Goal: Task Accomplishment & Management: Manage account settings

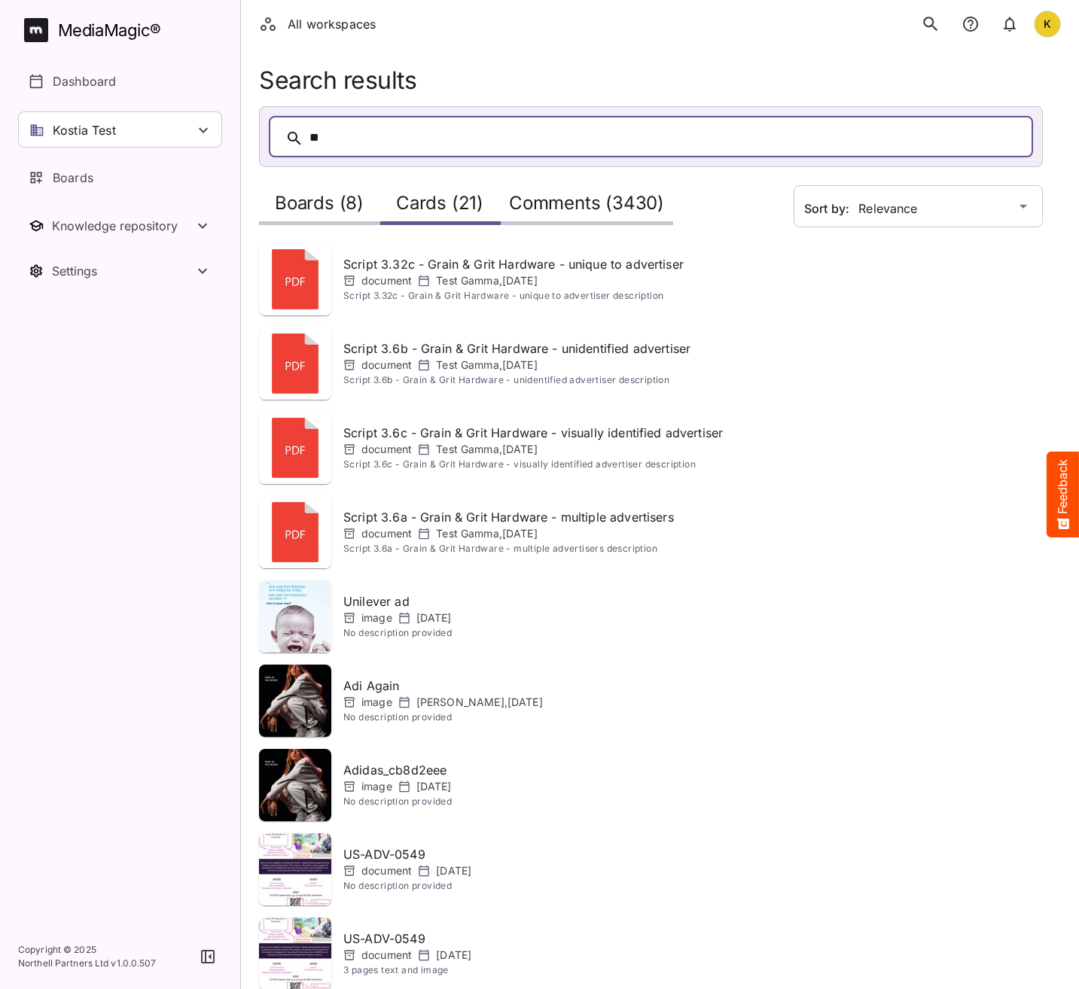
click at [330, 203] on h2 "Boards (8)" at bounding box center [319, 207] width 89 height 28
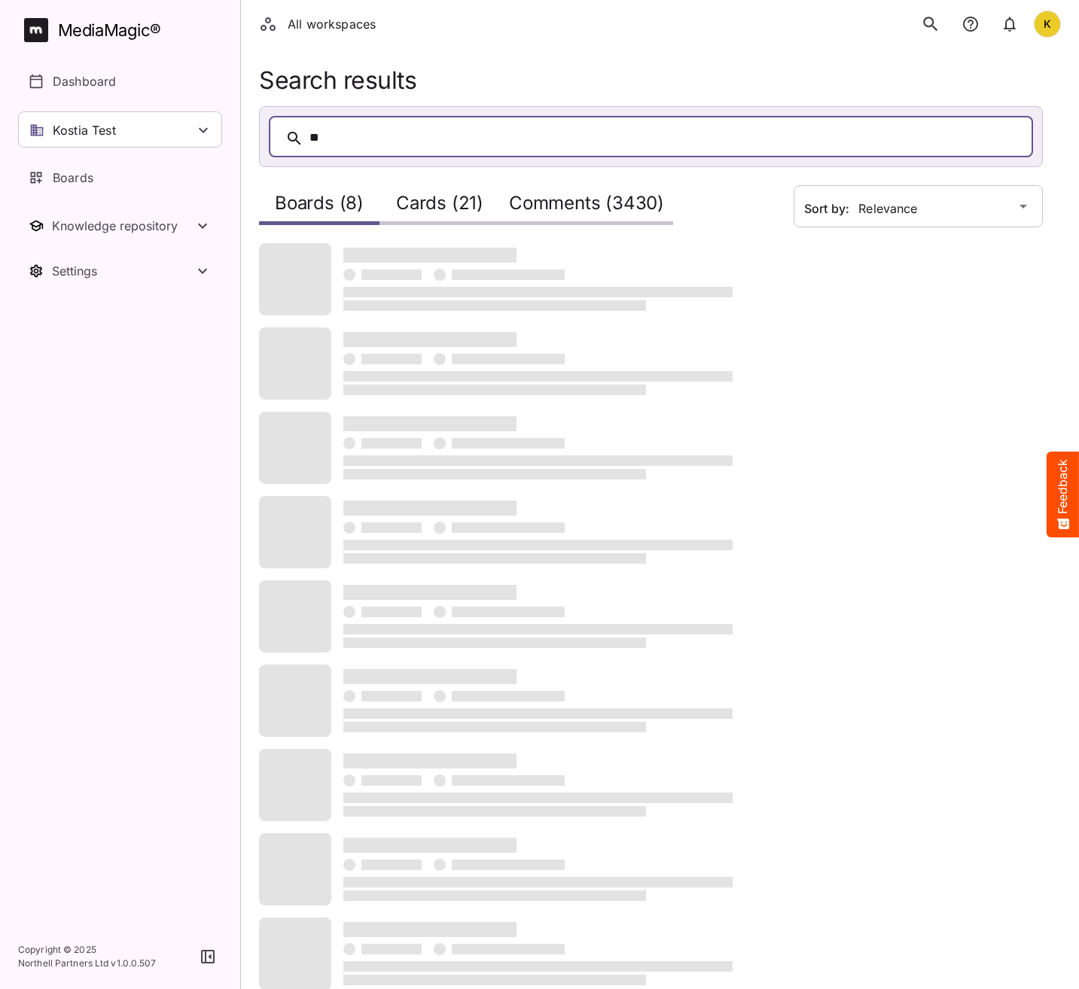
click at [471, 214] on h2 "Cards (21)" at bounding box center [439, 207] width 87 height 28
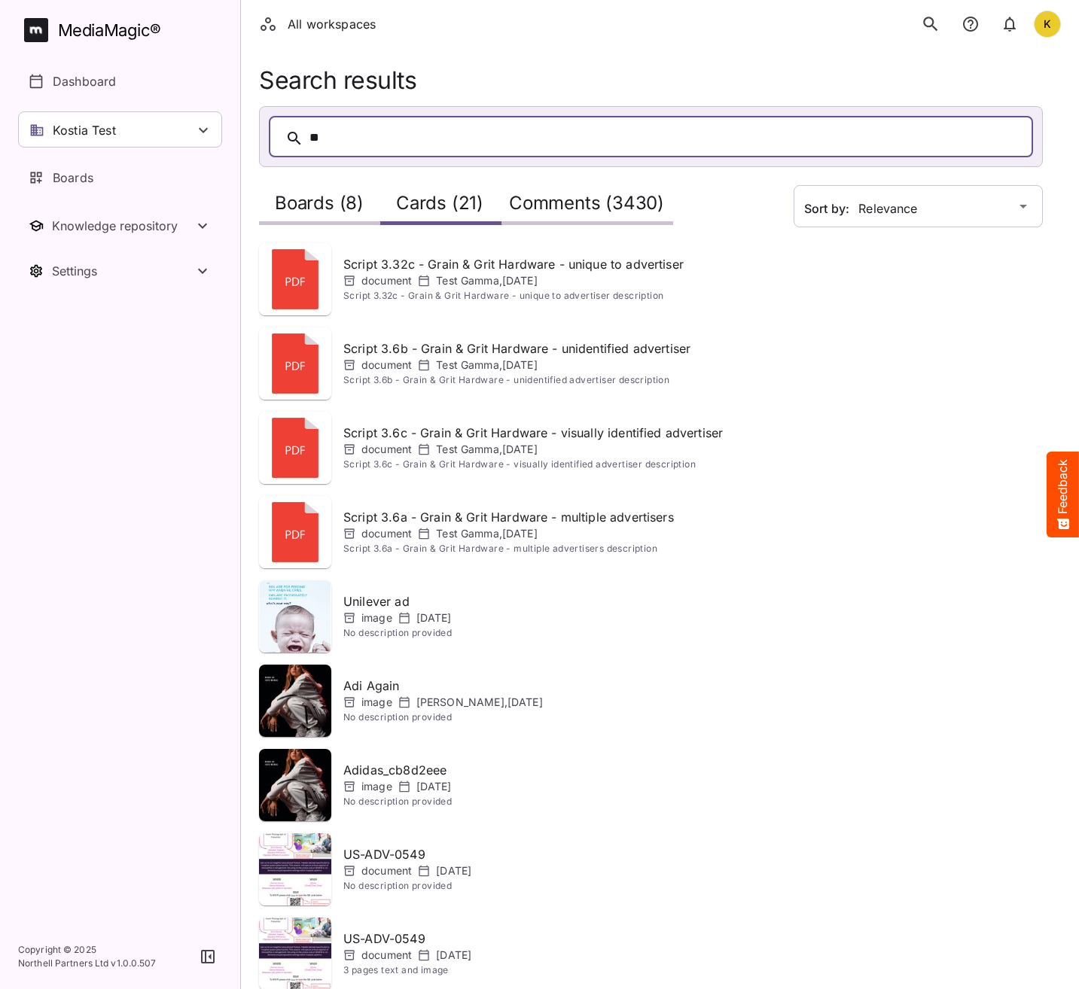
click at [577, 200] on h2 "Comments (3430)" at bounding box center [586, 207] width 155 height 28
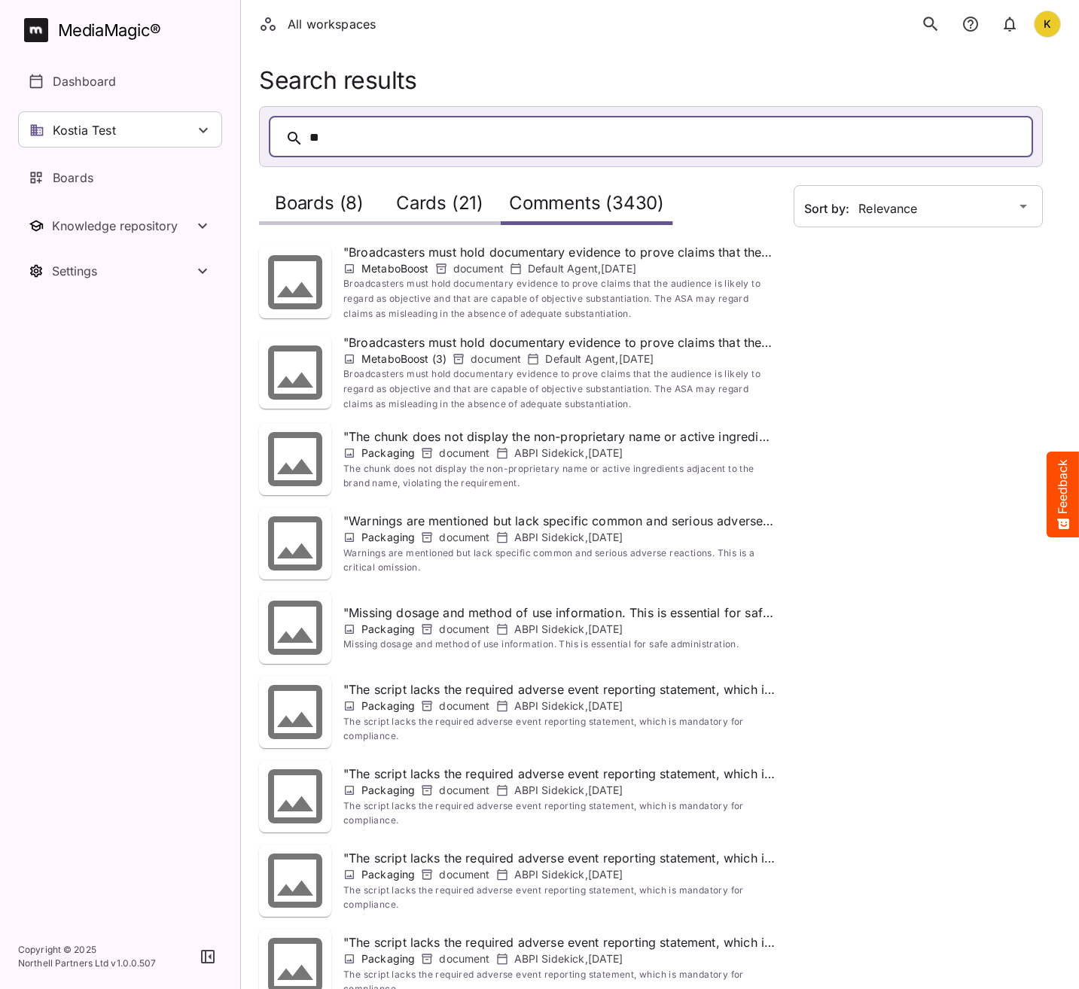
click at [327, 200] on h2 "Boards (8)" at bounding box center [319, 207] width 89 height 28
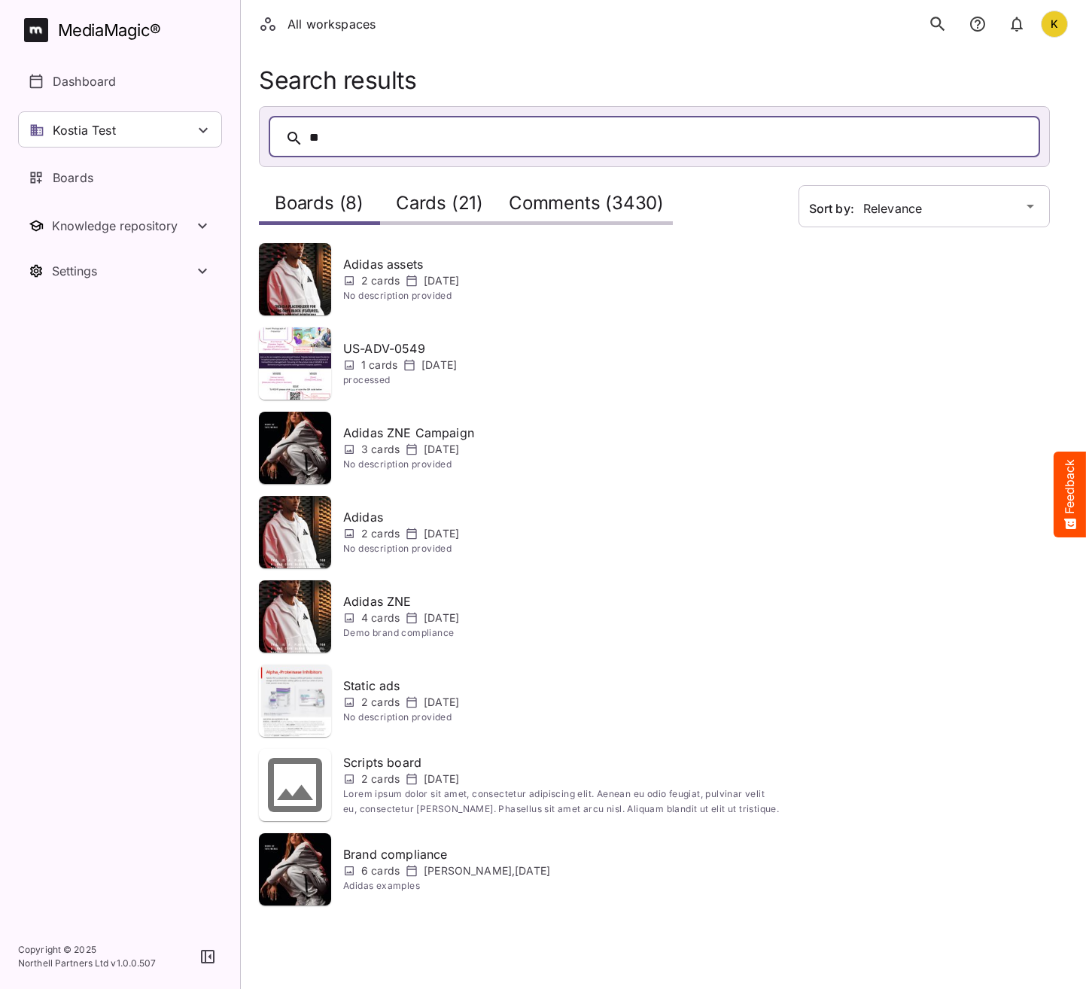
click at [600, 202] on h2 "Comments (3430)" at bounding box center [586, 207] width 155 height 28
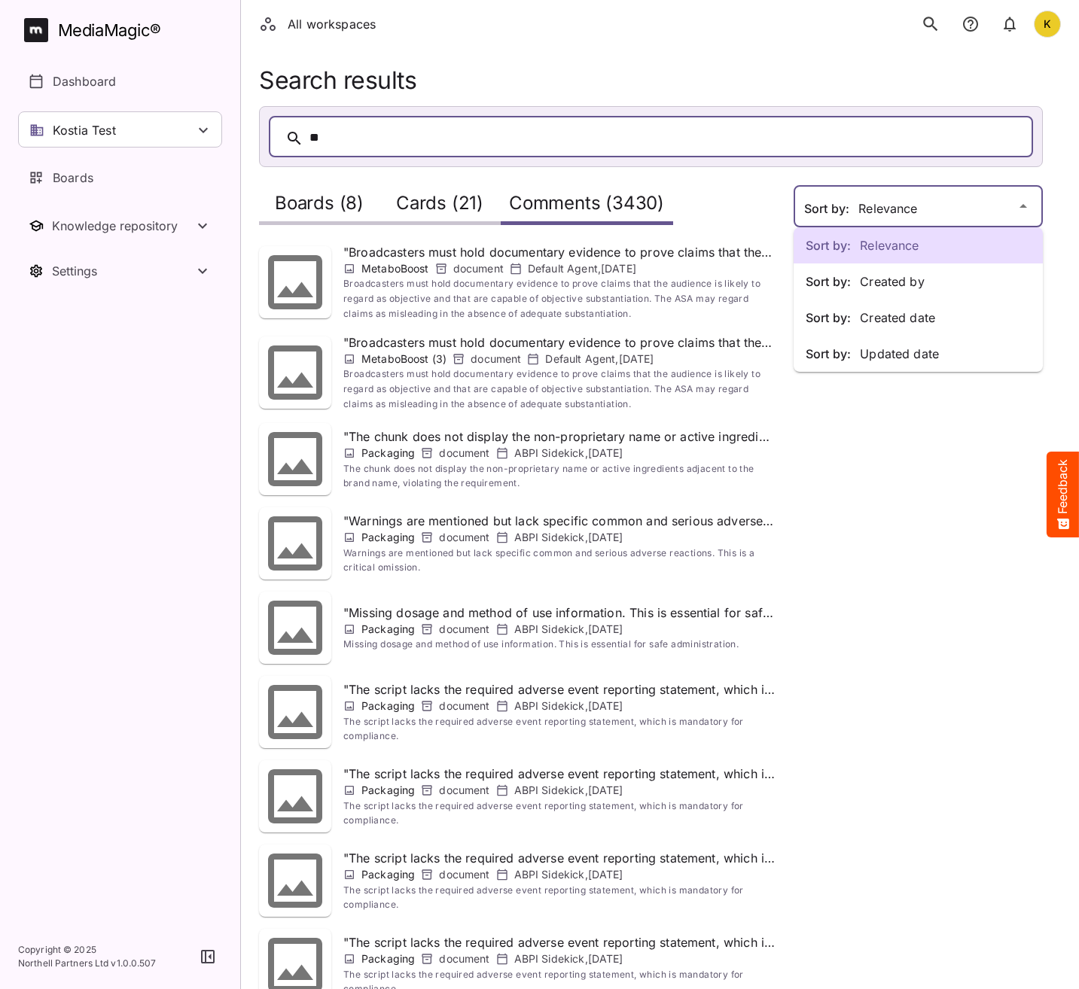
click at [888, 201] on div "Sort by: Relevance Sort by: Created by Sort by: Created date Sort by: Updated d…" at bounding box center [539, 573] width 1079 height 1146
click at [883, 285] on p "Sort by: Created by" at bounding box center [918, 282] width 225 height 18
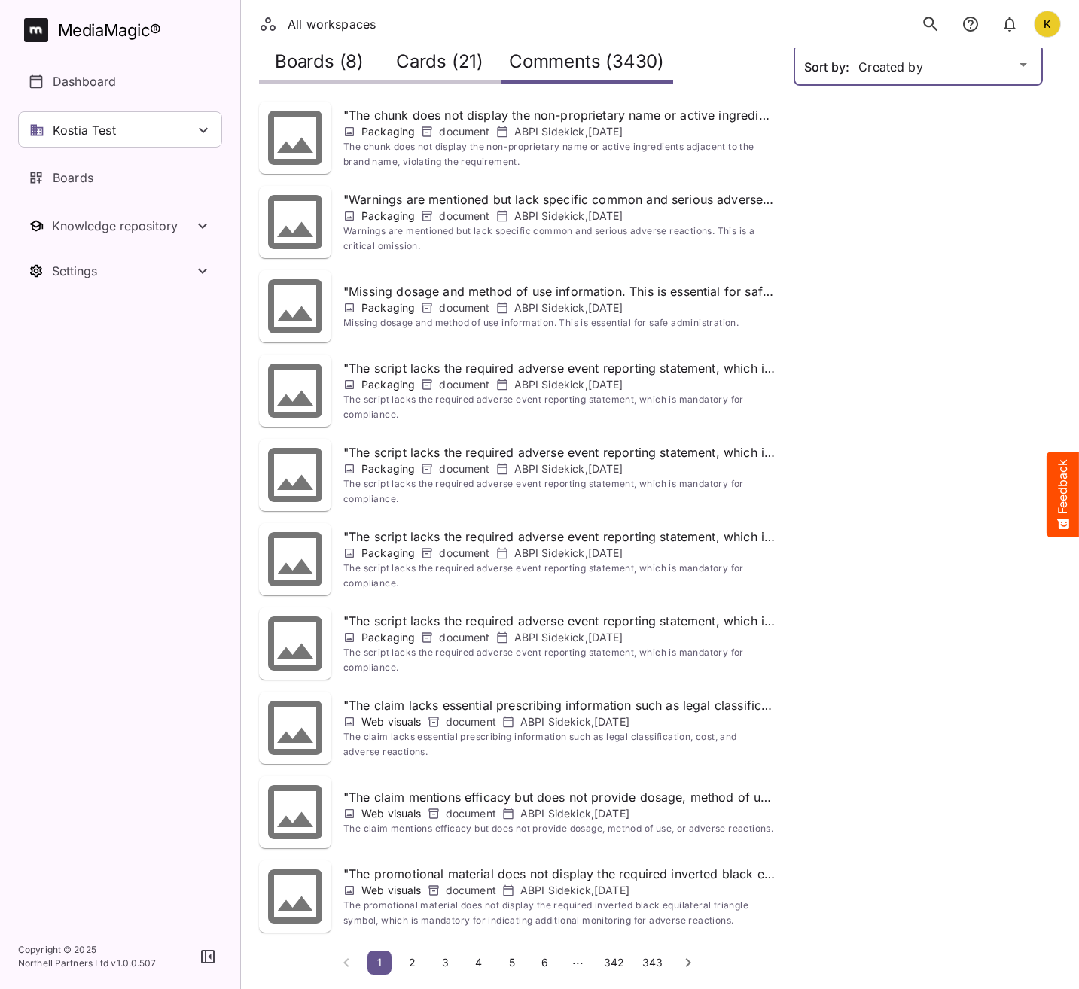
scroll to position [145, 0]
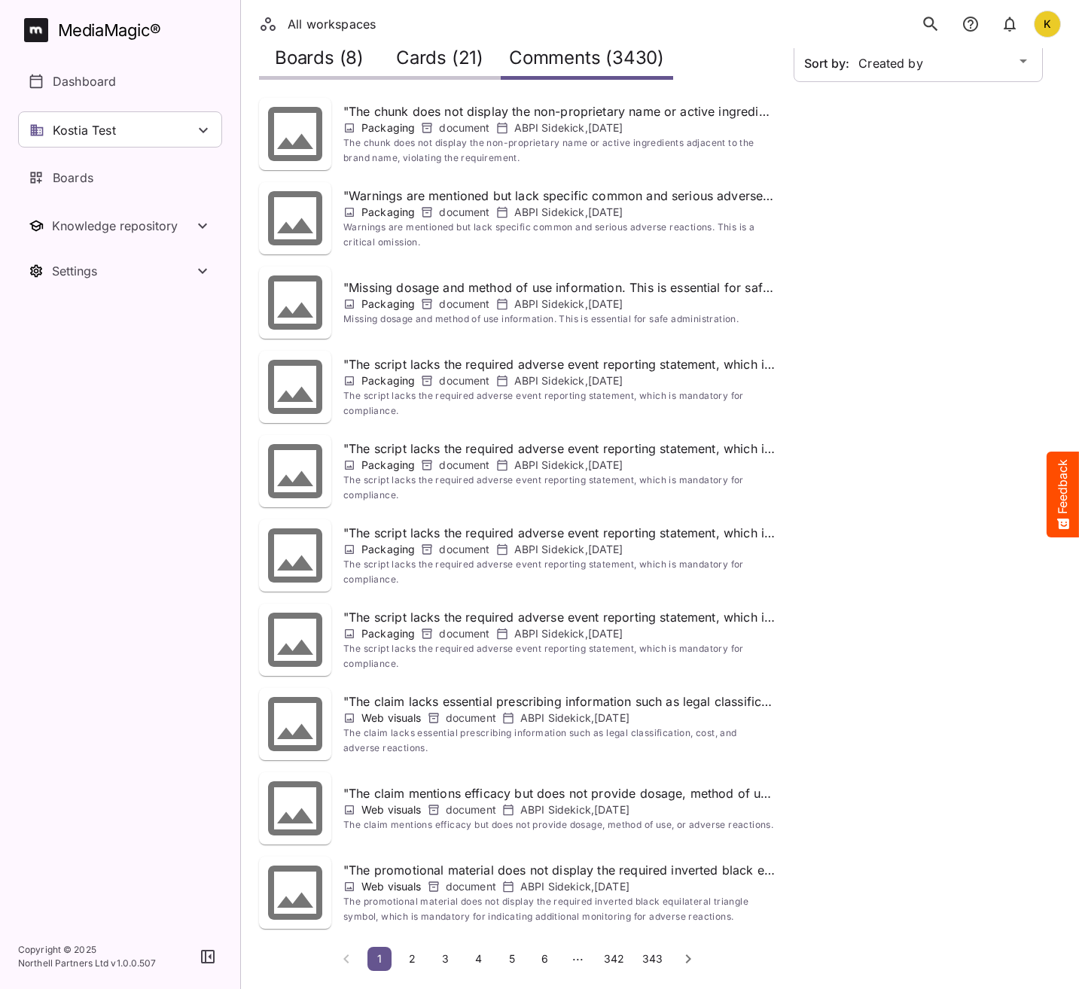
click at [645, 958] on span "343" at bounding box center [652, 958] width 20 height 13
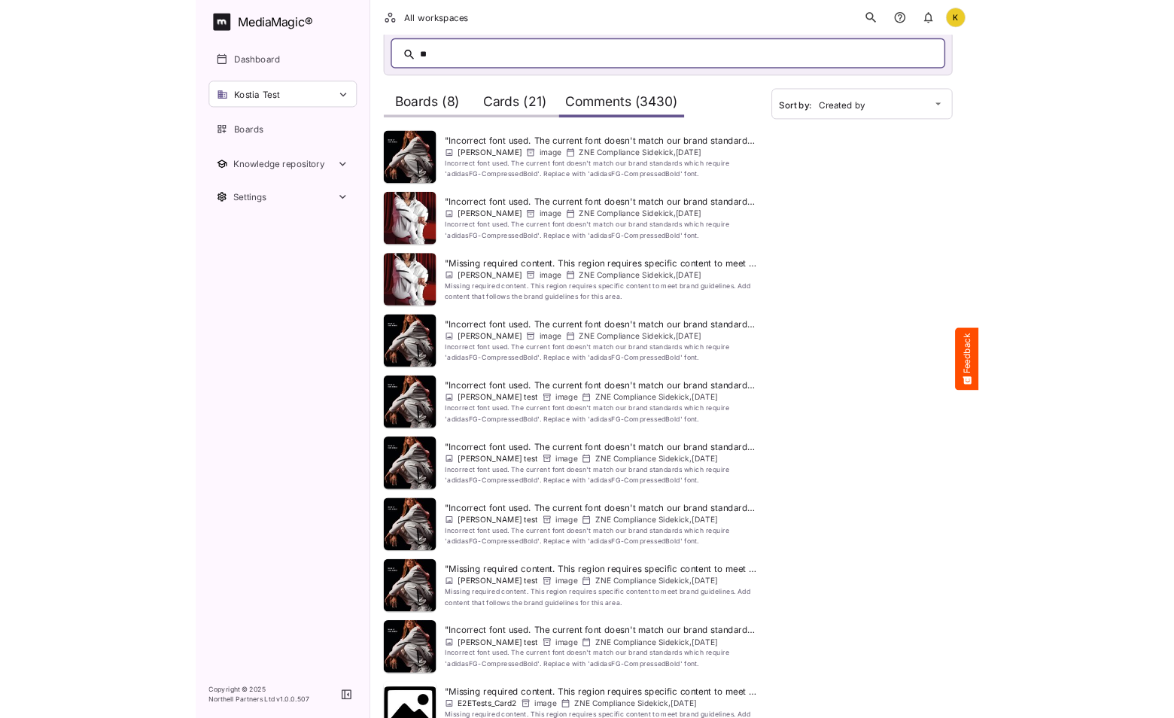
scroll to position [0, 0]
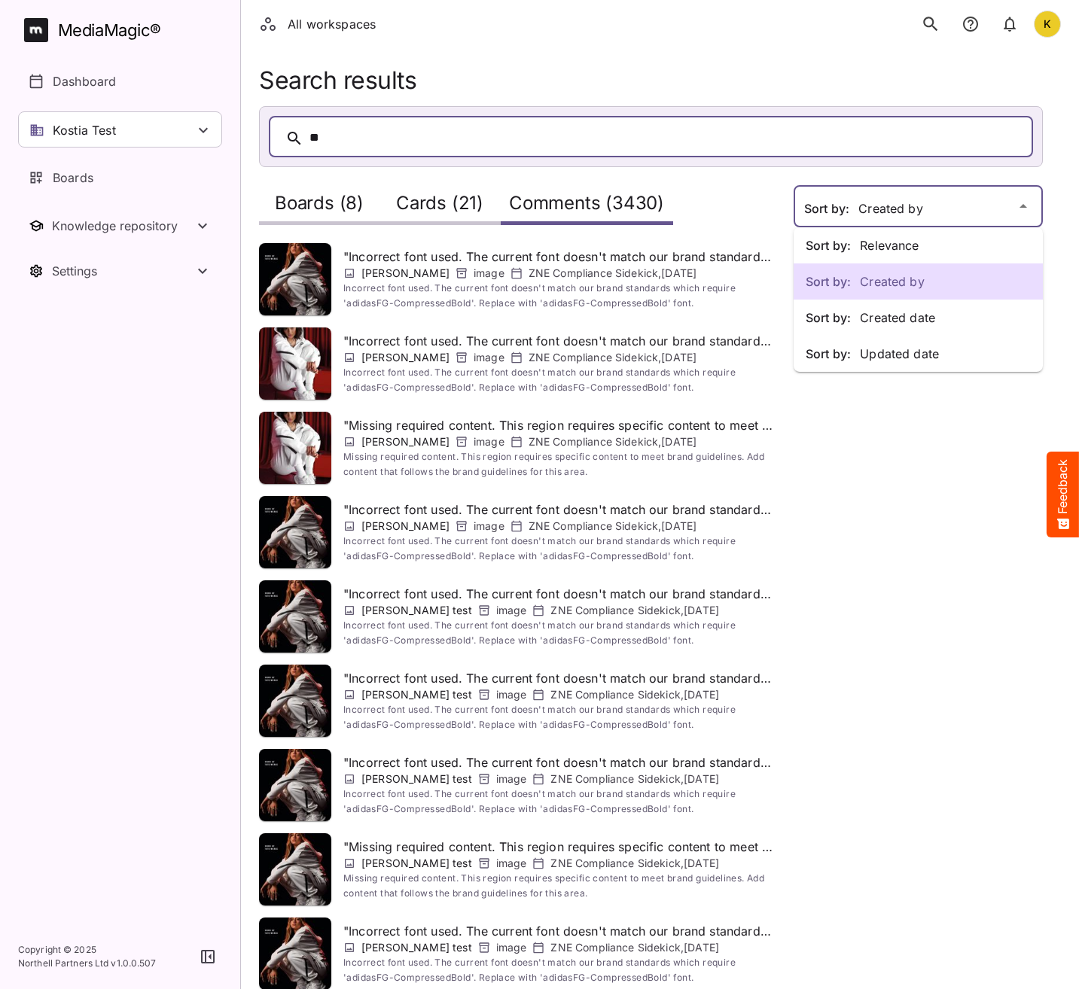
click at [949, 215] on div "Sort by: Relevance Sort by: Created by Sort by: Created date Sort by: Updated d…" at bounding box center [539, 567] width 1079 height 1134
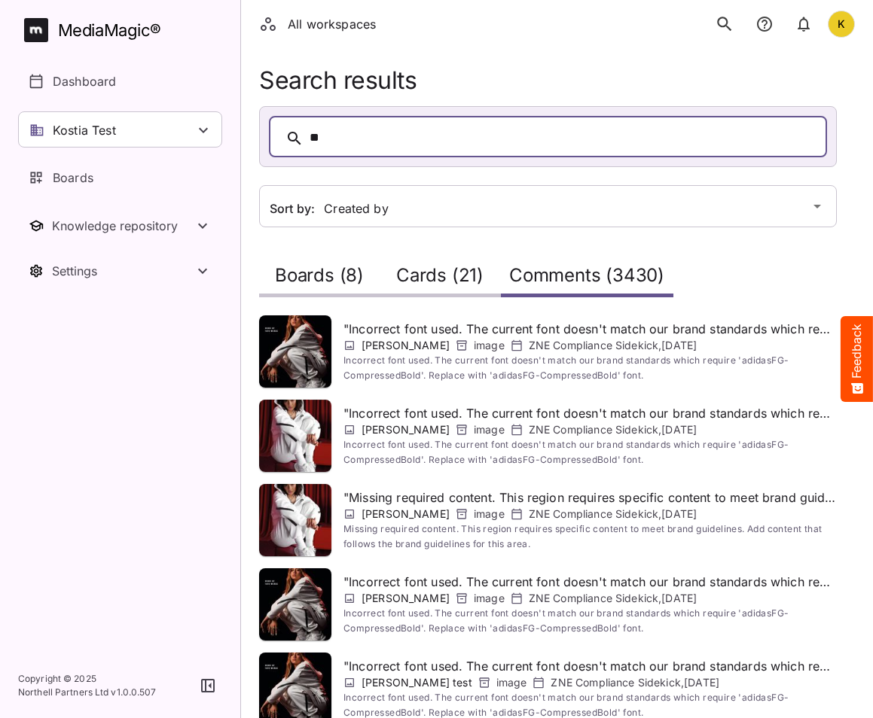
click at [331, 257] on div "Boards (8)" at bounding box center [319, 275] width 120 height 43
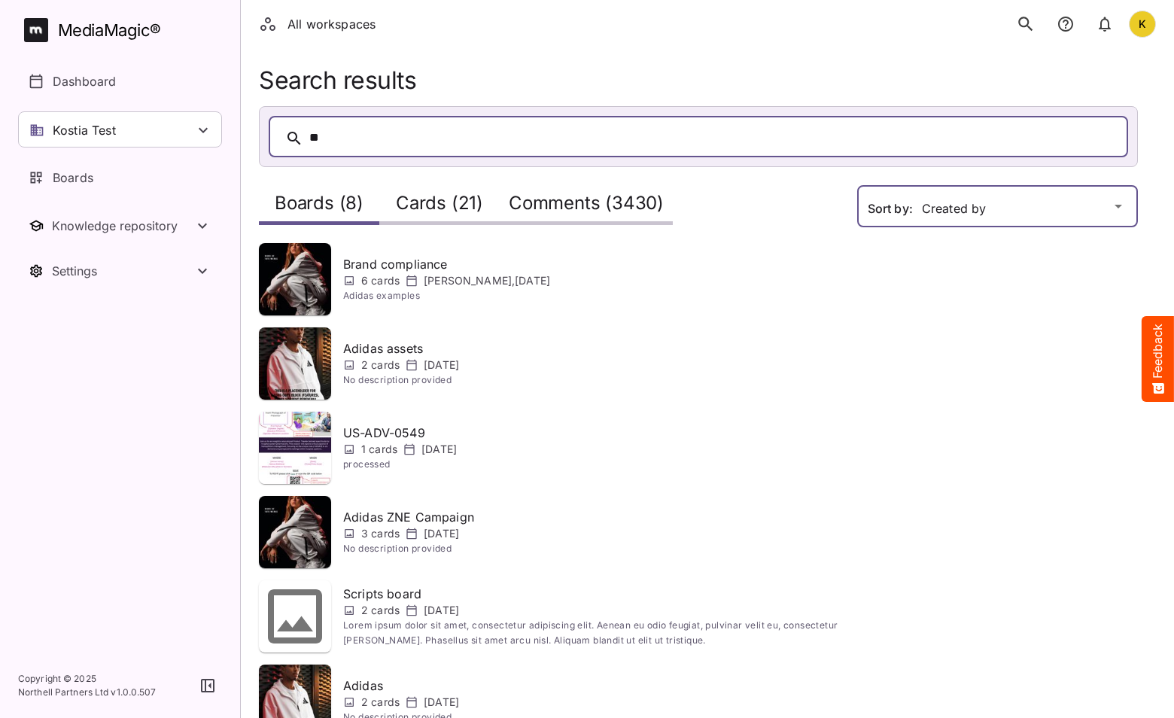
click at [957, 213] on div "All workspaces K MediaMagic ® Dashboard Kostia Test Clearcast Dan Daria David D…" at bounding box center [587, 462] width 1174 height 924
click at [560, 202] on h2 "Comments (3430)" at bounding box center [586, 207] width 155 height 28
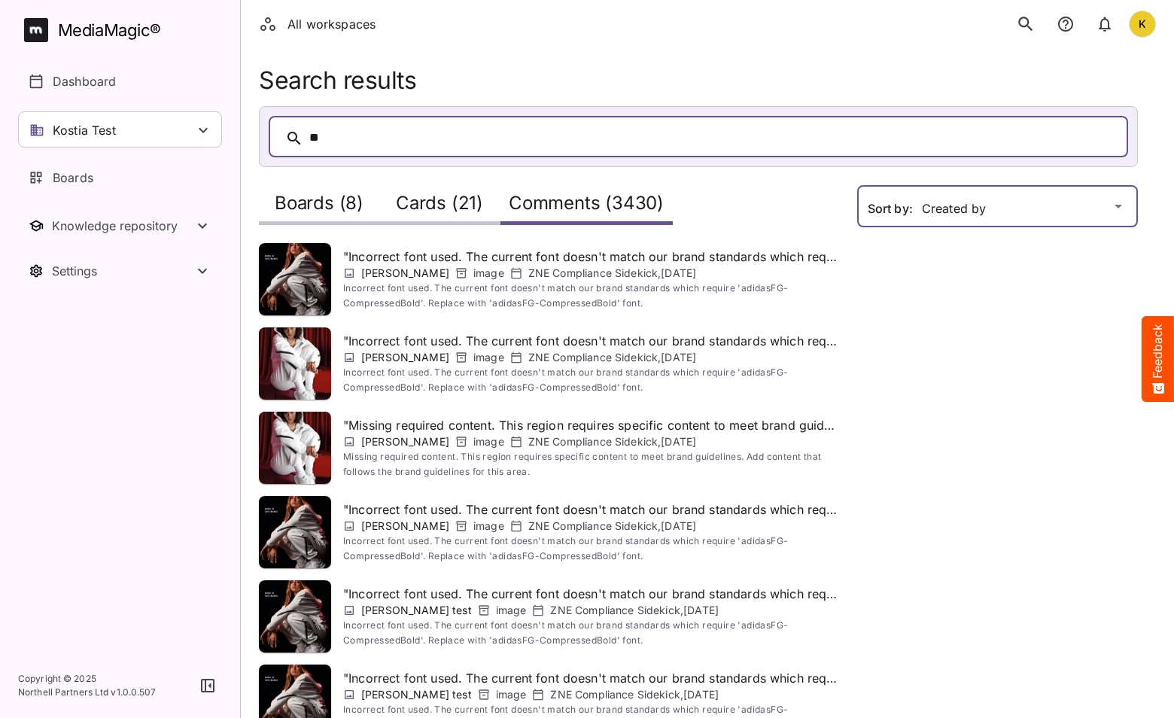
click at [988, 208] on div "All workspaces K MediaMagic ® Dashboard Kostia Test Clearcast Dan Daria David D…" at bounding box center [587, 567] width 1174 height 1134
click at [419, 201] on h2 "Cards (21)" at bounding box center [439, 207] width 87 height 28
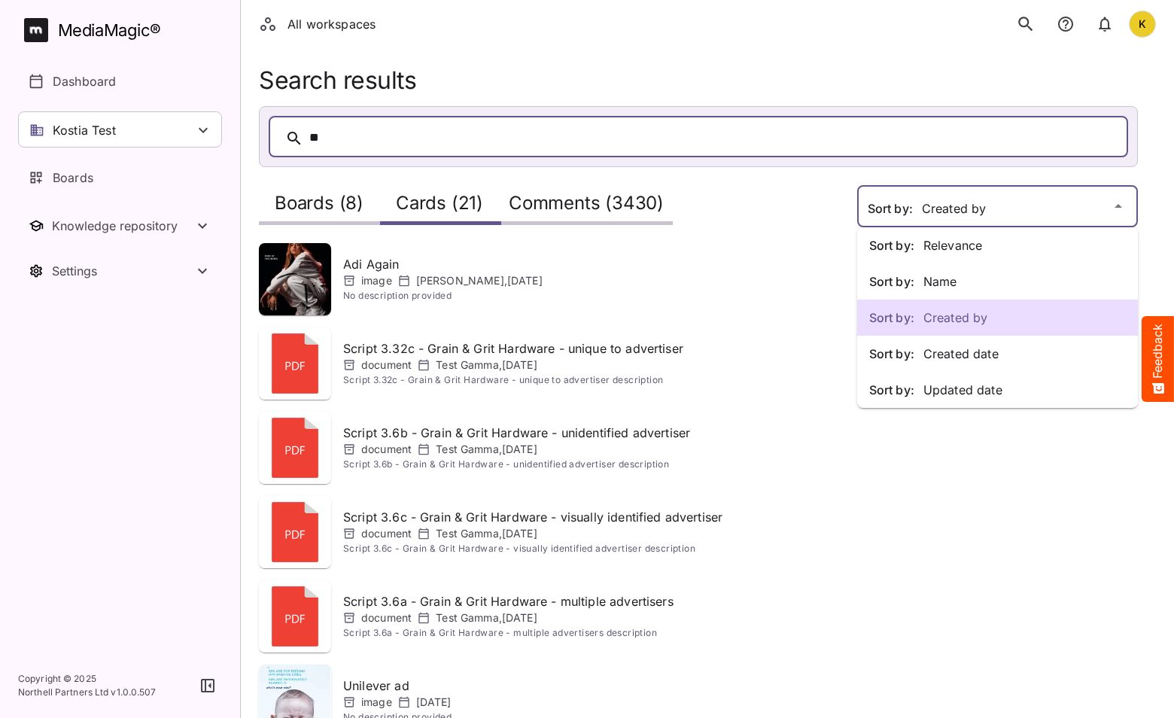
click at [1078, 218] on div "Sort by: Relevance Sort by: Name Sort by: Created by Sort by: Created date Sort…" at bounding box center [587, 567] width 1174 height 1134
click at [1008, 390] on p "Sort by: Updated date" at bounding box center [997, 390] width 257 height 18
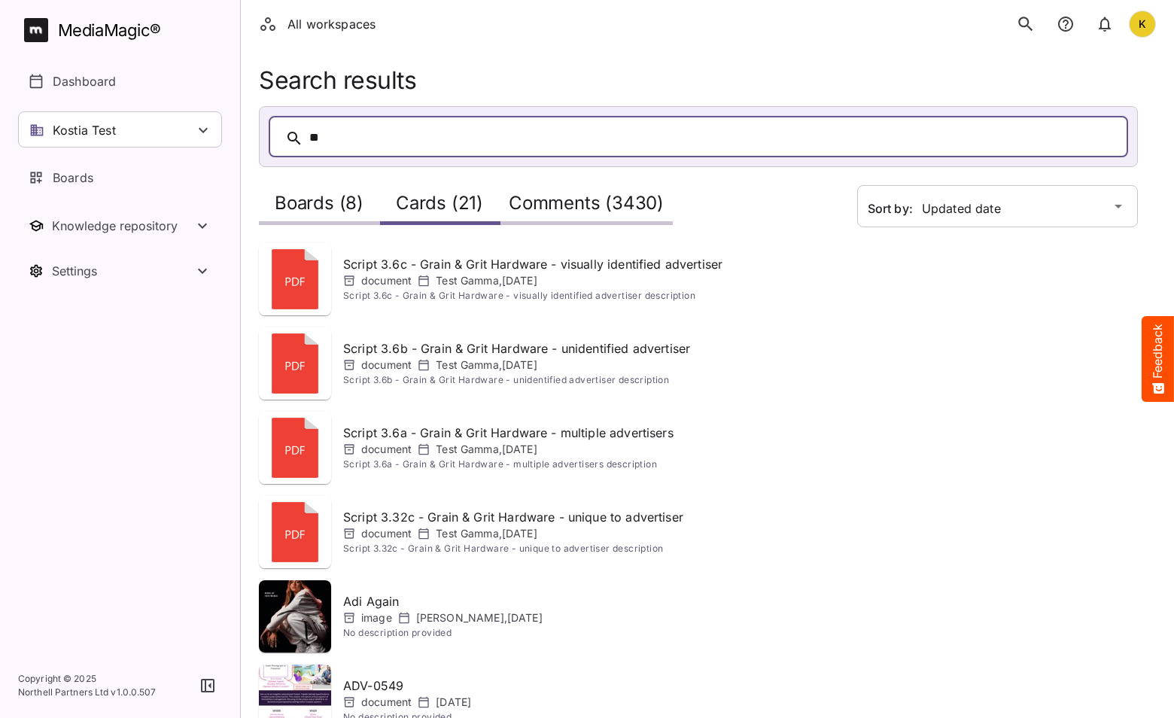
click at [559, 195] on h2 "Comments (3430)" at bounding box center [586, 207] width 155 height 28
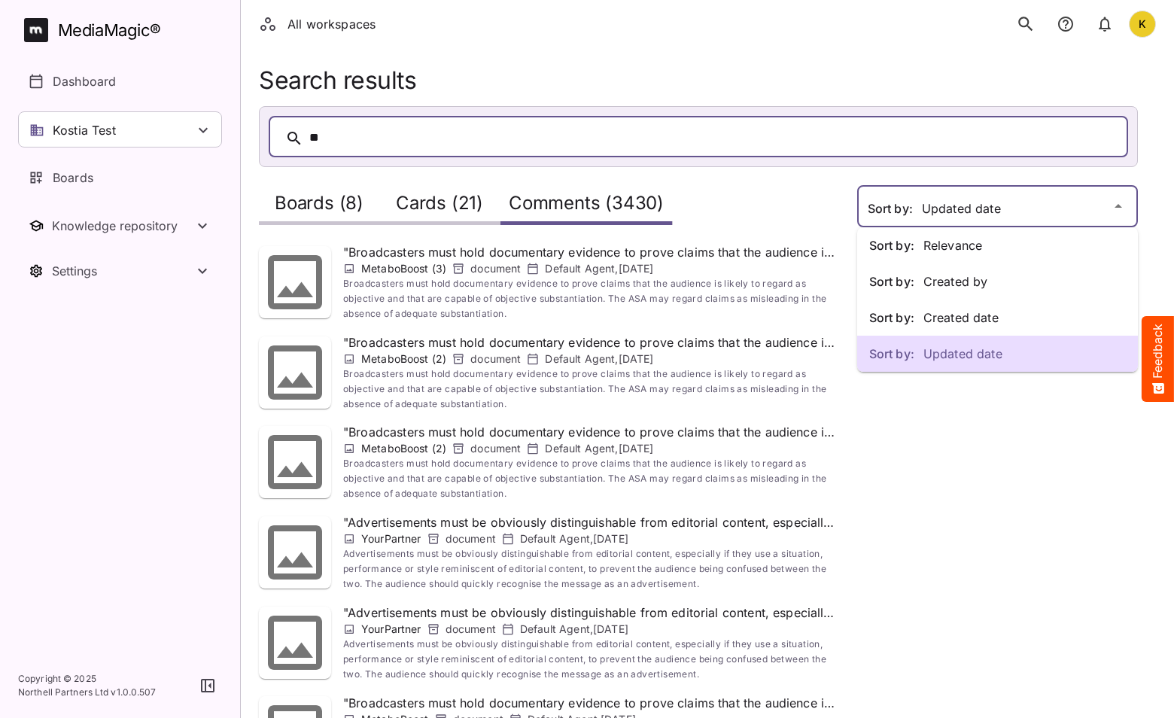
click at [963, 205] on div "Sort by: Relevance Sort by: Created by Sort by: Created date Sort by: Updated d…" at bounding box center [587, 598] width 1174 height 1196
click at [982, 346] on p "Sort by: Updated date" at bounding box center [997, 354] width 257 height 18
click at [958, 209] on div "Sort by: Relevance Sort by: Created by Sort by: Created date Sort by: Updated d…" at bounding box center [587, 598] width 1174 height 1196
click at [976, 321] on p "Sort by: Created date" at bounding box center [997, 318] width 257 height 18
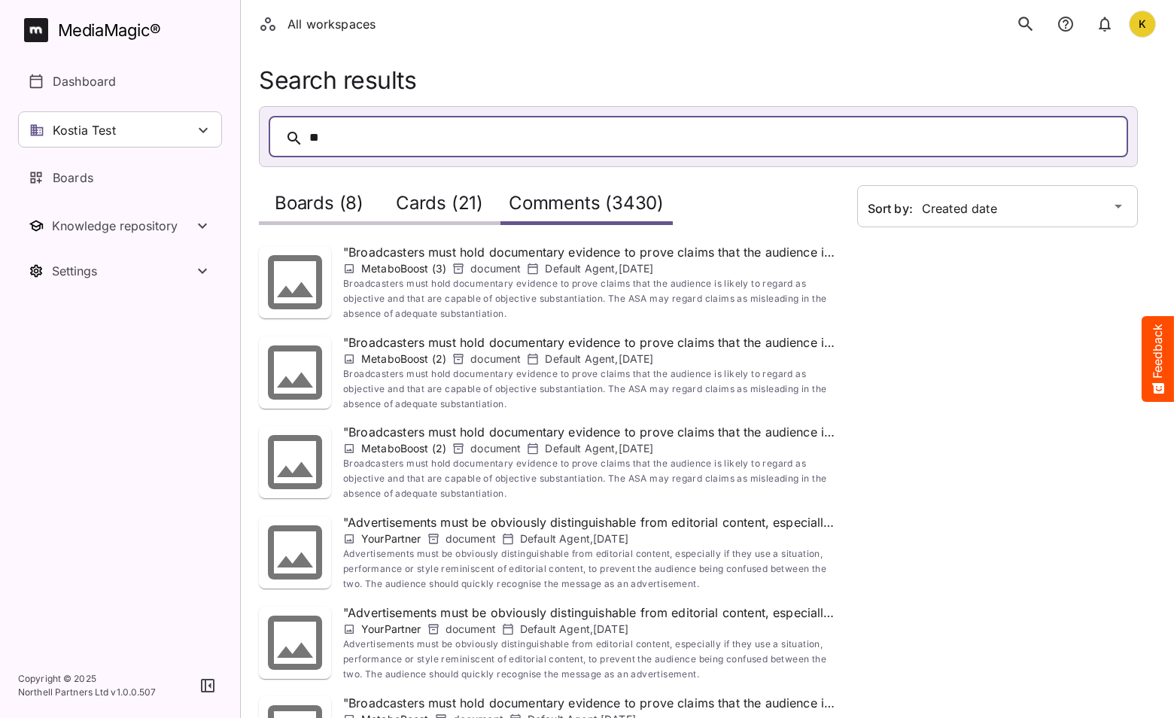
click at [306, 205] on h2 "Boards (8)" at bounding box center [319, 207] width 89 height 28
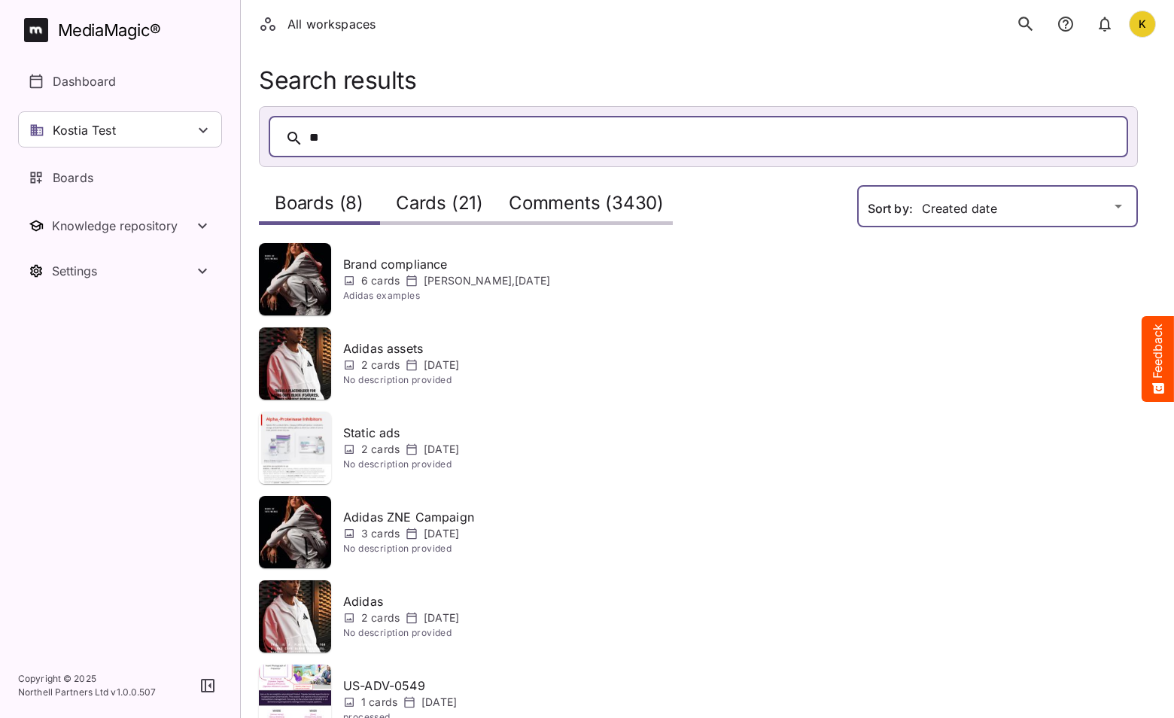
click at [992, 211] on div "All workspaces K MediaMagic ® Dashboard Kostia Test Clearcast Dan Daria David D…" at bounding box center [587, 462] width 1174 height 924
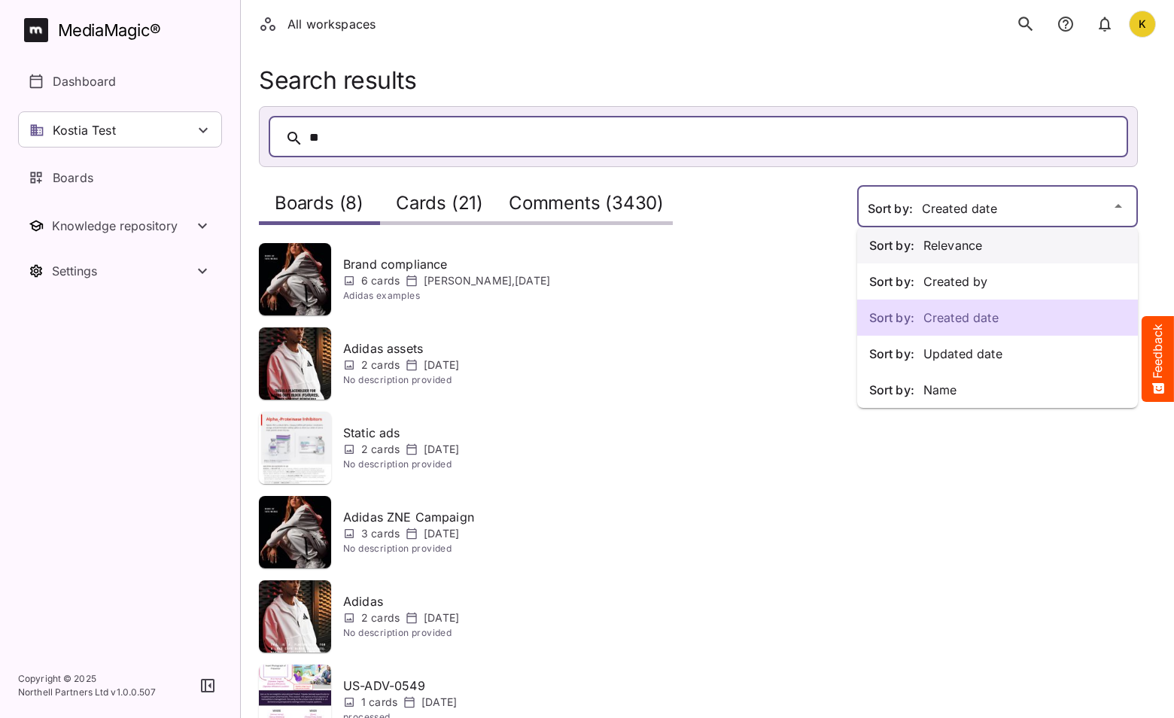
click at [979, 249] on p "Sort by: Relevance" at bounding box center [997, 245] width 257 height 18
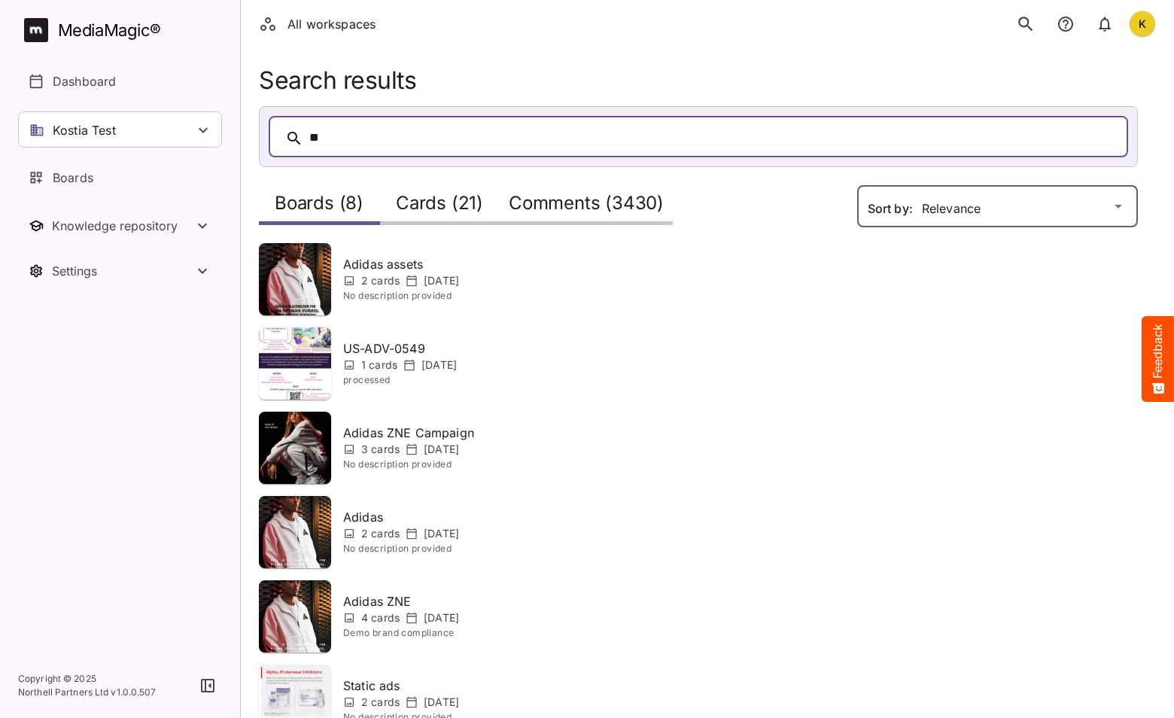
click at [925, 211] on div "All workspaces K MediaMagic ® Dashboard Kostia Test Clearcast Dan Daria David D…" at bounding box center [587, 462] width 1174 height 924
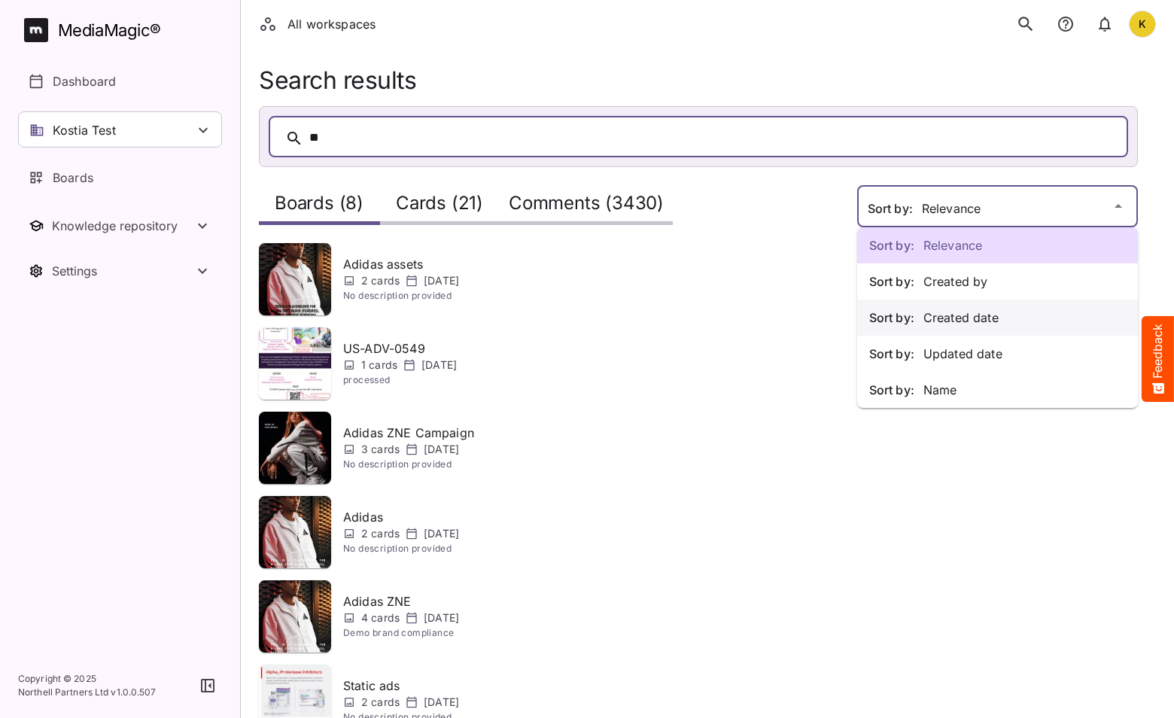
click at [974, 318] on p "Sort by: Created date" at bounding box center [997, 318] width 257 height 18
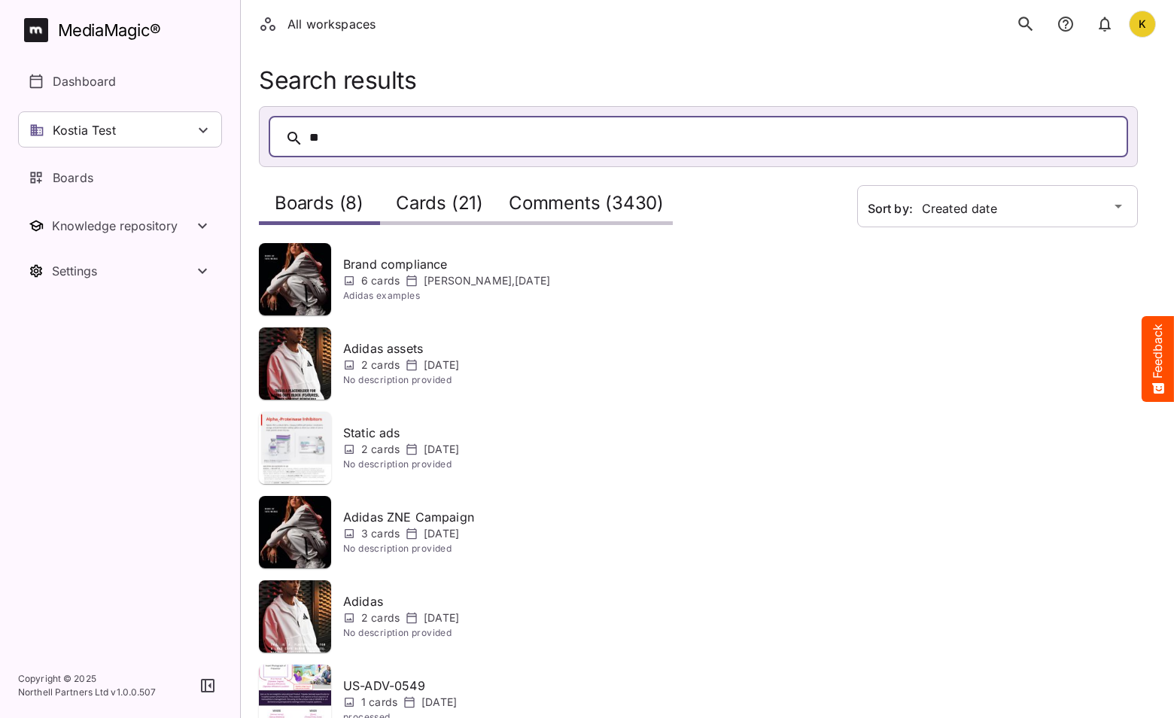
drag, startPoint x: 437, startPoint y: 206, endPoint x: 481, endPoint y: 242, distance: 56.7
click at [437, 206] on h2 "Cards (21)" at bounding box center [439, 207] width 87 height 28
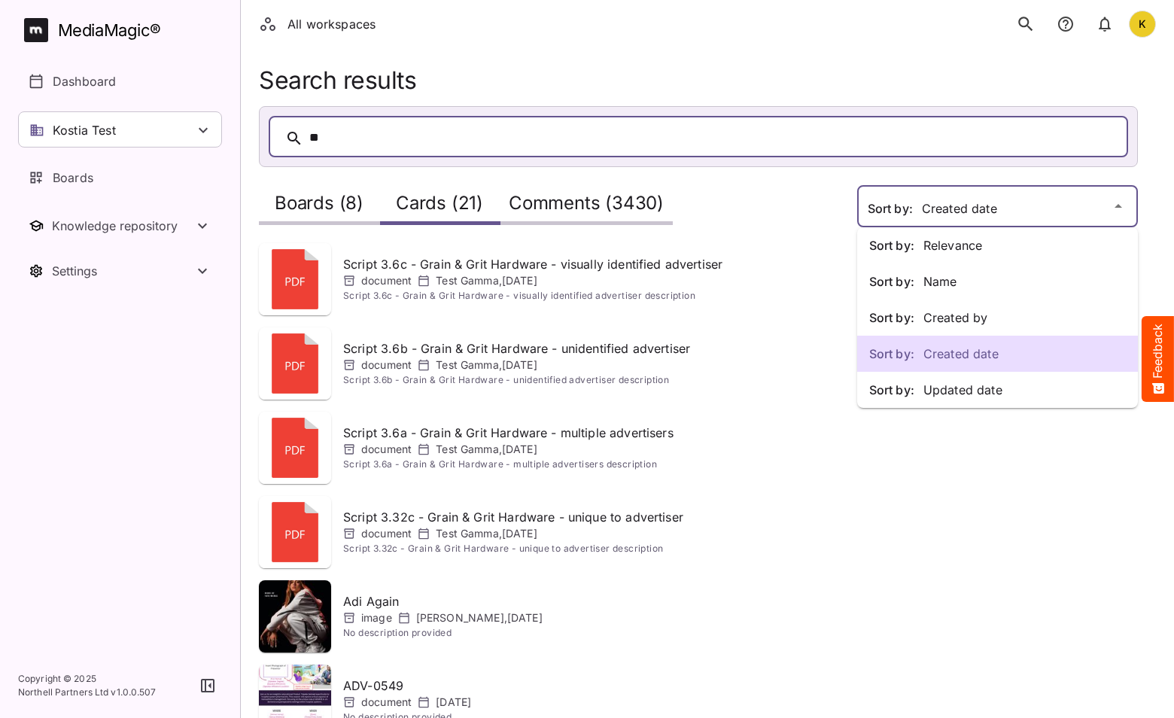
click at [922, 214] on div "Sort by: Relevance Sort by: Name Sort by: Created by Sort by: Created date Sort…" at bounding box center [587, 567] width 1174 height 1134
click at [929, 236] on div "Sort by: Relevance" at bounding box center [997, 245] width 281 height 36
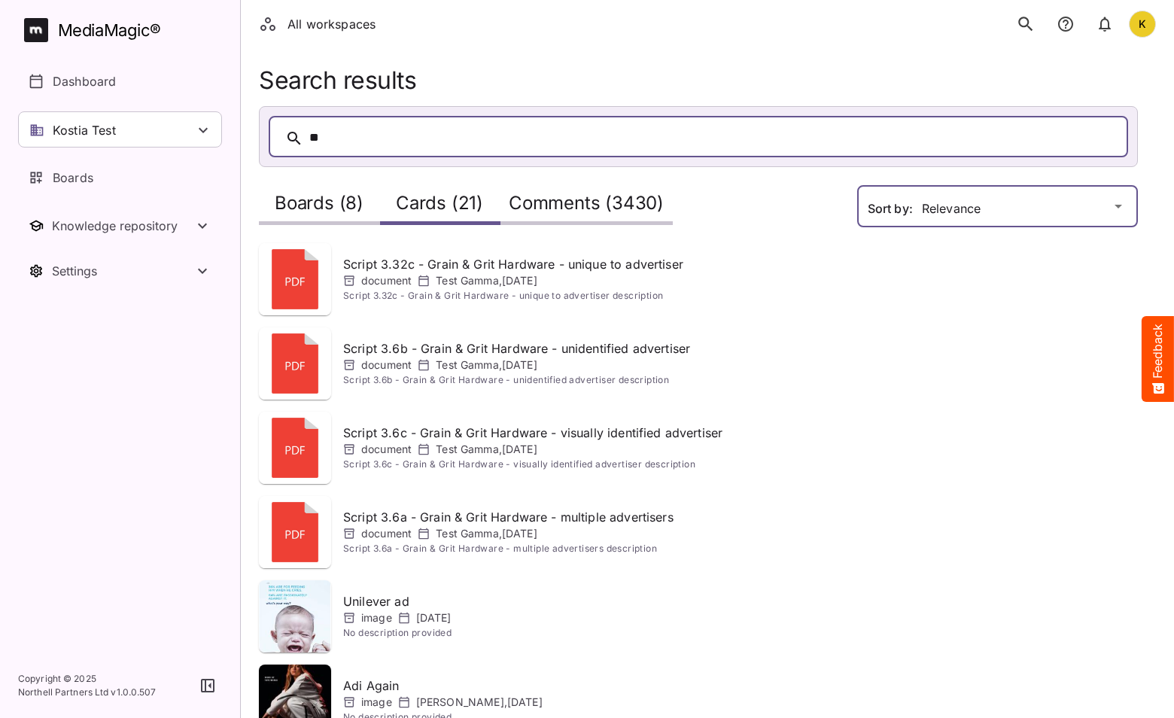
click at [921, 217] on div "All workspaces K MediaMagic ® Dashboard Kostia Test Clearcast Dan Daria David D…" at bounding box center [587, 567] width 1174 height 1134
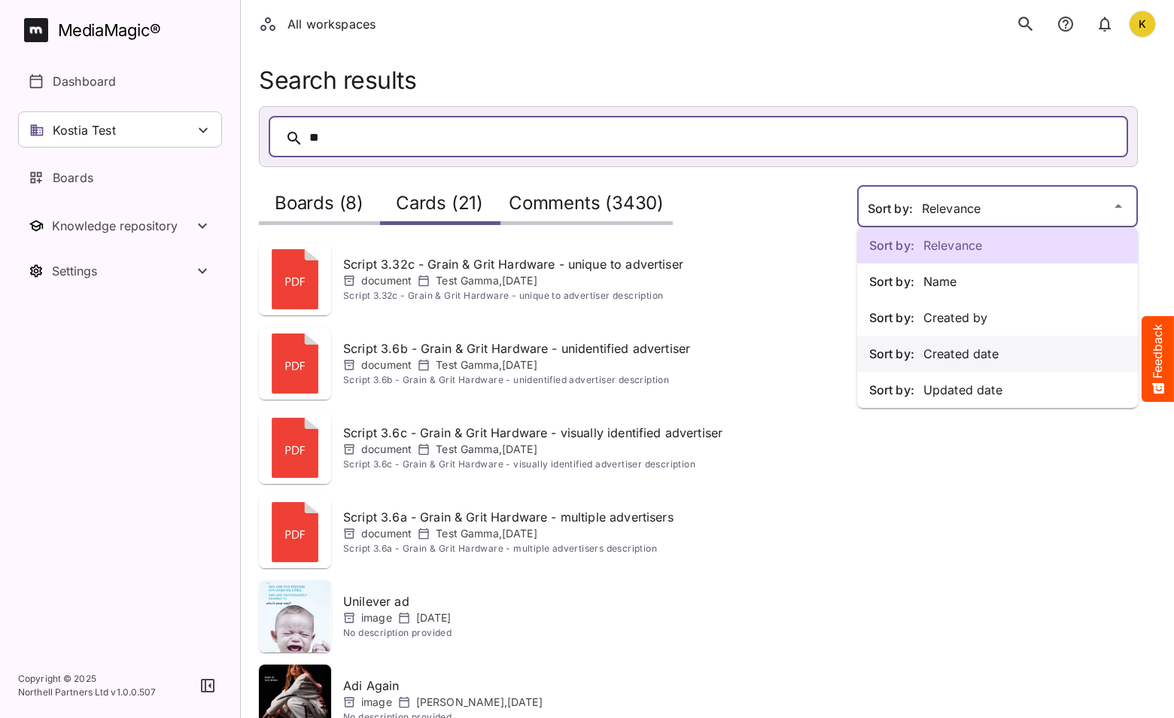
click at [979, 357] on p "Sort by: Created date" at bounding box center [997, 354] width 257 height 18
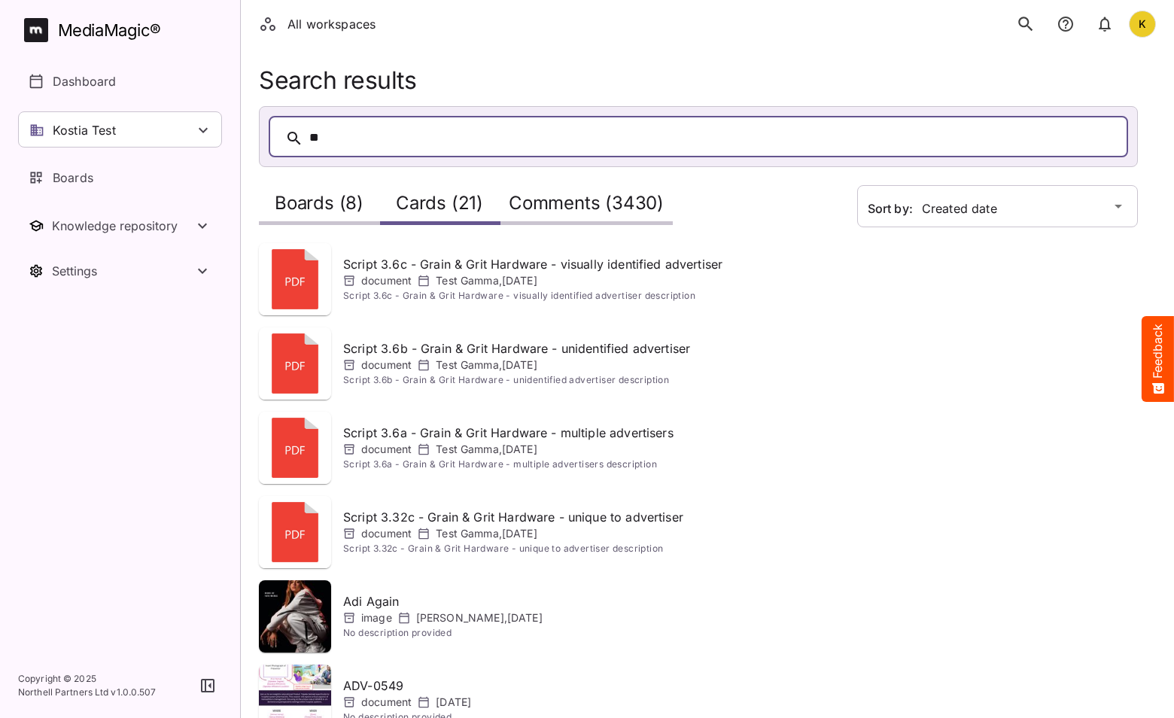
click at [646, 203] on h2 "Comments (3430)" at bounding box center [586, 207] width 155 height 28
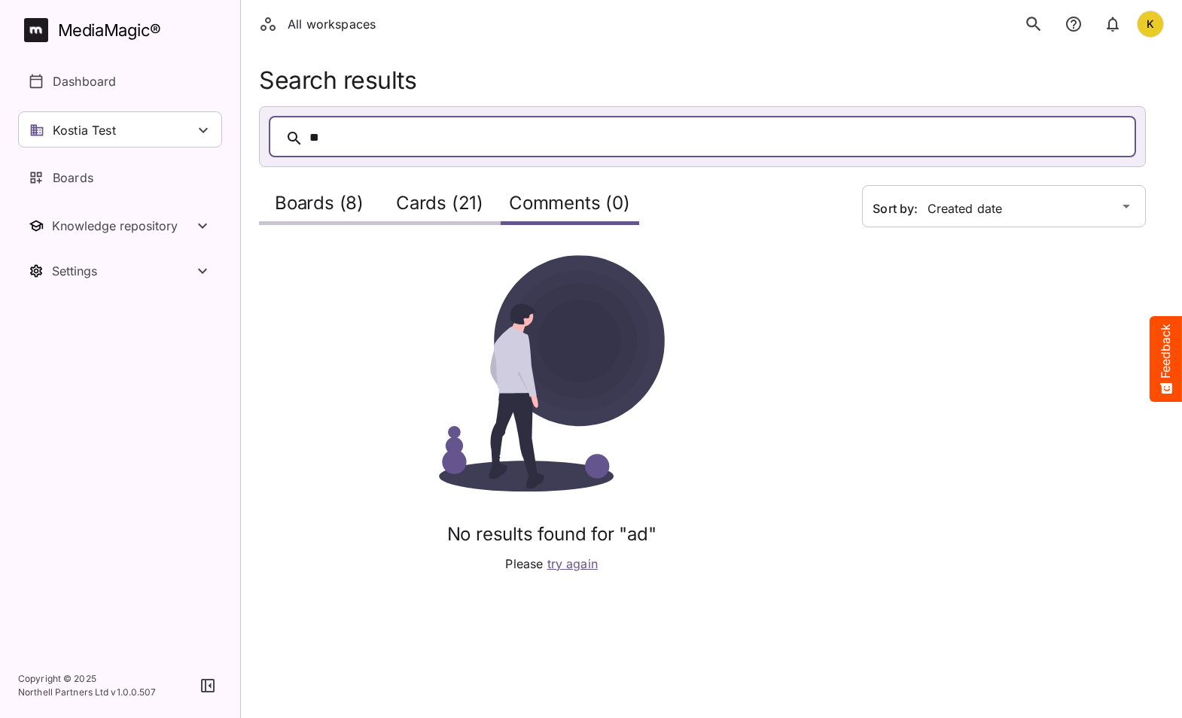
click at [464, 200] on h2 "Cards (21)" at bounding box center [439, 207] width 87 height 28
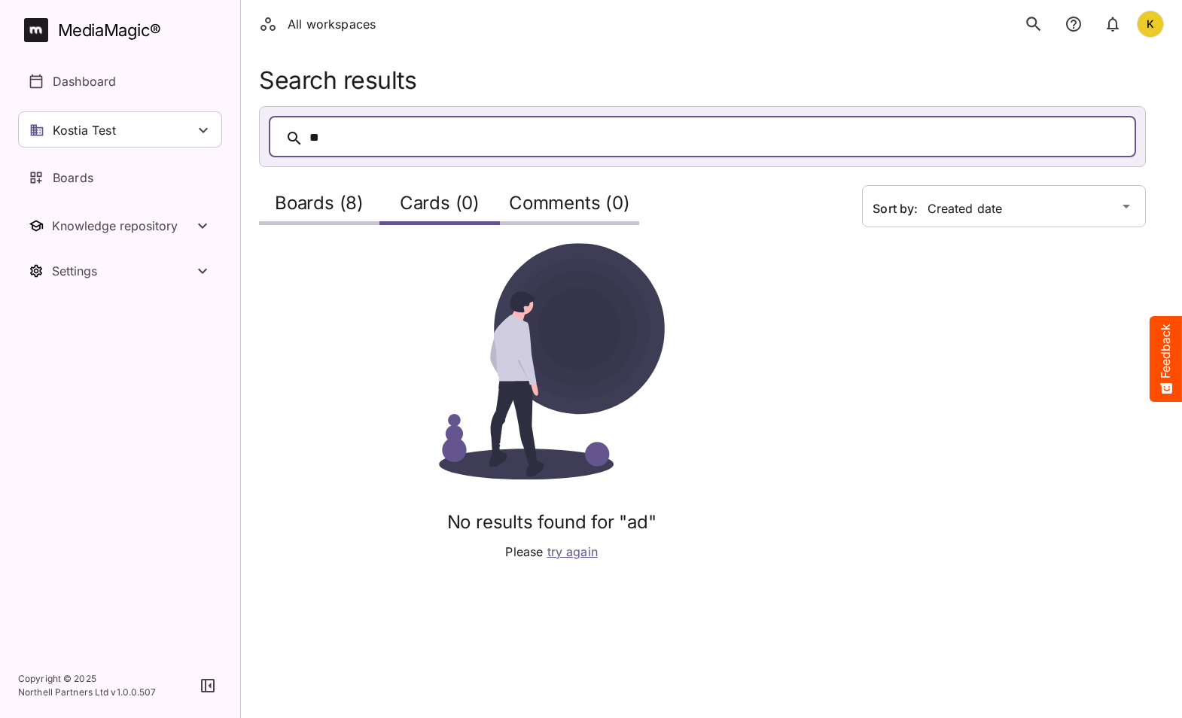
click at [321, 197] on h2 "Boards (8)" at bounding box center [319, 207] width 89 height 28
click at [524, 209] on h2 "Comments (0)" at bounding box center [569, 207] width 121 height 28
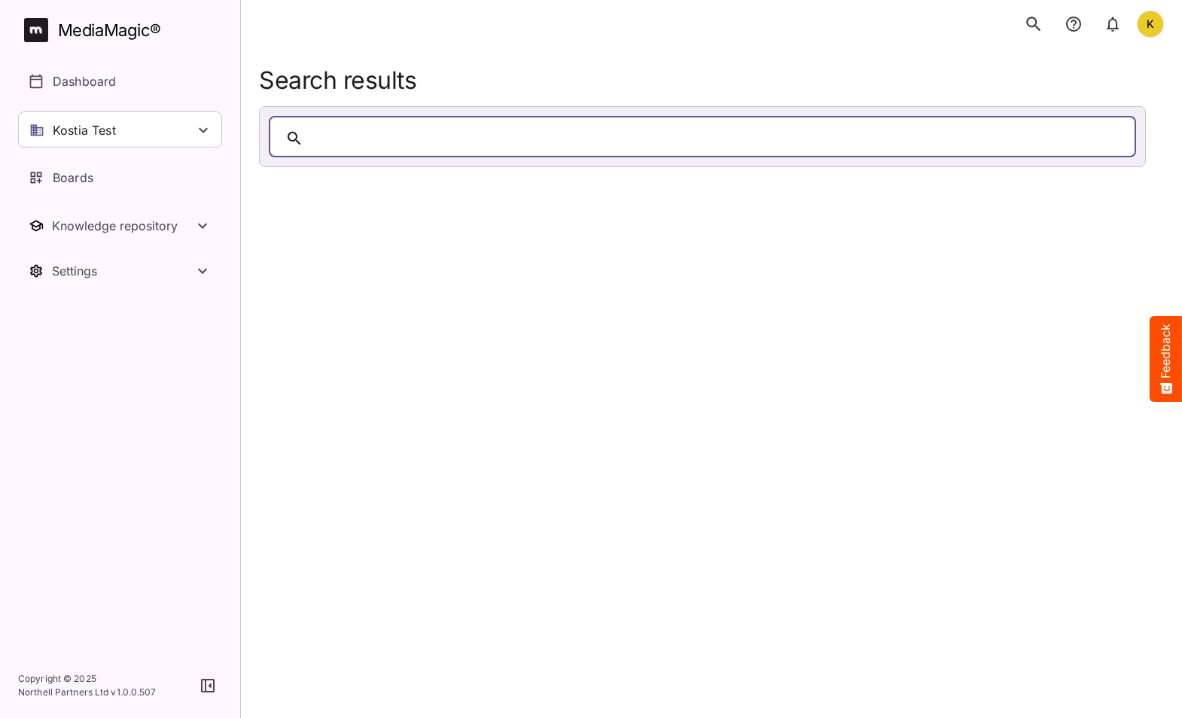
click at [1141, 30] on div "K" at bounding box center [1150, 24] width 27 height 27
click at [1079, 151] on p "Sign out" at bounding box center [1075, 147] width 87 height 18
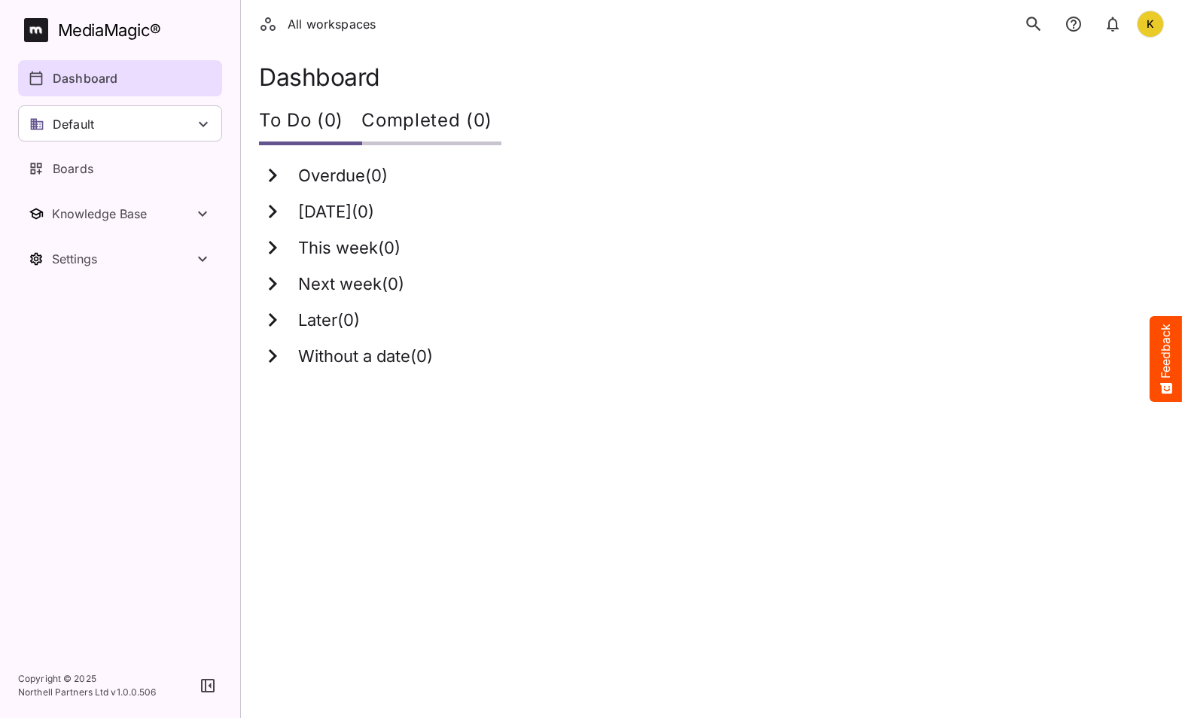
click at [1143, 35] on div "K" at bounding box center [1150, 24] width 27 height 27
click at [1042, 151] on p "Sign out" at bounding box center [1075, 147] width 87 height 18
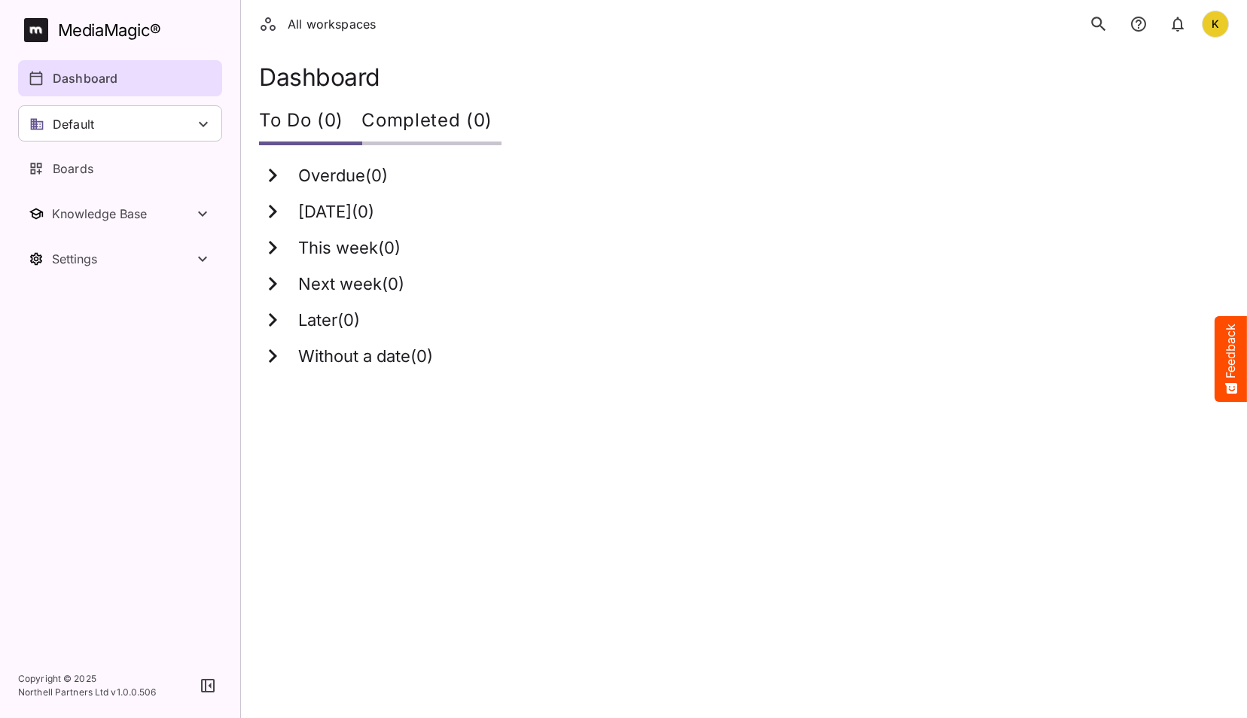
click at [1095, 22] on icon "search" at bounding box center [1099, 24] width 20 height 20
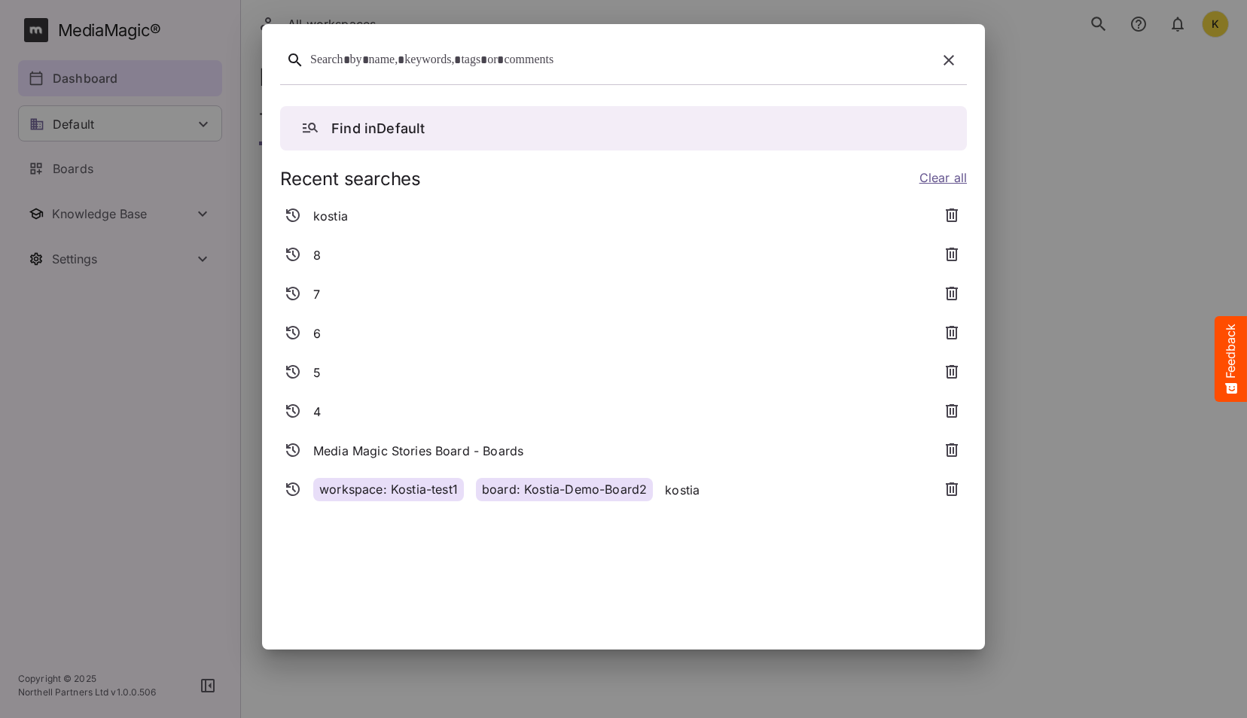
click at [786, 63] on div at bounding box center [620, 60] width 620 height 23
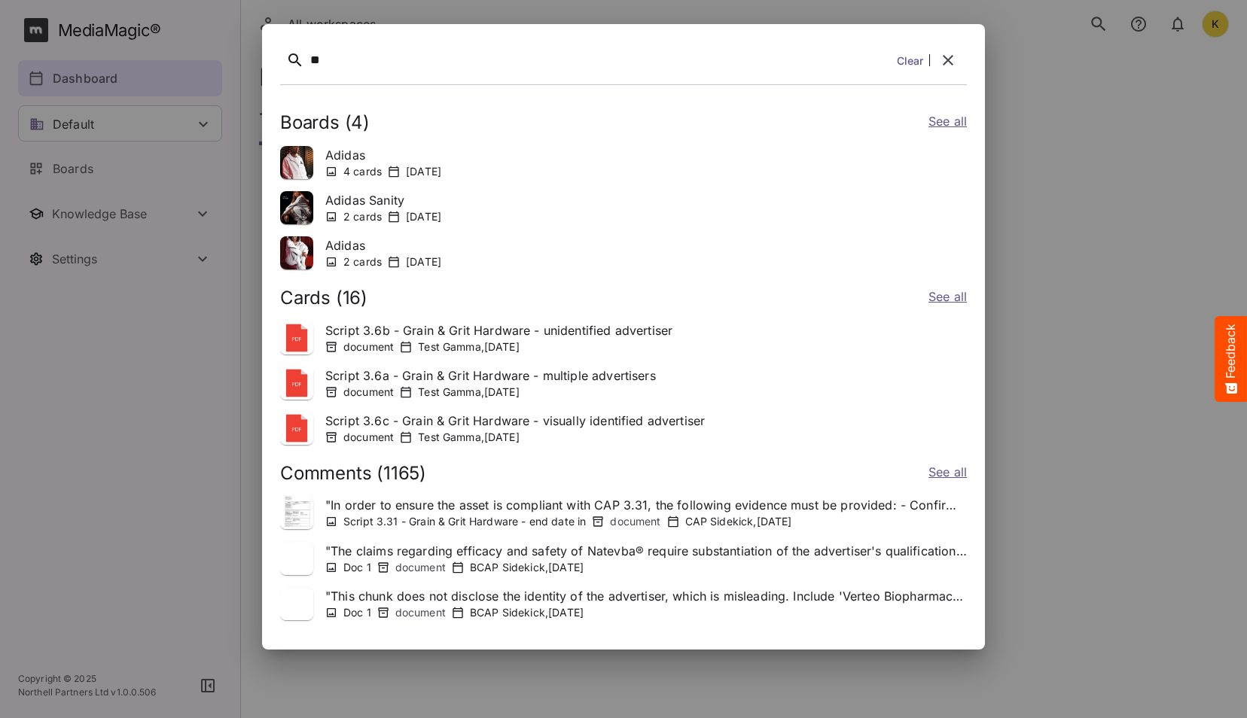
click at [949, 120] on link "See all" at bounding box center [947, 123] width 38 height 22
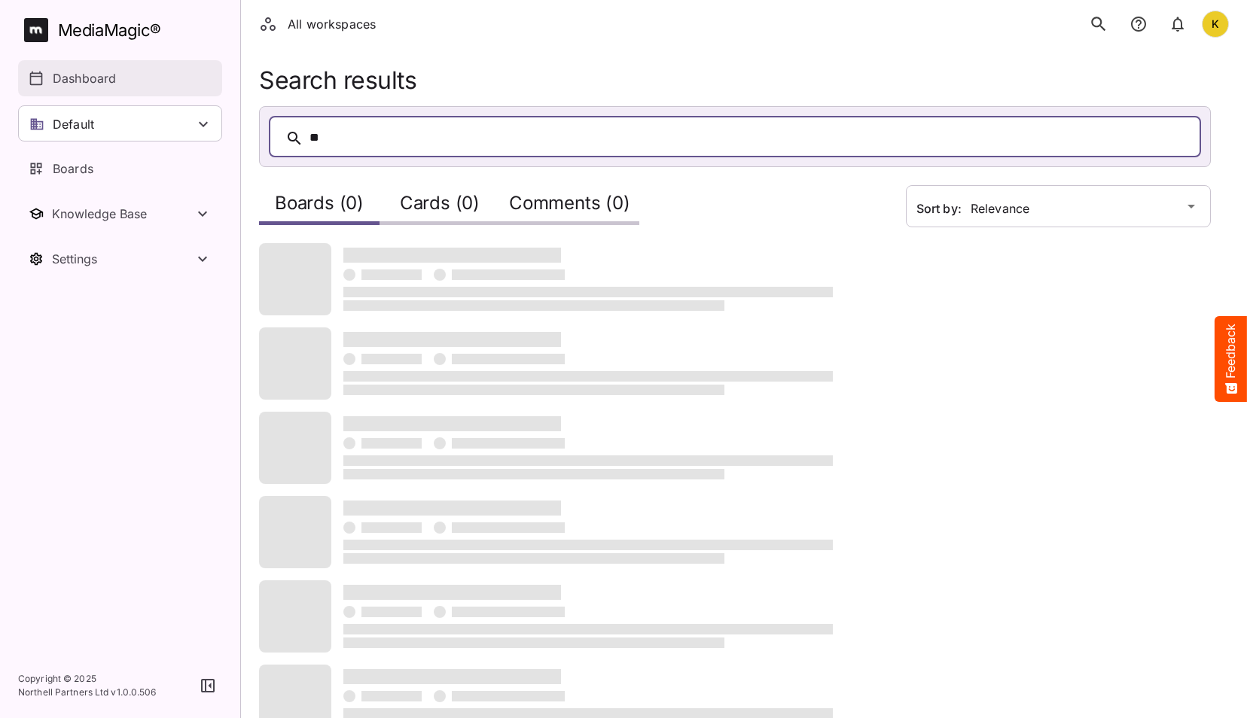
click at [124, 90] on link "Dashboard" at bounding box center [120, 78] width 204 height 36
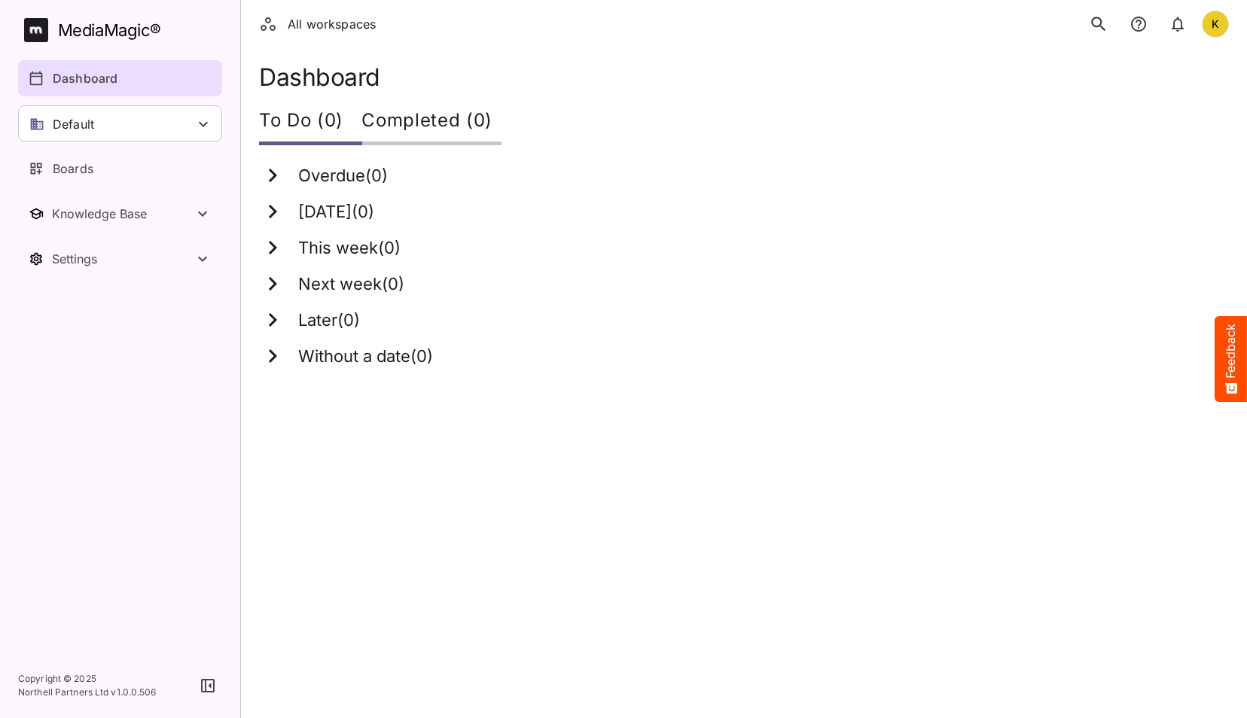
click at [1101, 17] on icon "search" at bounding box center [1099, 24] width 20 height 20
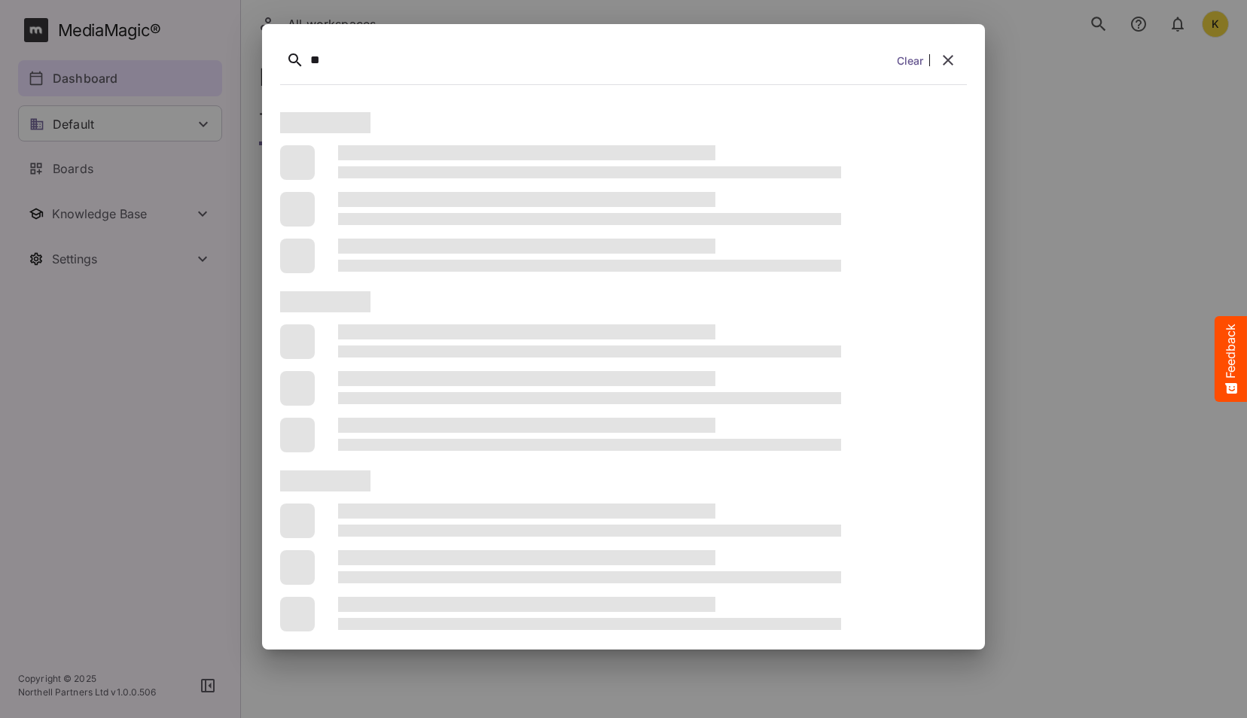
click at [1083, 8] on button "search" at bounding box center [1099, 24] width 32 height 32
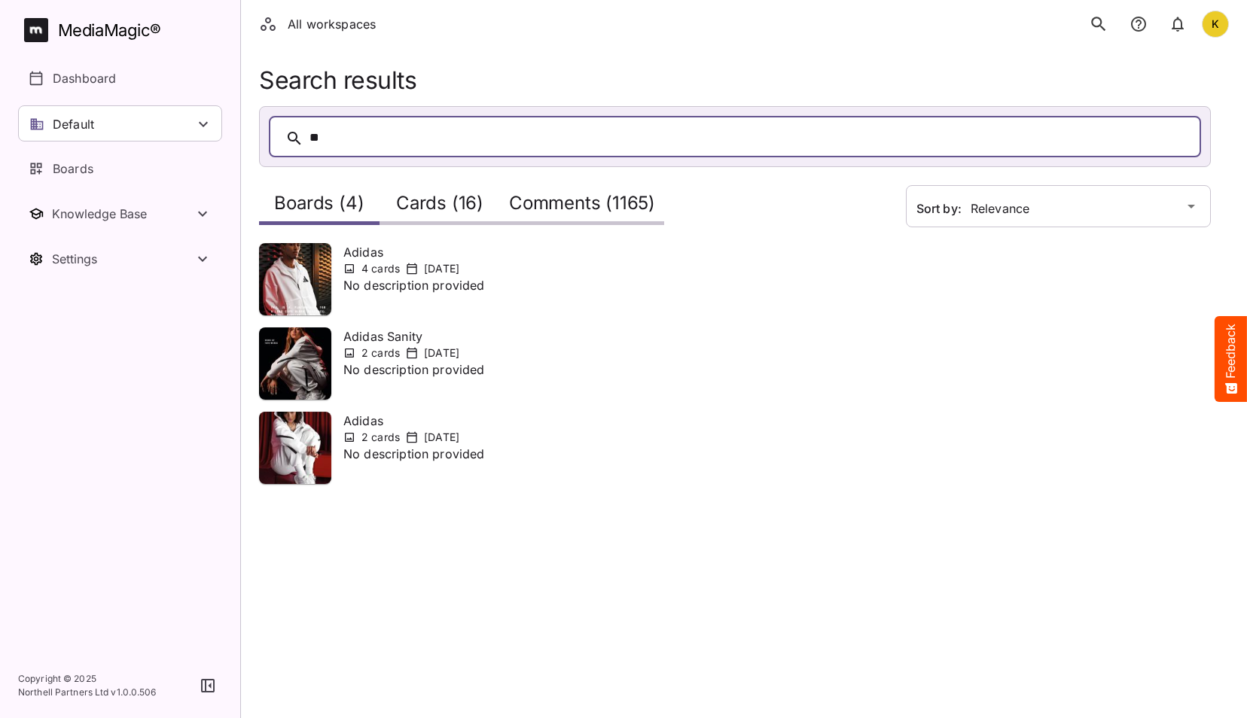
click at [1091, 25] on icon "search" at bounding box center [1099, 24] width 20 height 20
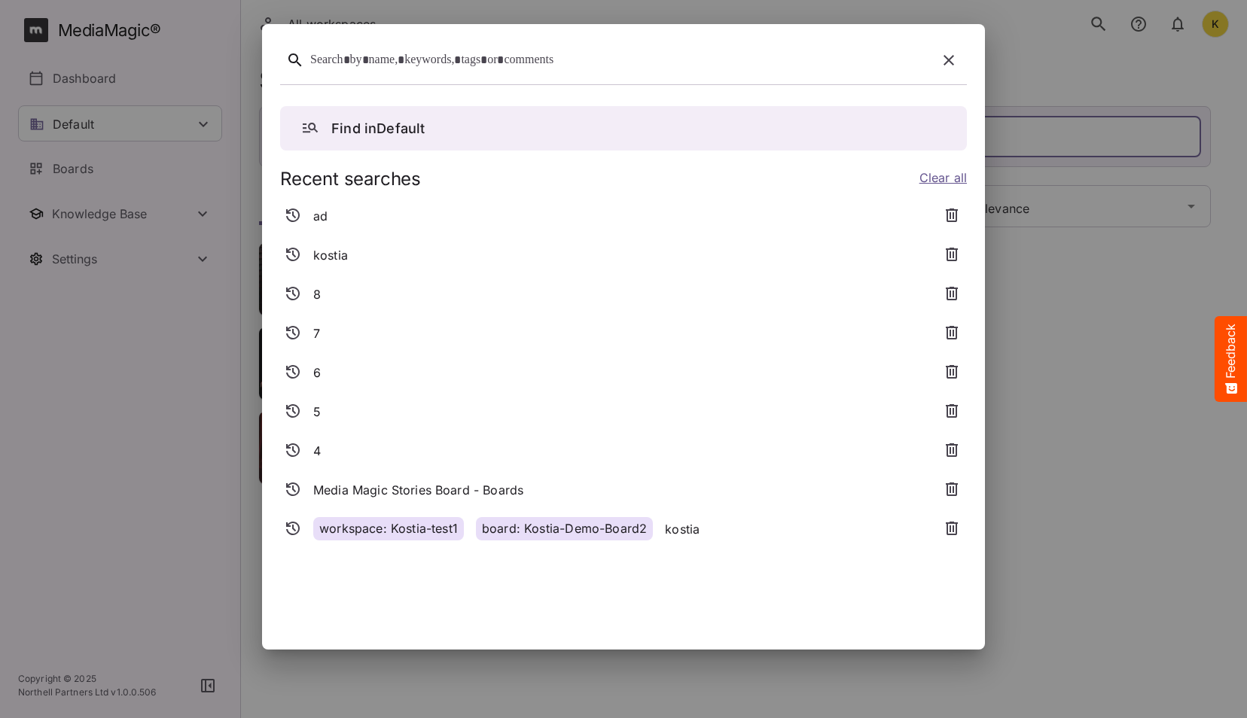
click at [690, 76] on div at bounding box center [623, 63] width 687 height 42
click at [429, 212] on div "ad" at bounding box center [605, 216] width 650 height 27
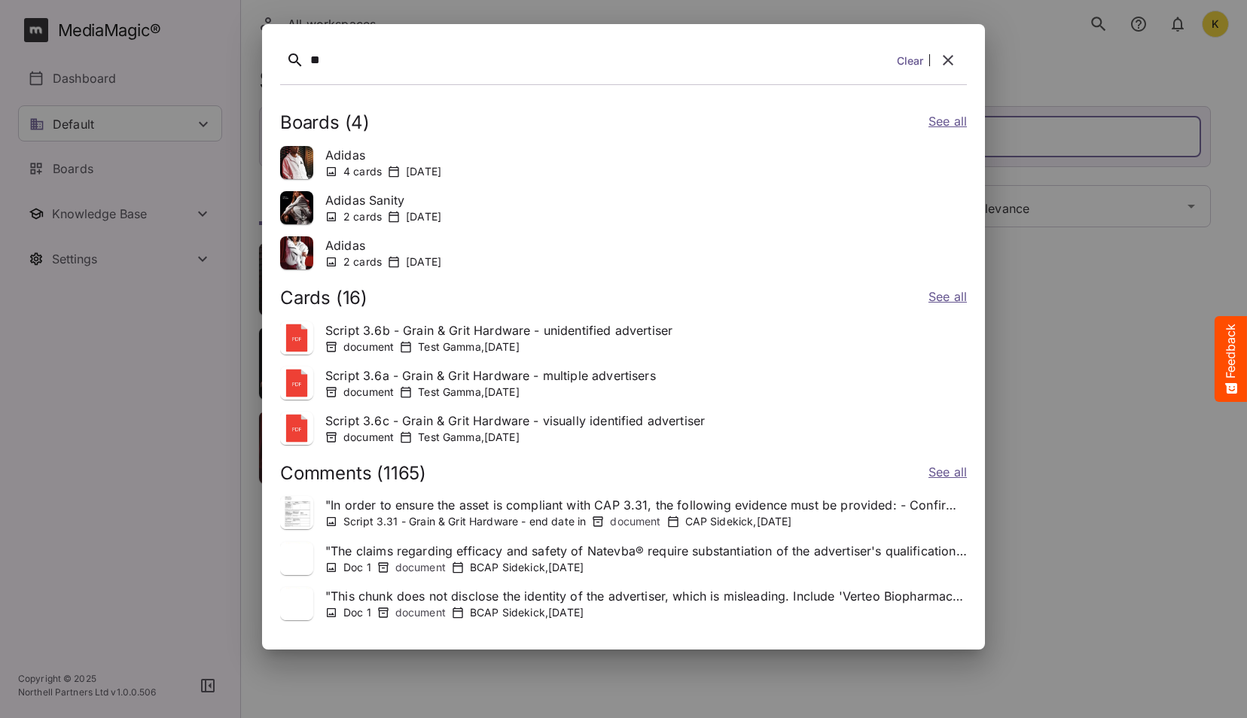
click at [949, 120] on link "See all" at bounding box center [947, 123] width 38 height 22
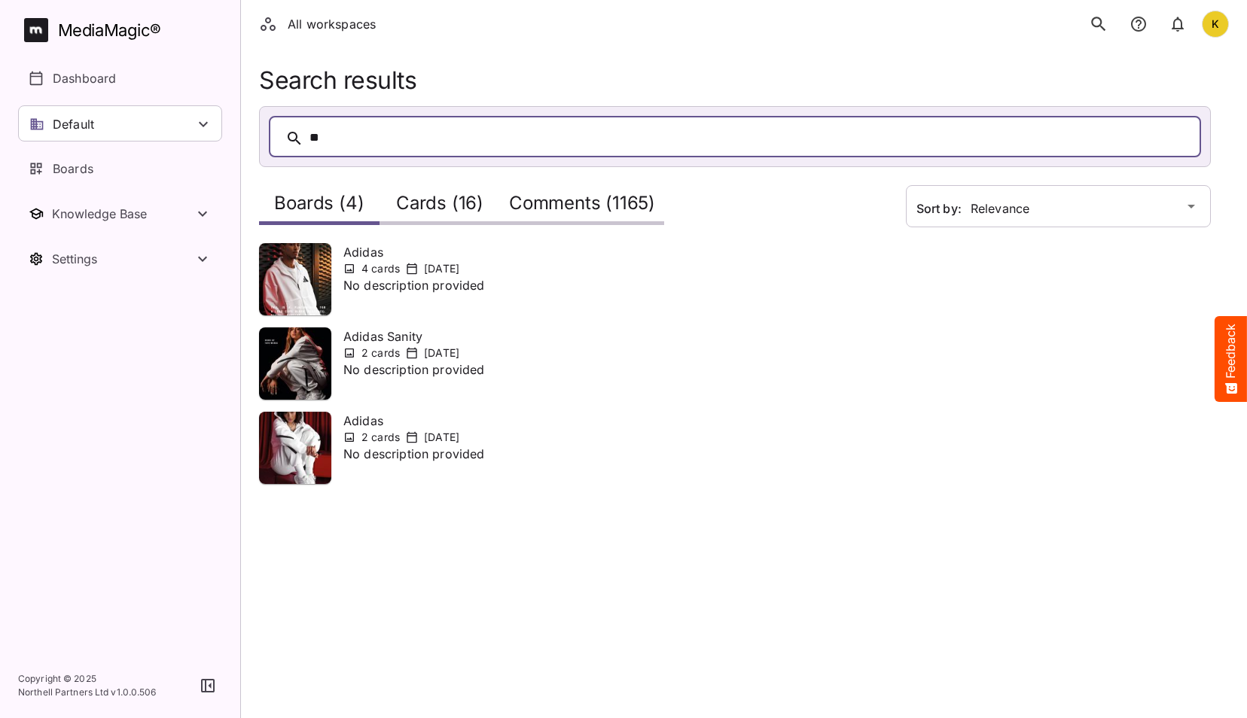
click at [1104, 21] on icon "search" at bounding box center [1099, 24] width 20 height 20
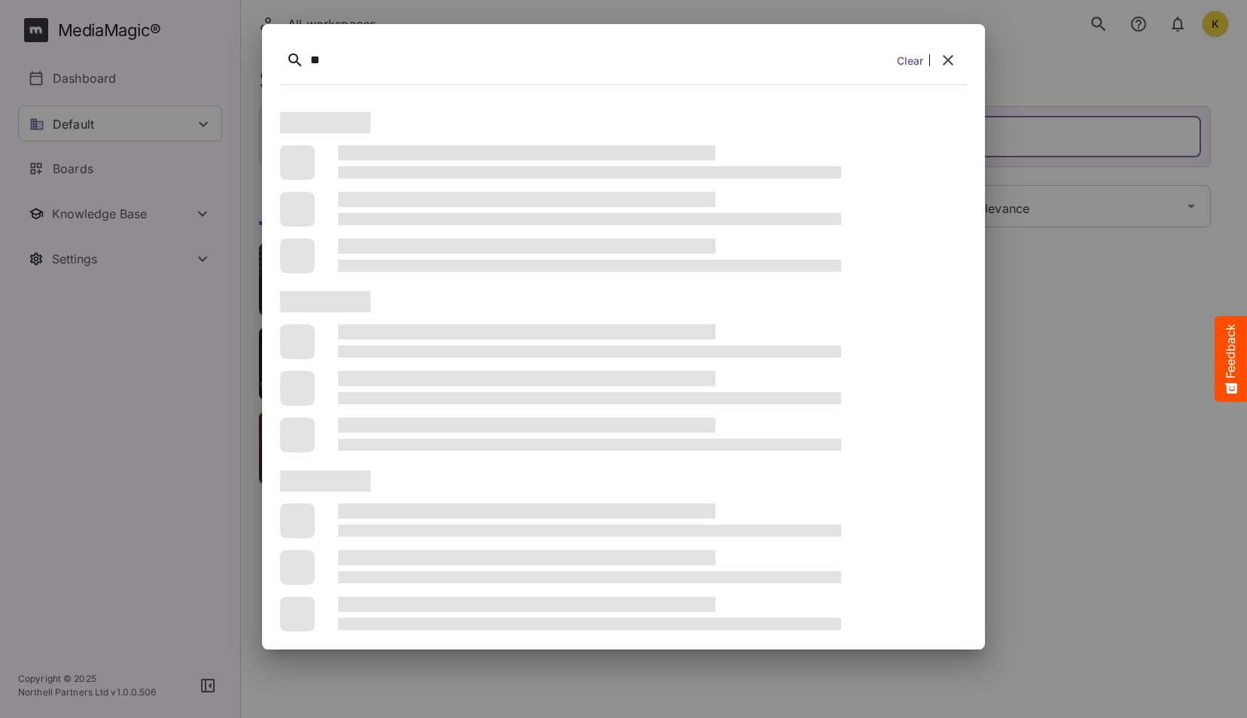
click at [1083, 8] on button "search" at bounding box center [1099, 24] width 32 height 32
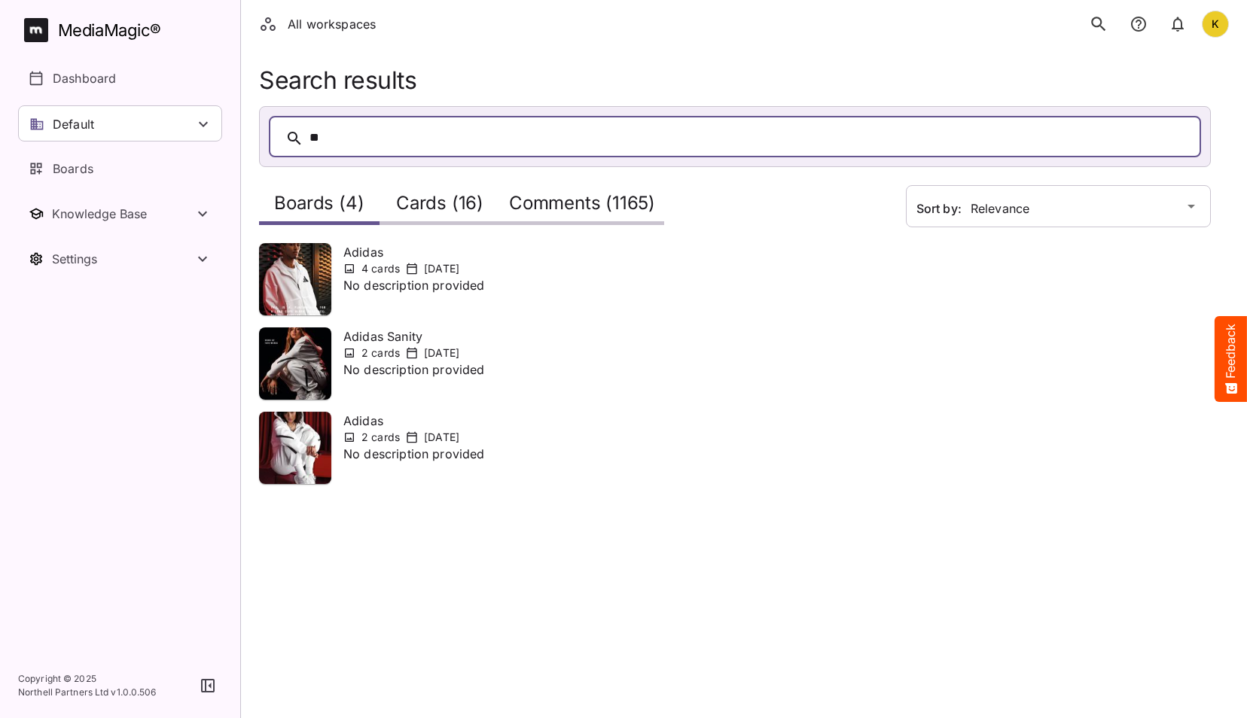
click at [589, 207] on h2 "Comments (1165)" at bounding box center [582, 207] width 146 height 28
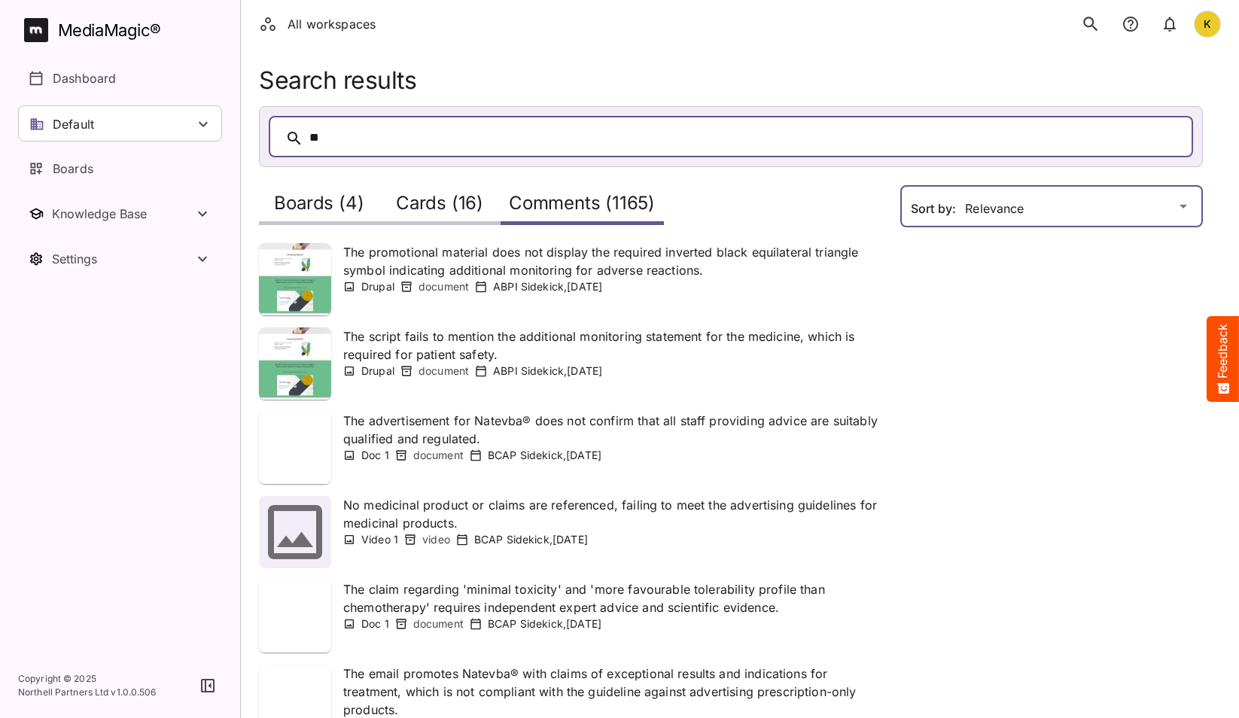
click at [1078, 203] on div "All workspaces K MediaMagic ® Dashboard Default BYOD Default DefaultBYOD E2ETes…" at bounding box center [619, 567] width 1239 height 1134
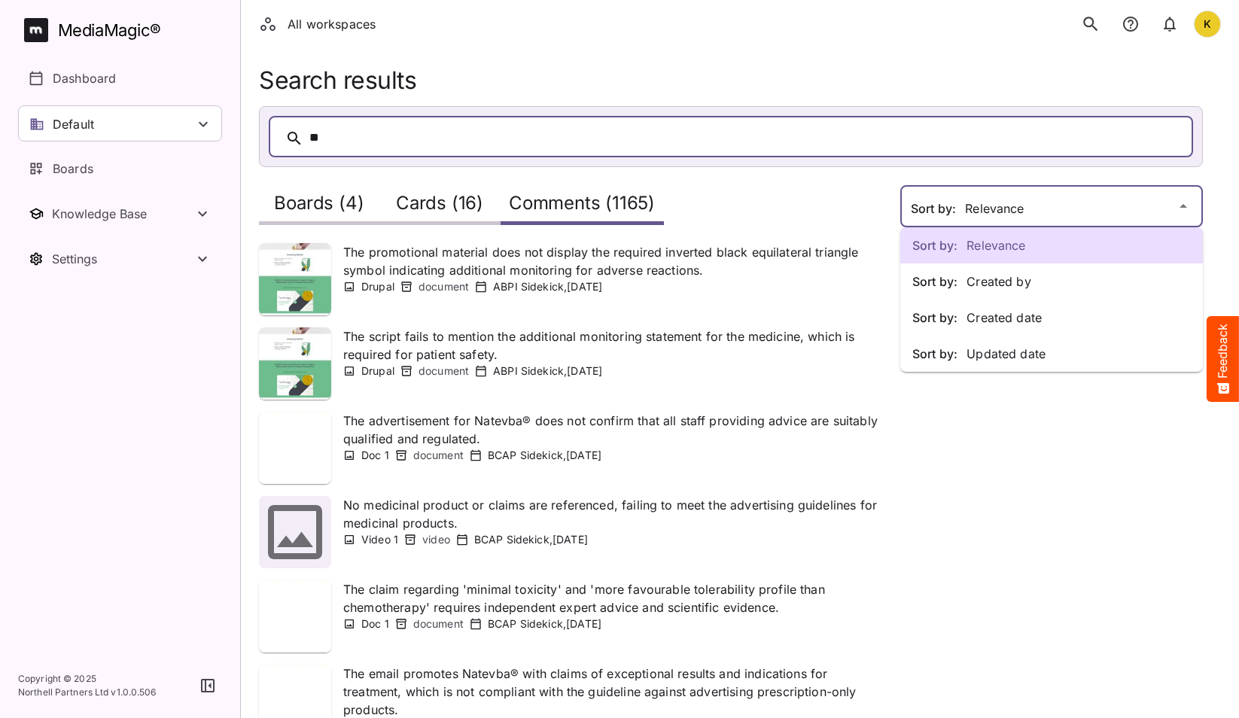
click at [1045, 315] on p "Sort by: Created date" at bounding box center [1051, 318] width 279 height 18
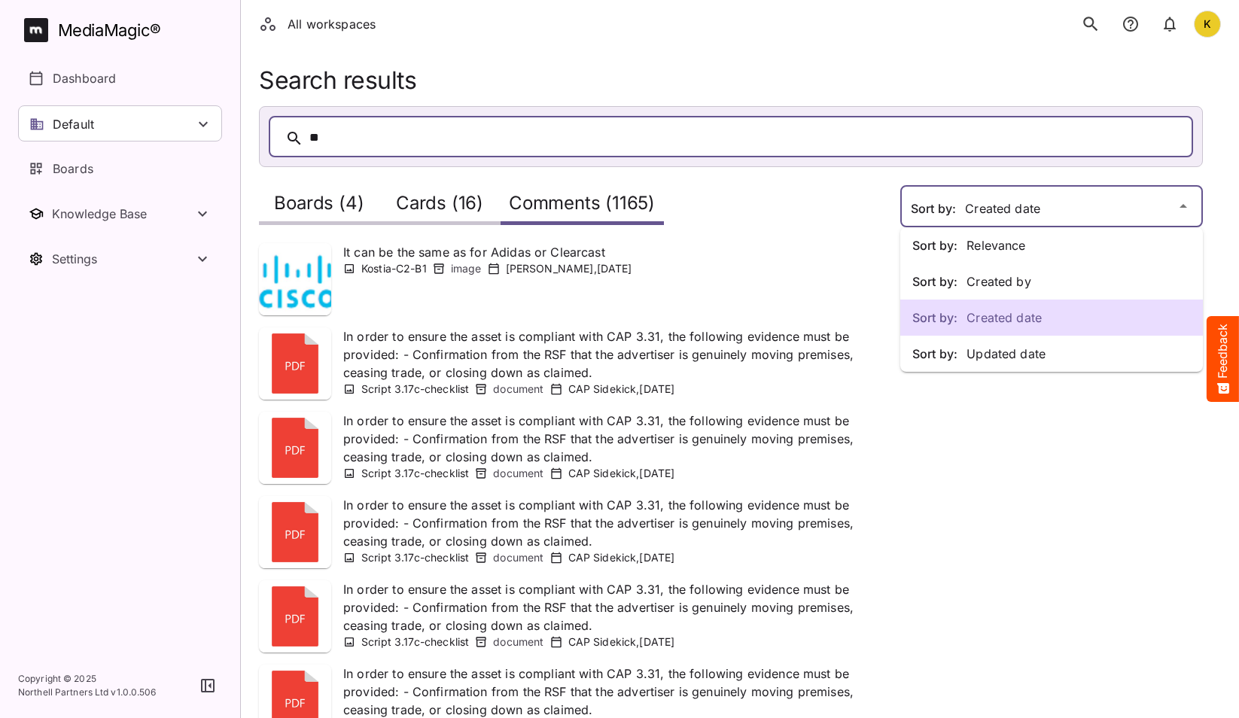
click at [1027, 201] on div "Sort by: Relevance Sort by: Created by Sort by: Created date Sort by: Updated d…" at bounding box center [619, 567] width 1239 height 1134
click at [1027, 358] on p "Sort by: Updated date" at bounding box center [1051, 354] width 279 height 18
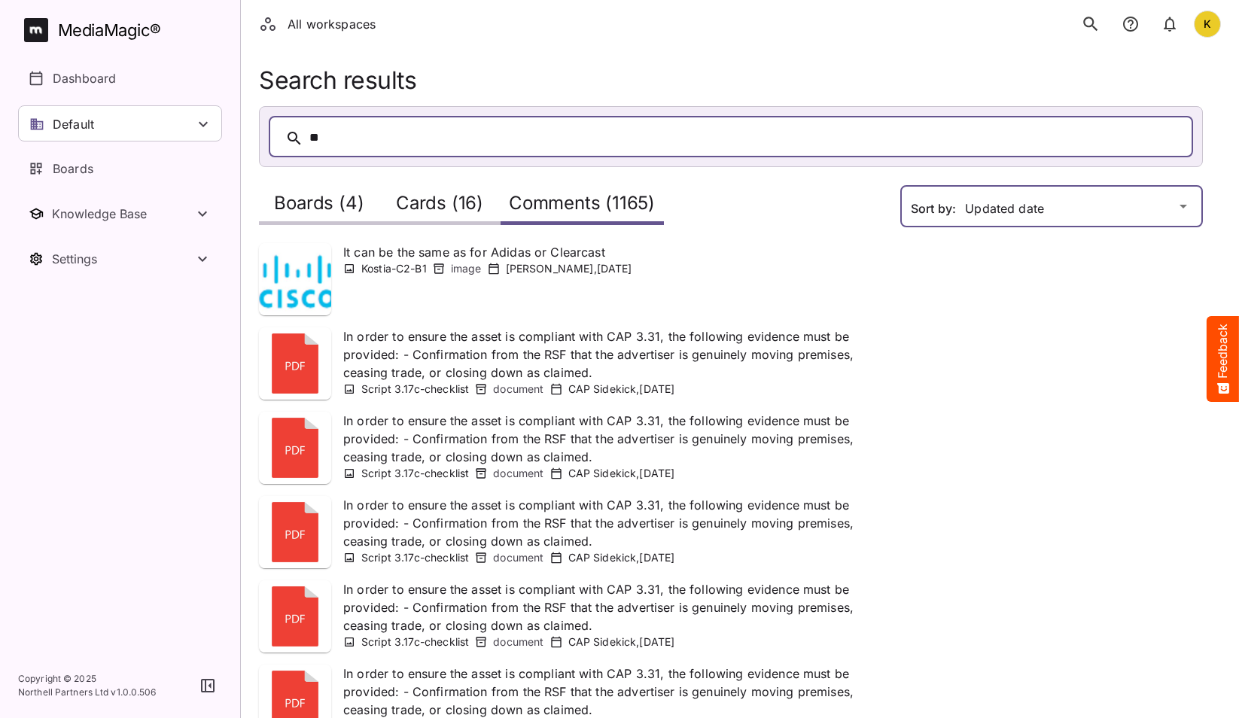
click at [975, 211] on div "All workspaces K MediaMagic ® Dashboard Default BYOD Default DefaultBYOD E2ETes…" at bounding box center [619, 567] width 1239 height 1134
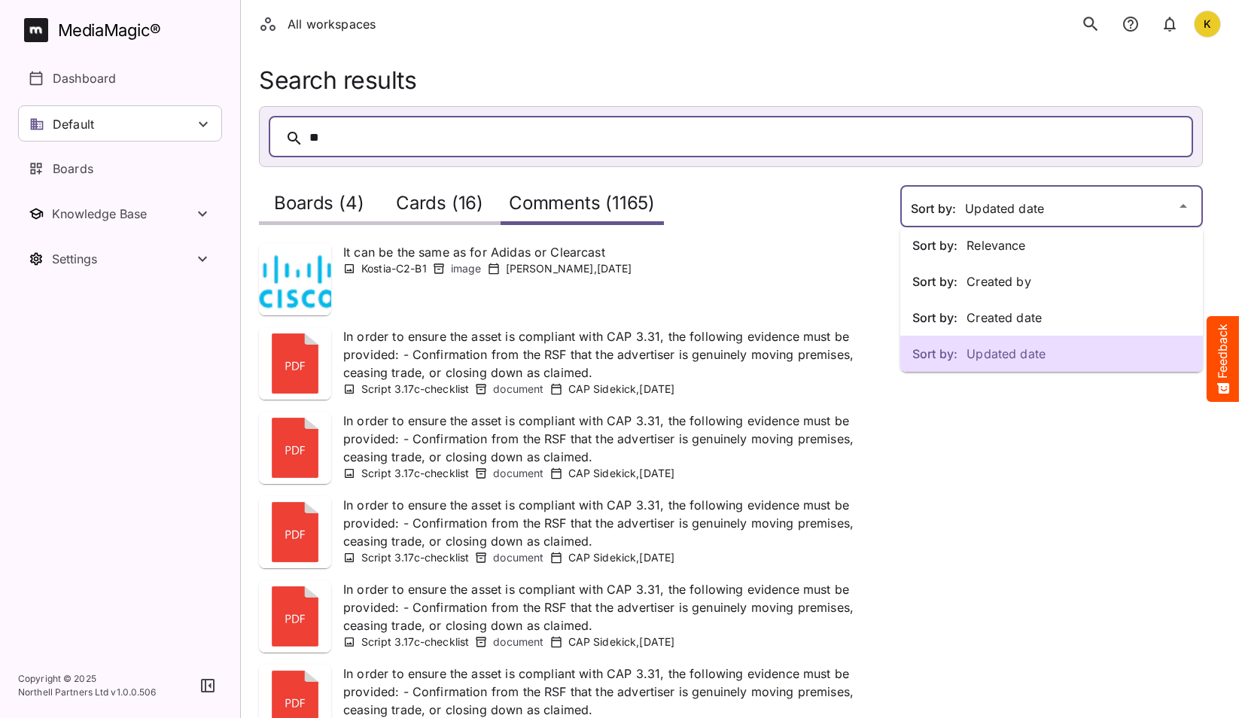
click at [999, 358] on p "Sort by: Updated date" at bounding box center [1051, 354] width 279 height 18
click at [1009, 203] on div "Sort by: Relevance Sort by: Created by Sort by: Created date Sort by: Updated d…" at bounding box center [619, 567] width 1239 height 1134
click at [1028, 330] on div "Sort by: Created date" at bounding box center [1051, 318] width 303 height 36
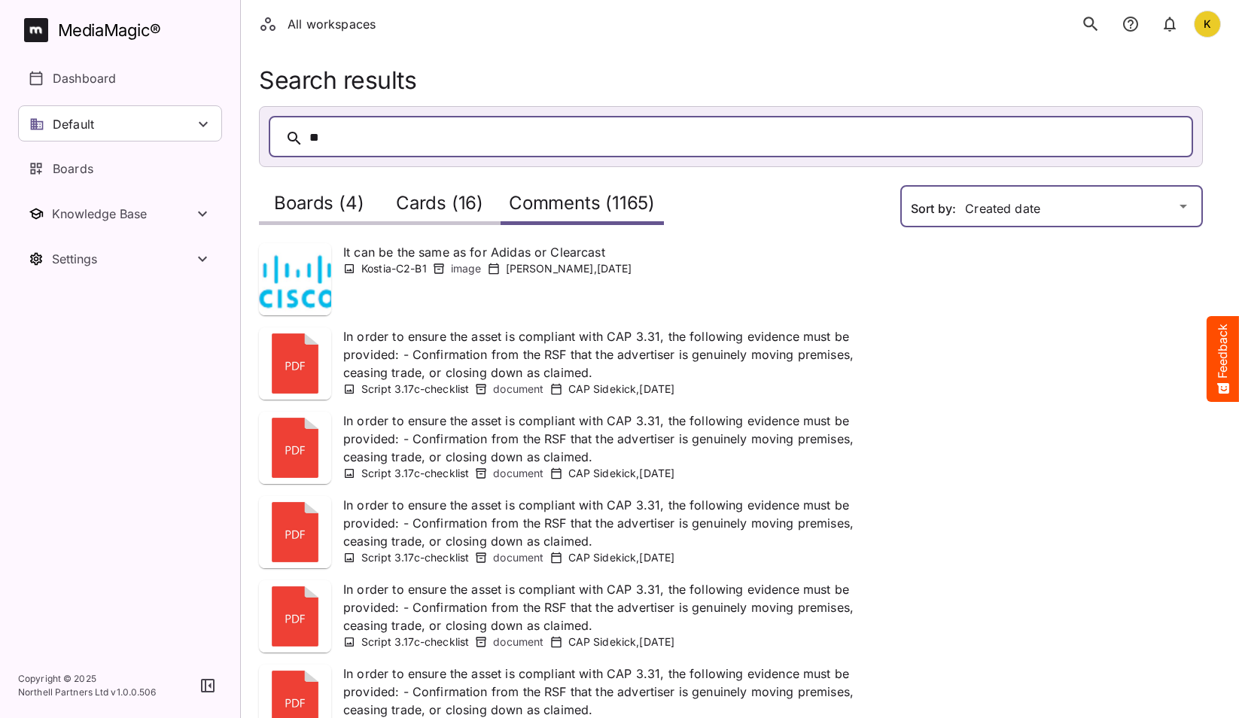
click at [1060, 205] on div "All workspaces K MediaMagic ® Dashboard Default BYOD Default DefaultBYOD E2ETes…" at bounding box center [619, 567] width 1239 height 1134
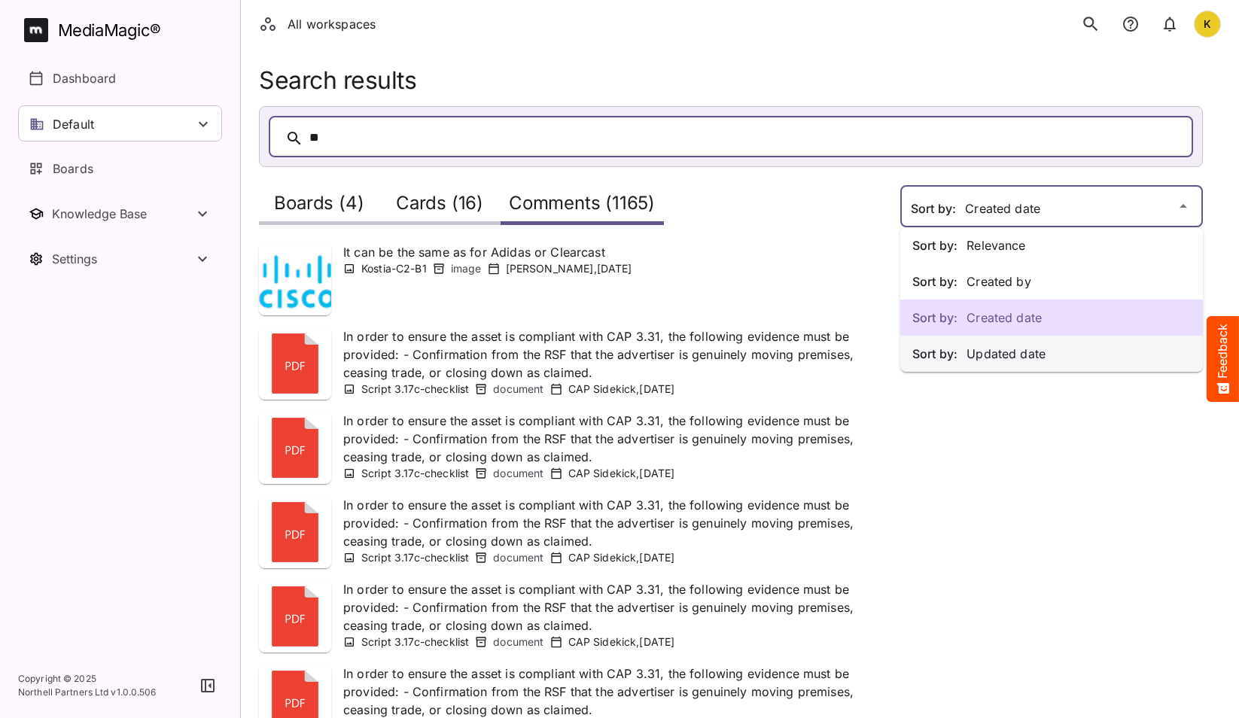
click at [1037, 355] on p "Sort by: Updated date" at bounding box center [1051, 354] width 279 height 18
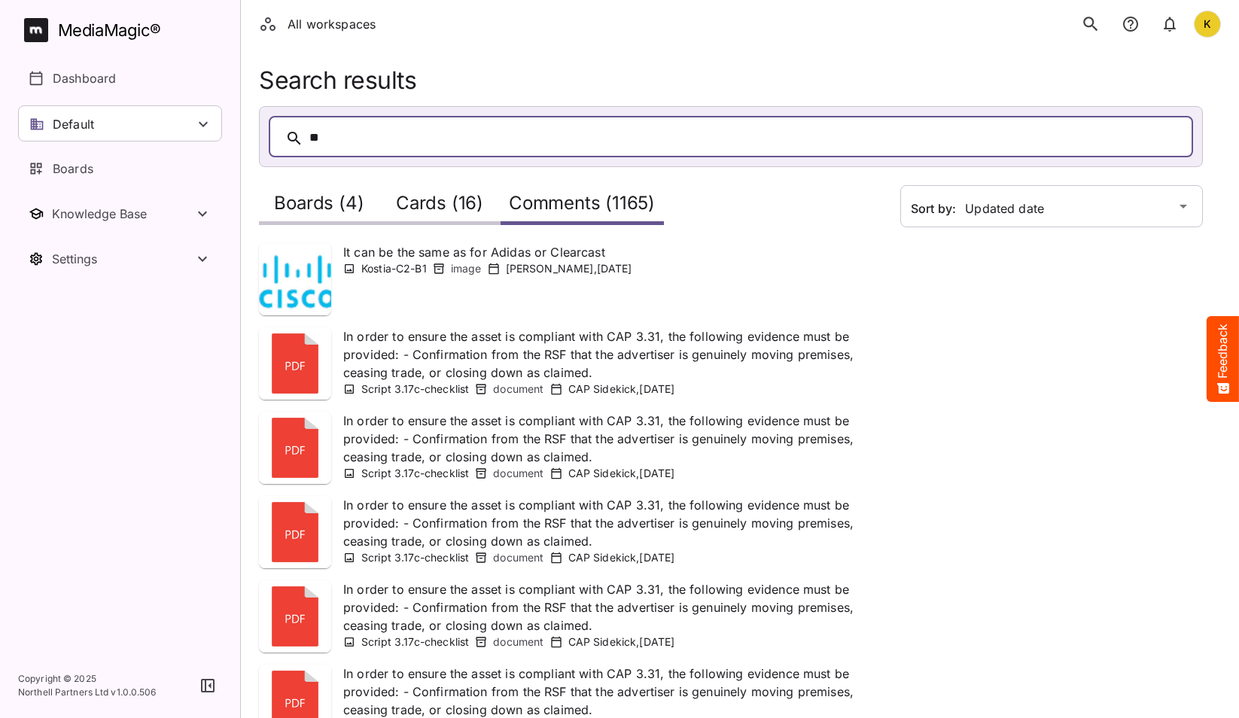
drag, startPoint x: 495, startPoint y: 273, endPoint x: 445, endPoint y: 300, distance: 57.3
click at [445, 300] on div "It can be the same as for Adidas or Clearcast Kostia-C2-B1 image Kostiantyn Med…" at bounding box center [570, 279] width 623 height 72
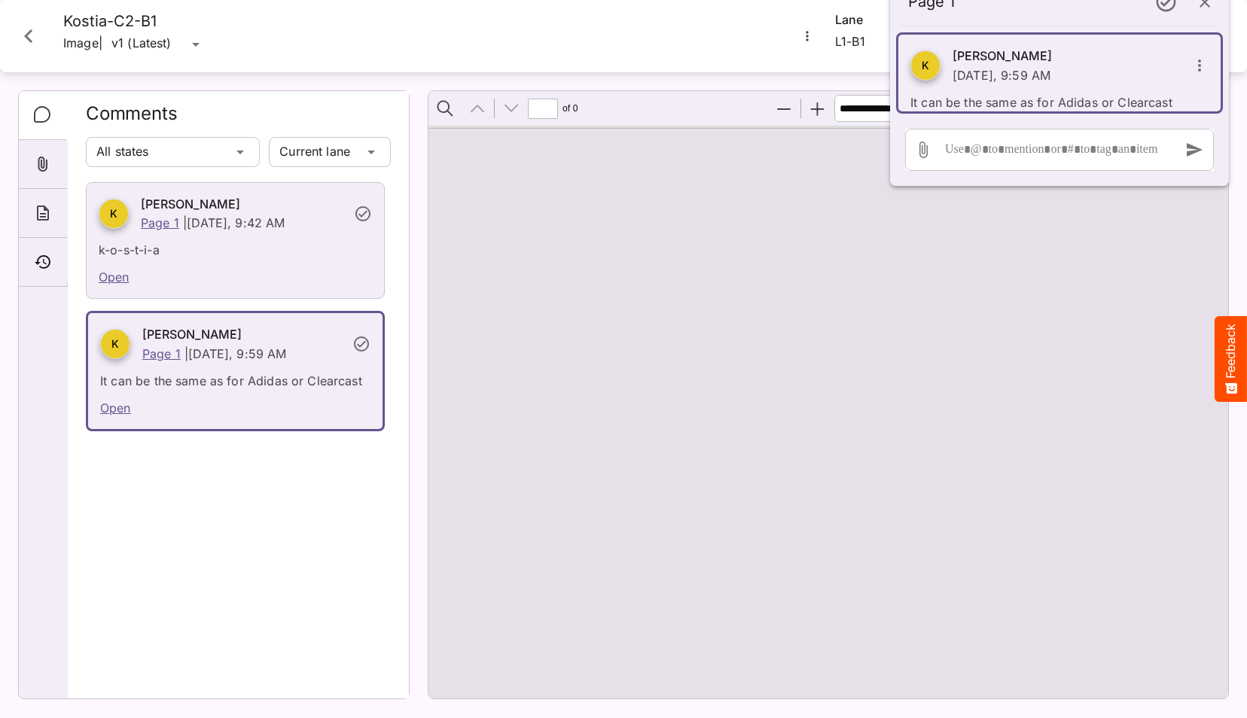
type input "*"
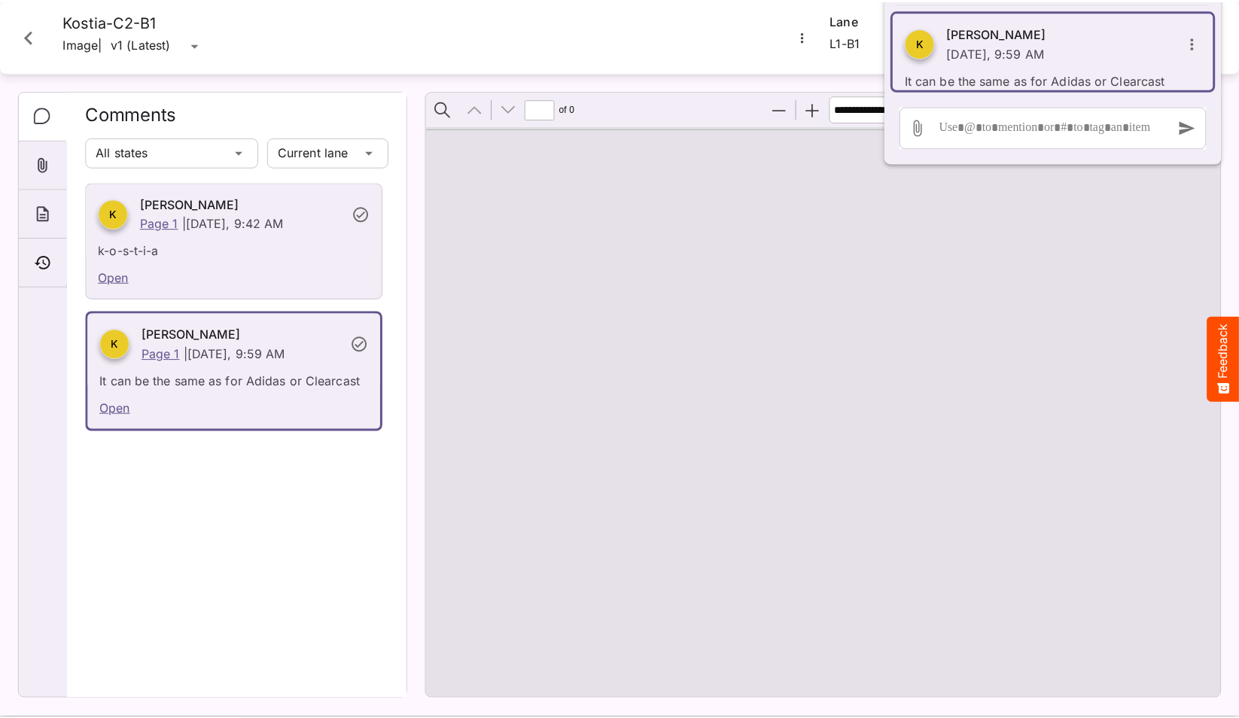
scroll to position [205, 0]
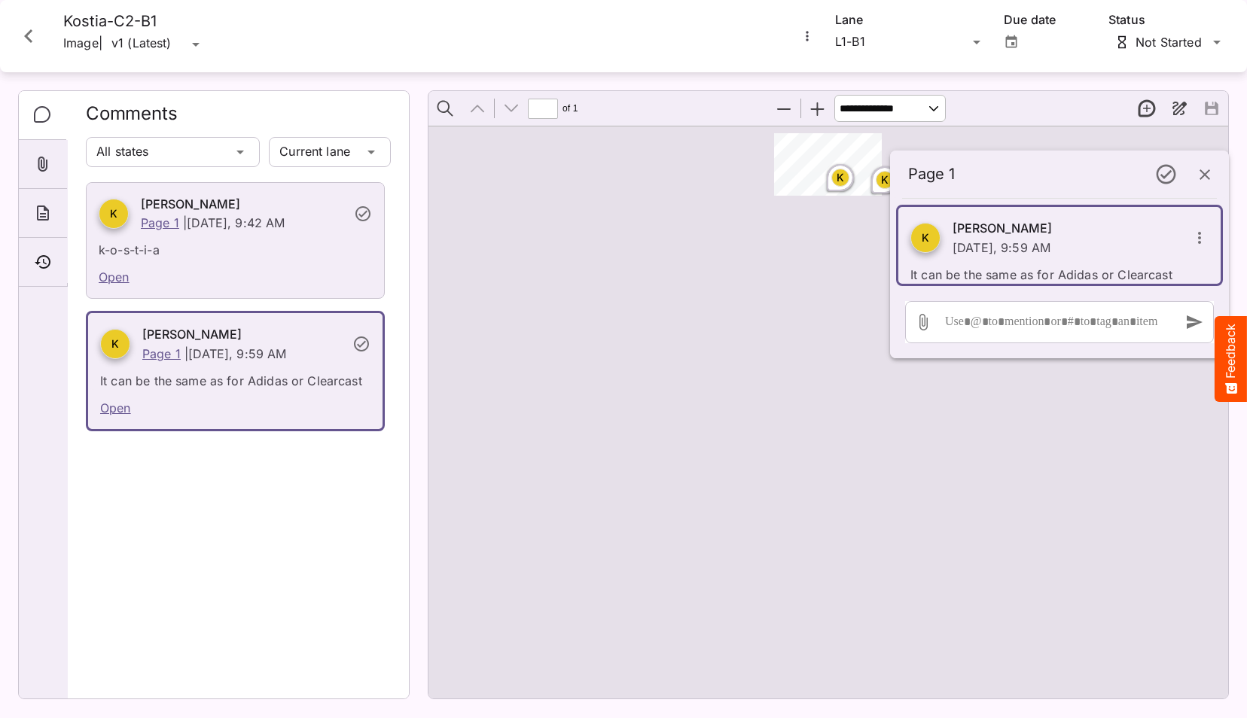
click at [44, 50] on button "Close card" at bounding box center [28, 36] width 45 height 45
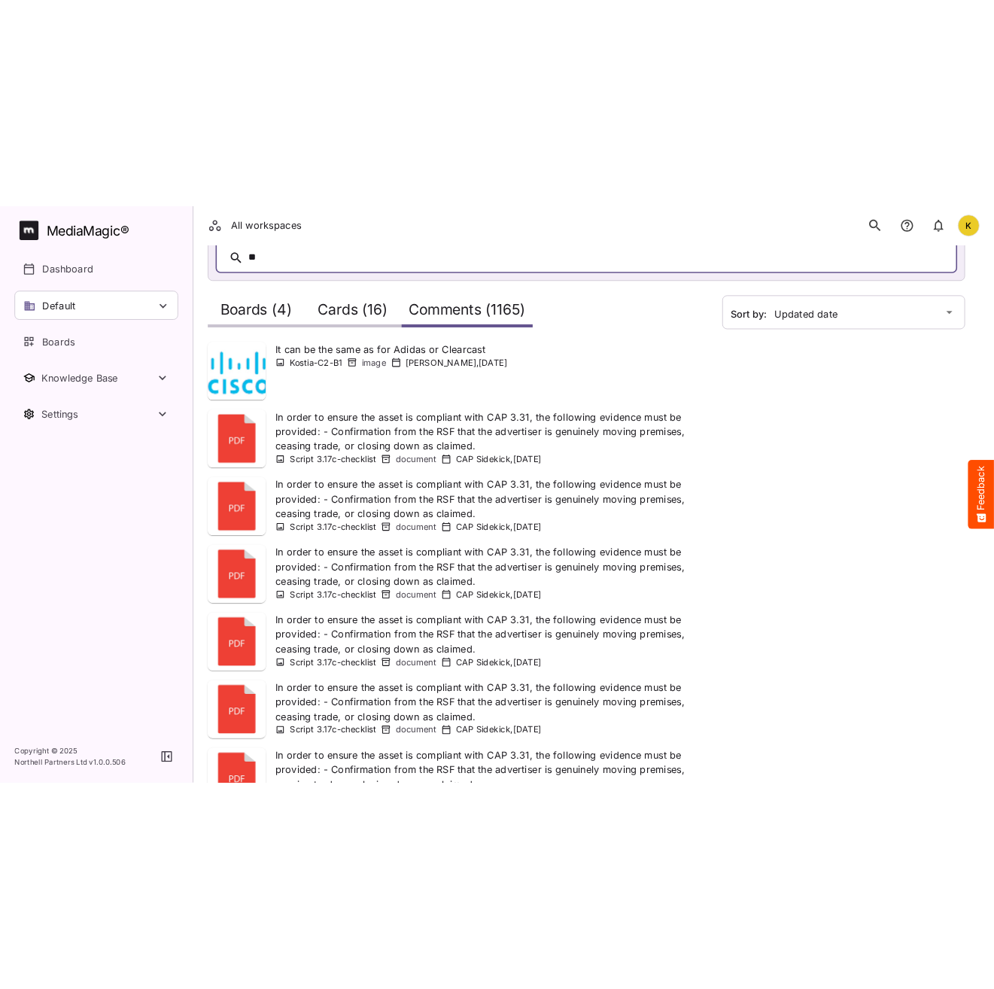
scroll to position [0, 0]
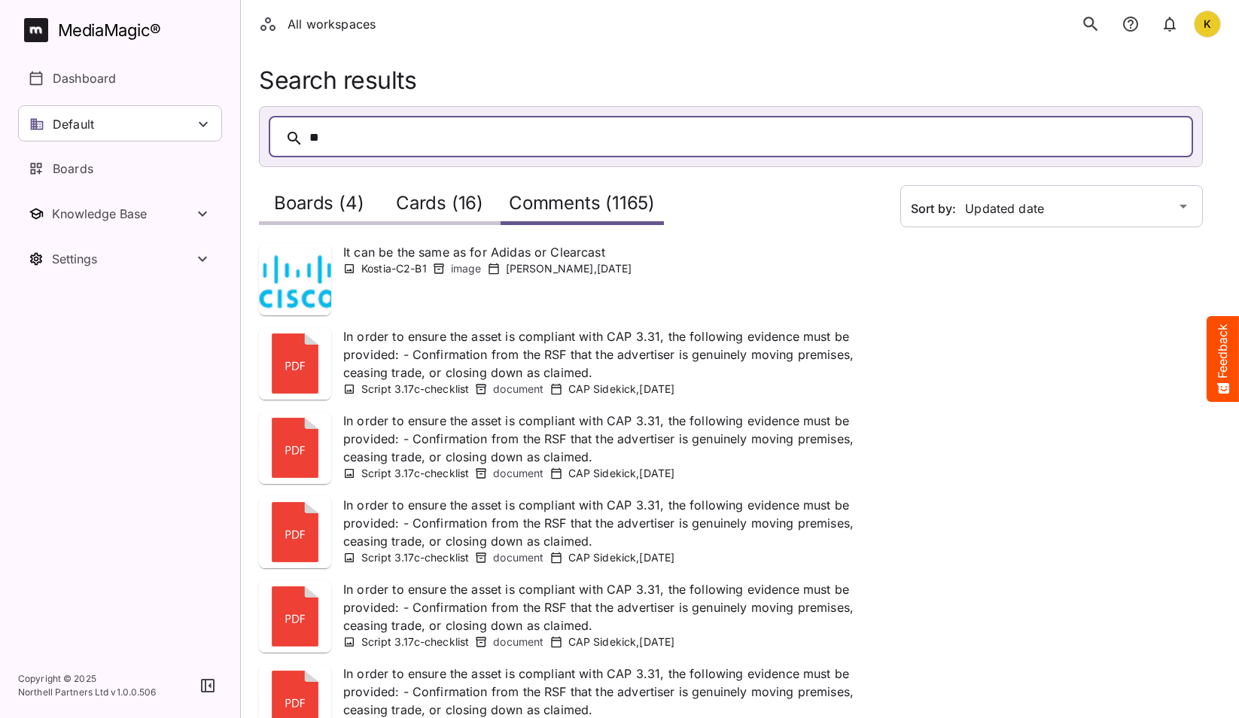
click at [413, 188] on div "Cards (16)" at bounding box center [439, 203] width 120 height 43
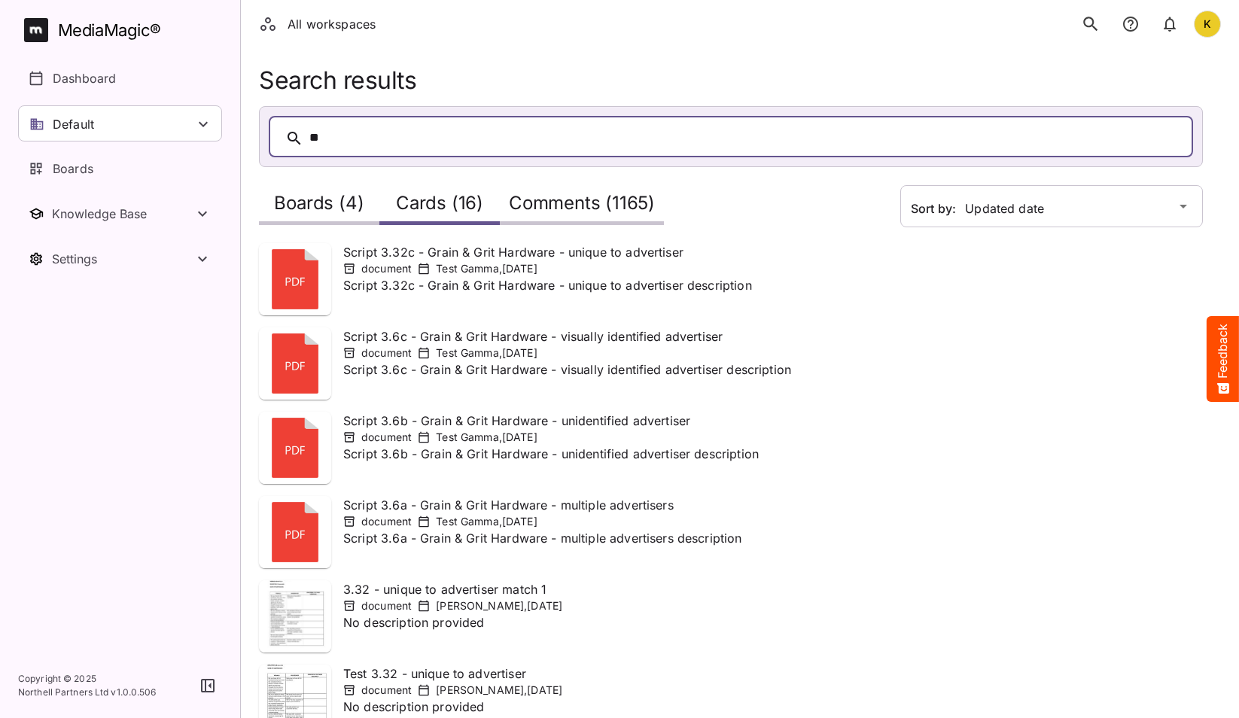
click at [332, 199] on h2 "Boards (4)" at bounding box center [319, 207] width 90 height 28
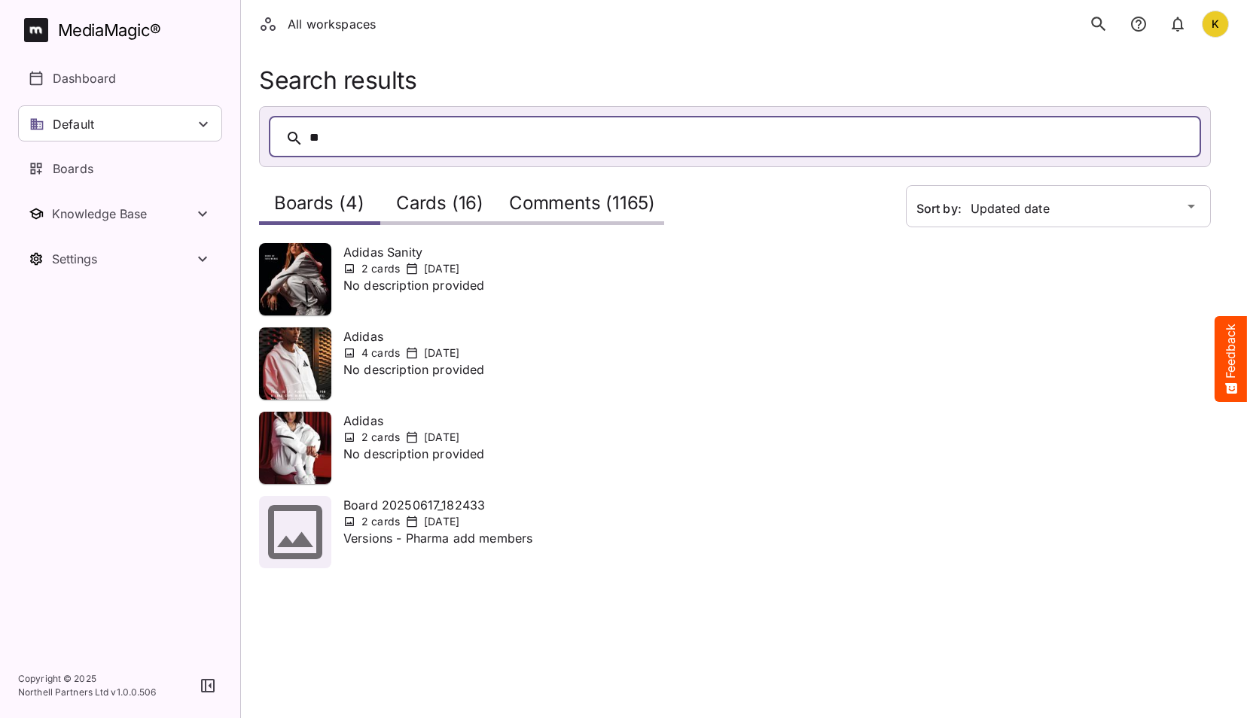
click at [440, 210] on h2 "Cards (16)" at bounding box center [439, 207] width 87 height 28
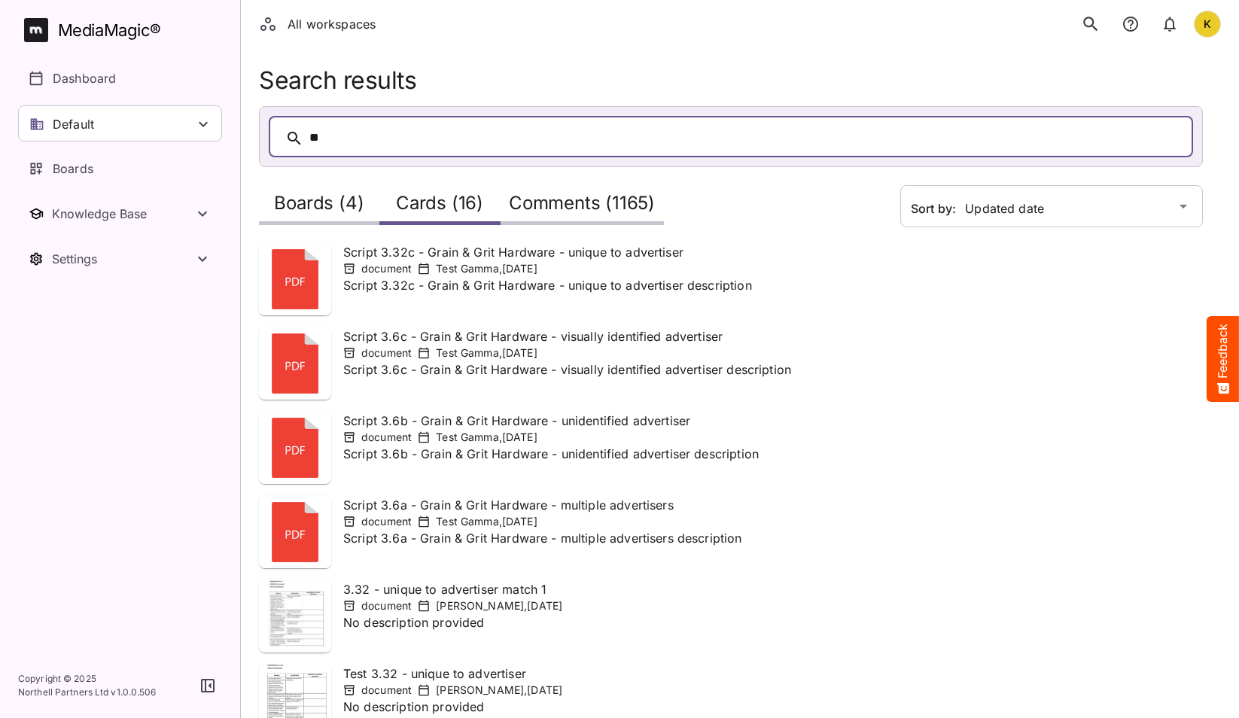
click at [537, 194] on h2 "Comments (1165)" at bounding box center [582, 207] width 146 height 28
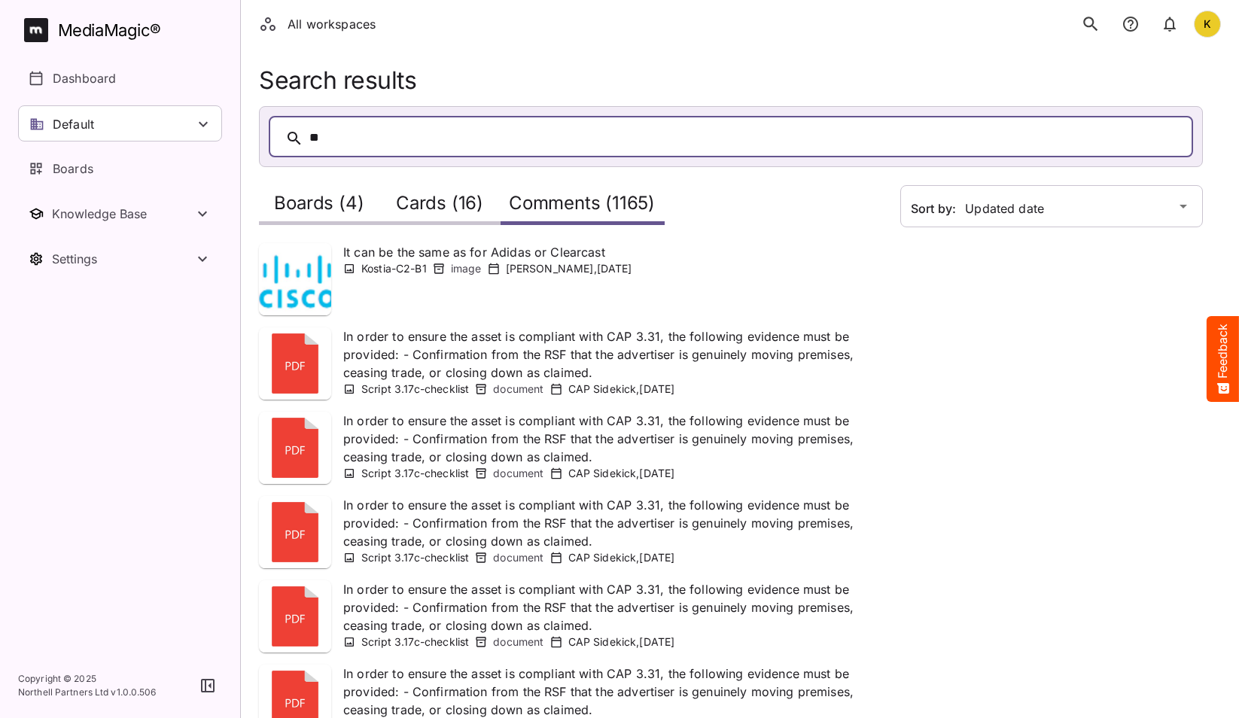
click at [314, 209] on h2 "Boards (4)" at bounding box center [319, 207] width 90 height 28
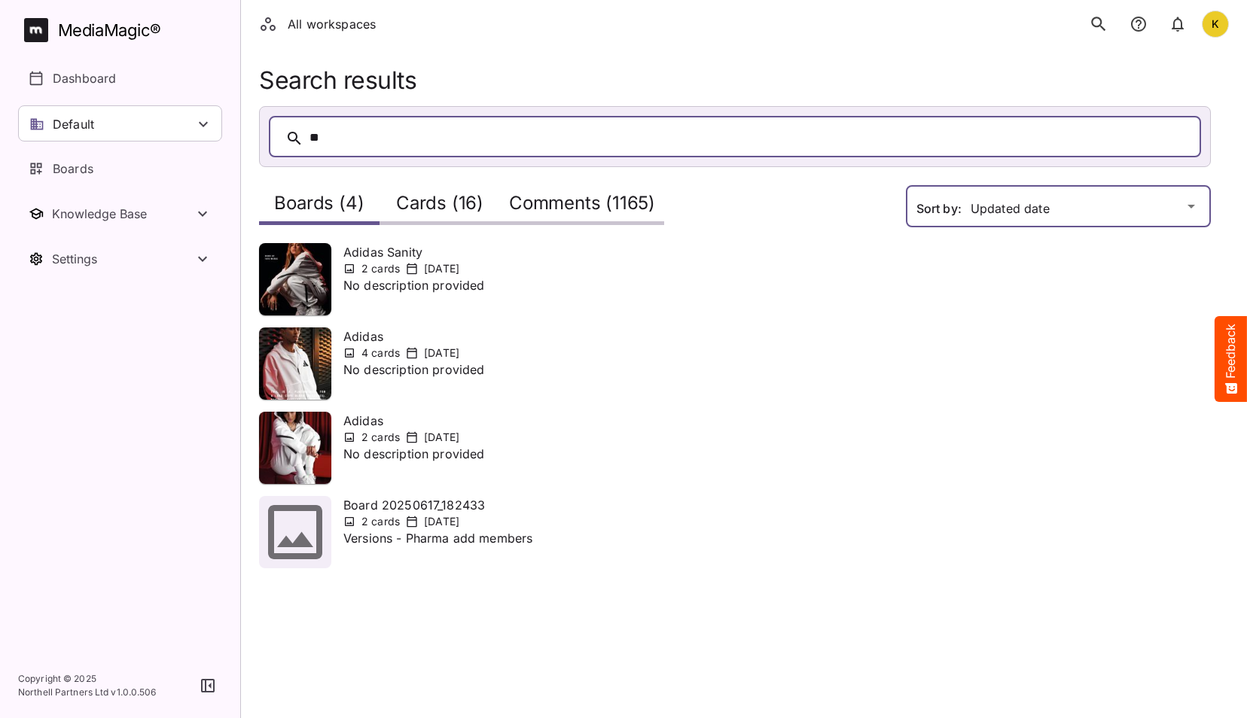
click at [972, 211] on div "All workspaces K MediaMagic ® Dashboard Default BYOD Default DefaultBYOD E2ETes…" at bounding box center [623, 293] width 1247 height 586
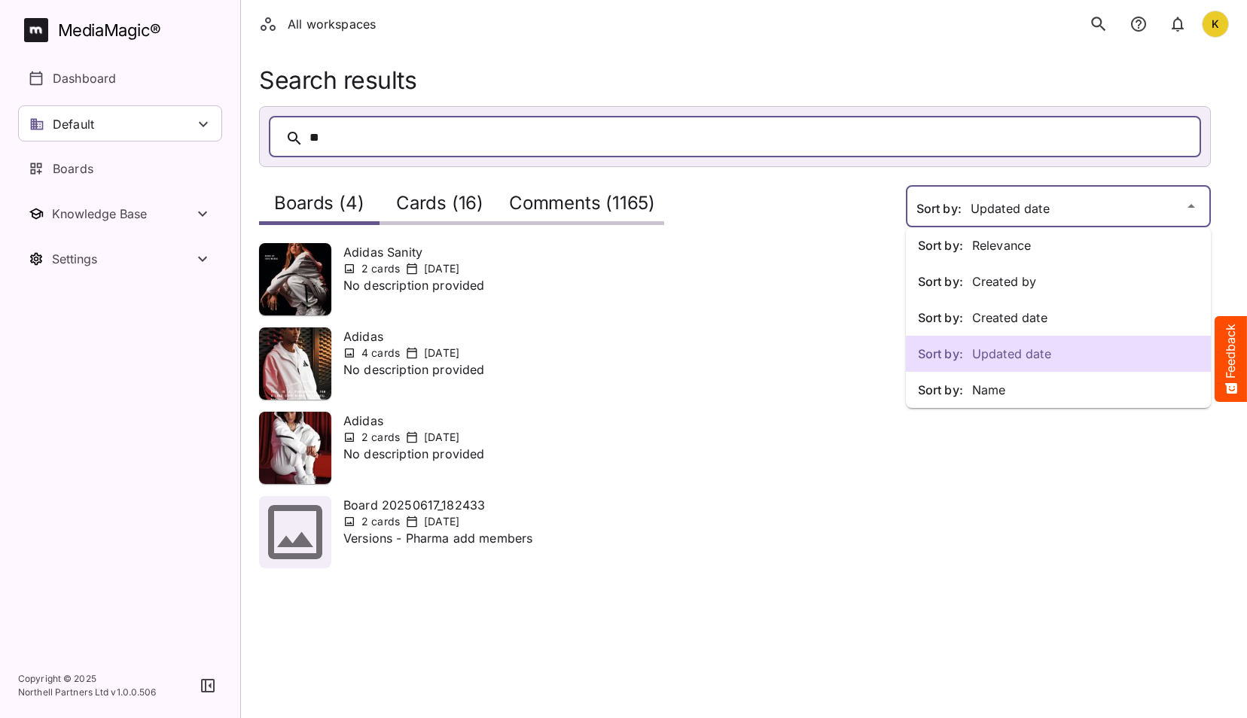
click at [972, 366] on div "Sort by: Updated date" at bounding box center [1058, 354] width 305 height 36
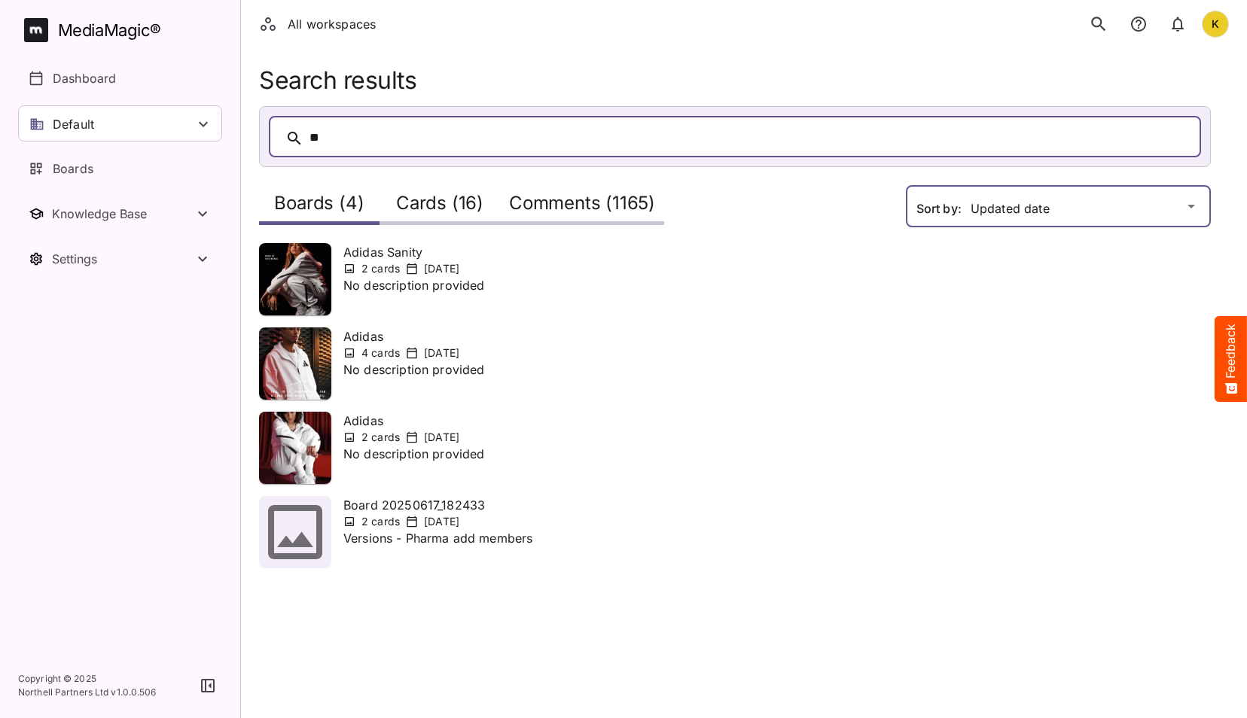
click at [1083, 203] on div "All workspaces K MediaMagic ® Dashboard Default BYOD Default DefaultBYOD E2ETes…" at bounding box center [623, 293] width 1247 height 586
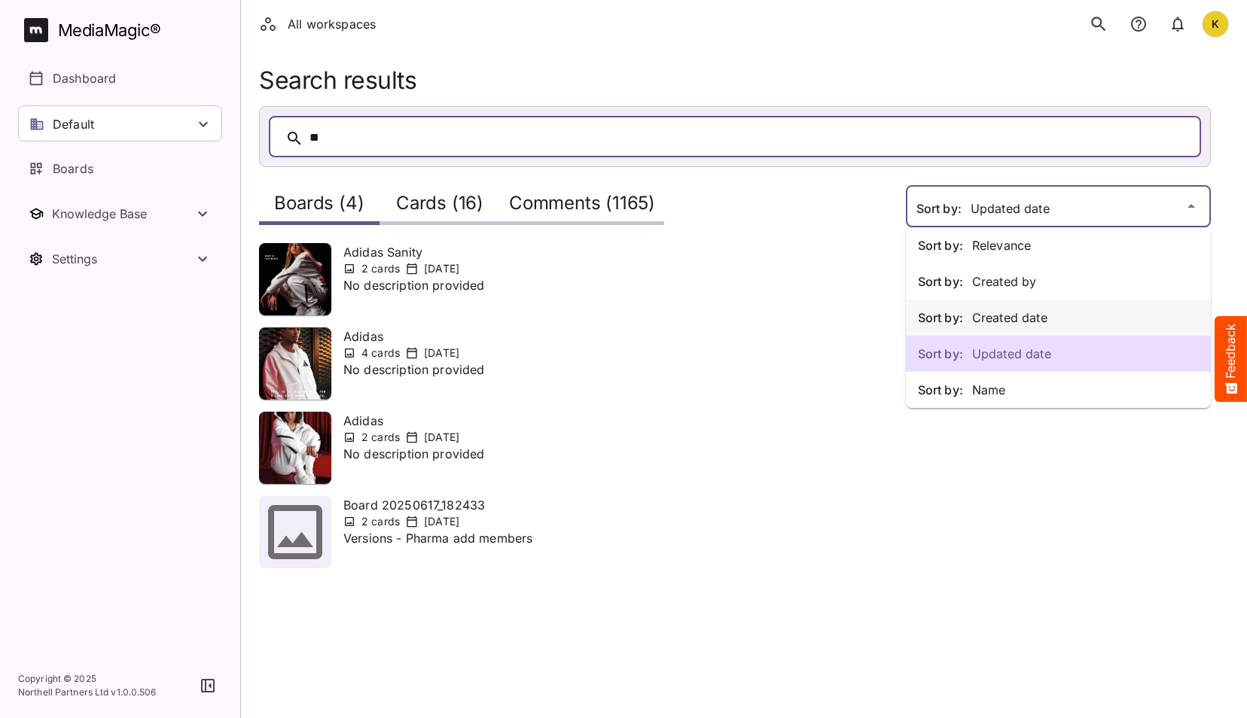
click at [1007, 323] on p "Sort by: Created date" at bounding box center [1058, 318] width 281 height 18
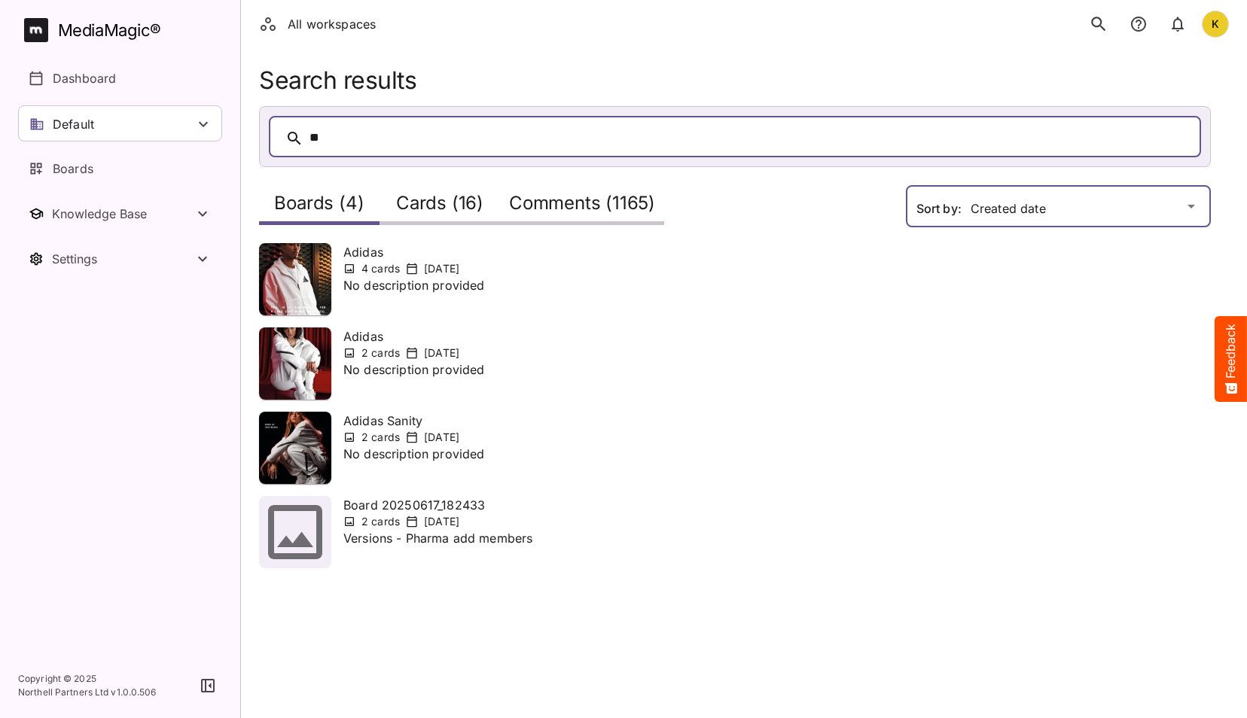
click at [1007, 206] on div "All workspaces K MediaMagic ® Dashboard Default BYOD Default DefaultBYOD E2ETes…" at bounding box center [623, 293] width 1247 height 586
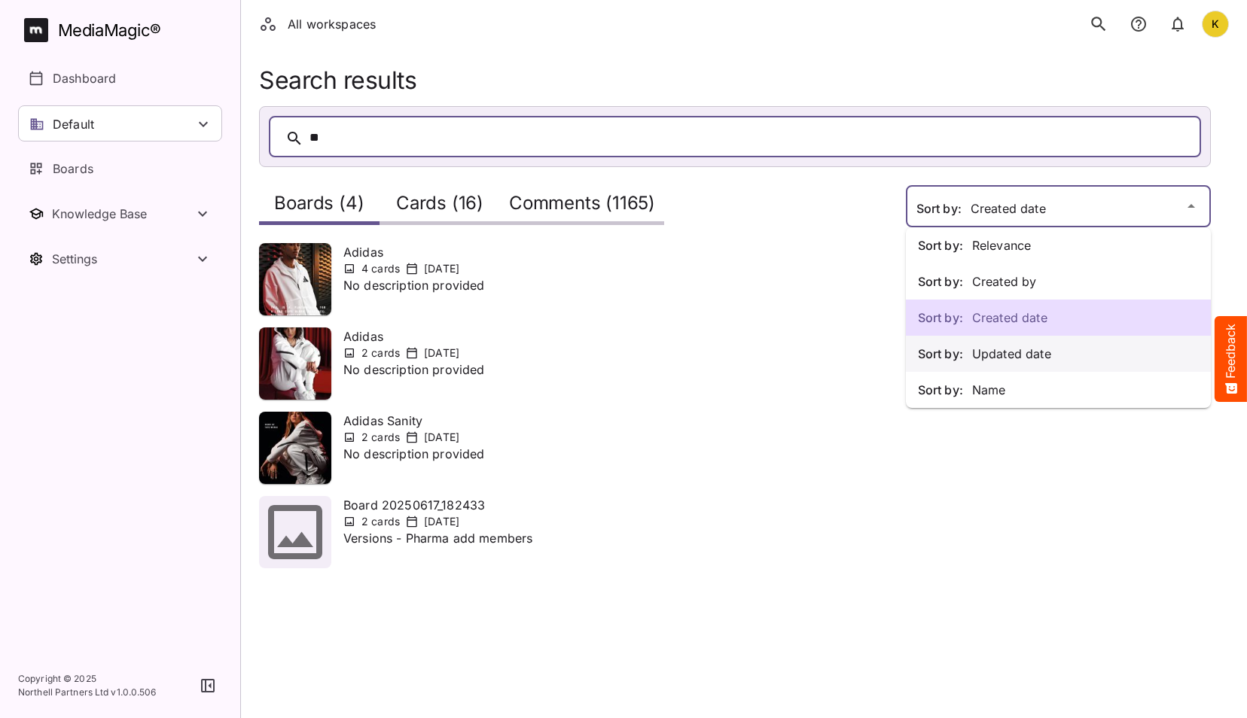
click at [1007, 364] on div "Sort by: Updated date" at bounding box center [1058, 354] width 305 height 36
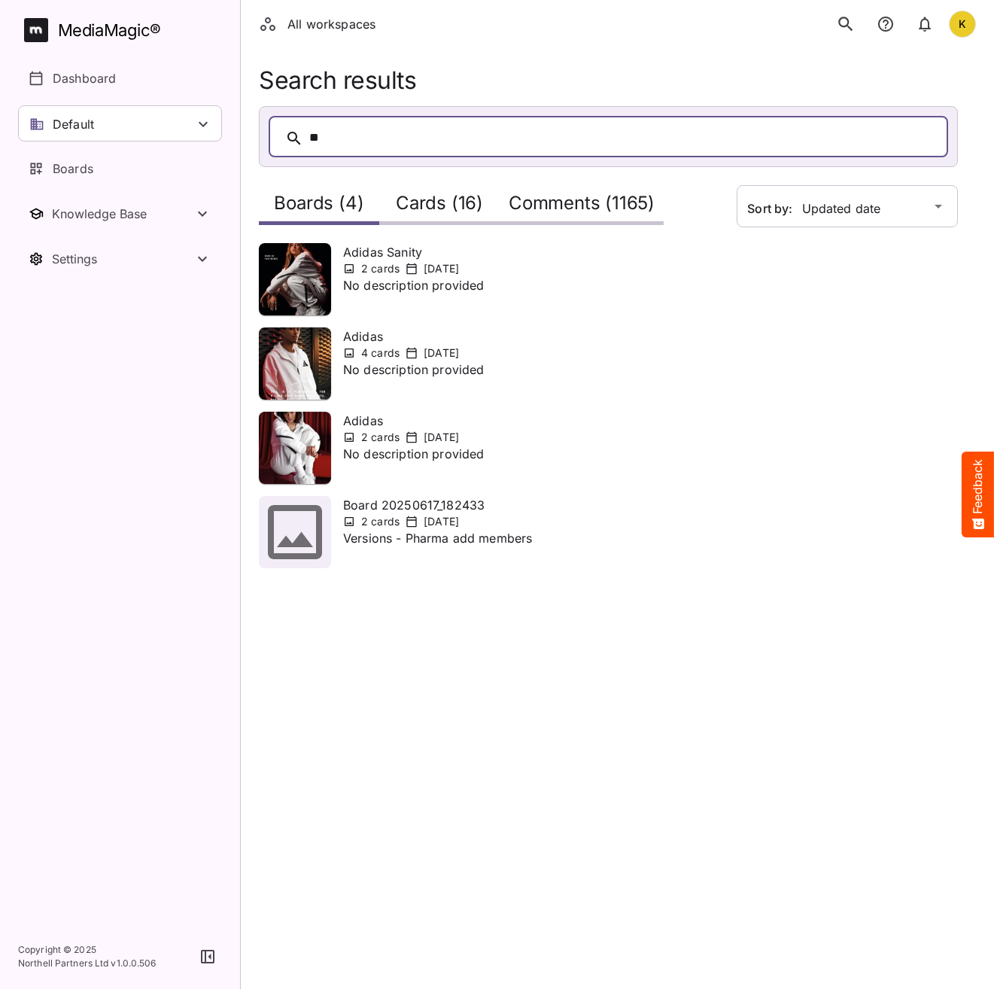
click at [215, 717] on button "button" at bounding box center [207, 957] width 29 height 29
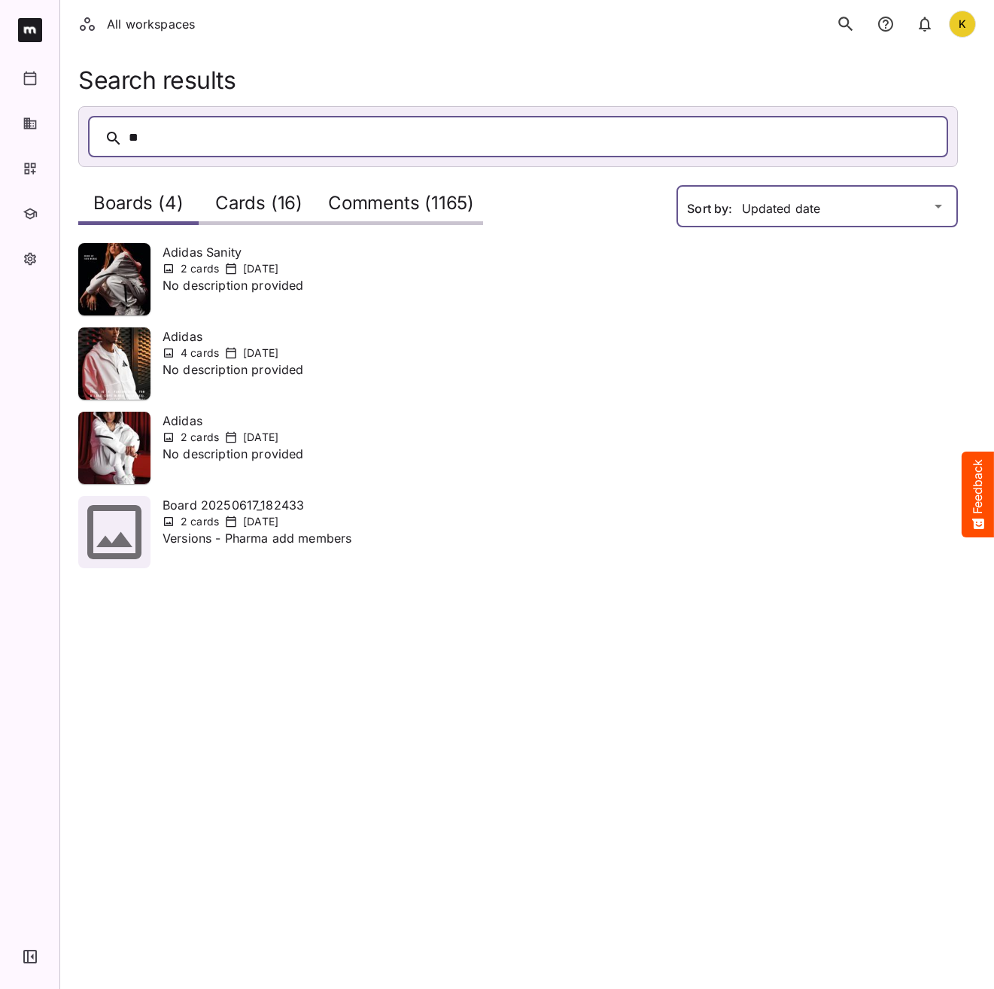
click at [773, 211] on div "All workspaces K Default BYOD Default DefaultBYOD E2ETests E2ETestsCI E2ETestsN…" at bounding box center [497, 293] width 994 height 586
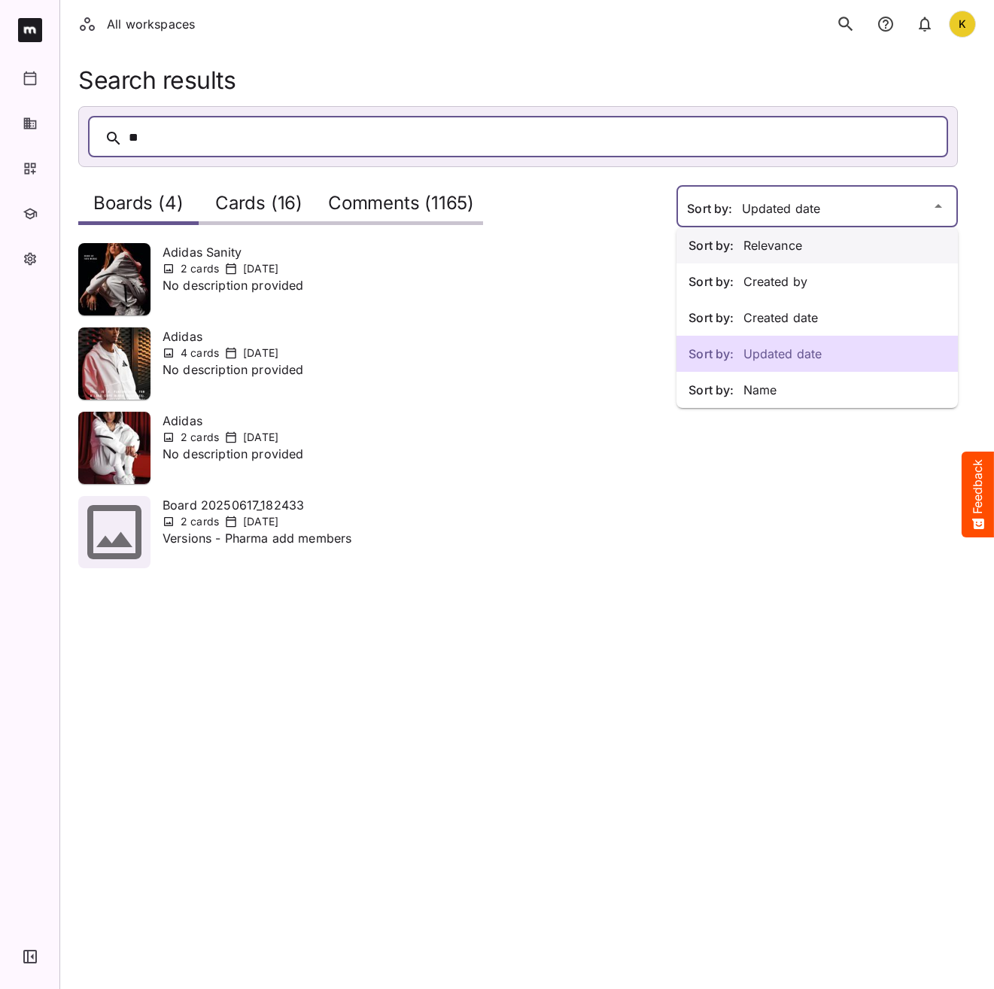
click at [780, 235] on div "Sort by: Relevance" at bounding box center [818, 245] width 282 height 36
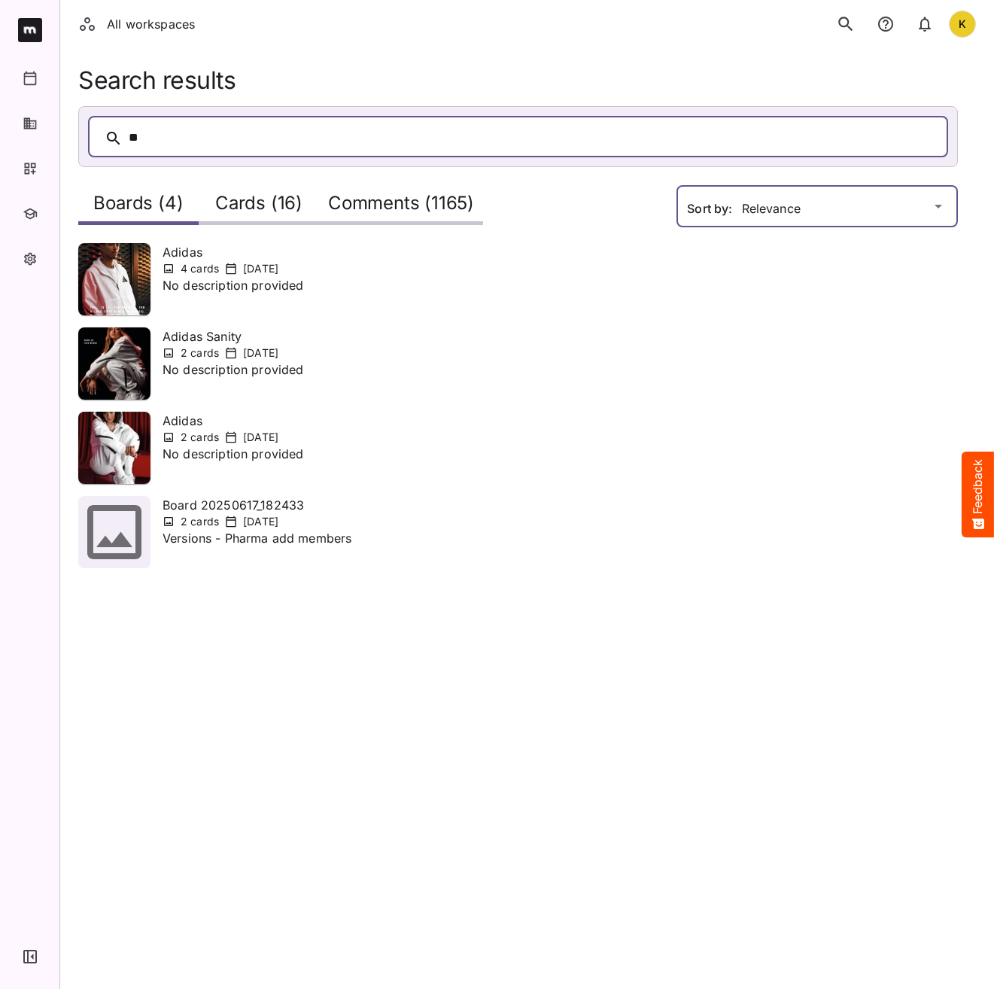
click at [766, 201] on div "All workspaces K Default BYOD Default DefaultBYOD E2ETests E2ETestsCI E2ETestsN…" at bounding box center [497, 293] width 994 height 586
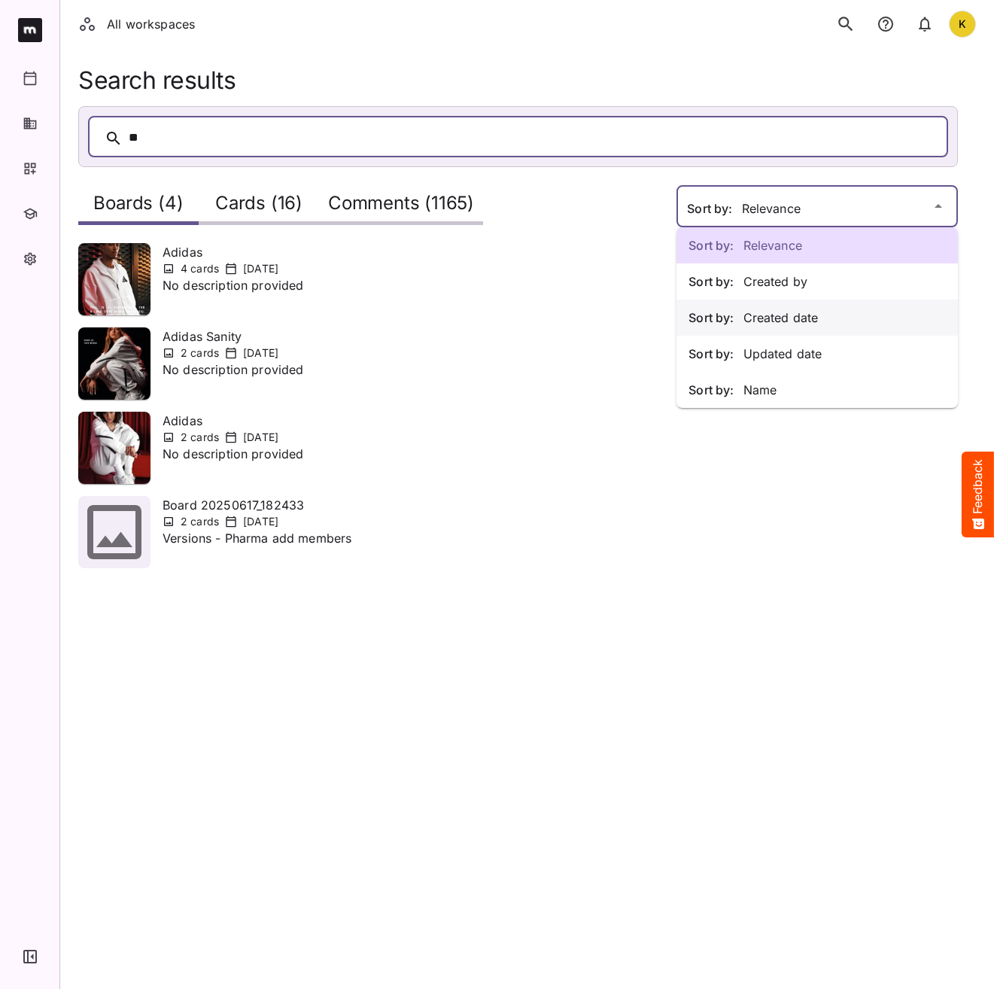
click at [783, 315] on p "Sort by: Created date" at bounding box center [817, 318] width 257 height 18
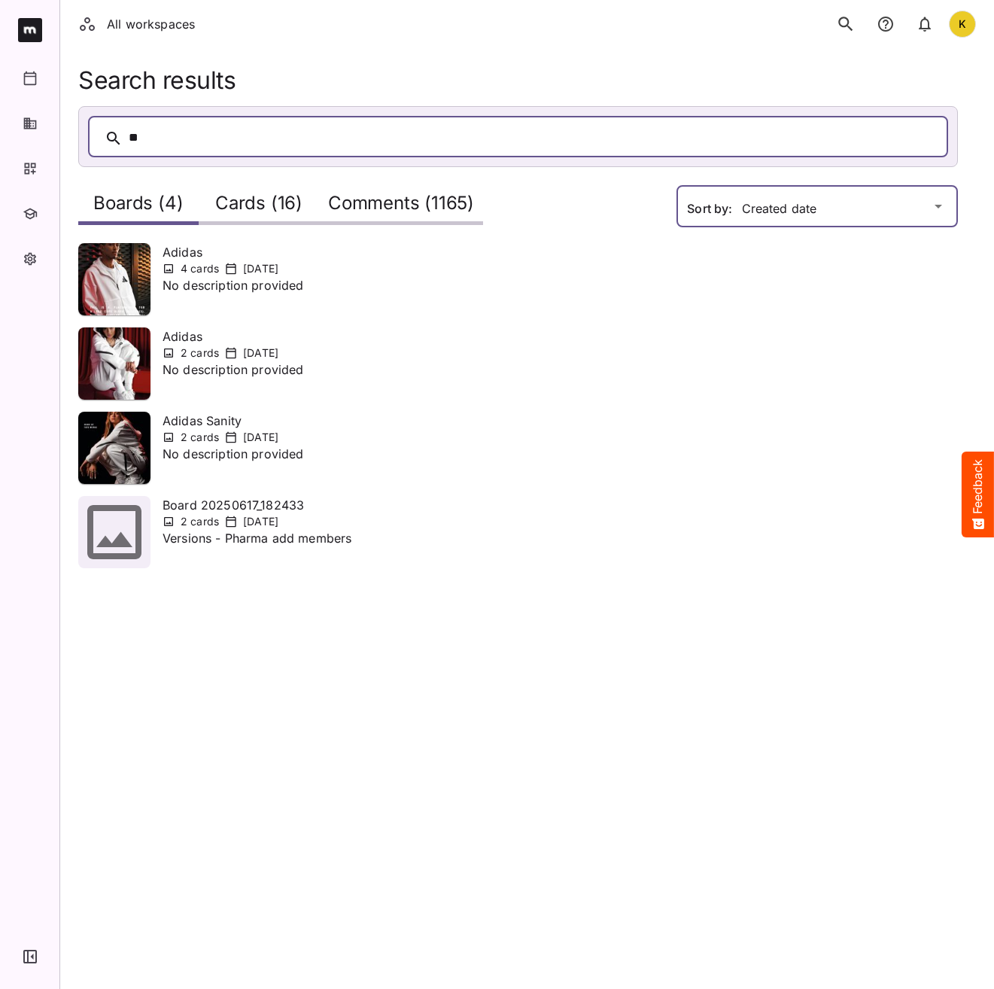
click at [754, 219] on div "All workspaces K Default BYOD Default DefaultBYOD E2ETests E2ETestsCI E2ETestsN…" at bounding box center [497, 293] width 994 height 586
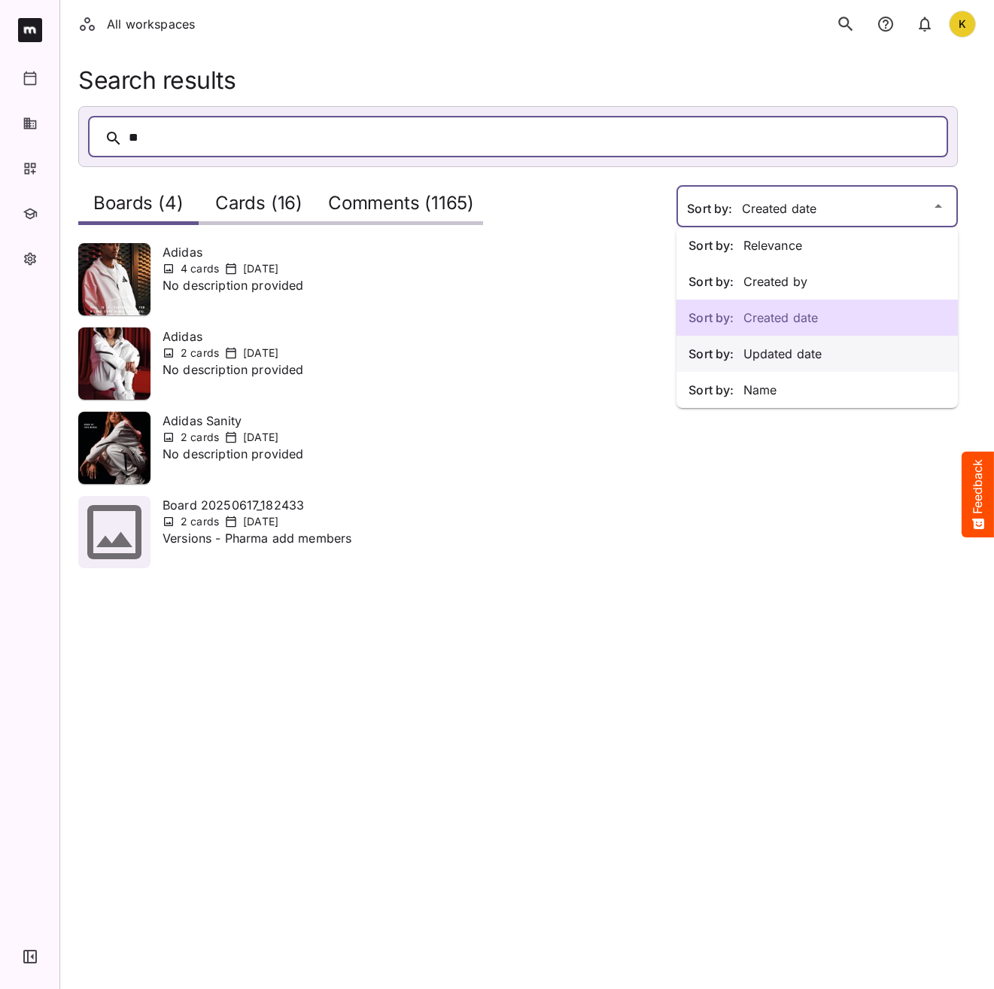
click at [766, 356] on p "Sort by: Updated date" at bounding box center [817, 354] width 257 height 18
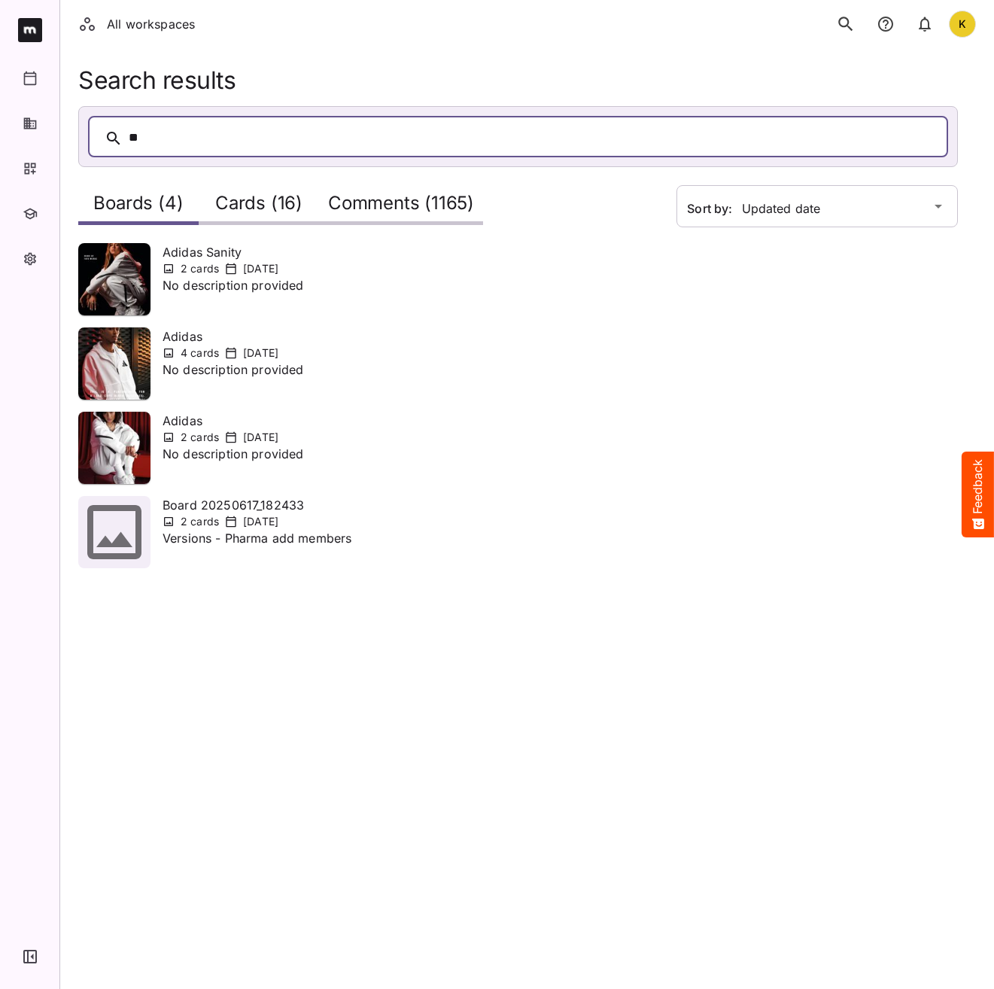
click at [520, 29] on div "All workspaces K" at bounding box center [527, 24] width 934 height 48
click at [191, 285] on p "No description provided" at bounding box center [233, 294] width 141 height 36
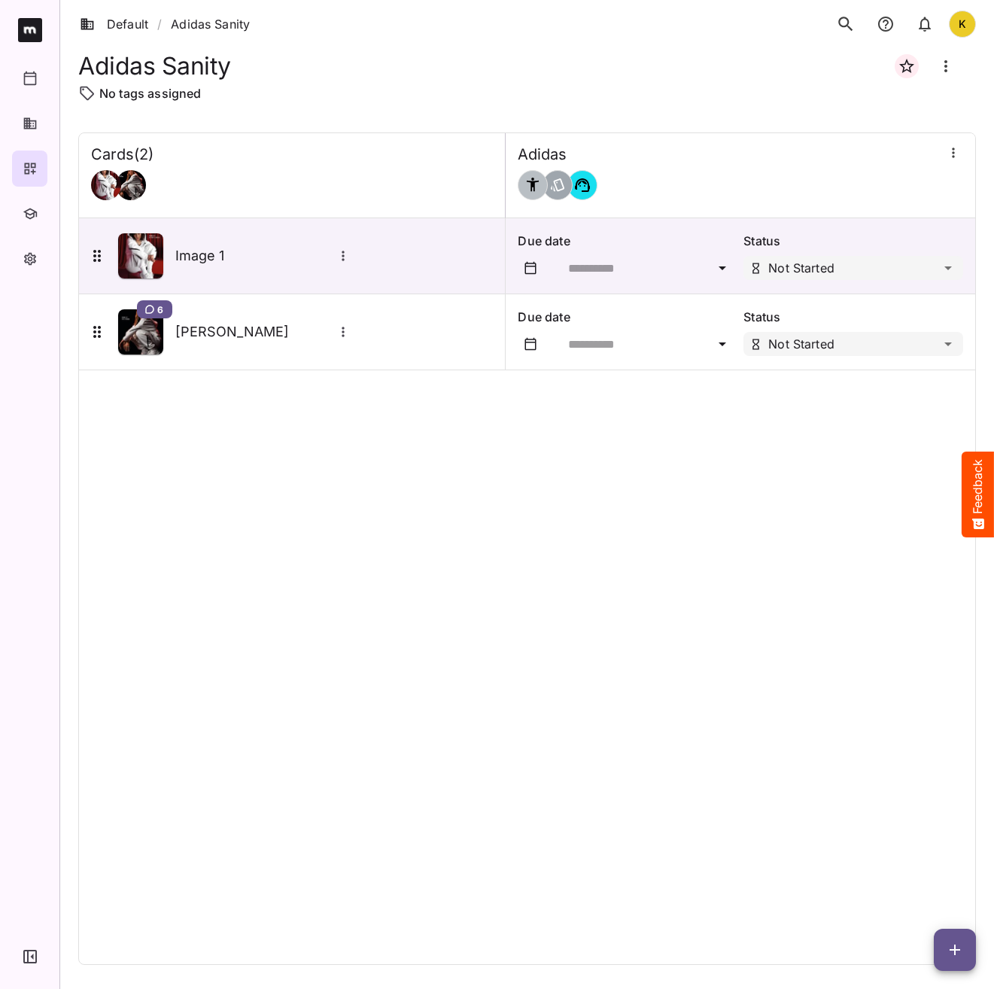
click at [602, 535] on div "Cards ( 2 ) Adidas Image 1 Due date Status Not Started 6 McRae Due date Status …" at bounding box center [527, 548] width 898 height 833
click at [939, 67] on icon "Board more options" at bounding box center [946, 66] width 18 height 18
click at [563, 69] on div at bounding box center [497, 494] width 994 height 989
click at [376, 717] on div "Cards ( 2 ) Adidas Image 1 Due date Status Not Started 6 McRae Due date Status …" at bounding box center [527, 548] width 898 height 833
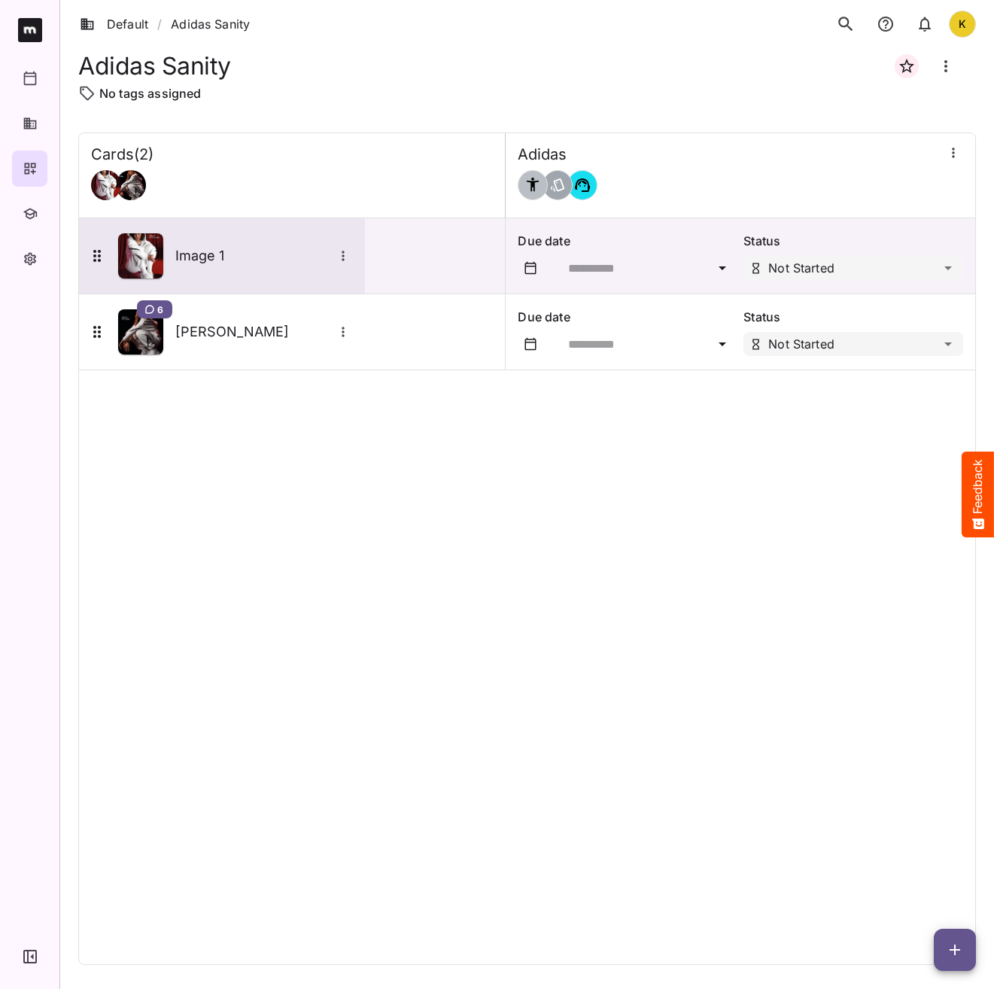
click at [263, 254] on h5 "Image 1" at bounding box center [254, 256] width 158 height 18
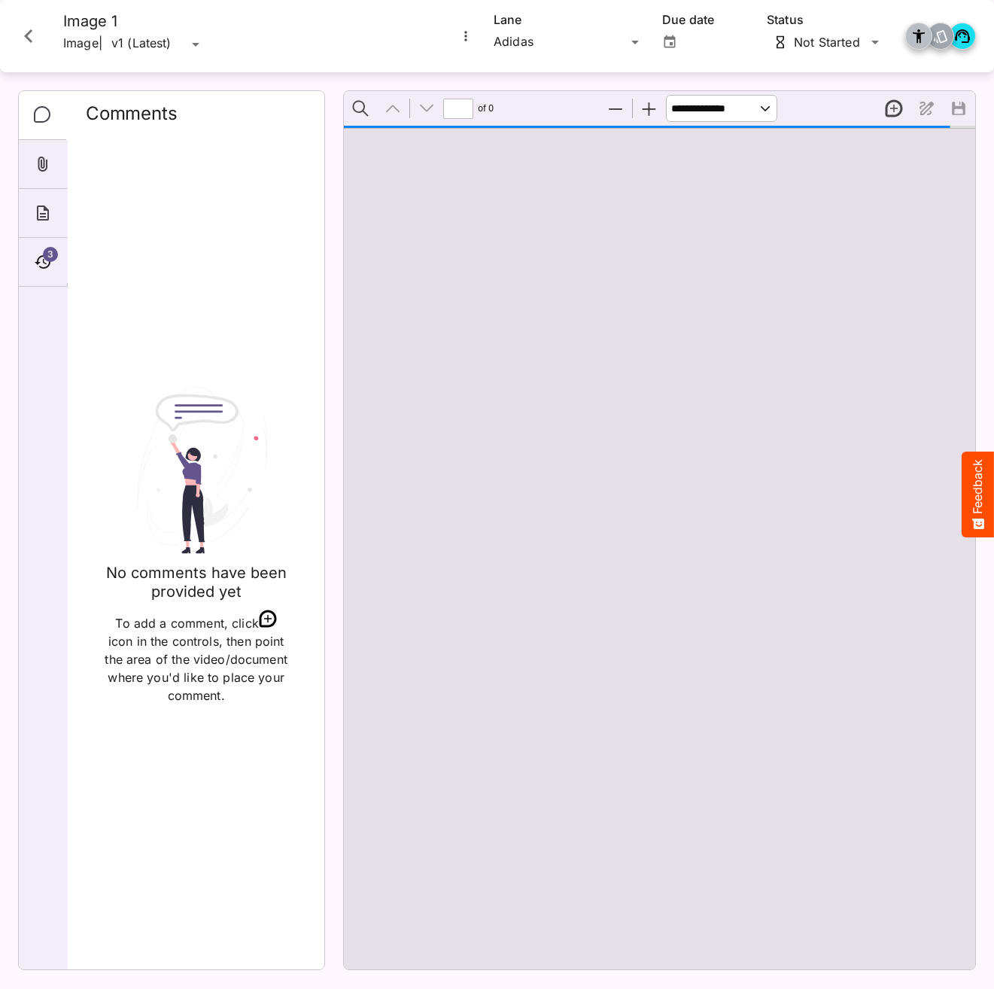
type input "*"
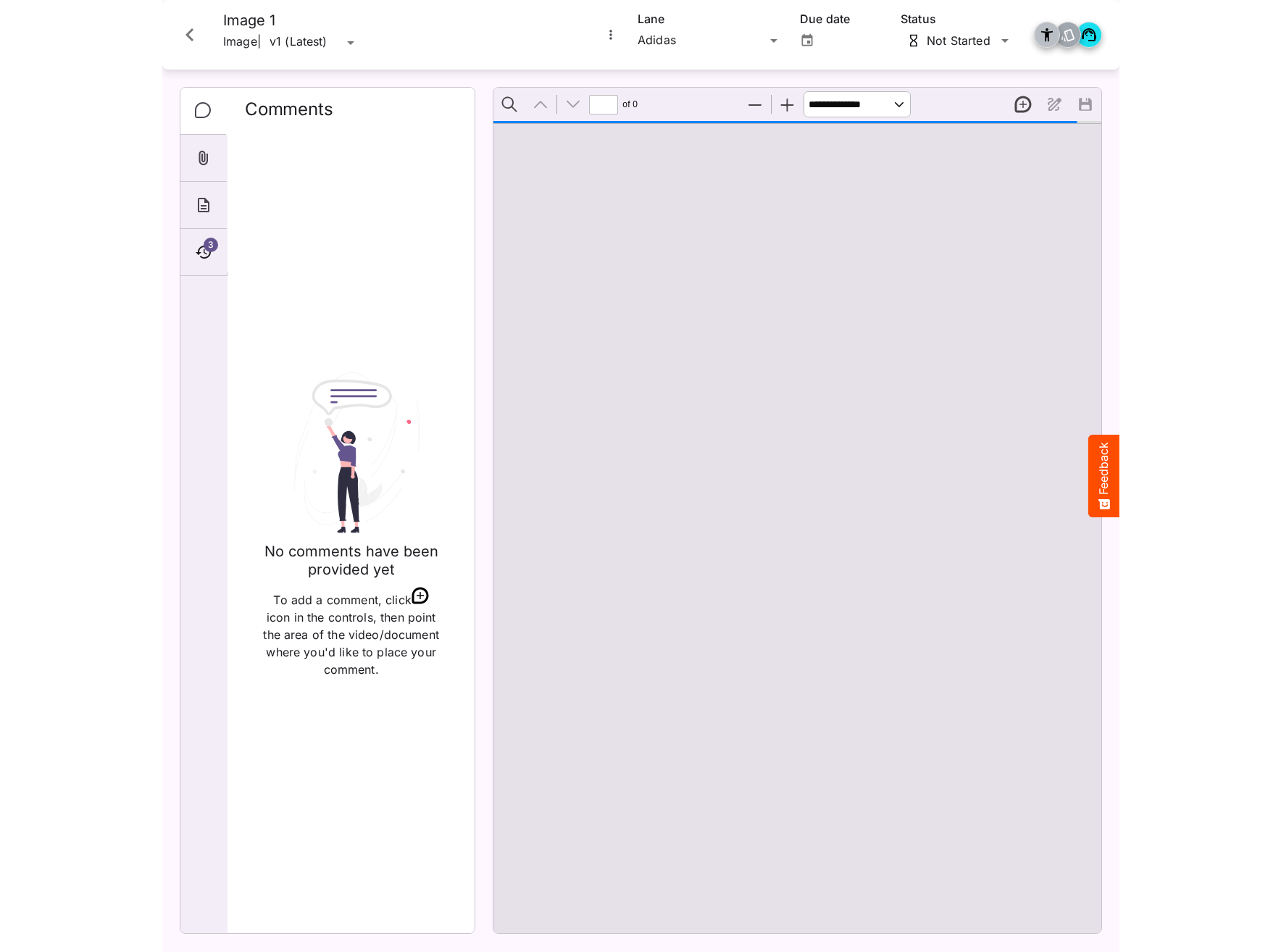
scroll to position [8, 0]
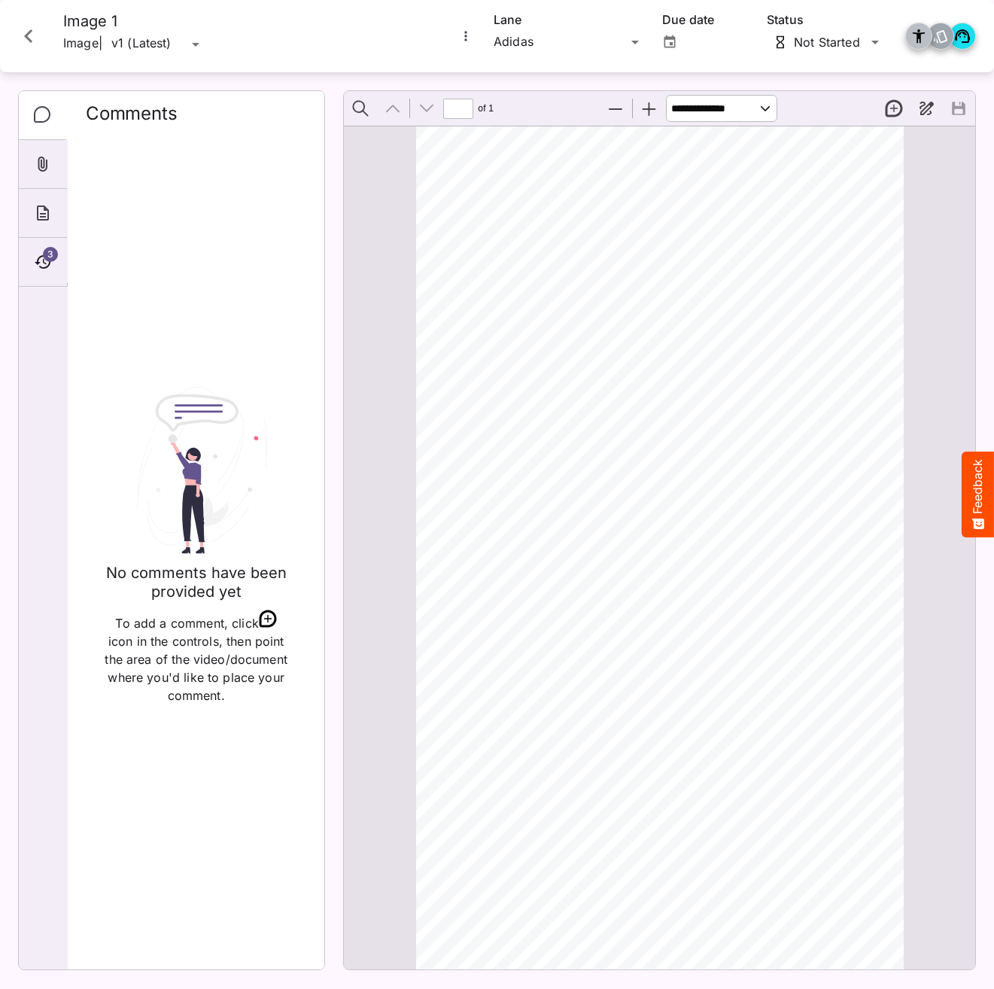
click at [29, 36] on icon "Close card" at bounding box center [28, 36] width 27 height 27
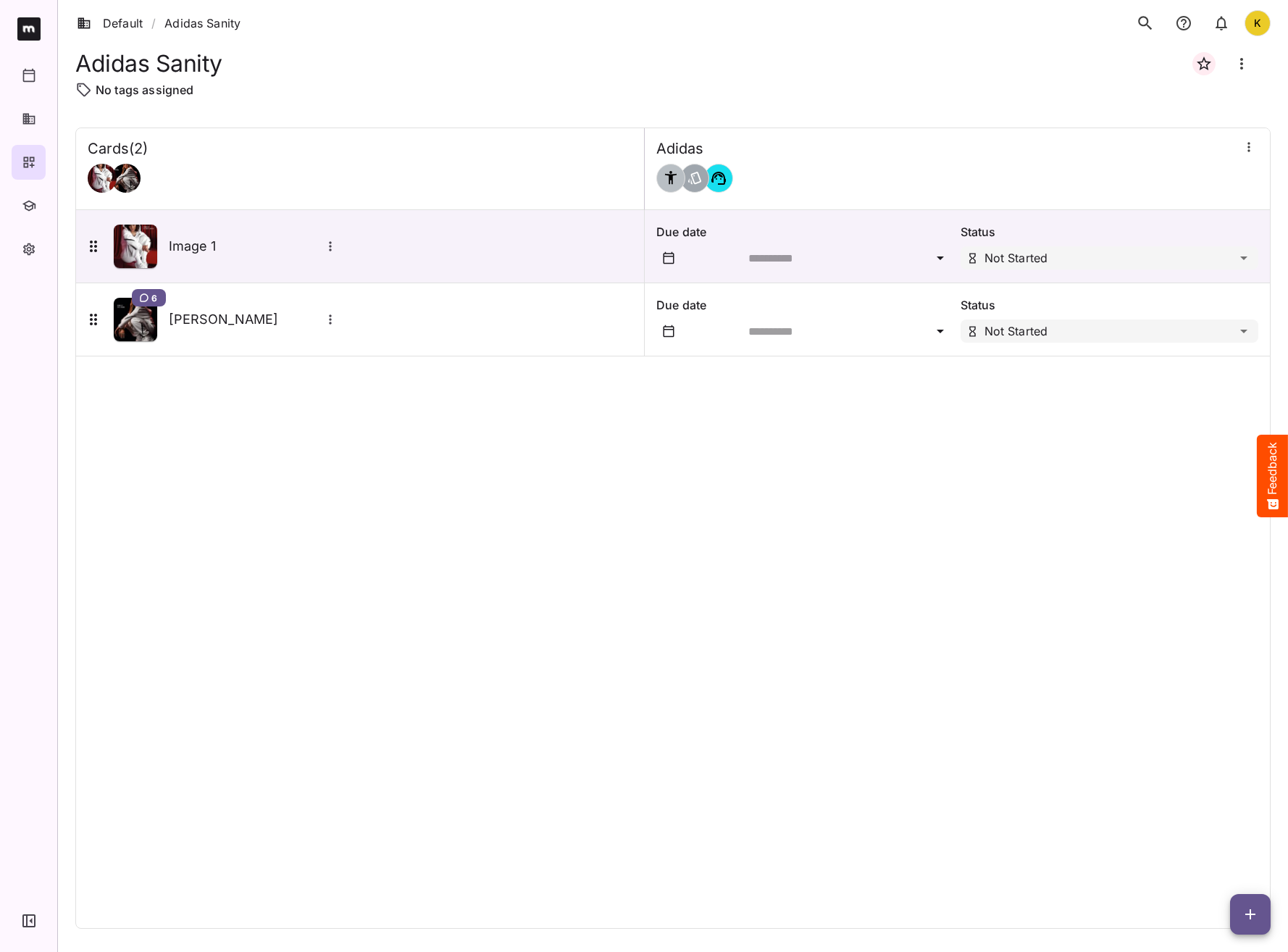
click at [719, 561] on div "Cards ( 2 ) Adidas Image 1 Due date Status Not Started 6 McRae Due date Status …" at bounding box center [673, 527] width 1196 height 802
click at [1137, 20] on icon "search" at bounding box center [1146, 23] width 13 height 13
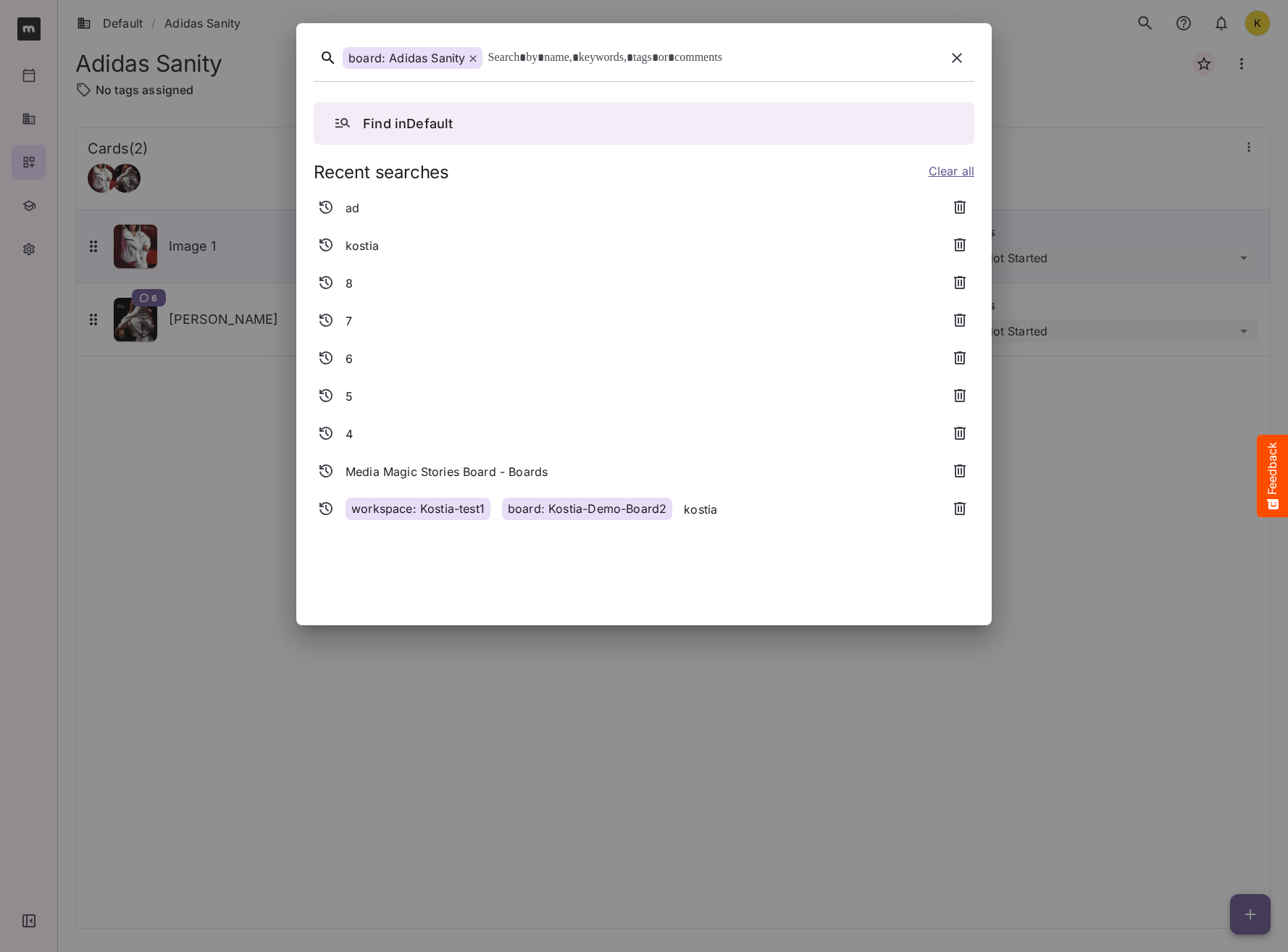
click at [472, 63] on span at bounding box center [474, 58] width 8 height 14
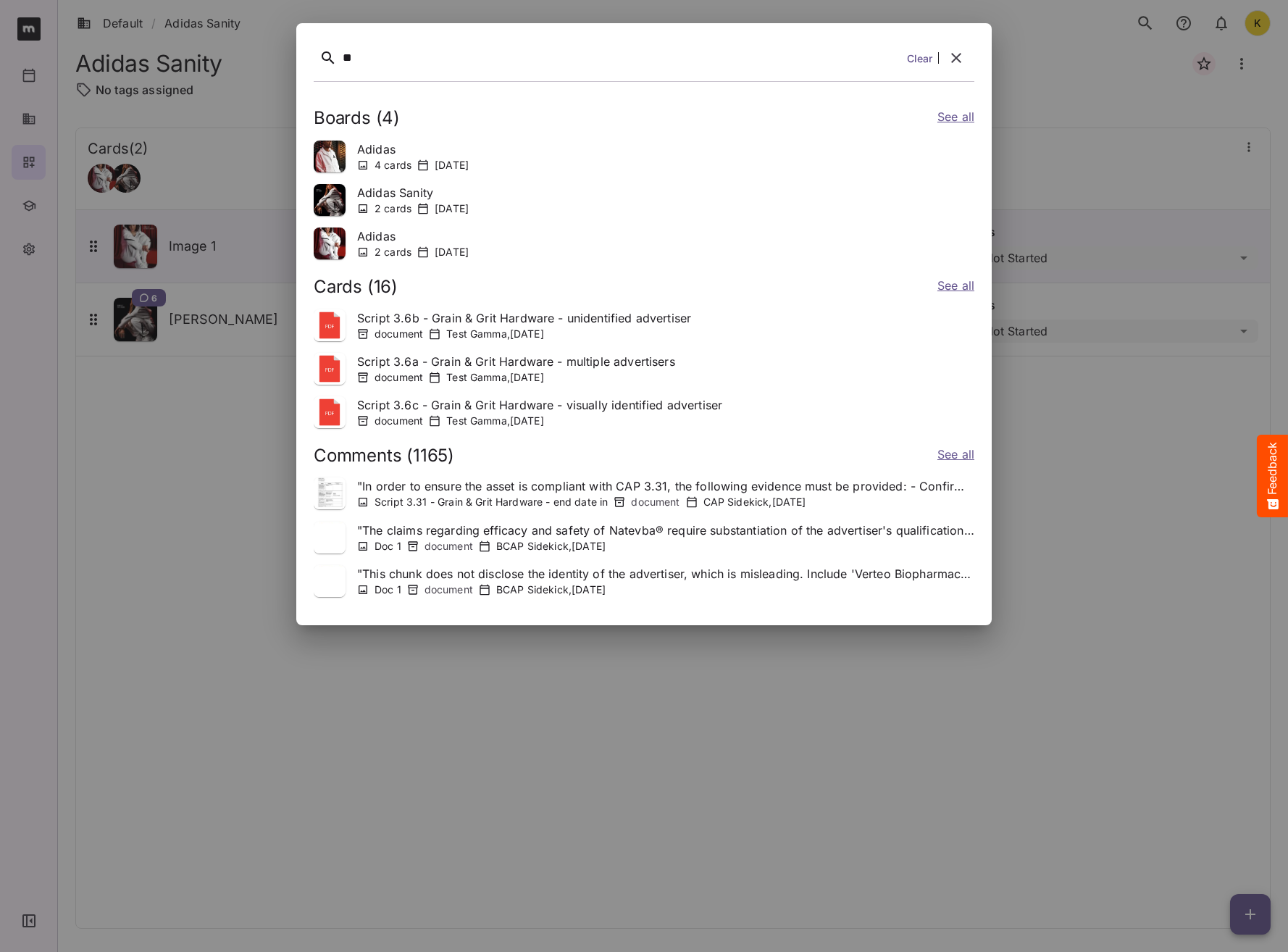
click at [952, 120] on link "See all" at bounding box center [956, 118] width 37 height 21
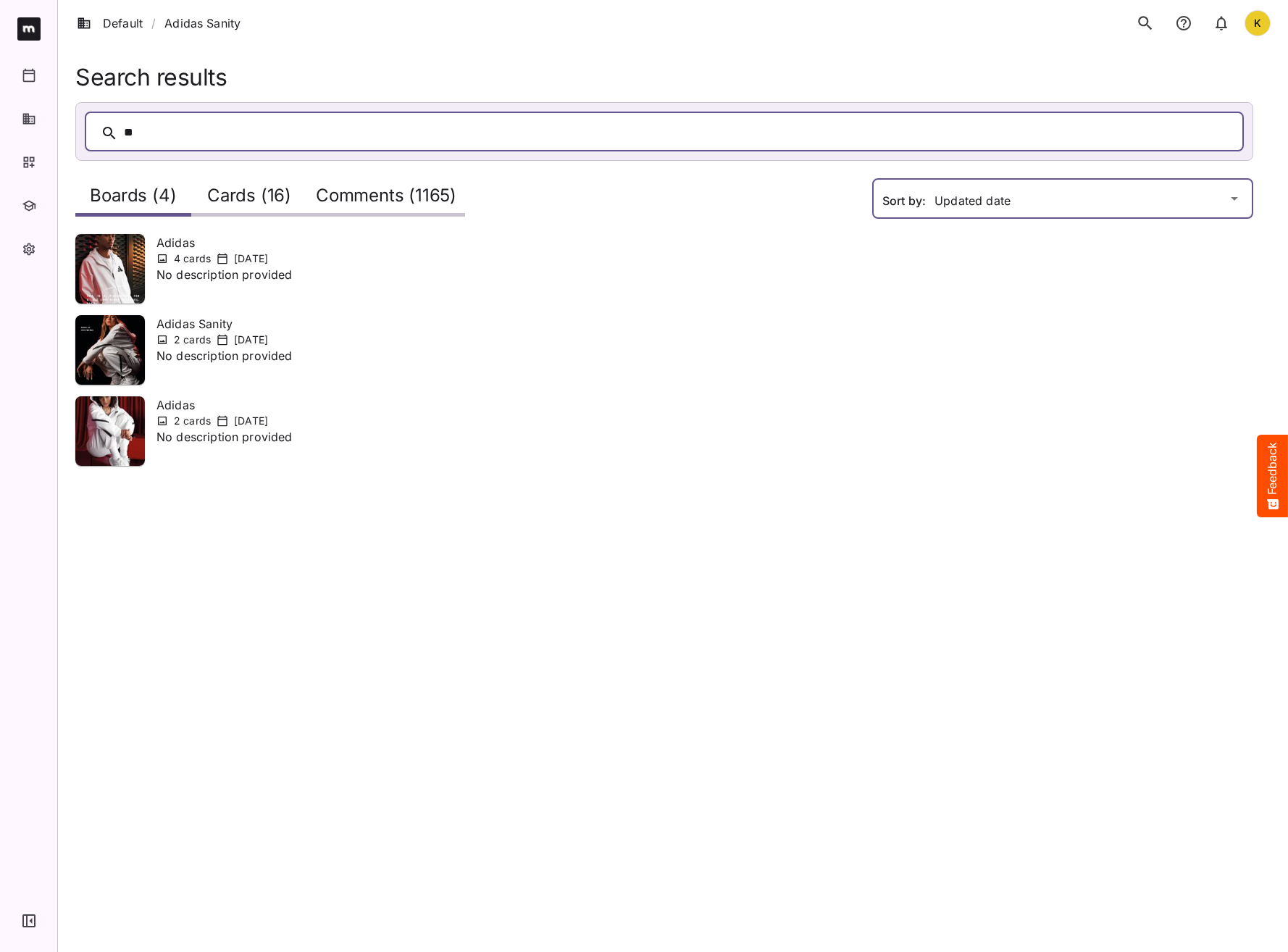
click at [998, 200] on div "Default / Adidas Sanity K Default BYOD Default DefaultBYOD E2ETests E2ETestsCI …" at bounding box center [644, 242] width 1288 height 483
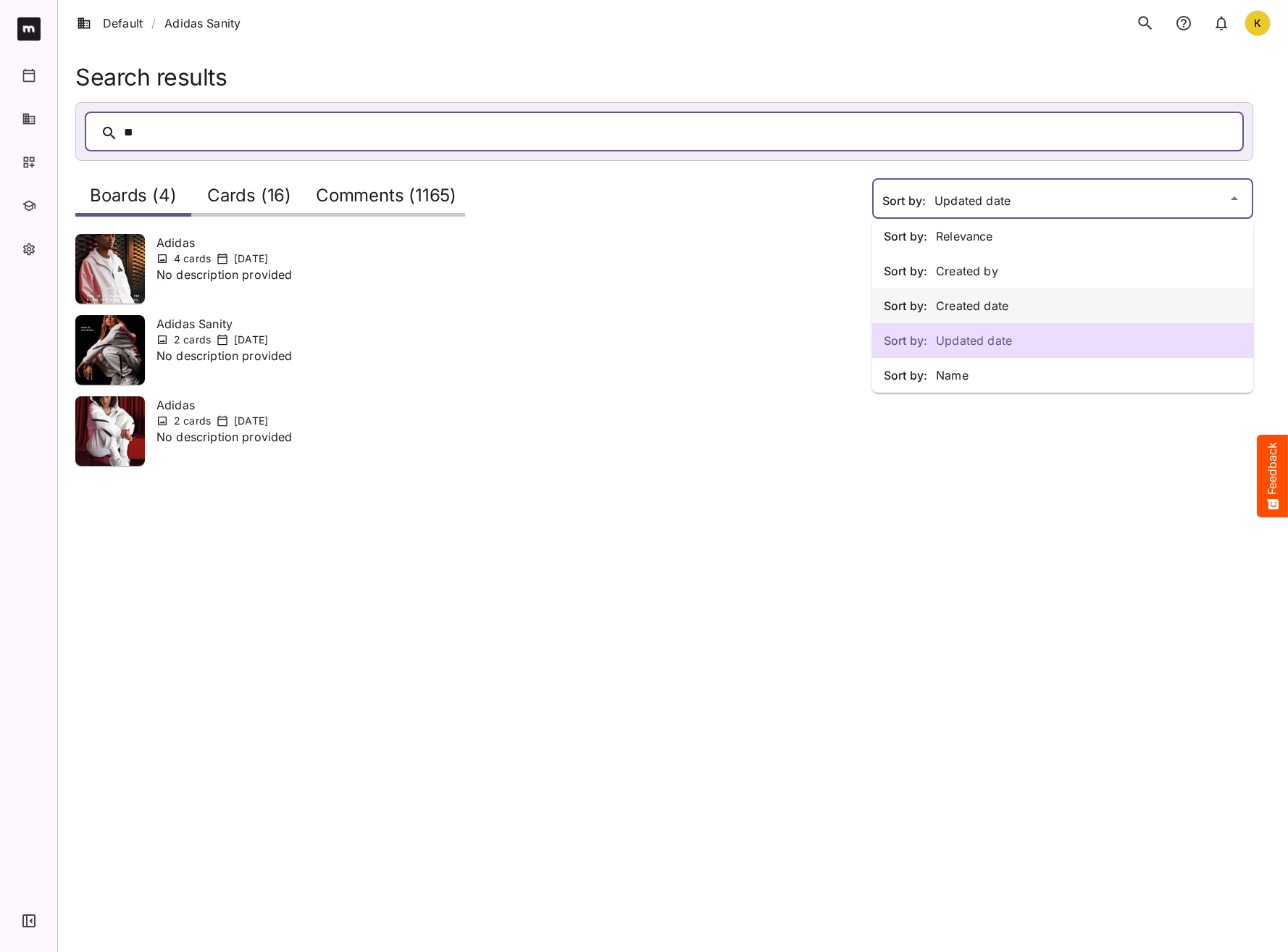
click at [992, 308] on p "Sort by: Created date" at bounding box center [1063, 306] width 358 height 17
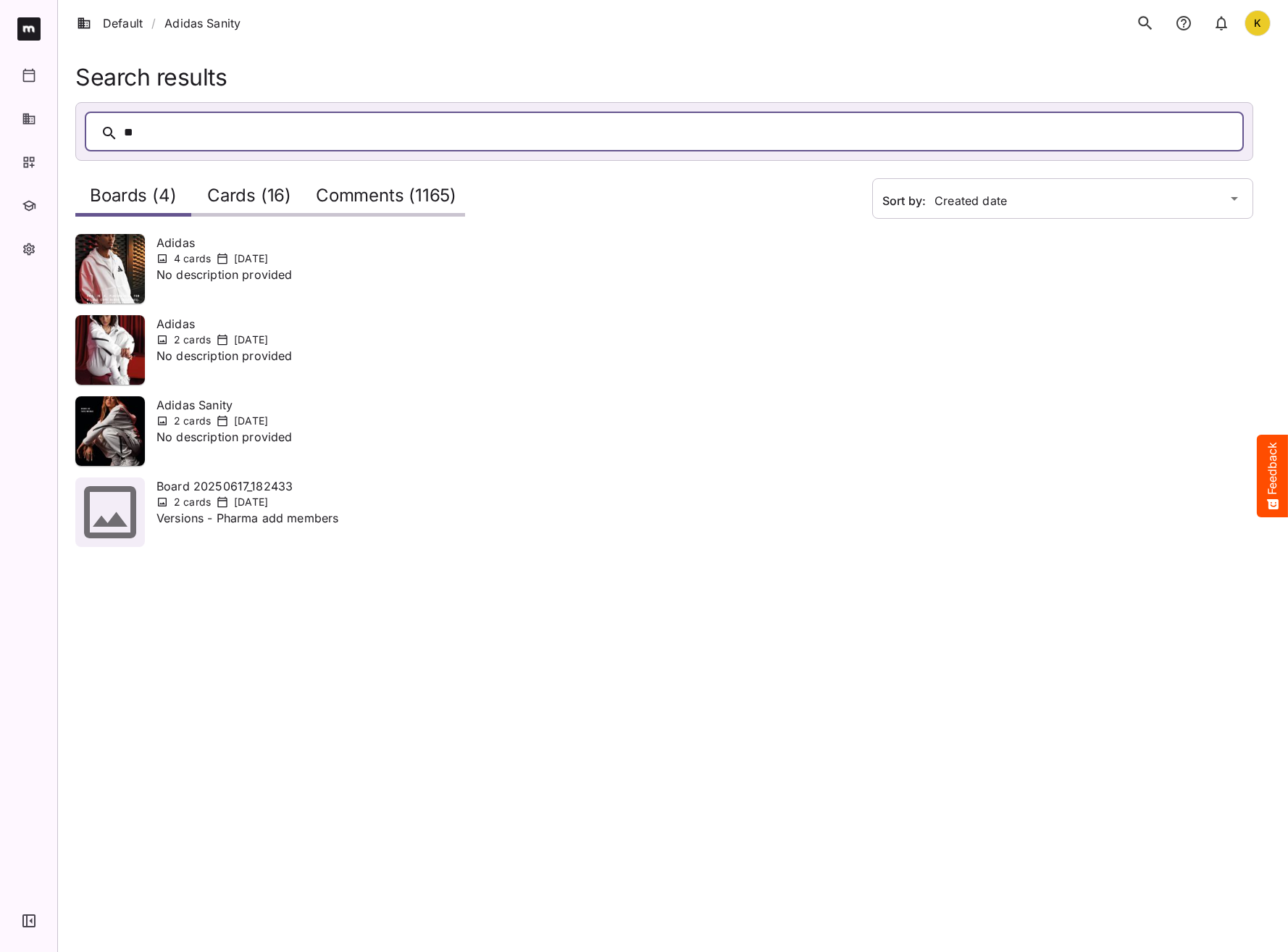
drag, startPoint x: 395, startPoint y: 198, endPoint x: 402, endPoint y: 199, distance: 7.1
click at [395, 200] on h2 "Comments (1165)" at bounding box center [386, 199] width 141 height 27
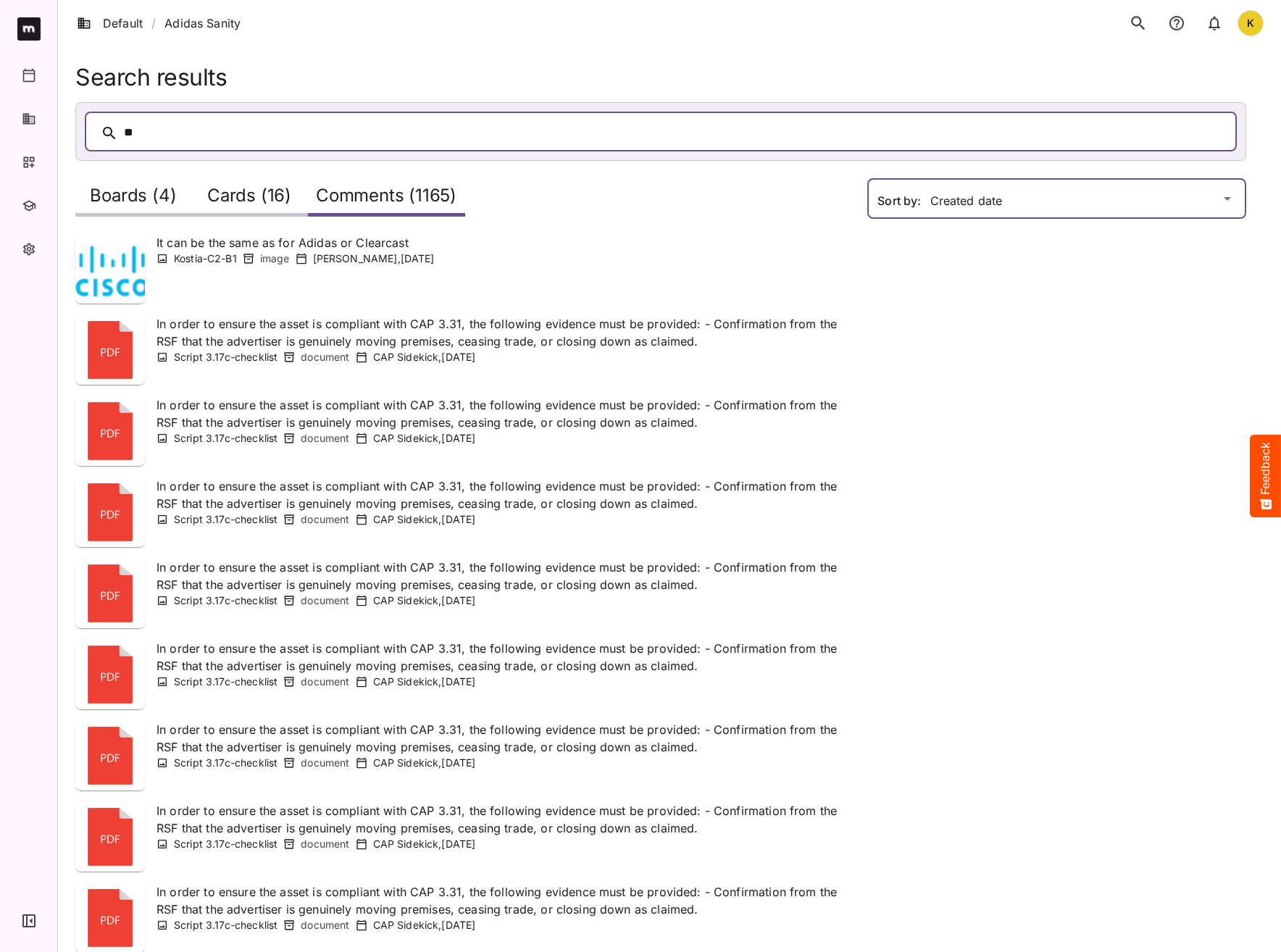
click at [1083, 202] on div "Default / Adidas Sanity K Default BYOD Default DefaultBYOD E2ETests E2ETestsCI …" at bounding box center [640, 546] width 1281 height 1092
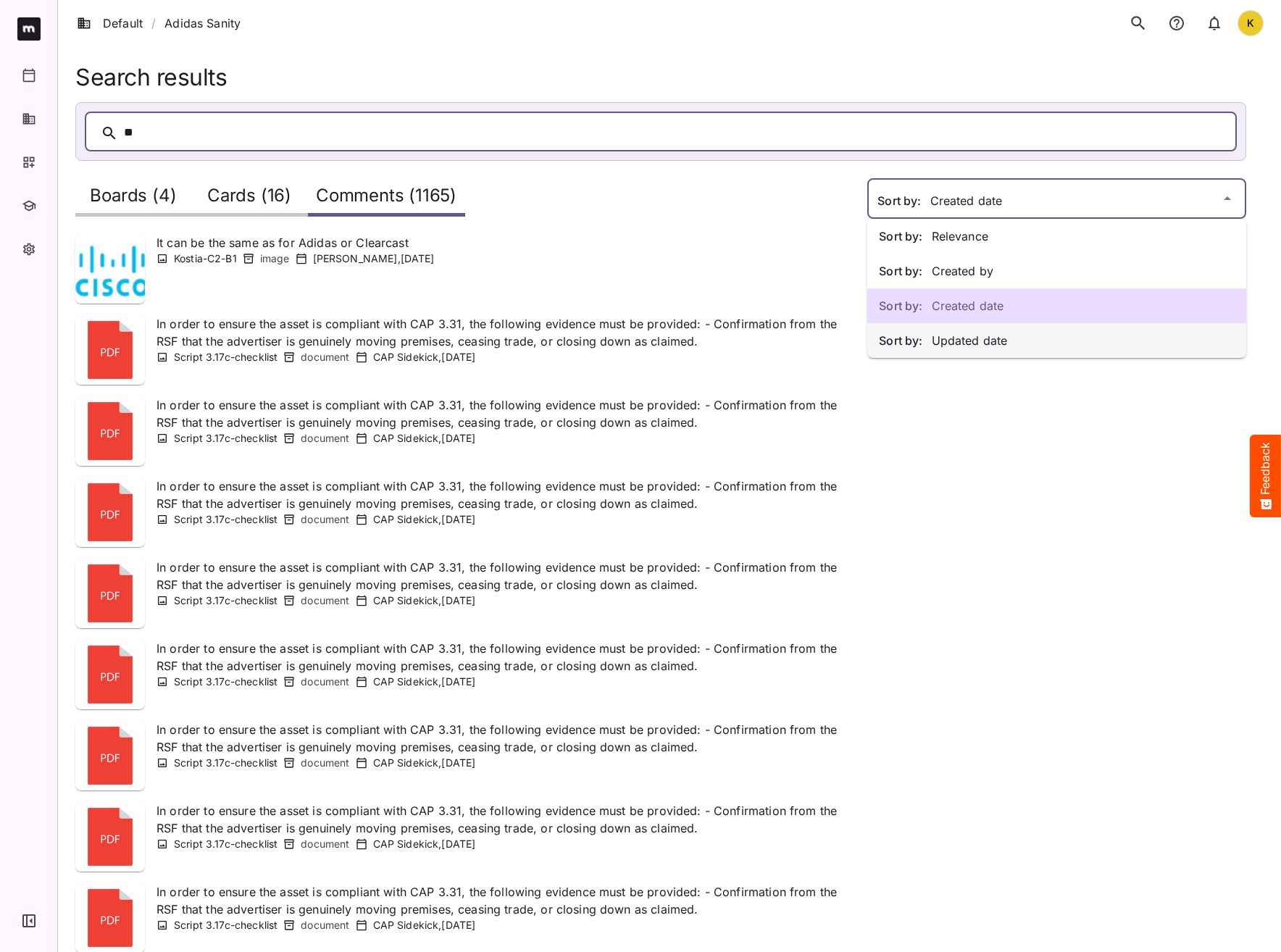
click at [1004, 342] on p "Sort by: Updated date" at bounding box center [1057, 341] width 356 height 17
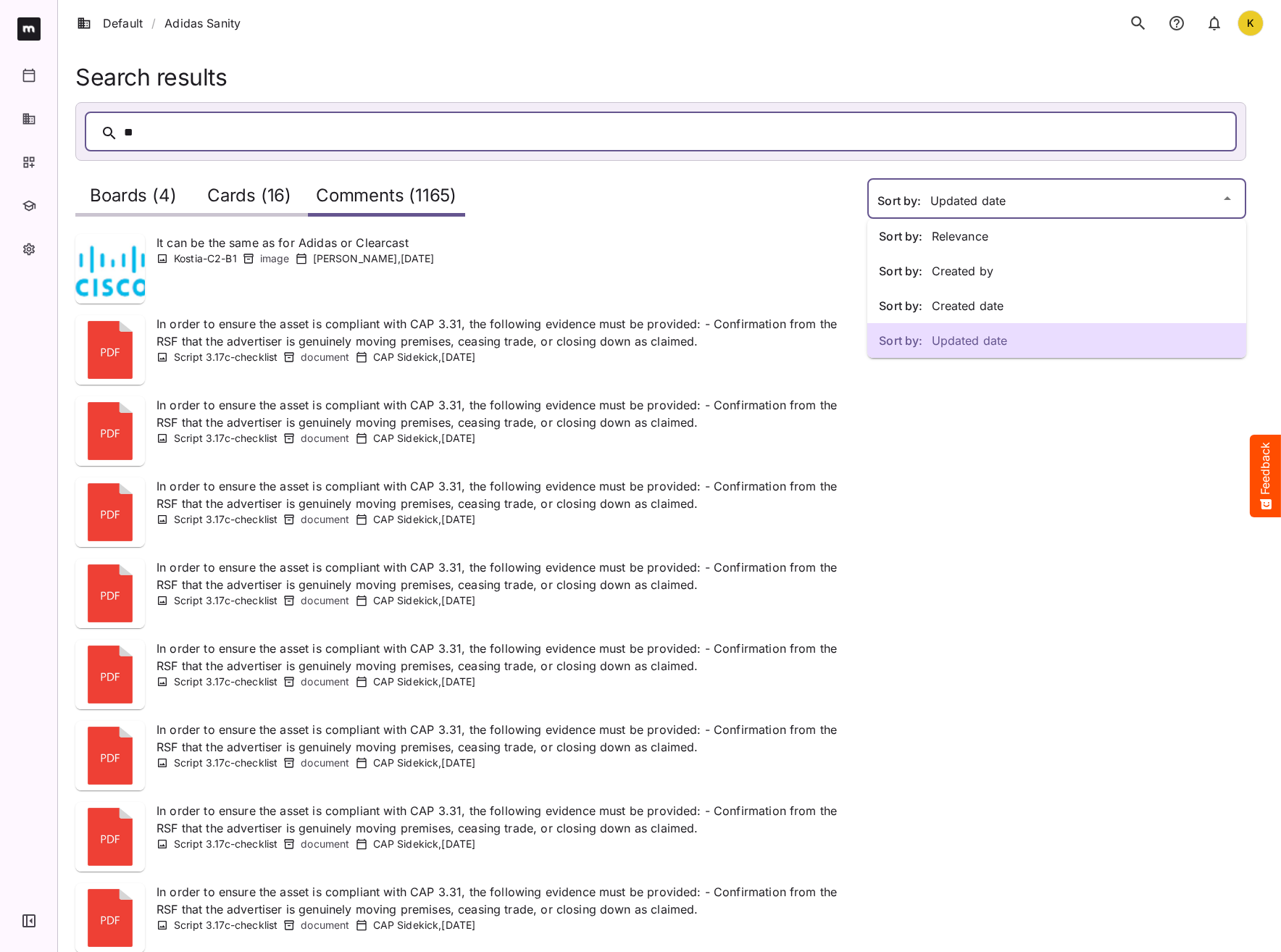
click at [981, 207] on div "Sort by: Relevance Sort by: Created by Sort by: Created date Sort by: Updated d…" at bounding box center [640, 546] width 1281 height 1092
click at [1009, 316] on div "Sort by: Created date" at bounding box center [1057, 306] width 379 height 35
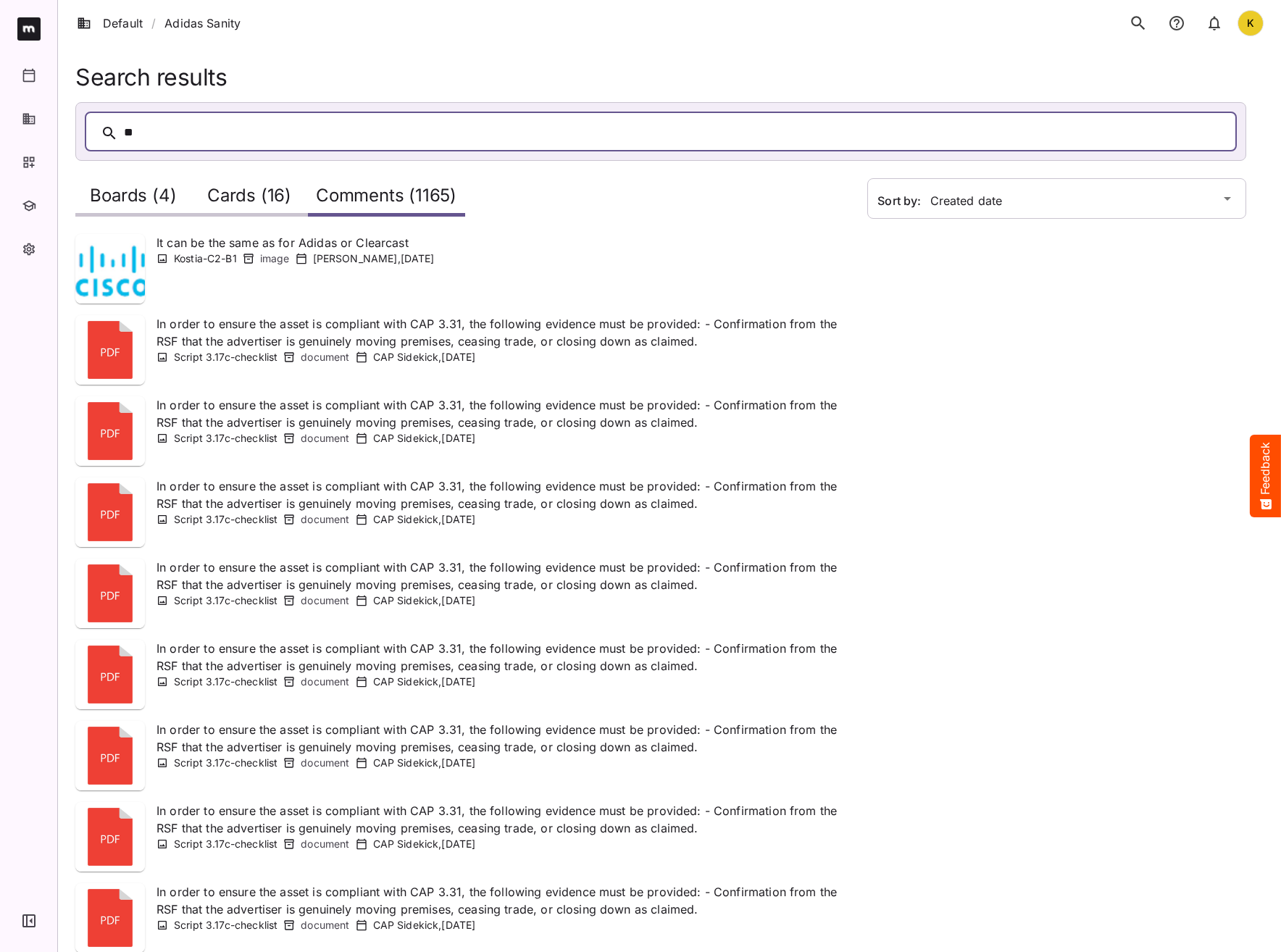
click at [1137, 690] on div "Sort by: Created date" at bounding box center [1048, 600] width 397 height 902
click at [149, 202] on h2 "Boards (4)" at bounding box center [133, 199] width 87 height 27
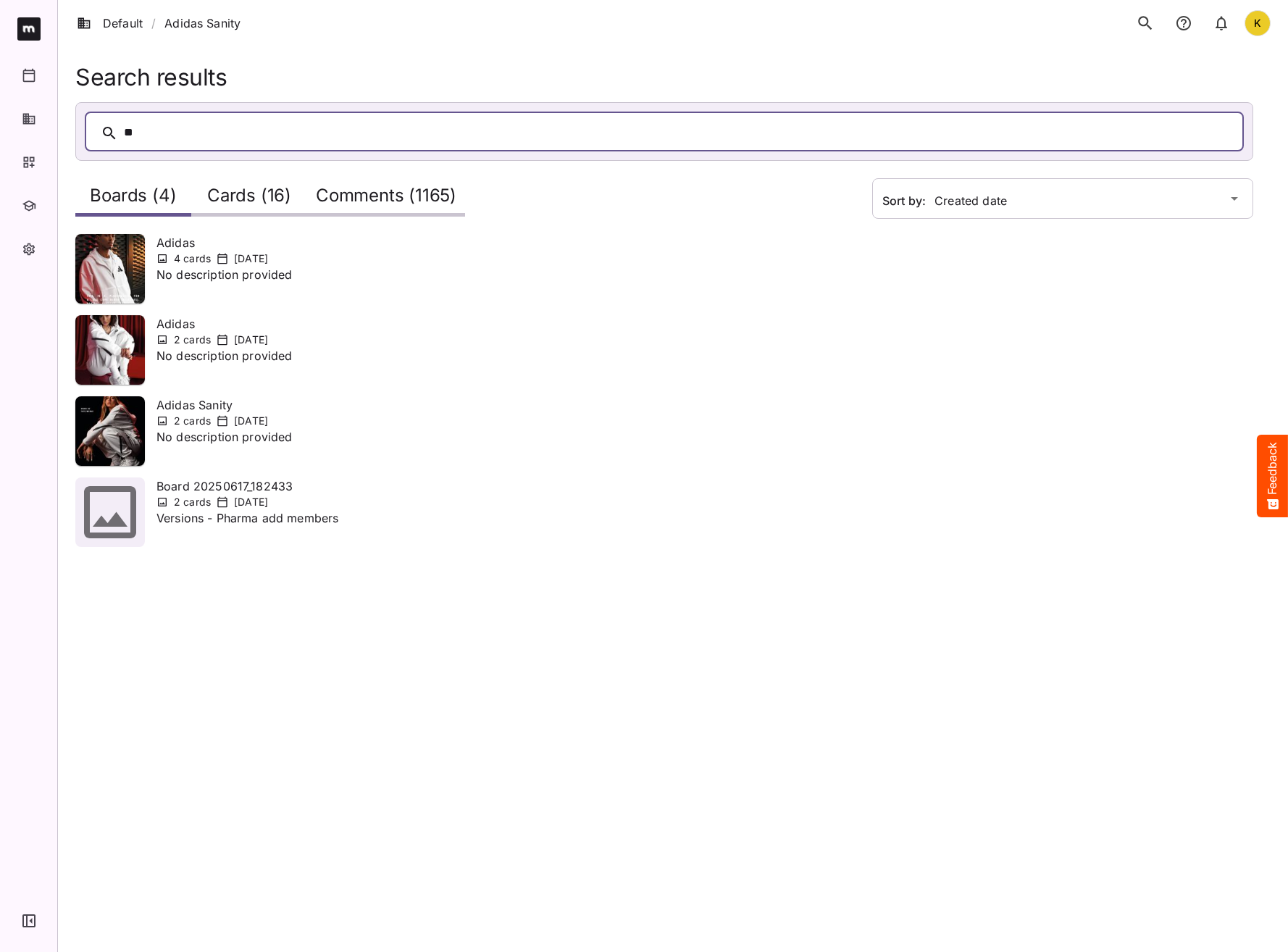
click at [184, 136] on div "**" at bounding box center [679, 132] width 1110 height 22
click at [208, 515] on p "Versions - Pharma add members" at bounding box center [247, 527] width 182 height 35
click at [185, 514] on p "Versions - Pharma add members" at bounding box center [247, 527] width 182 height 35
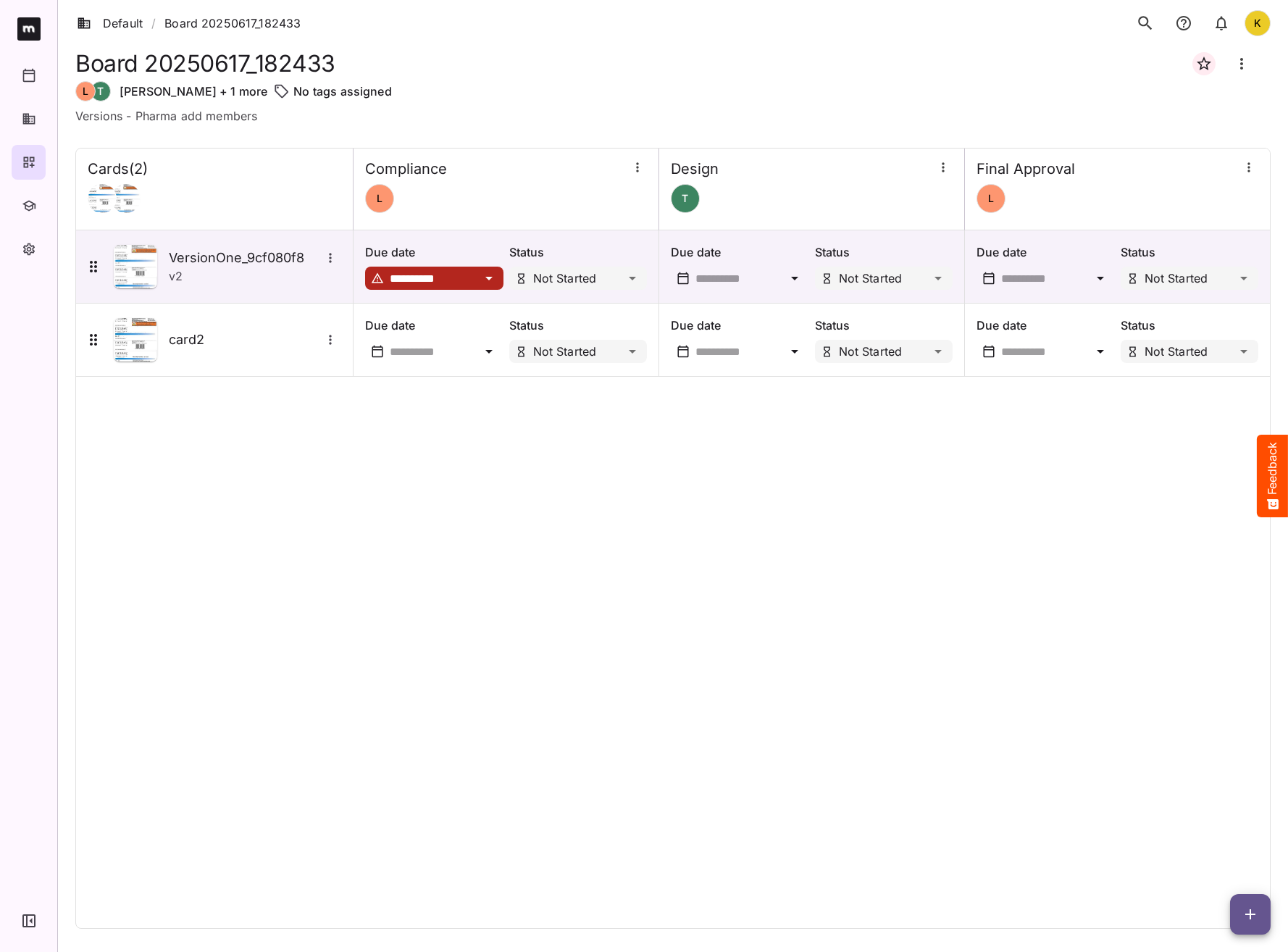
click at [432, 467] on div "**********" at bounding box center [673, 539] width 1196 height 782
click at [1137, 690] on icon "button" at bounding box center [1250, 914] width 11 height 11
click at [1137, 690] on p "Add new card" at bounding box center [1214, 822] width 78 height 17
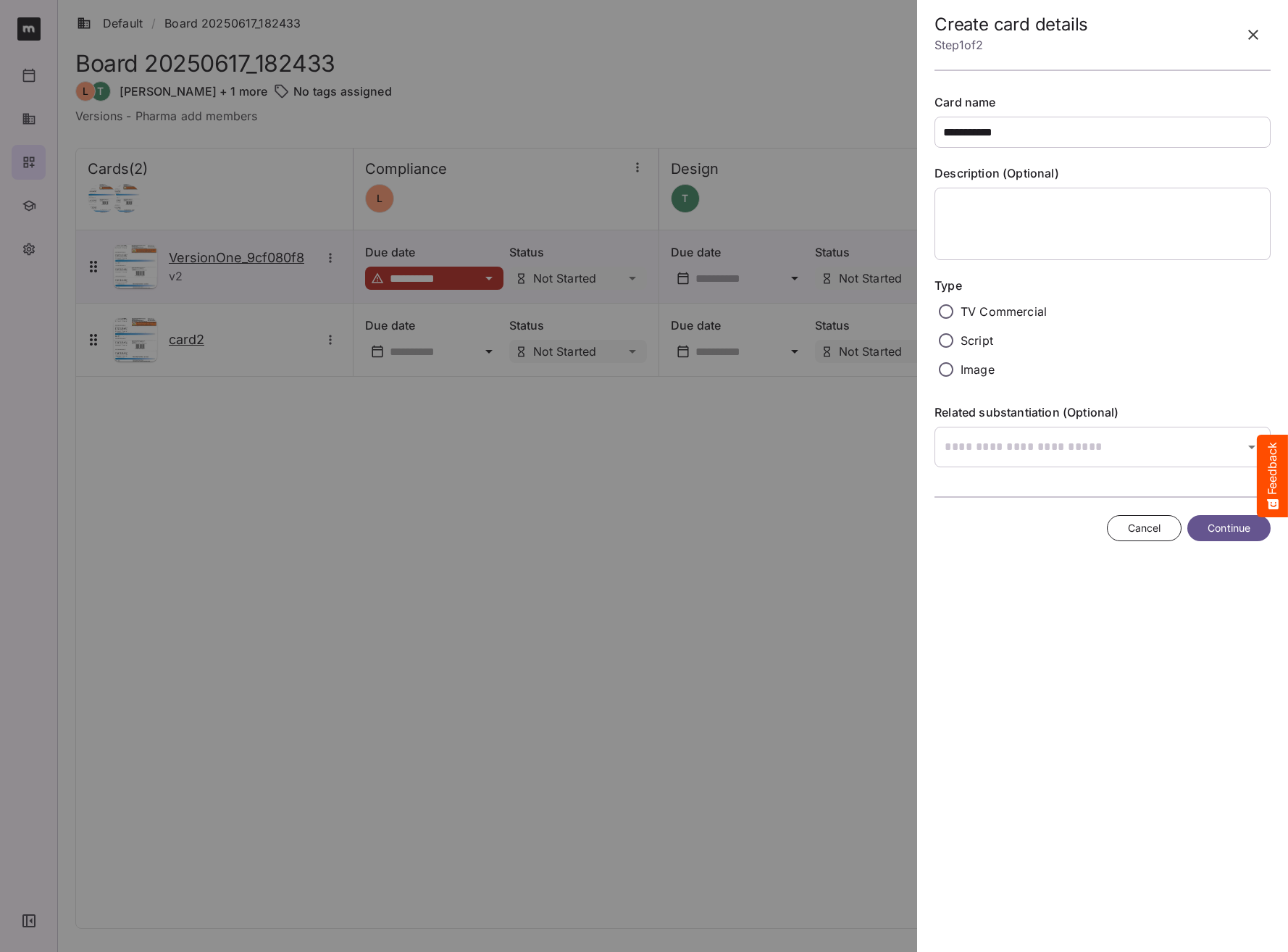
type input "**********"
click at [988, 365] on p "Image" at bounding box center [977, 370] width 34 height 17
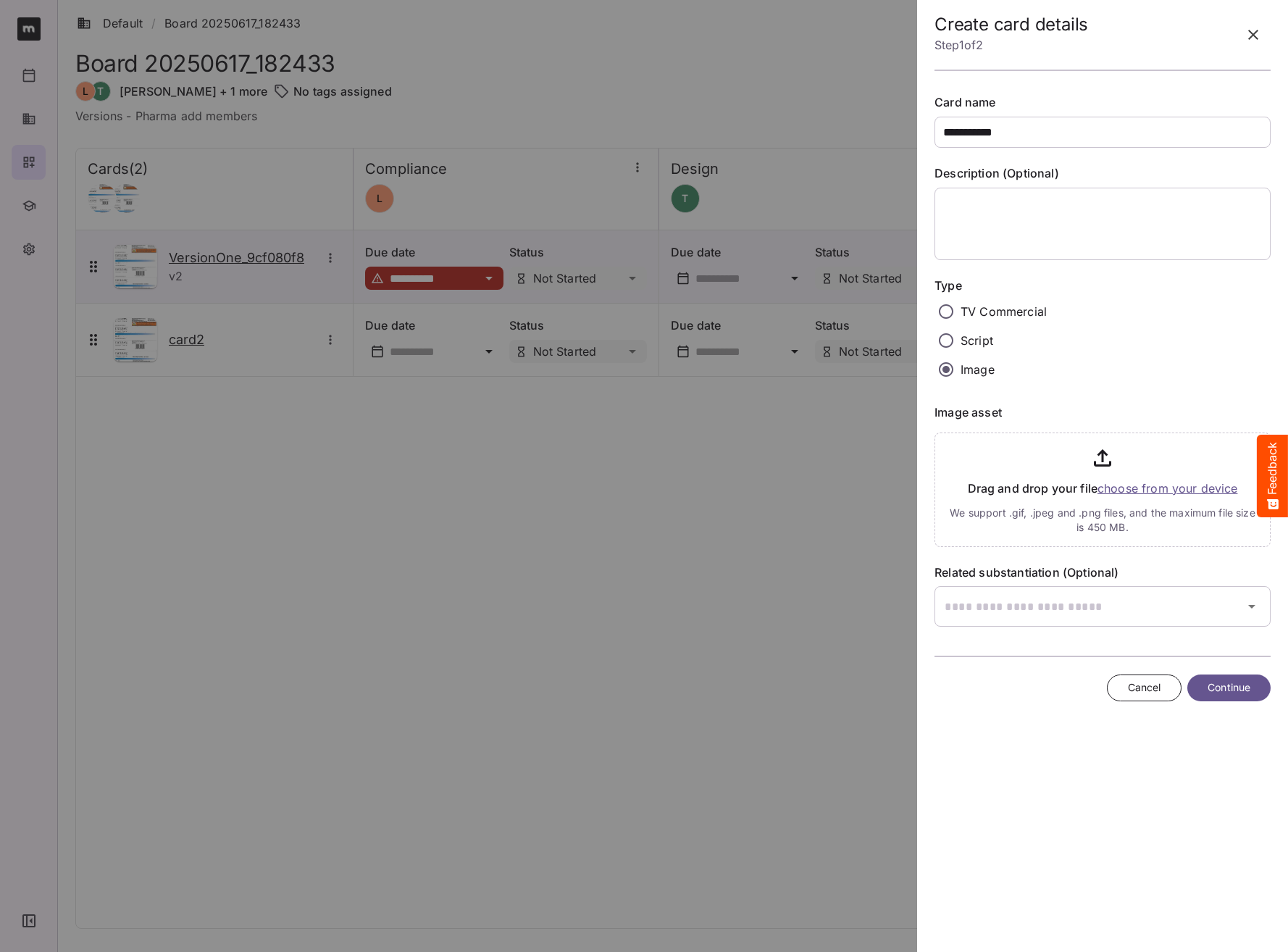
click at [985, 342] on p "Script" at bounding box center [977, 341] width 33 height 17
click at [984, 312] on p "TV Commercial" at bounding box center [1004, 312] width 87 height 17
click at [974, 367] on p "Image" at bounding box center [977, 370] width 34 height 17
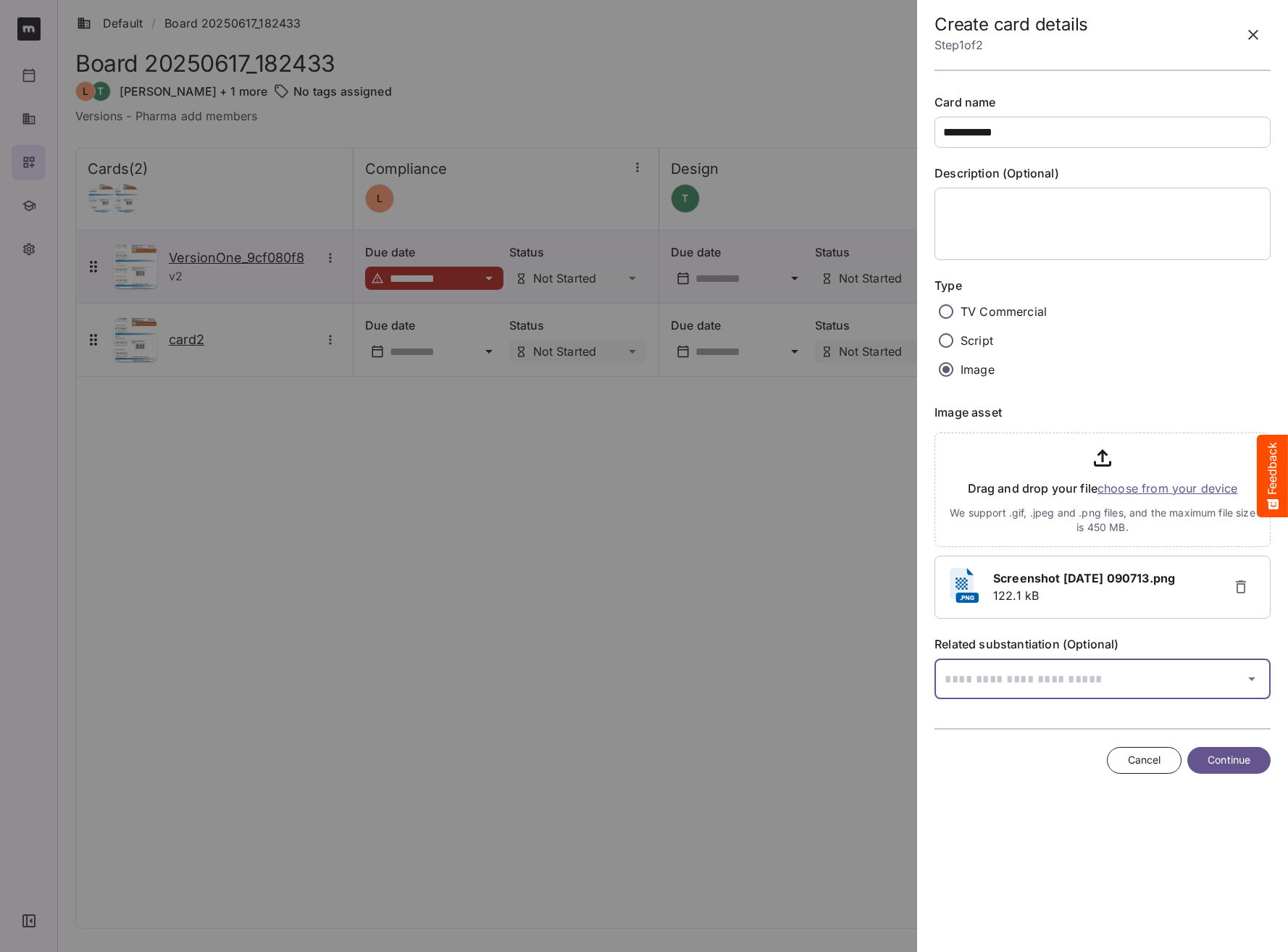
click at [1137, 672] on button "button" at bounding box center [1252, 679] width 35 height 35
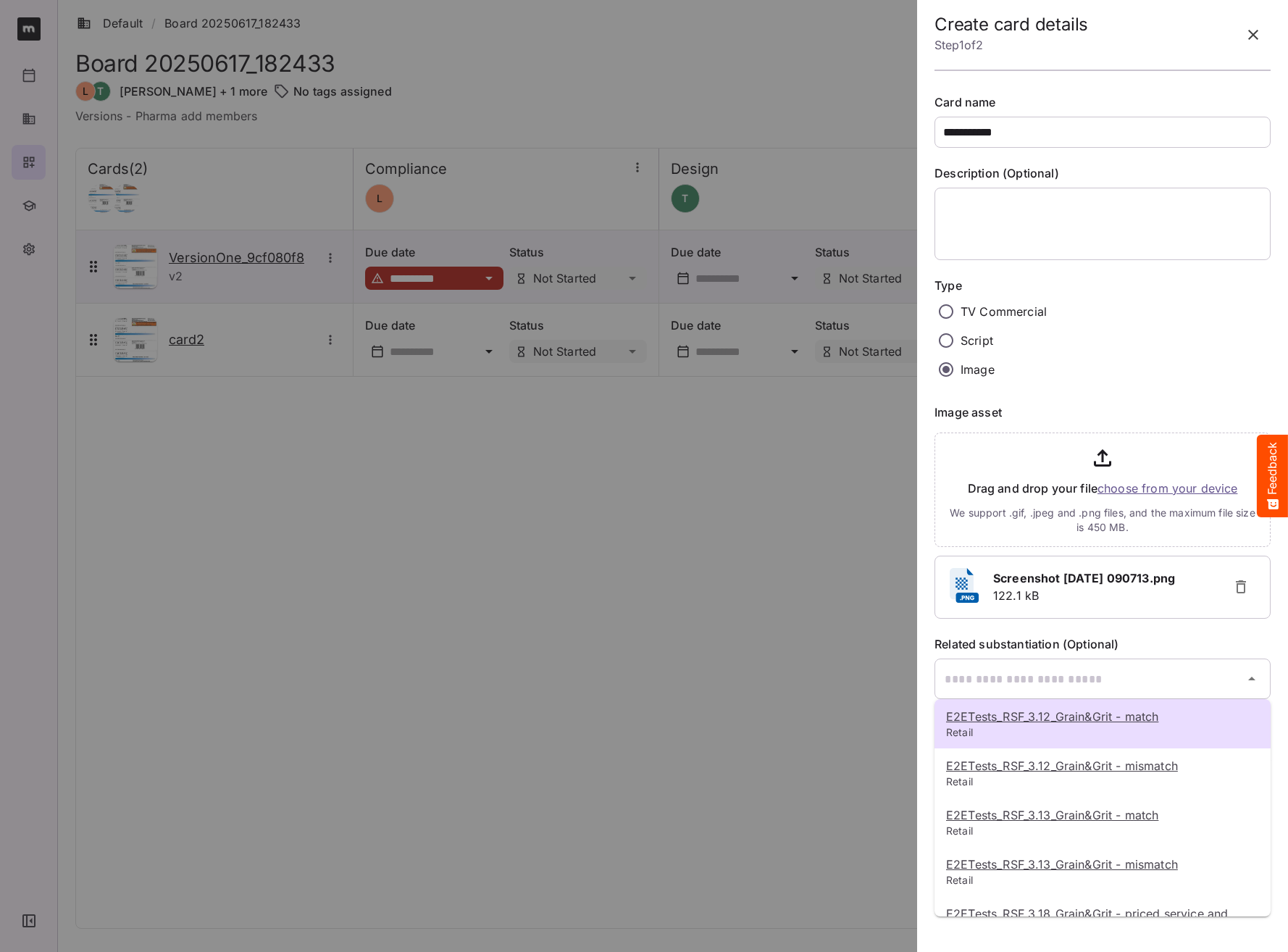
click at [1137, 626] on div at bounding box center [644, 476] width 1288 height 952
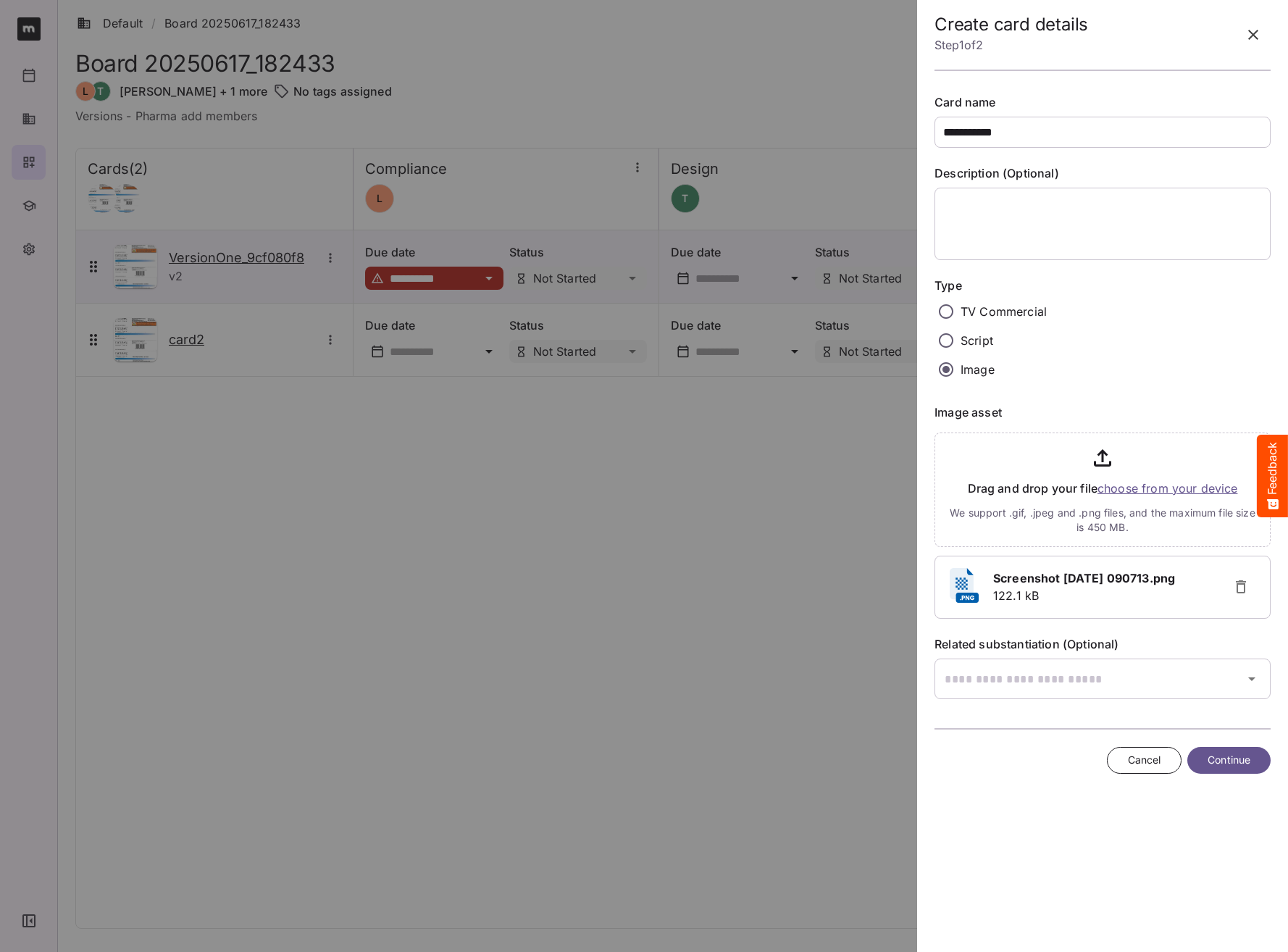
click at [1137, 690] on button "Continue" at bounding box center [1229, 760] width 84 height 27
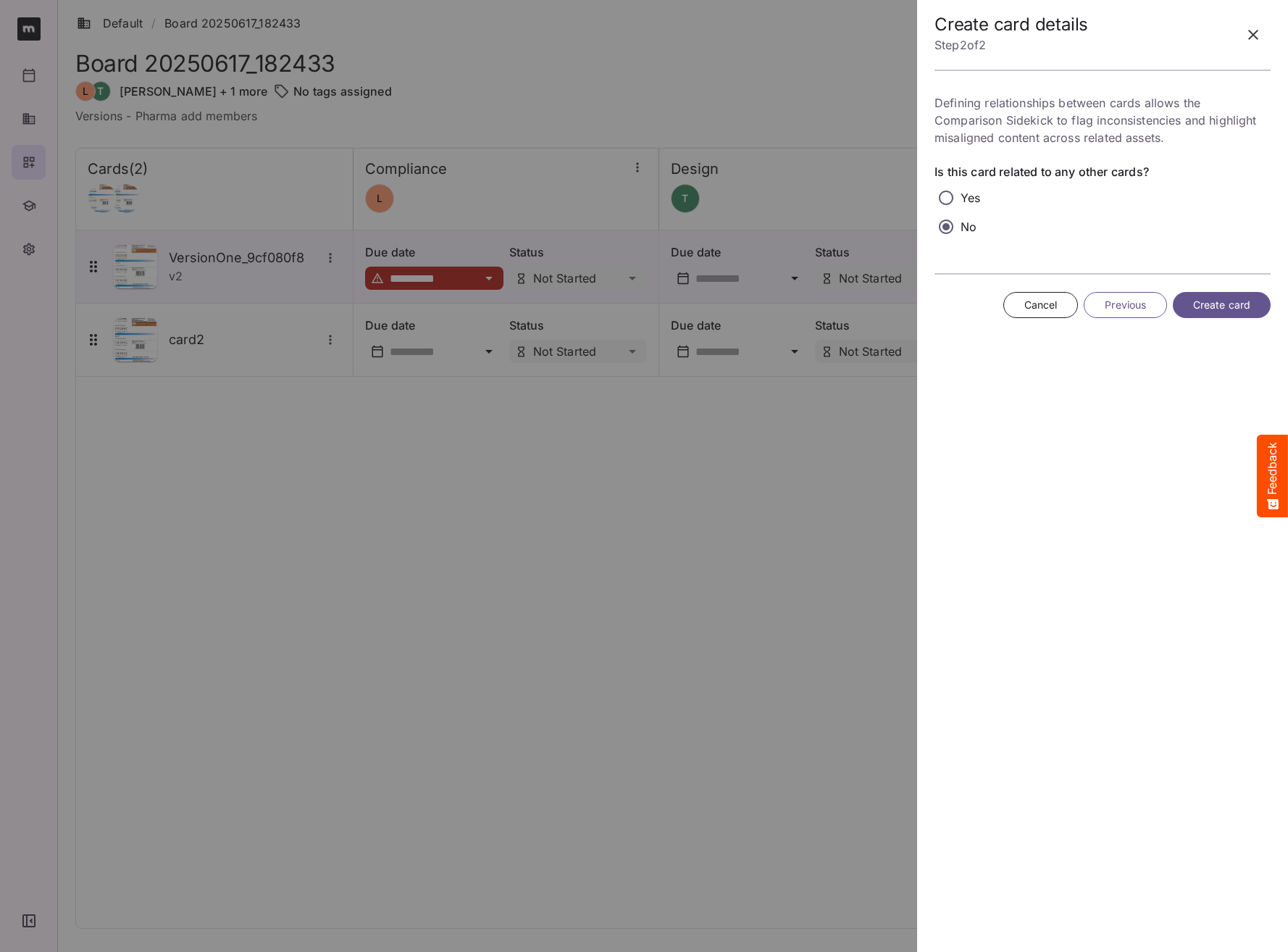
click at [1137, 309] on span "Create card" at bounding box center [1222, 305] width 57 height 18
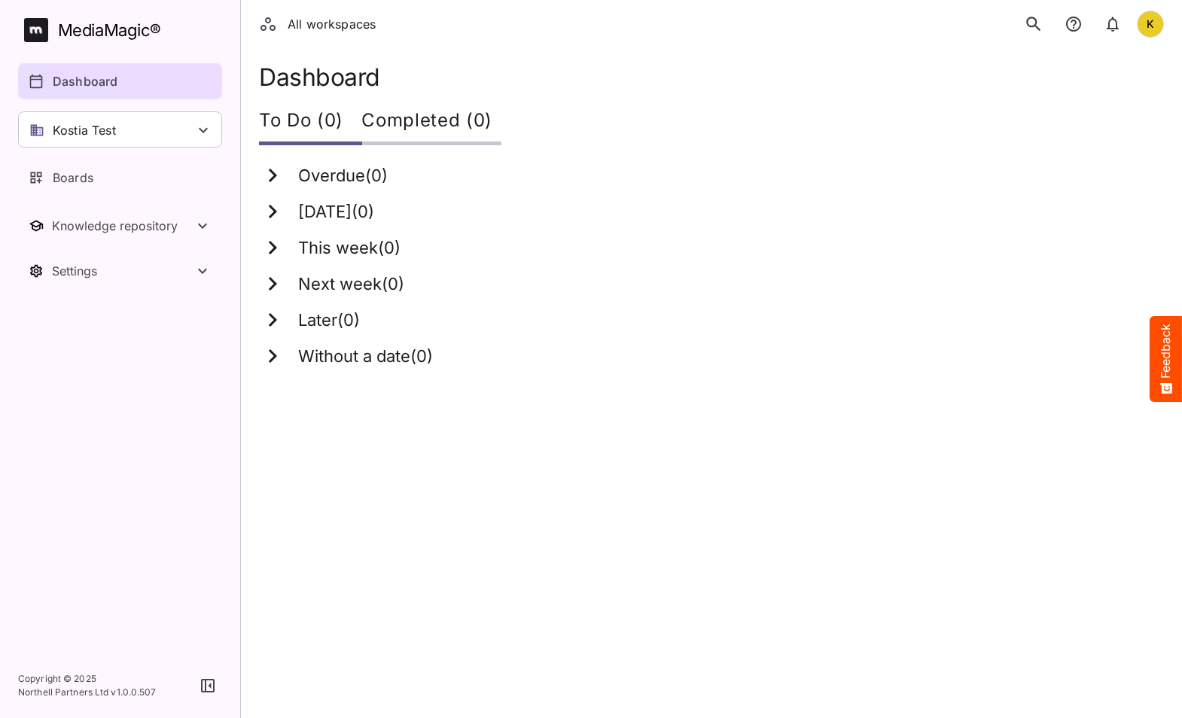
click at [1032, 23] on icon "search" at bounding box center [1034, 24] width 20 height 20
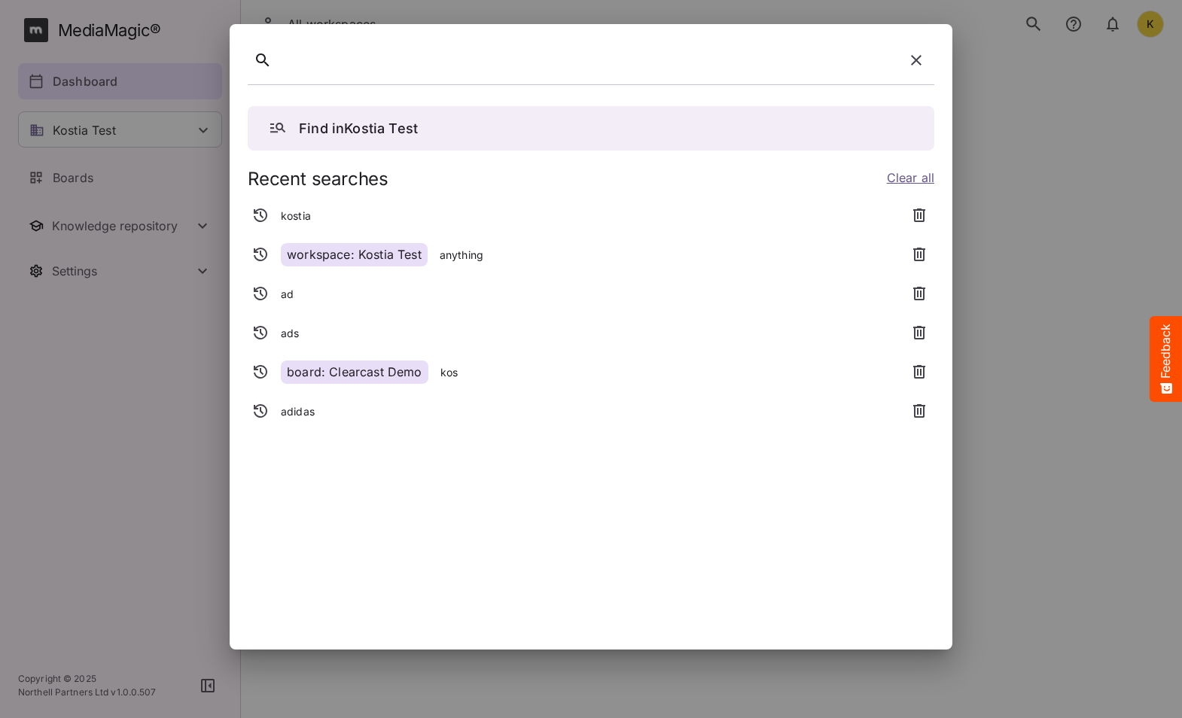
click at [644, 62] on div at bounding box center [588, 60] width 620 height 23
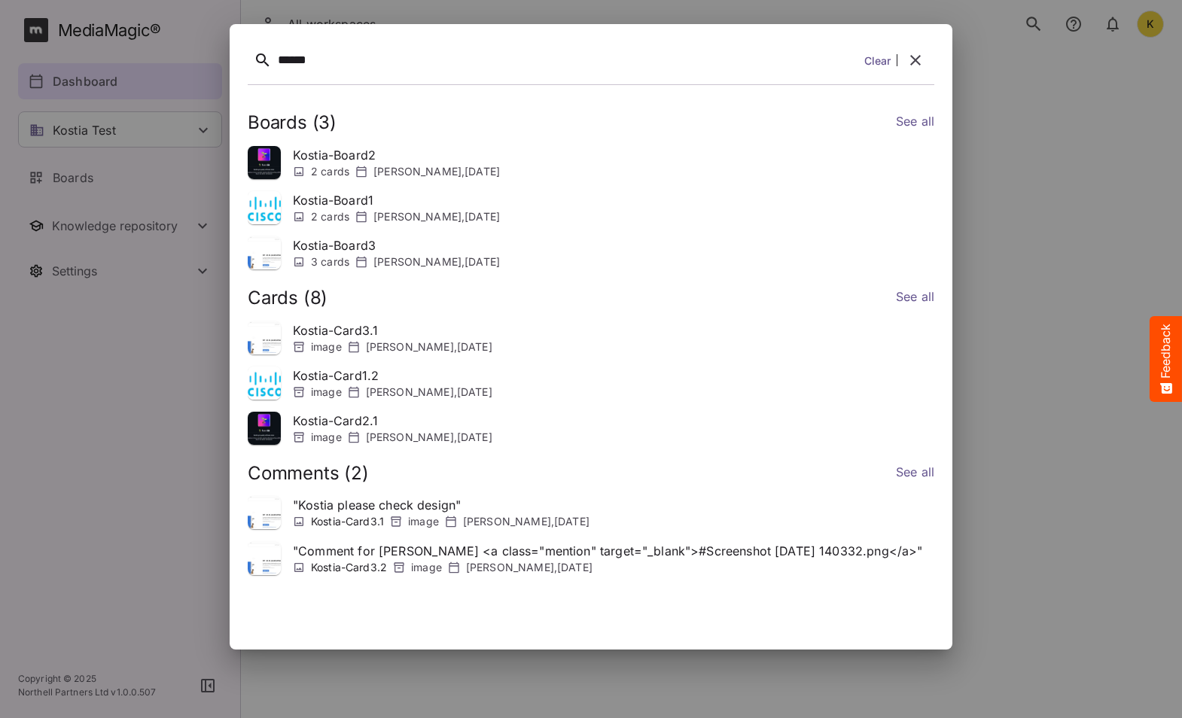
click at [912, 118] on link "See all" at bounding box center [915, 123] width 38 height 22
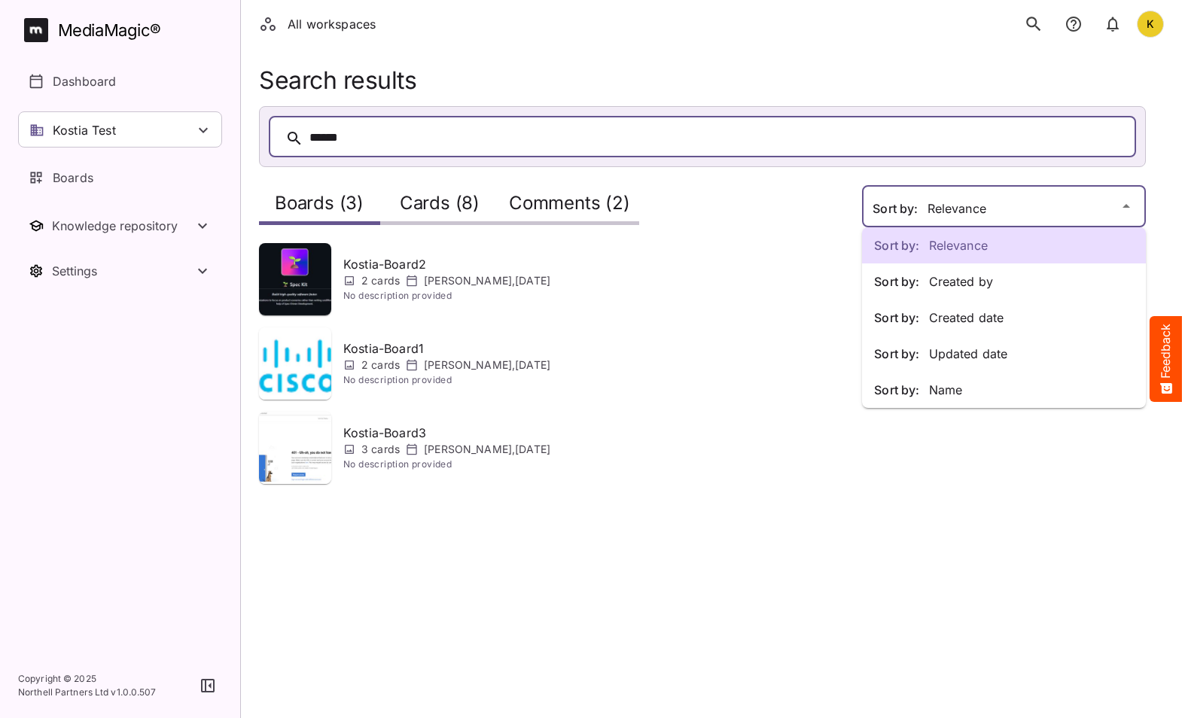
click at [1003, 204] on div "Sort by: Relevance Sort by: Created by Sort by: Created date Sort by: Updated d…" at bounding box center [591, 251] width 1182 height 502
click at [993, 353] on p "Sort by: Updated date" at bounding box center [1004, 354] width 260 height 18
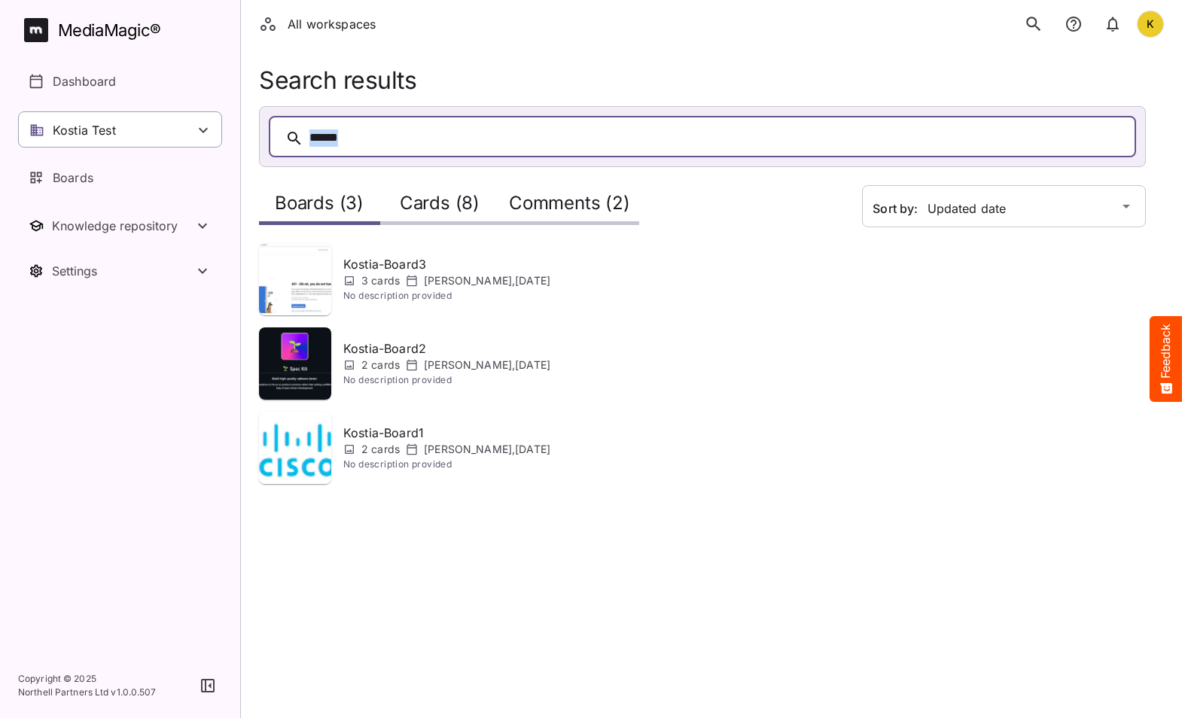
drag, startPoint x: 373, startPoint y: 130, endPoint x: 142, endPoint y: 132, distance: 231.9
click at [183, 133] on div "All workspaces K MediaMagic ® Dashboard Kostia Test Clearcast Dan Daria David D…" at bounding box center [591, 251] width 1182 height 502
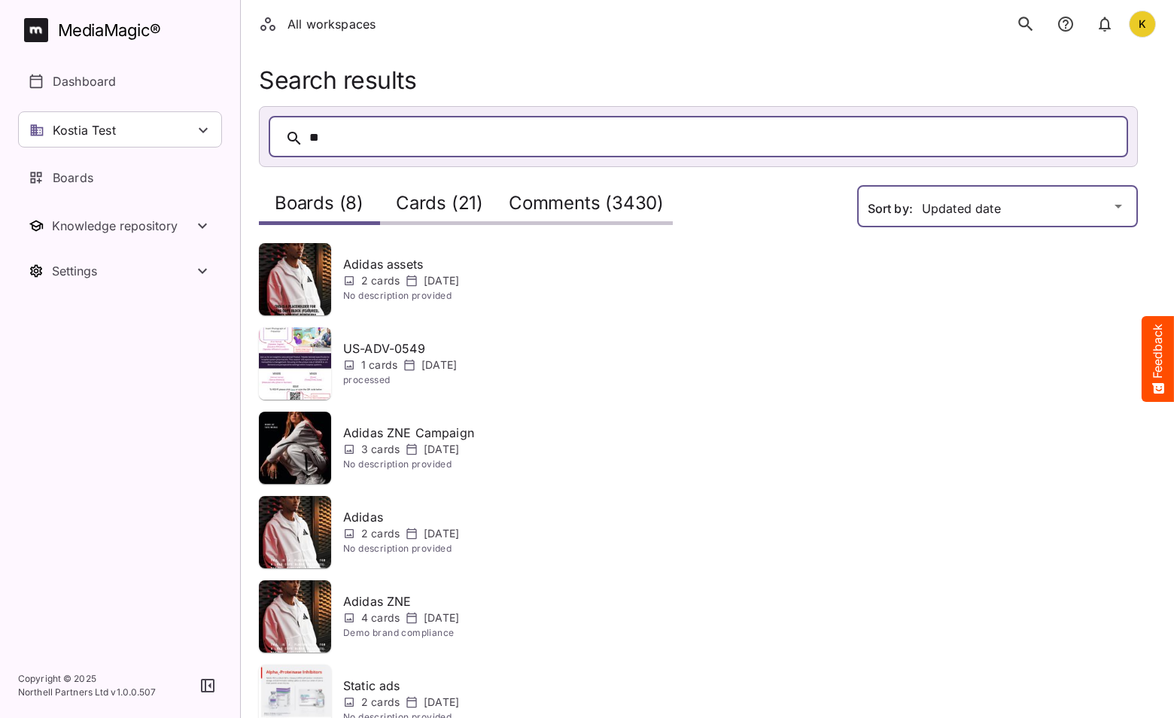
click at [949, 204] on div "All workspaces K MediaMagic ® Dashboard Kostia Test Clearcast Dan Daria David D…" at bounding box center [587, 377] width 1174 height 755
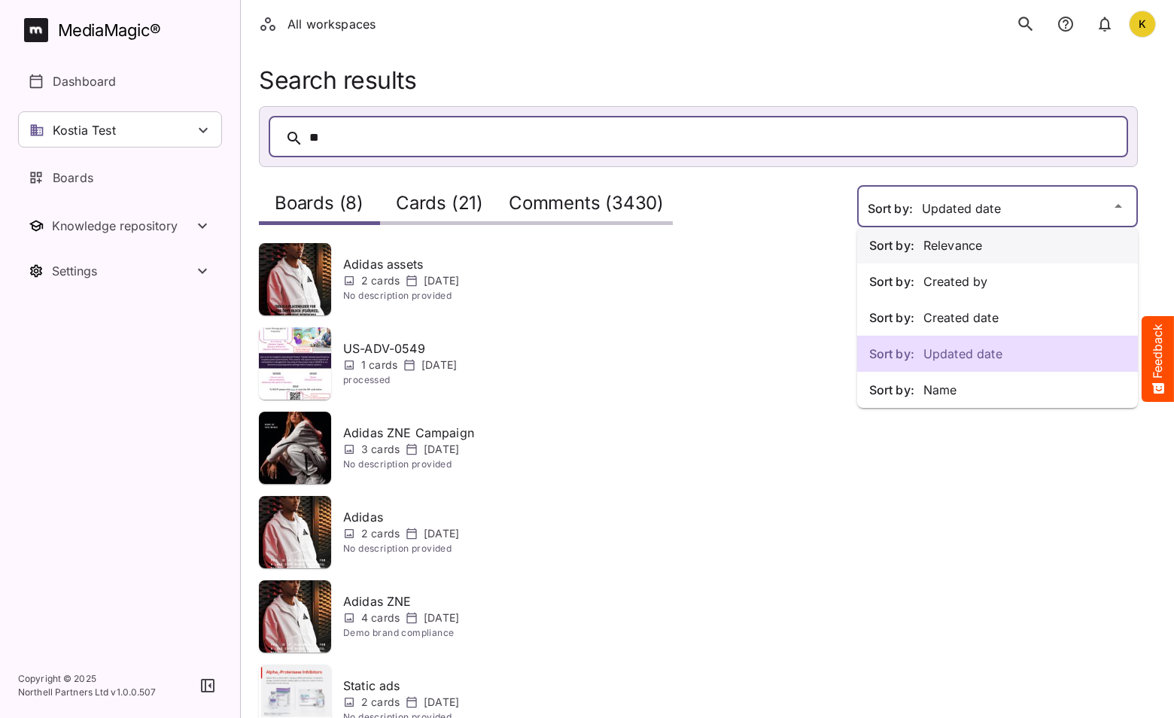
click at [940, 246] on p "Sort by: Relevance" at bounding box center [997, 245] width 257 height 18
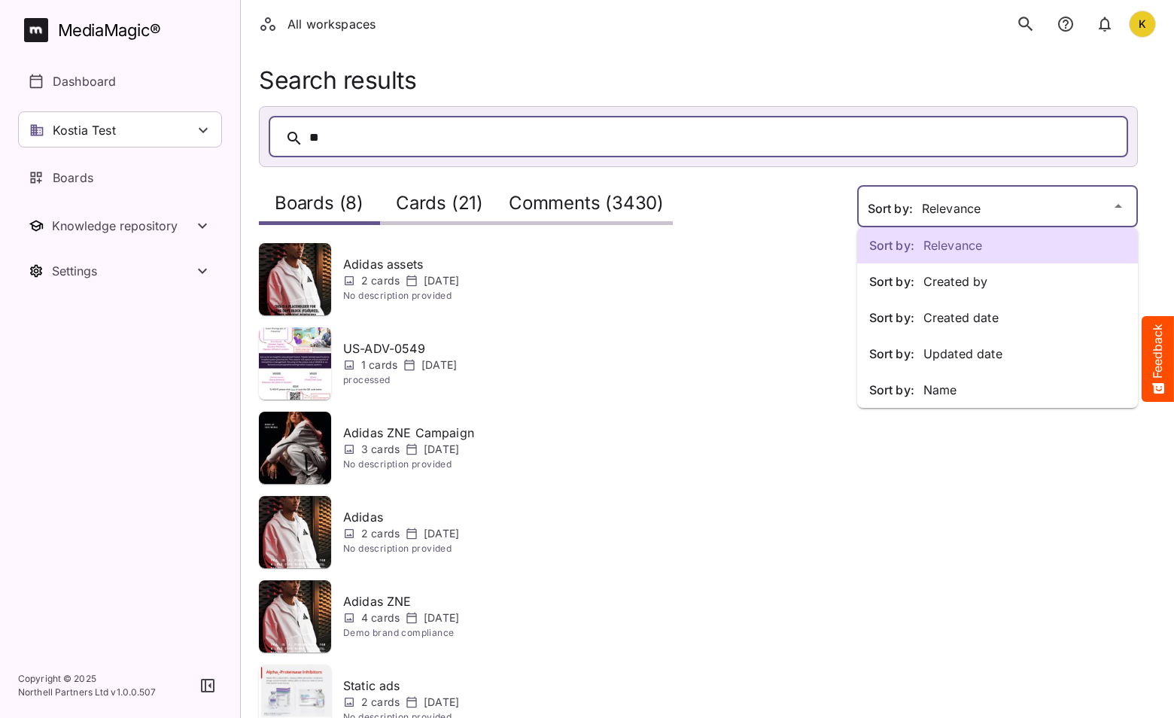
click at [1045, 206] on div "Sort by: Relevance Sort by: Created by Sort by: Created date Sort by: Updated d…" at bounding box center [587, 462] width 1174 height 924
click at [986, 350] on p "Sort by: Updated date" at bounding box center [997, 354] width 257 height 18
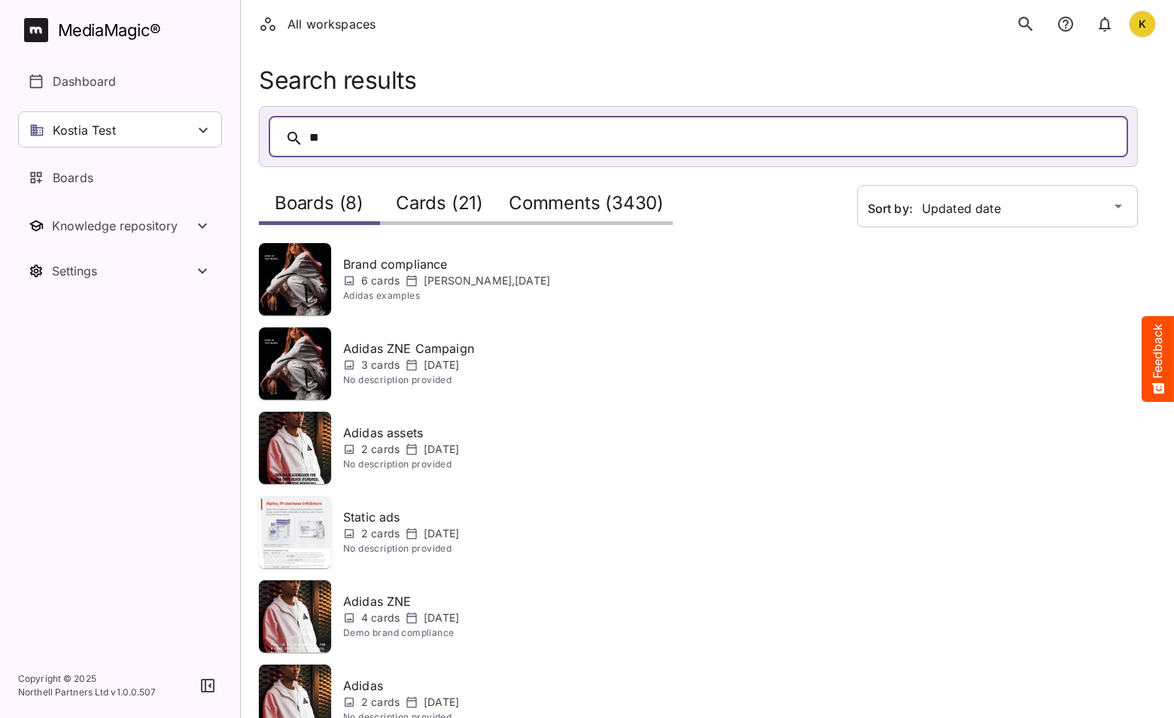
click at [443, 209] on h2 "Cards (21)" at bounding box center [439, 207] width 87 height 28
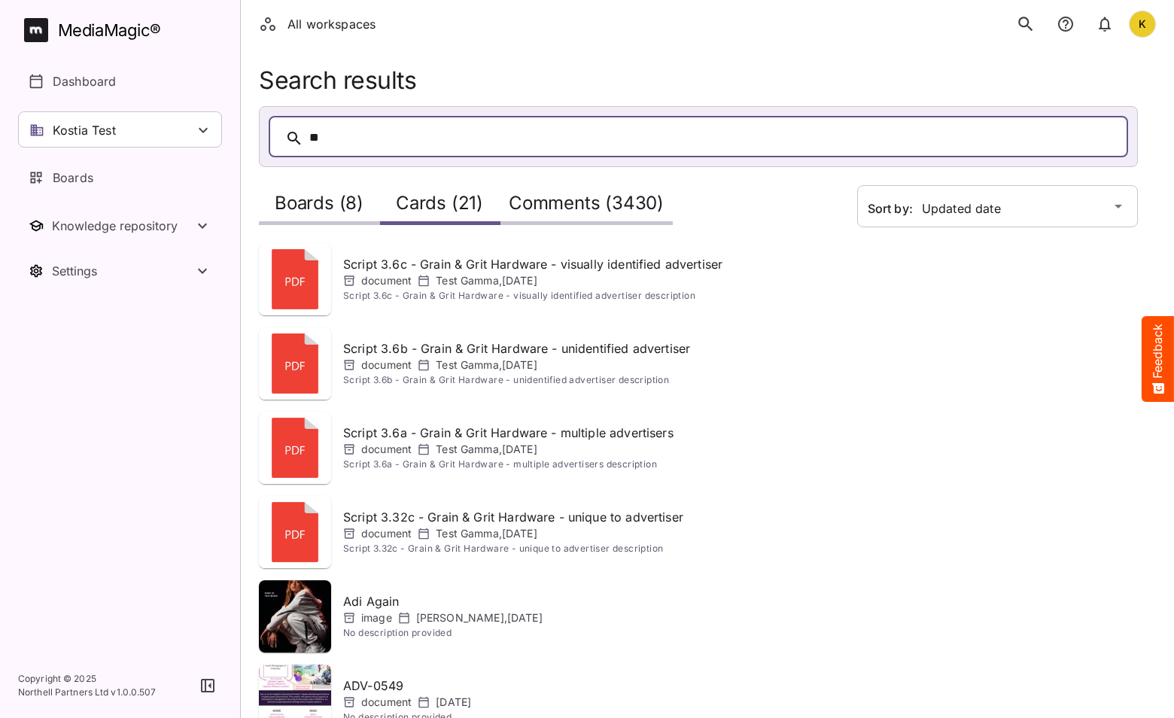
click at [564, 203] on h2 "Comments (3430)" at bounding box center [586, 207] width 155 height 28
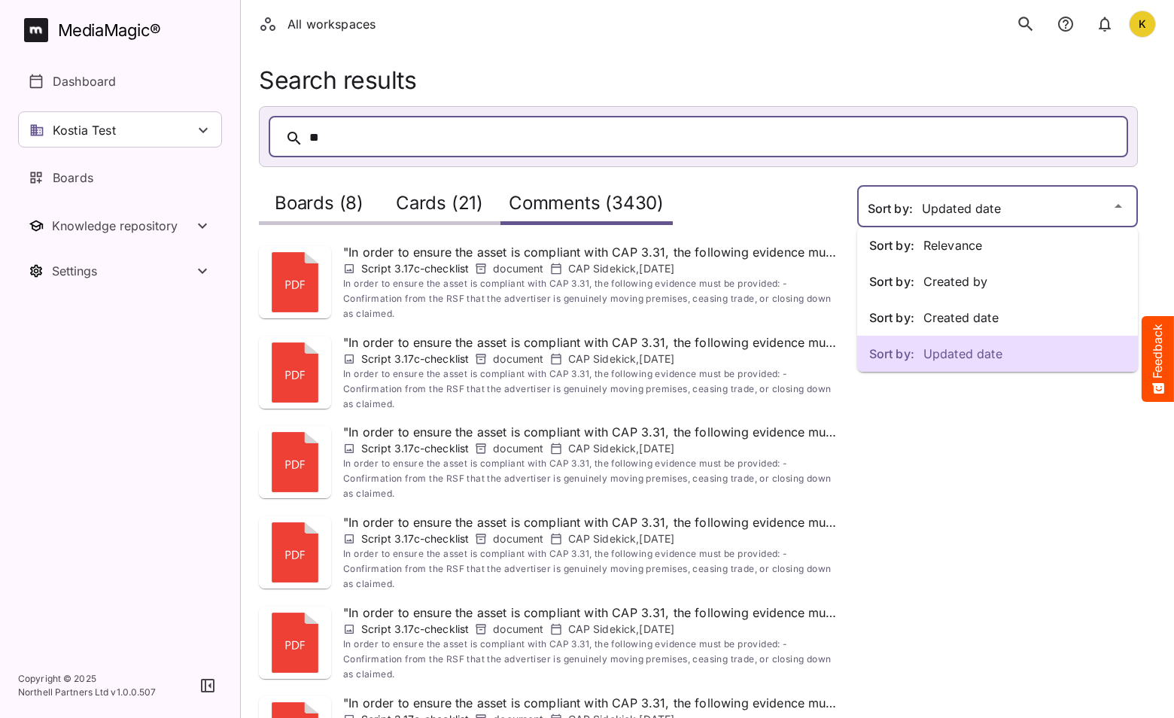
click at [1037, 204] on div "Sort by: Relevance Sort by: Created by Sort by: Created date Sort by: Updated d…" at bounding box center [587, 596] width 1174 height 1192
click at [1023, 315] on p "Sort by: Created date" at bounding box center [997, 318] width 257 height 18
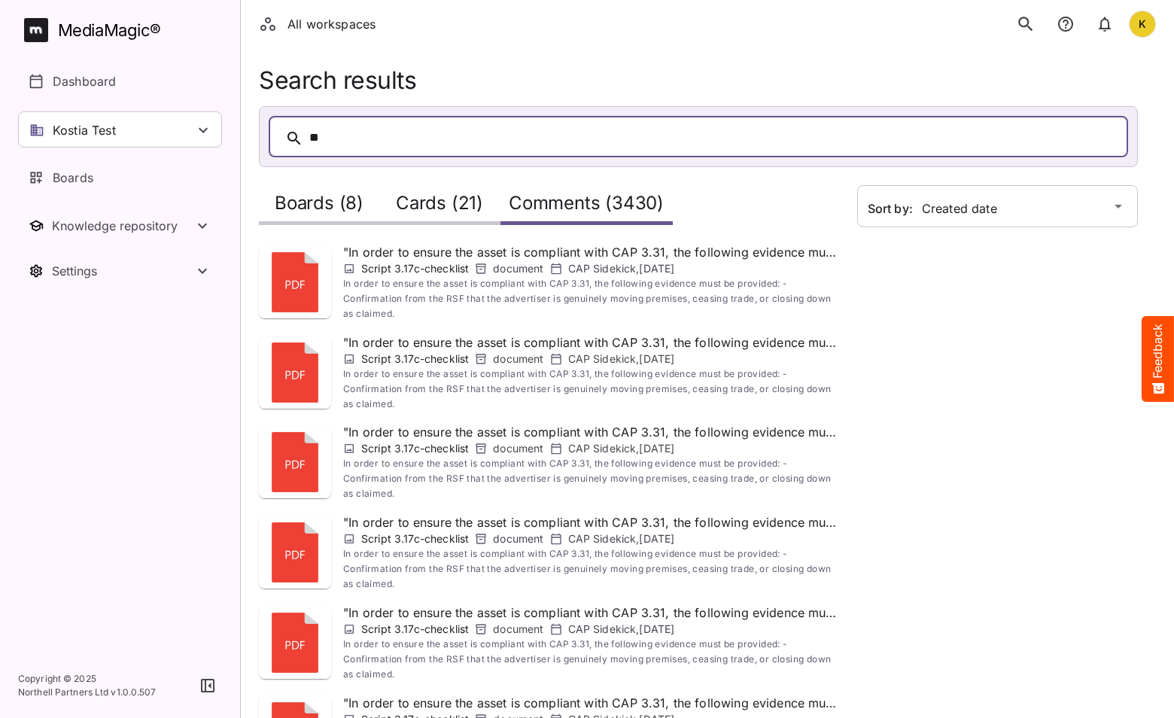
click at [315, 211] on h2 "Boards (8)" at bounding box center [319, 207] width 89 height 28
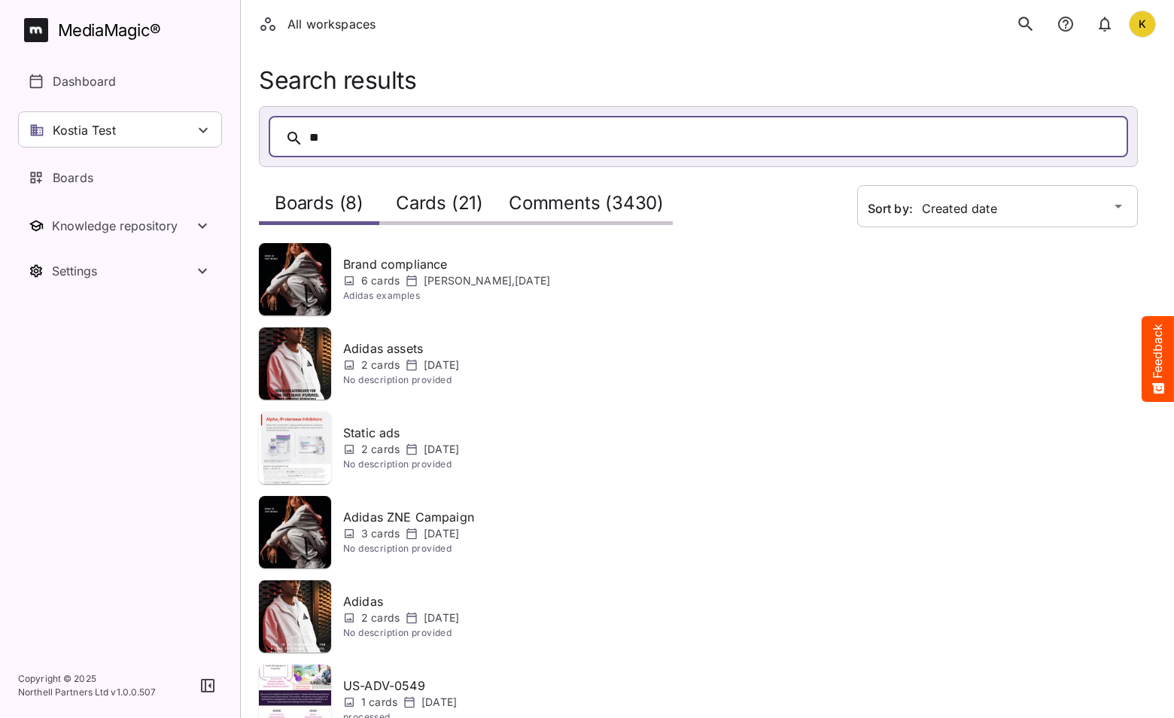
click at [558, 196] on h2 "Comments (3430)" at bounding box center [586, 207] width 155 height 28
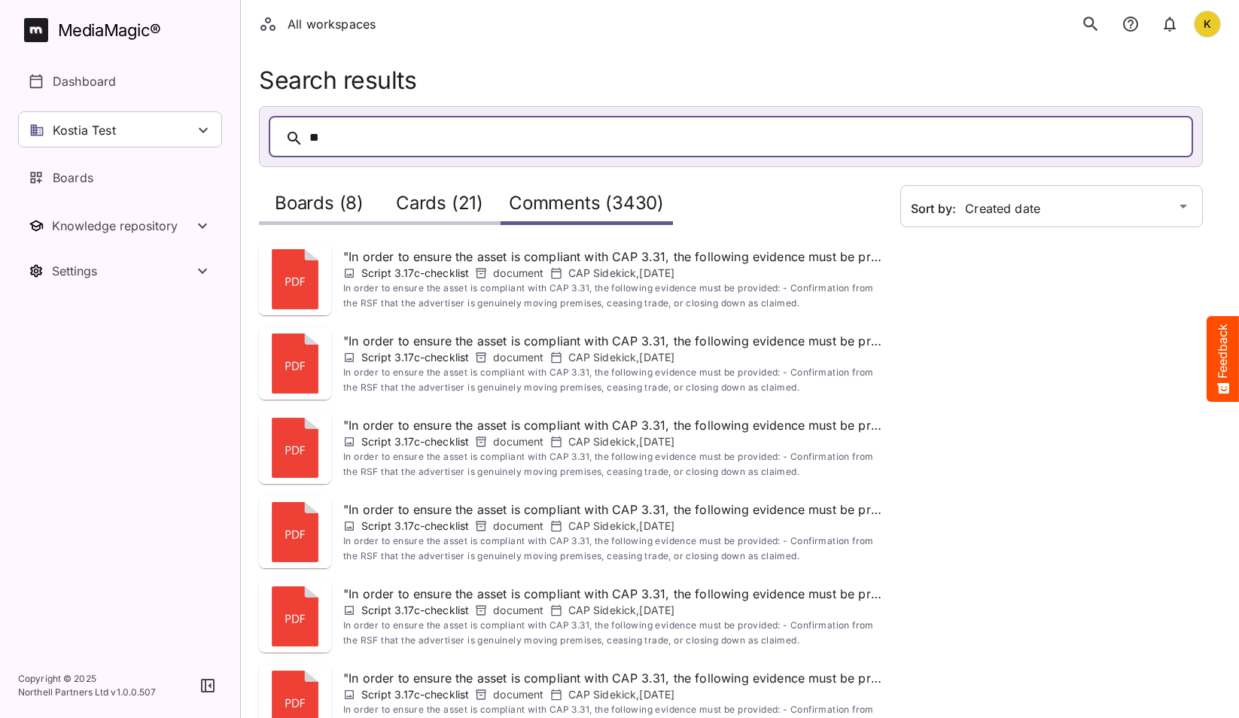
click at [1114, 333] on div "Sort by: Created date" at bounding box center [1042, 656] width 321 height 1003
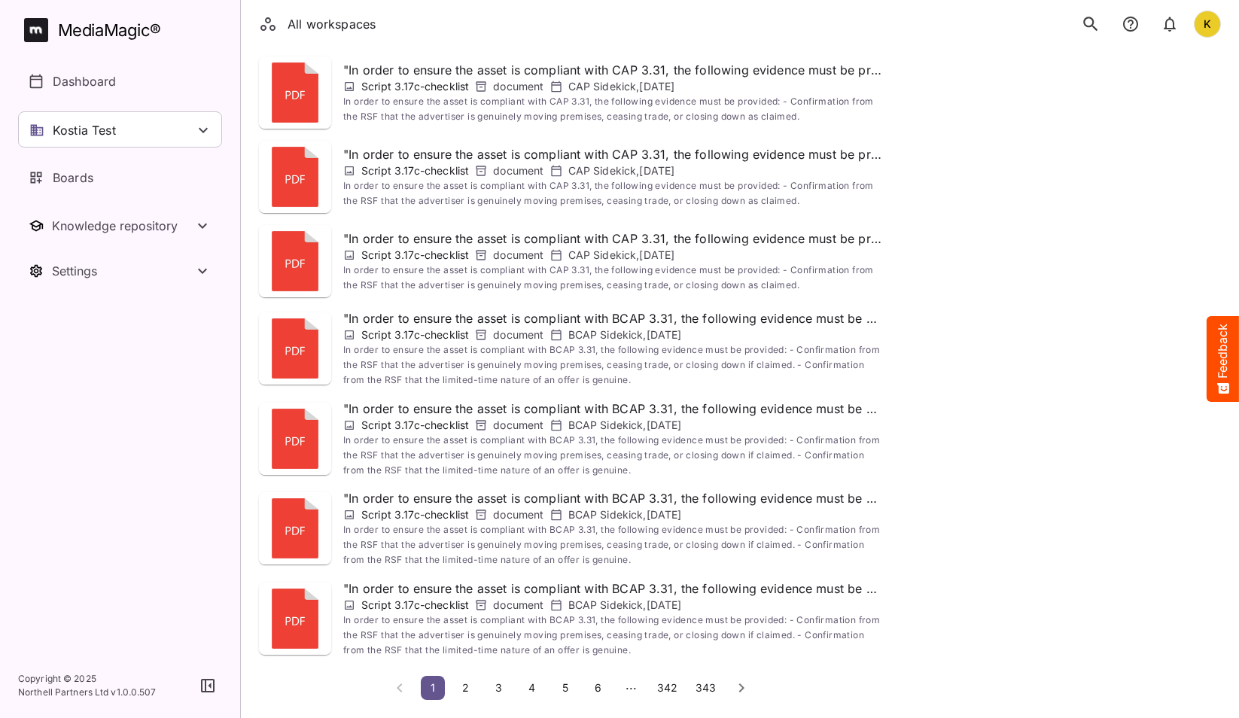
click at [713, 689] on span "343" at bounding box center [706, 687] width 20 height 13
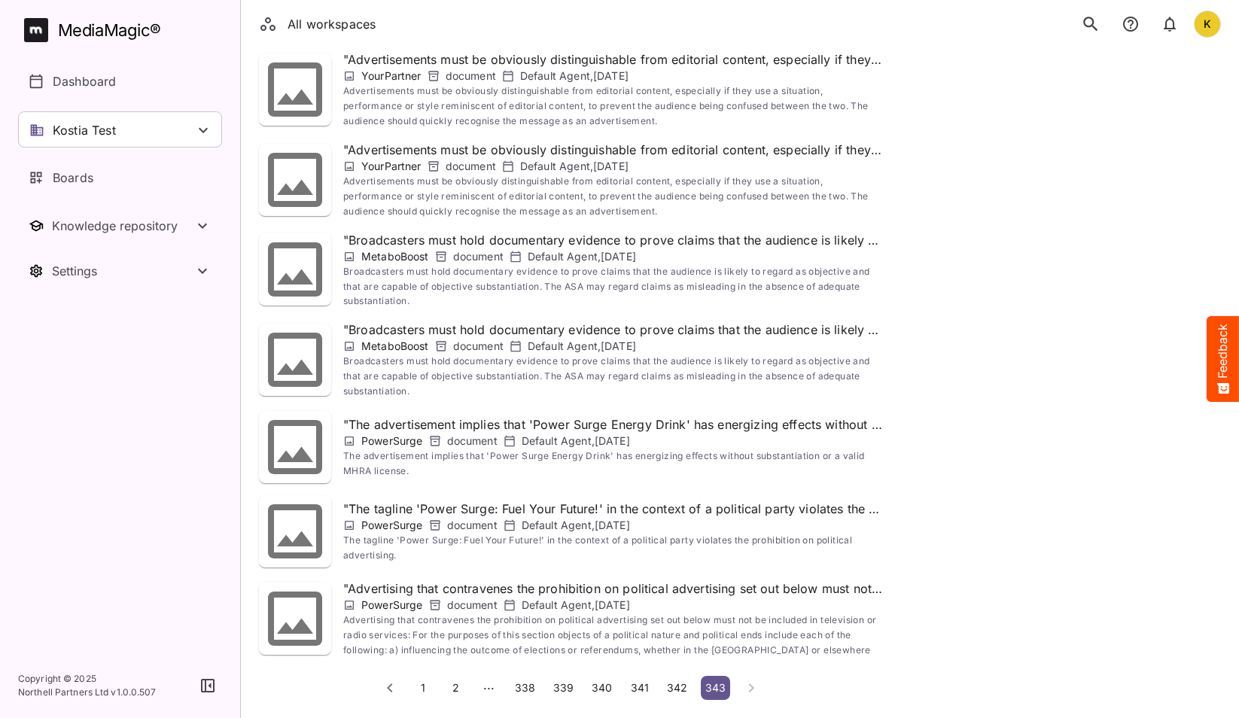
click at [425, 691] on span "1" at bounding box center [423, 687] width 15 height 13
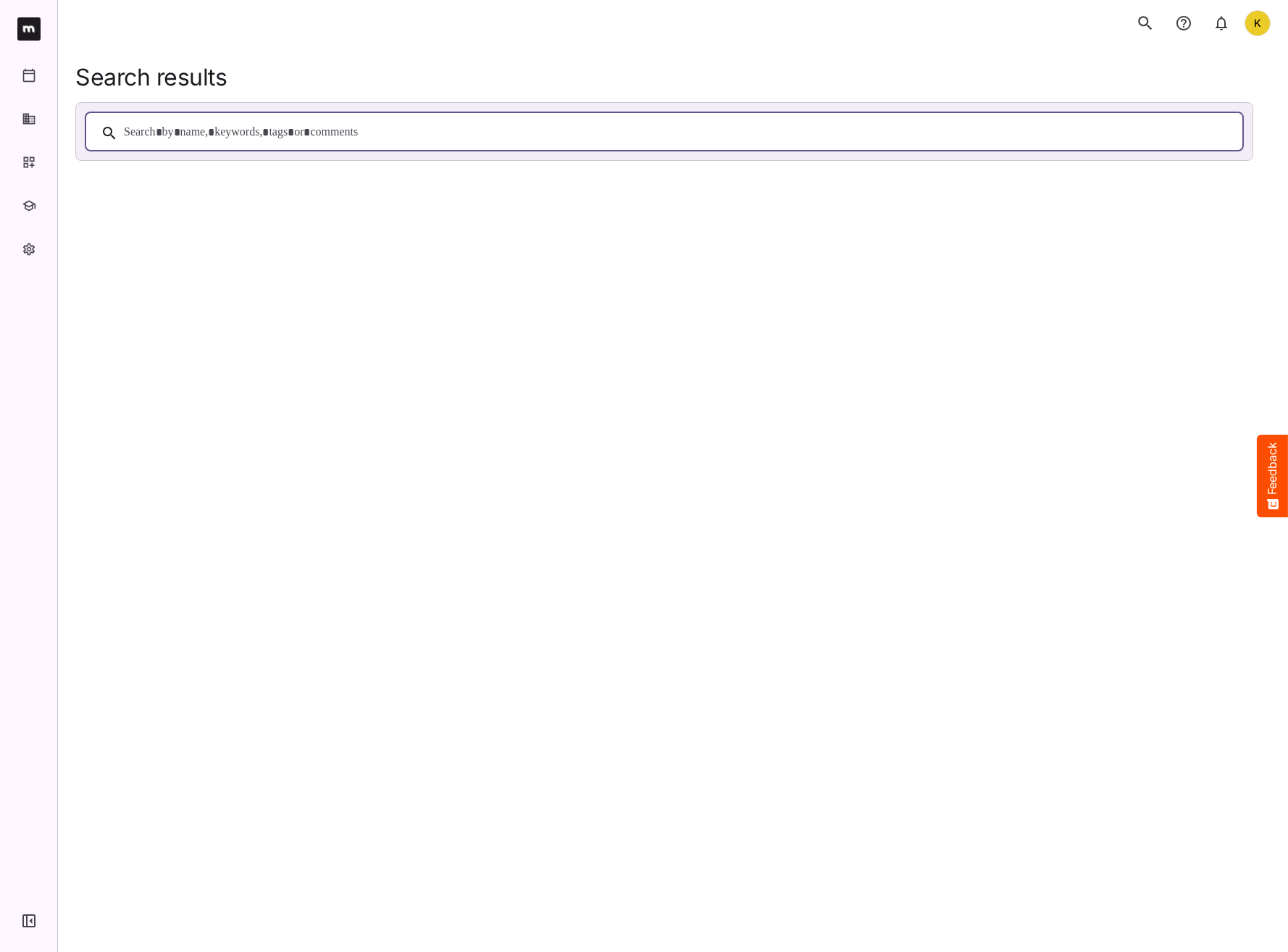
click at [375, 35] on div "K" at bounding box center [673, 23] width 1230 height 46
click at [460, 118] on div at bounding box center [664, 131] width 1159 height 39
click at [21, 922] on button "button" at bounding box center [29, 921] width 28 height 28
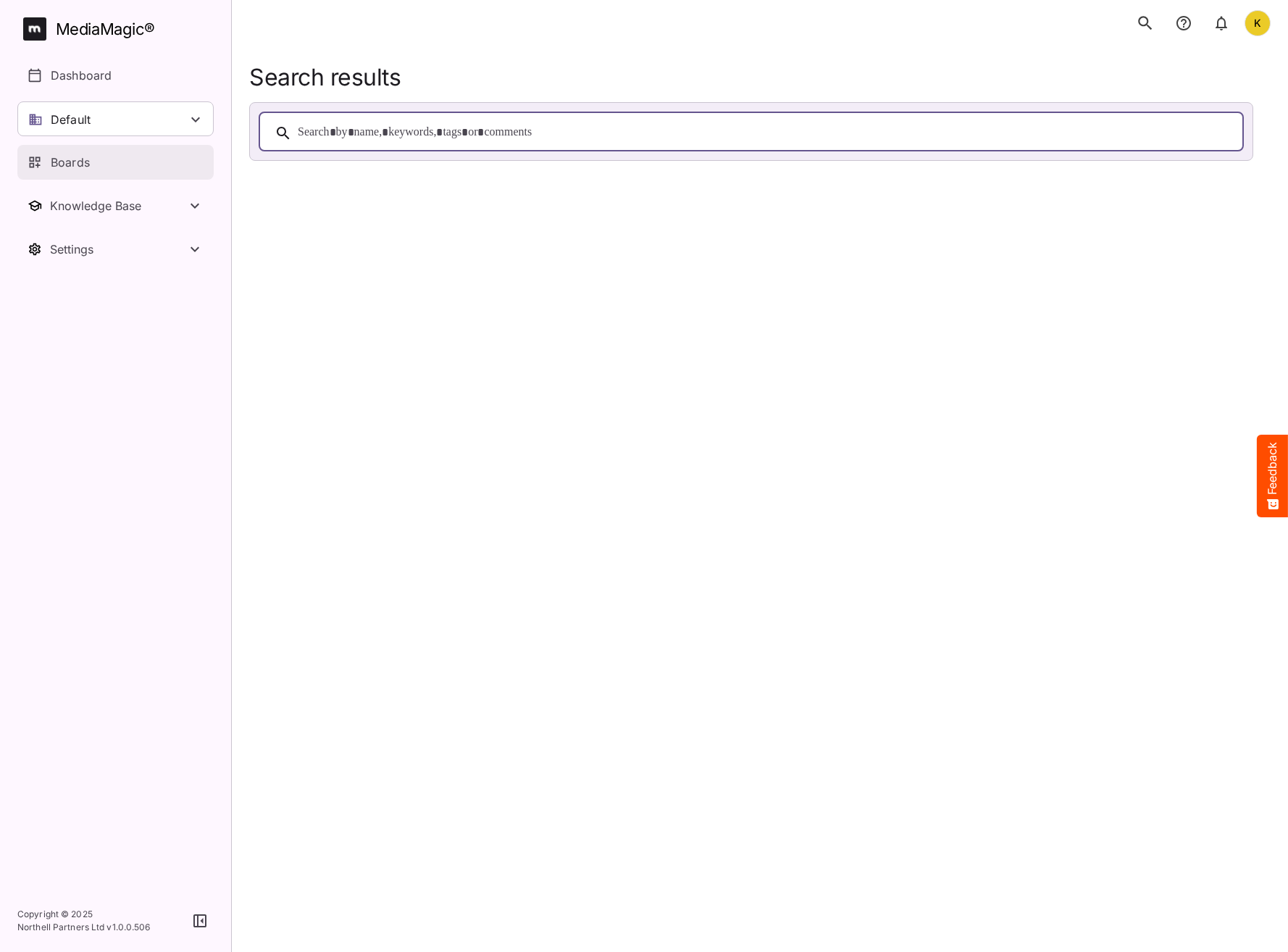
click at [83, 169] on p "Boards" at bounding box center [70, 163] width 39 height 17
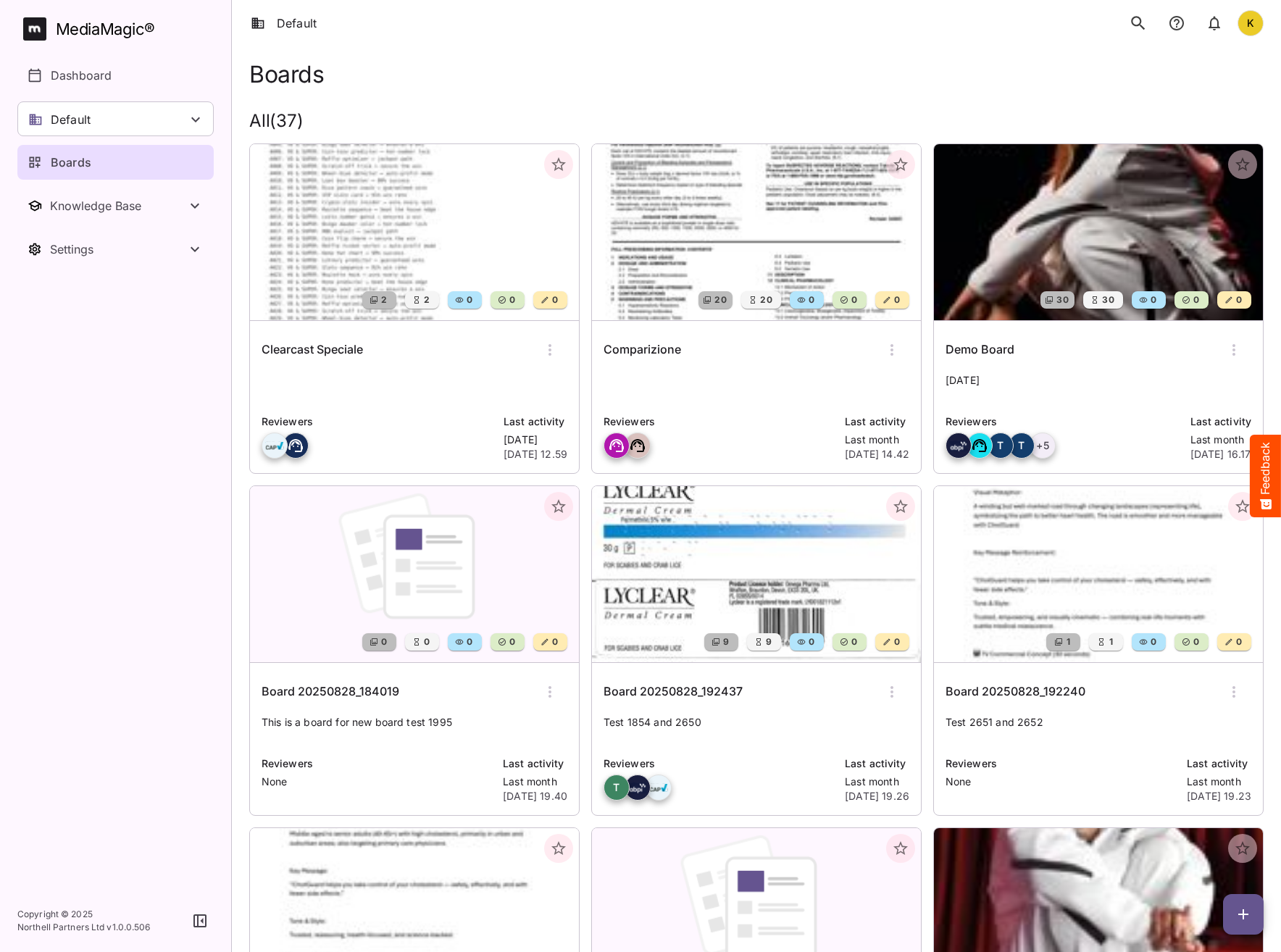
click at [1139, 22] on icon "search" at bounding box center [1139, 23] width 19 height 19
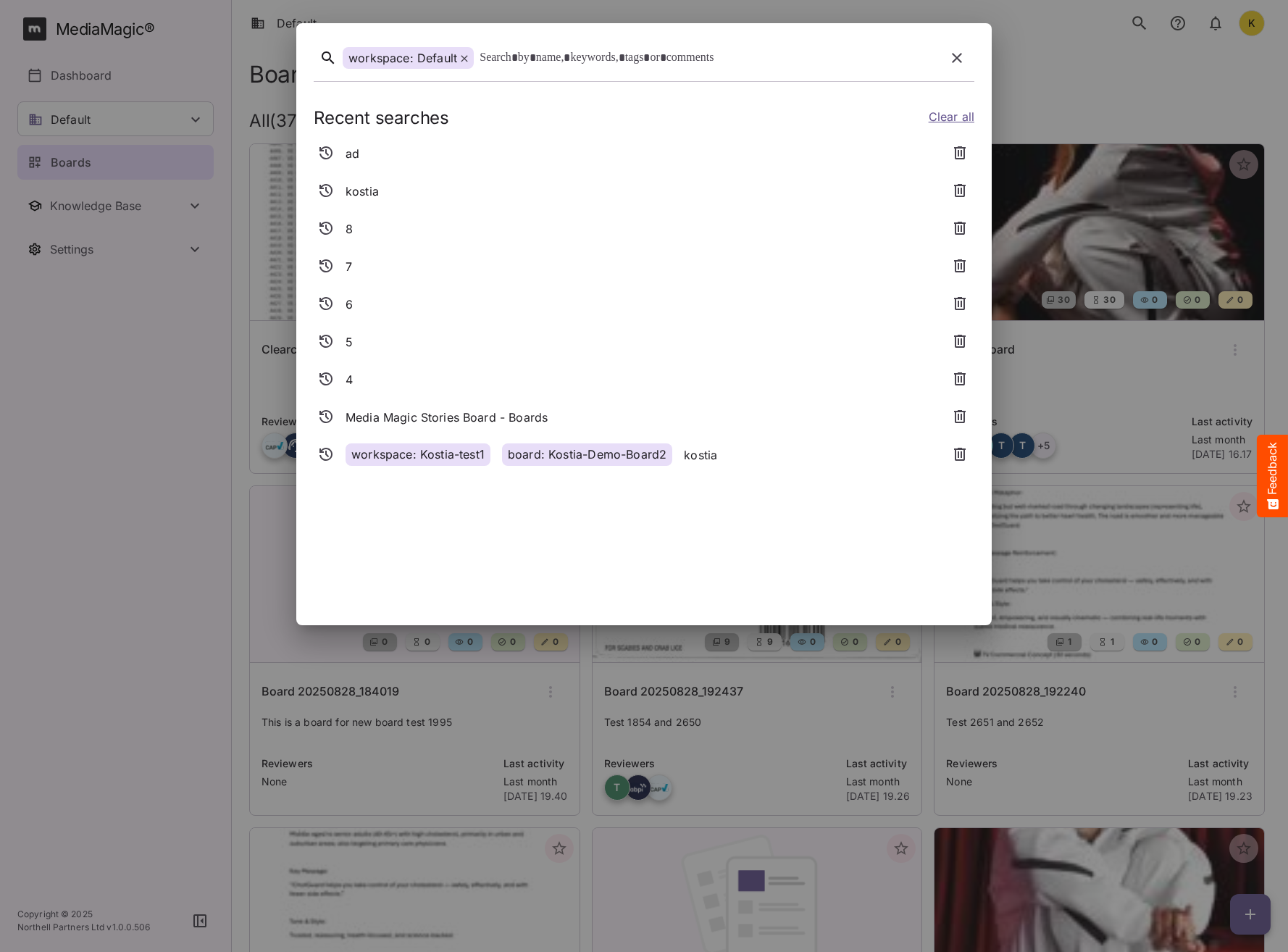
click at [466, 60] on icon at bounding box center [465, 59] width 8 height 8
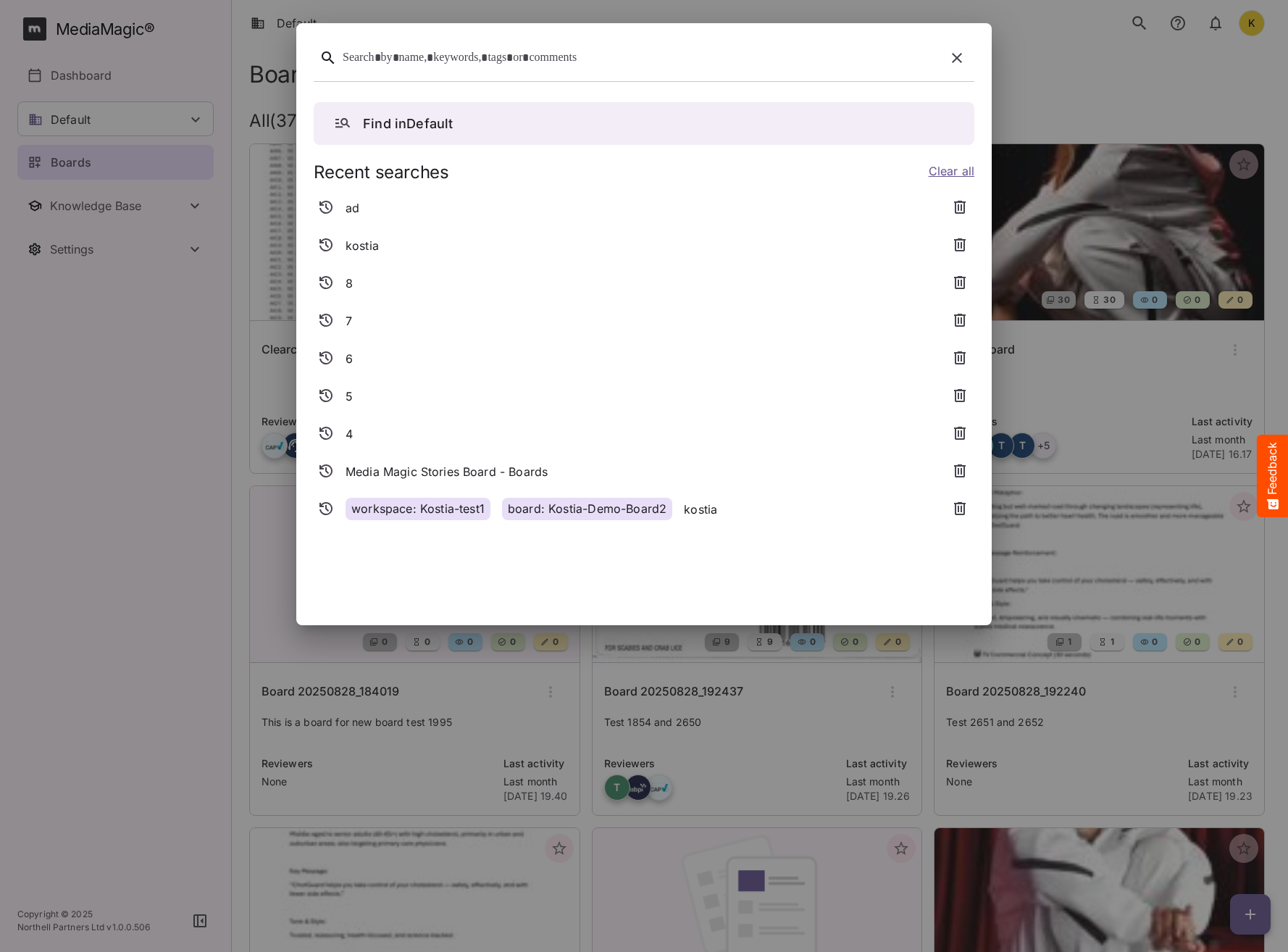
click at [567, 68] on div at bounding box center [644, 61] width 661 height 40
click at [418, 212] on div "ad" at bounding box center [627, 208] width 626 height 26
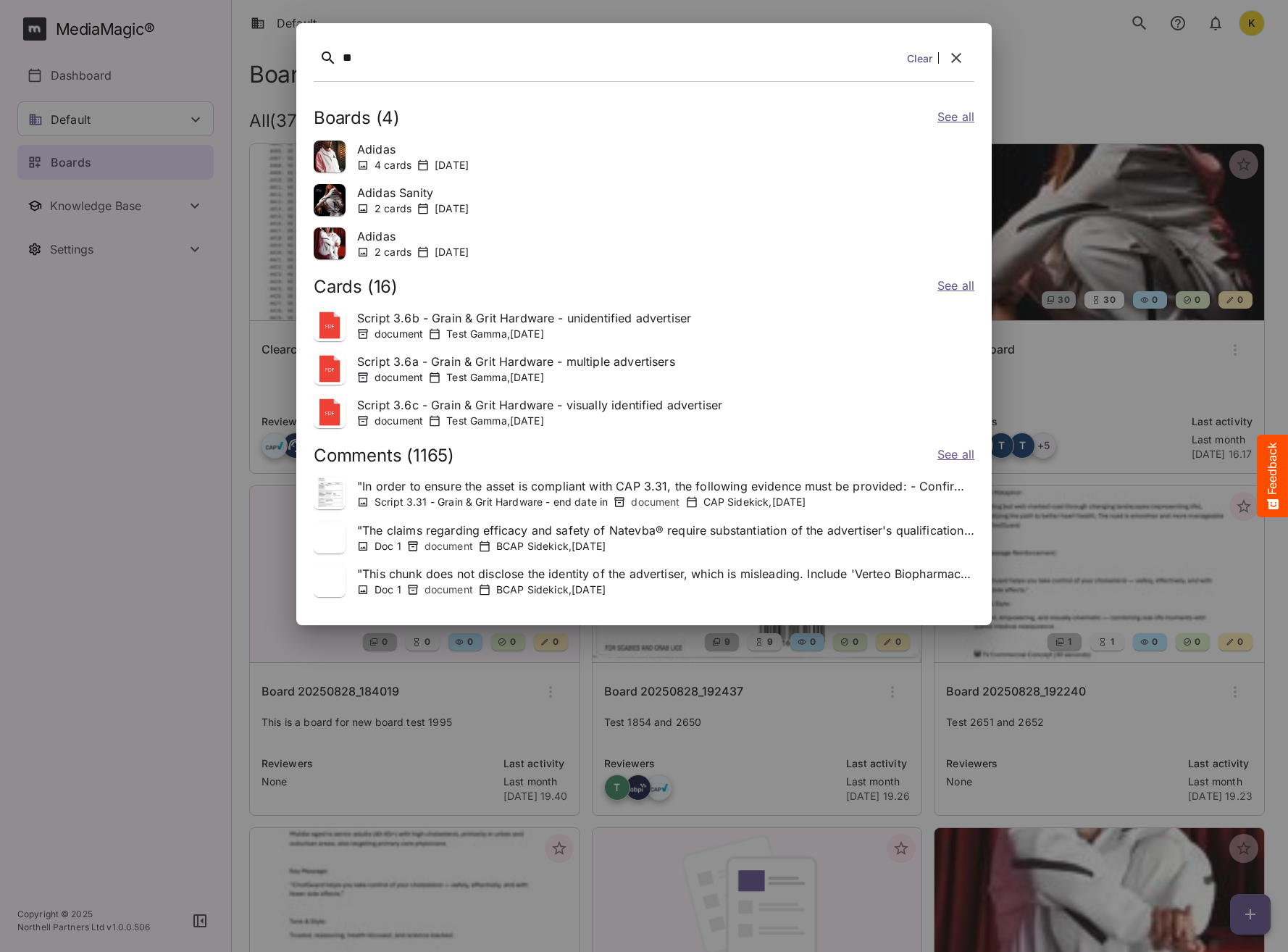
click at [967, 116] on link "See all" at bounding box center [956, 118] width 37 height 21
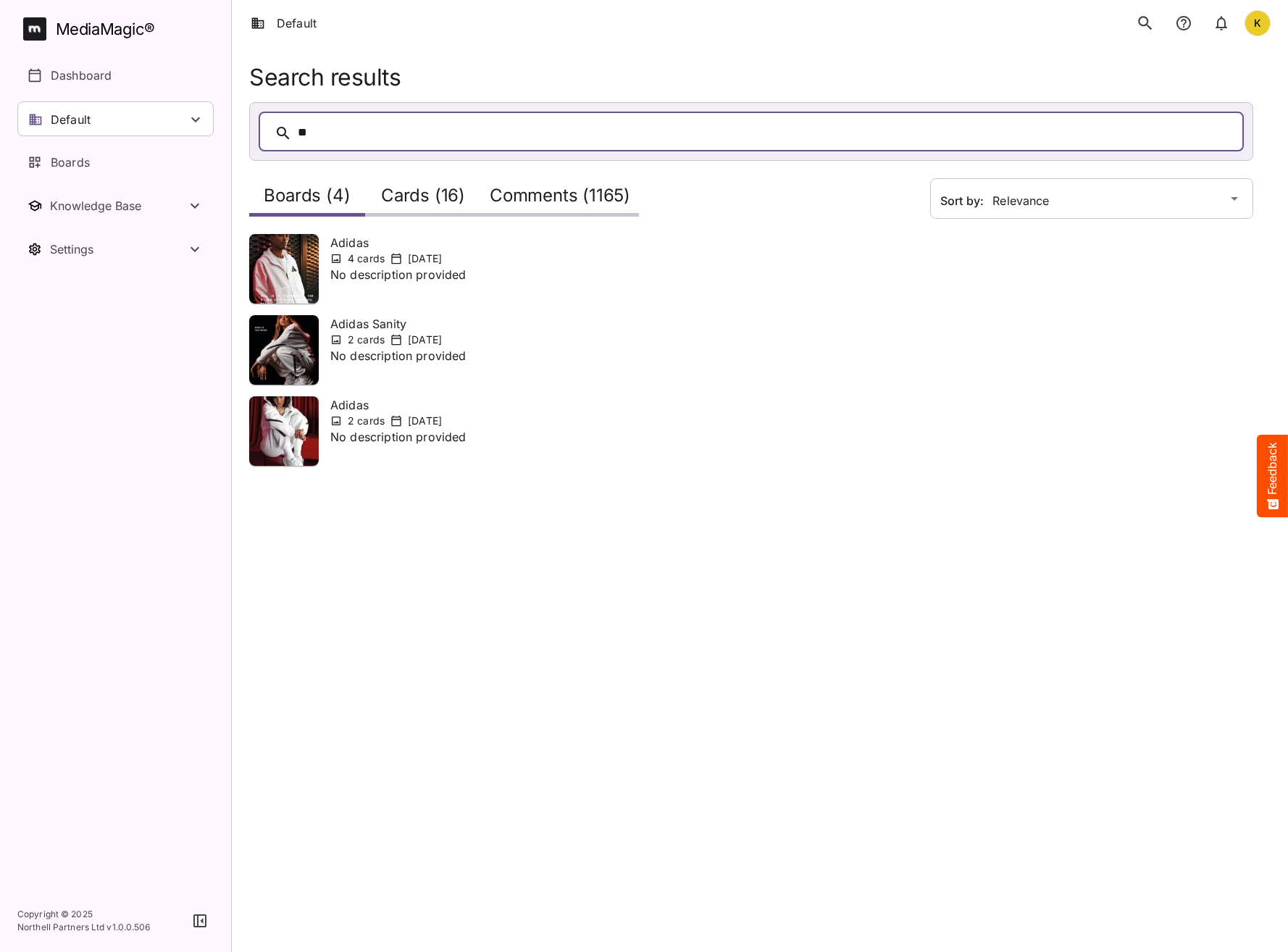
click at [328, 501] on html "Default K MediaMagic ® Dashboard Default BYOD Default DefaultBYOD E2ETests E2ET…" at bounding box center [644, 250] width 1288 height 501
click at [419, 190] on h2 "Cards (16)" at bounding box center [423, 199] width 84 height 27
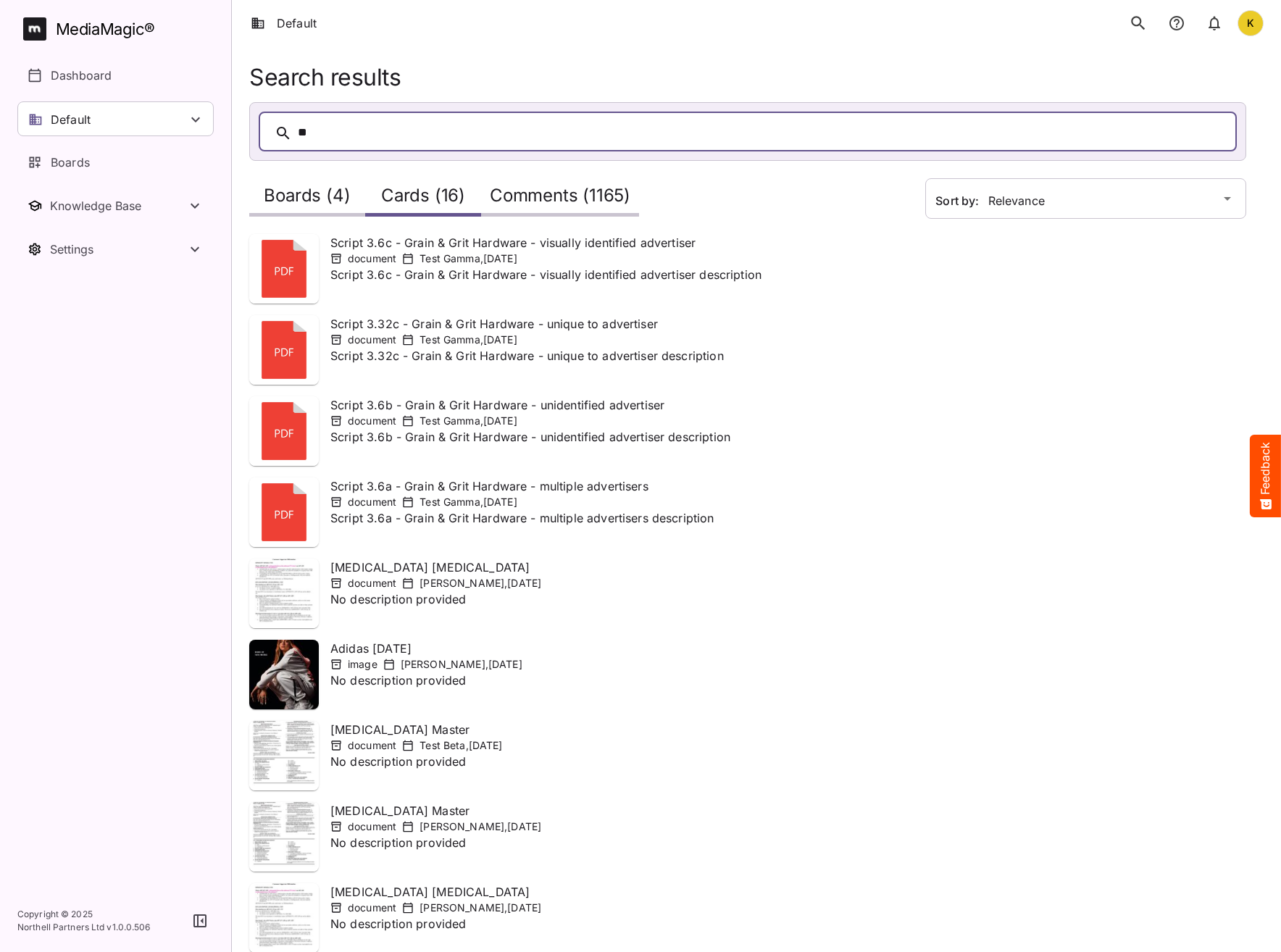
click at [329, 198] on h2 "Boards (4)" at bounding box center [307, 199] width 87 height 27
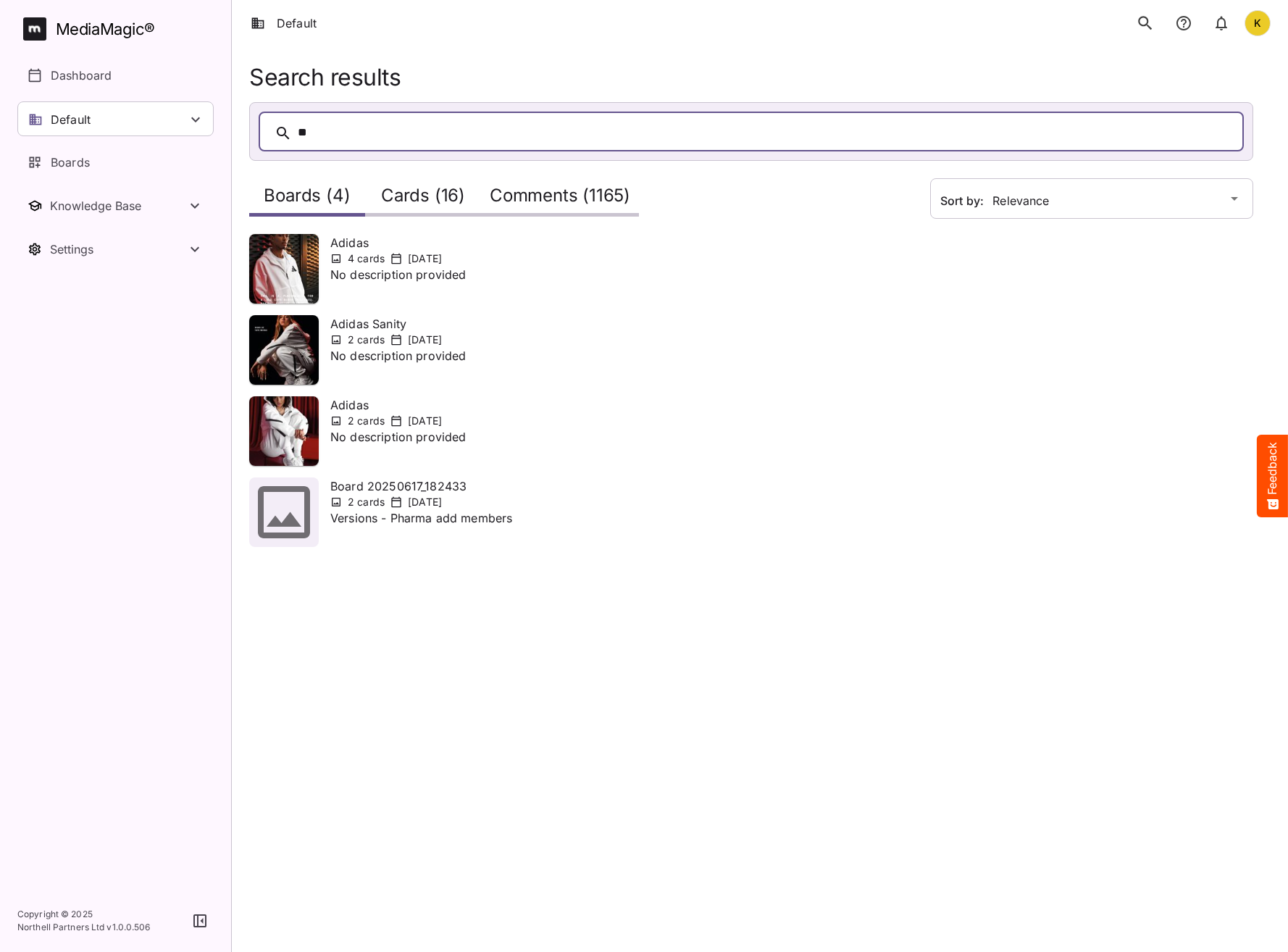
click at [515, 183] on div "Comments (1165)" at bounding box center [560, 195] width 158 height 41
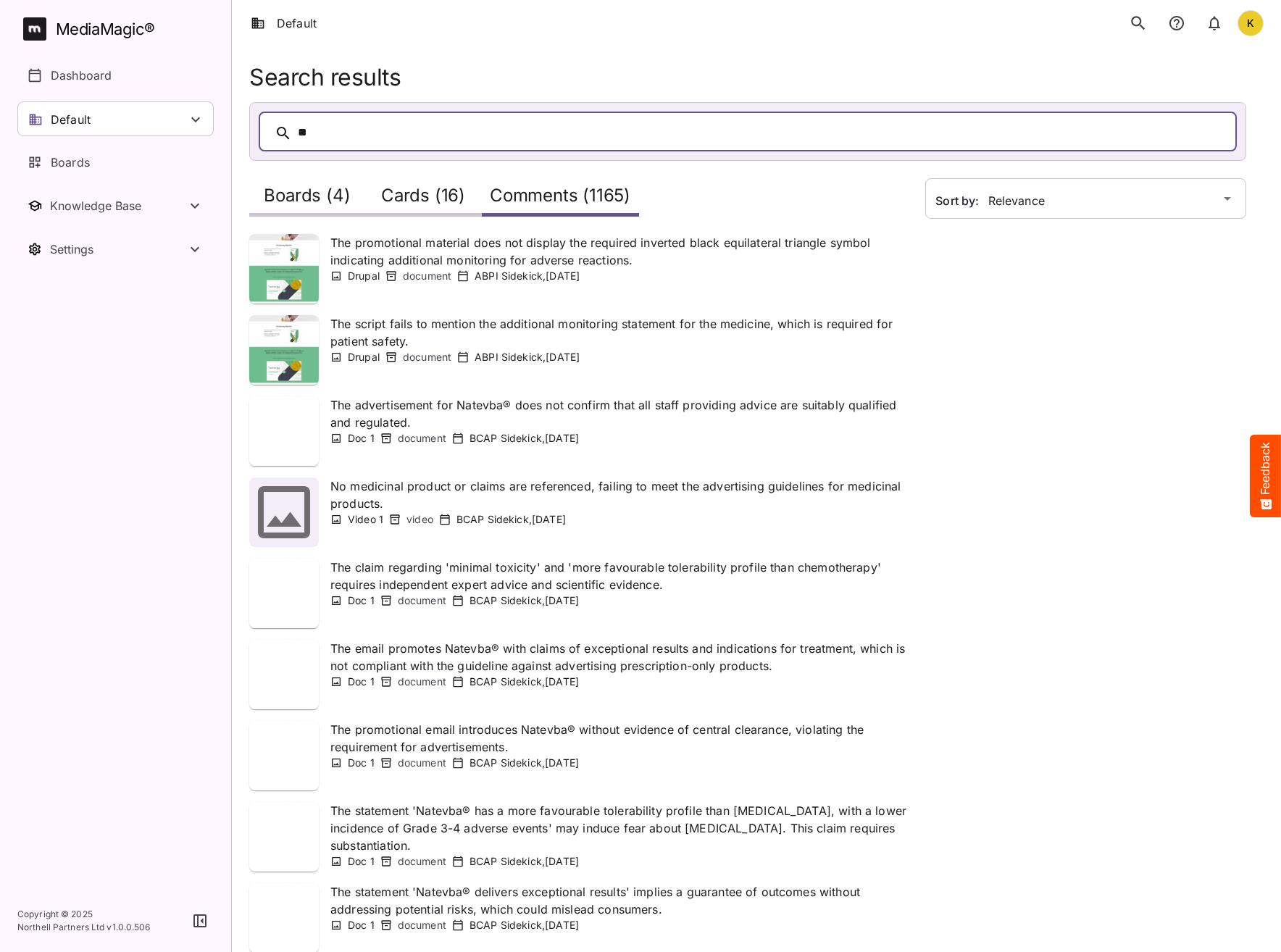
click at [327, 199] on h2 "Boards (4)" at bounding box center [307, 199] width 87 height 27
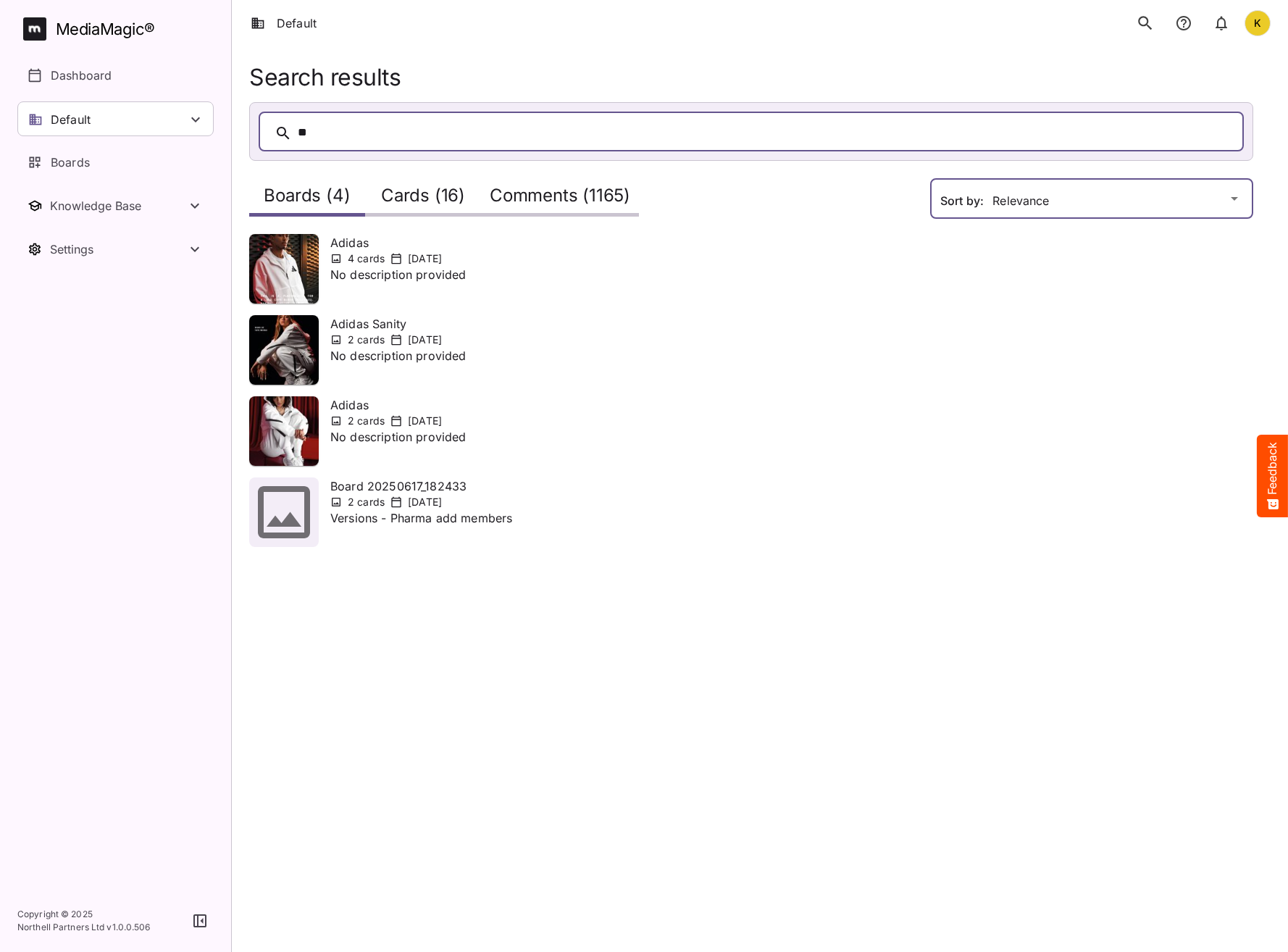
click at [1008, 193] on div "Default K MediaMagic ® Dashboard Default BYOD Default DefaultBYOD E2ETests E2ET…" at bounding box center [644, 282] width 1288 height 564
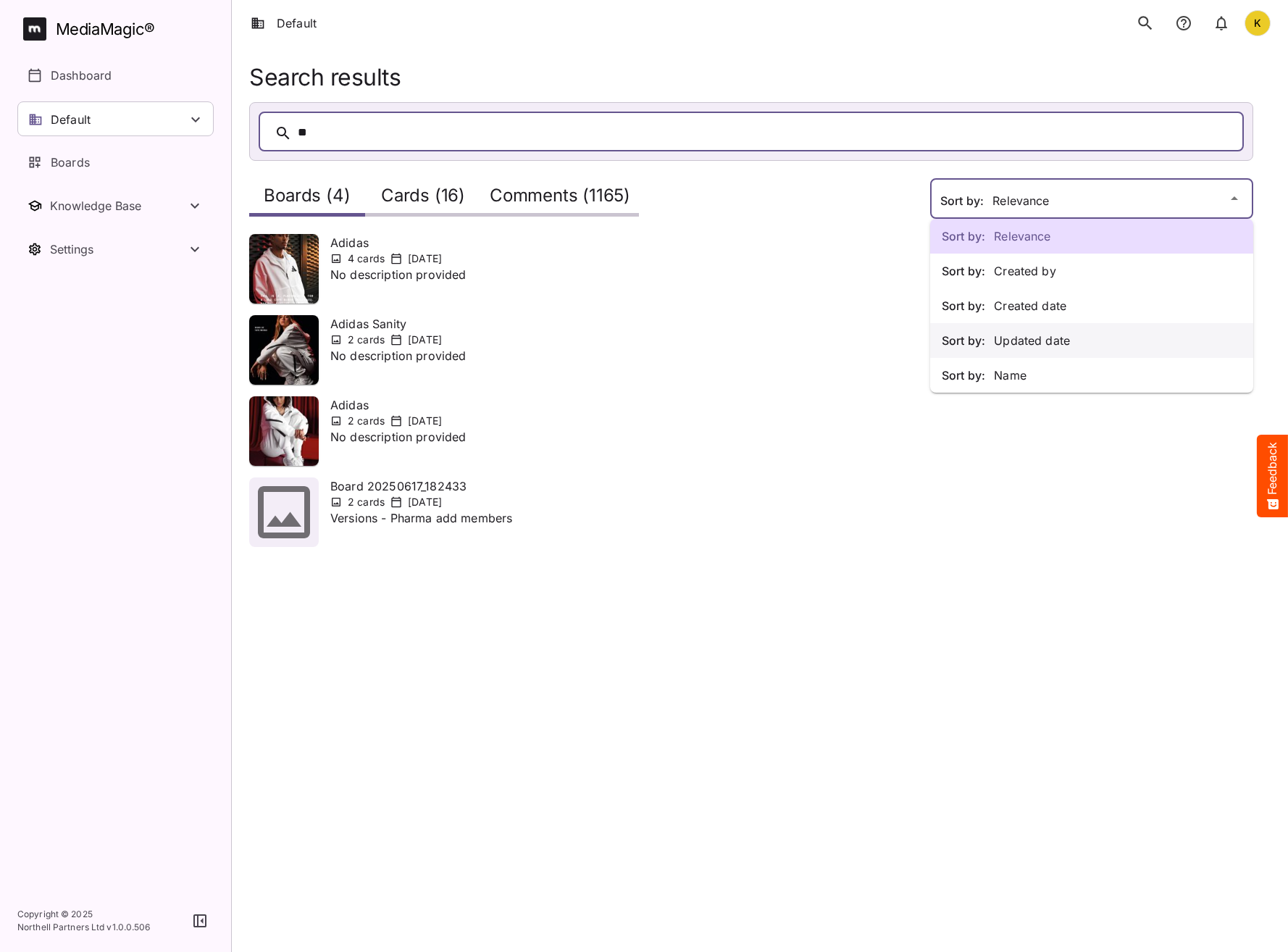
click at [1022, 346] on p "Sort by: Updated date" at bounding box center [1093, 341] width 300 height 17
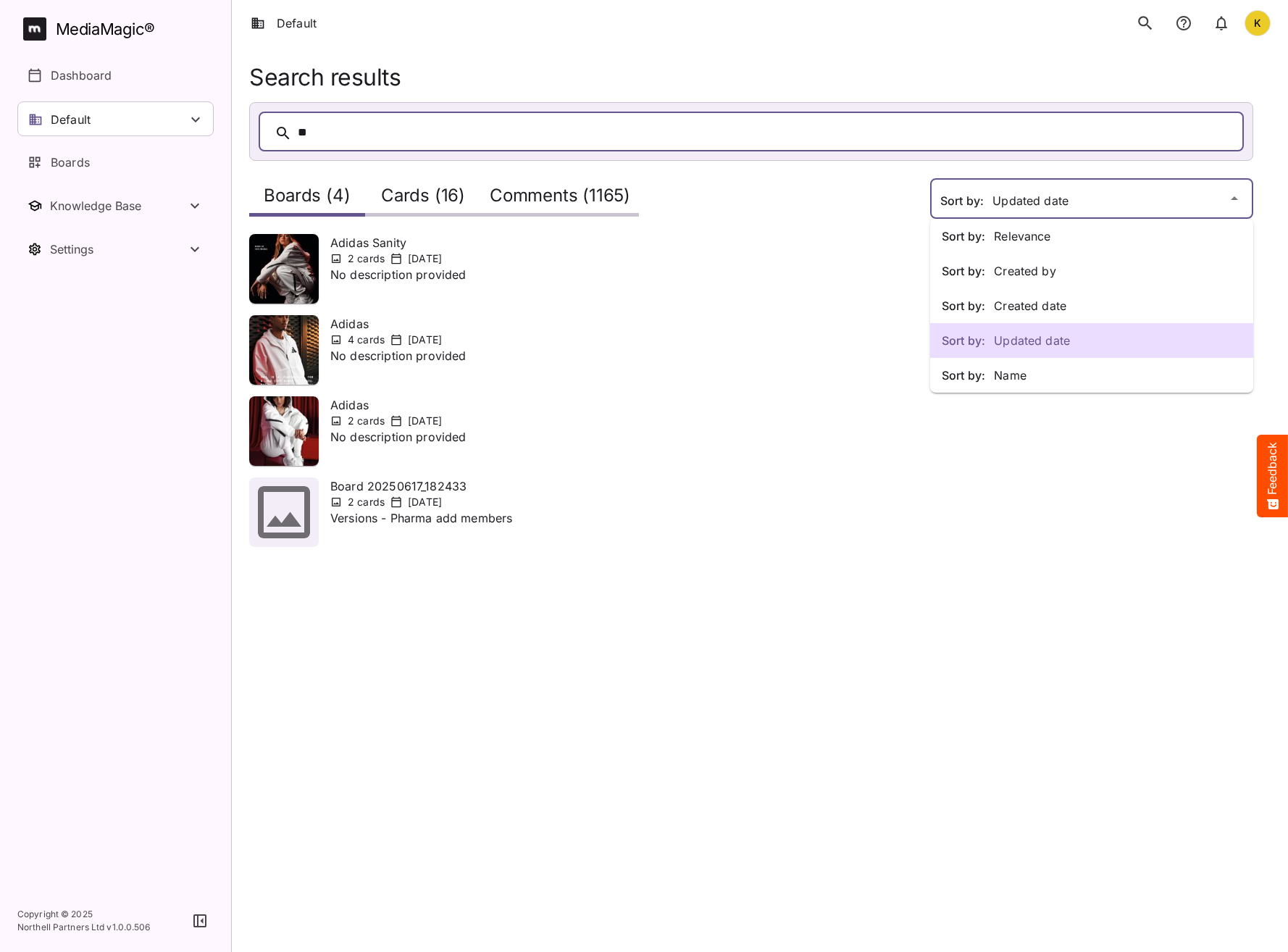
click at [1032, 195] on div "Sort by: Relevance Sort by: Created by Sort by: Created date Sort by: Updated d…" at bounding box center [644, 282] width 1288 height 564
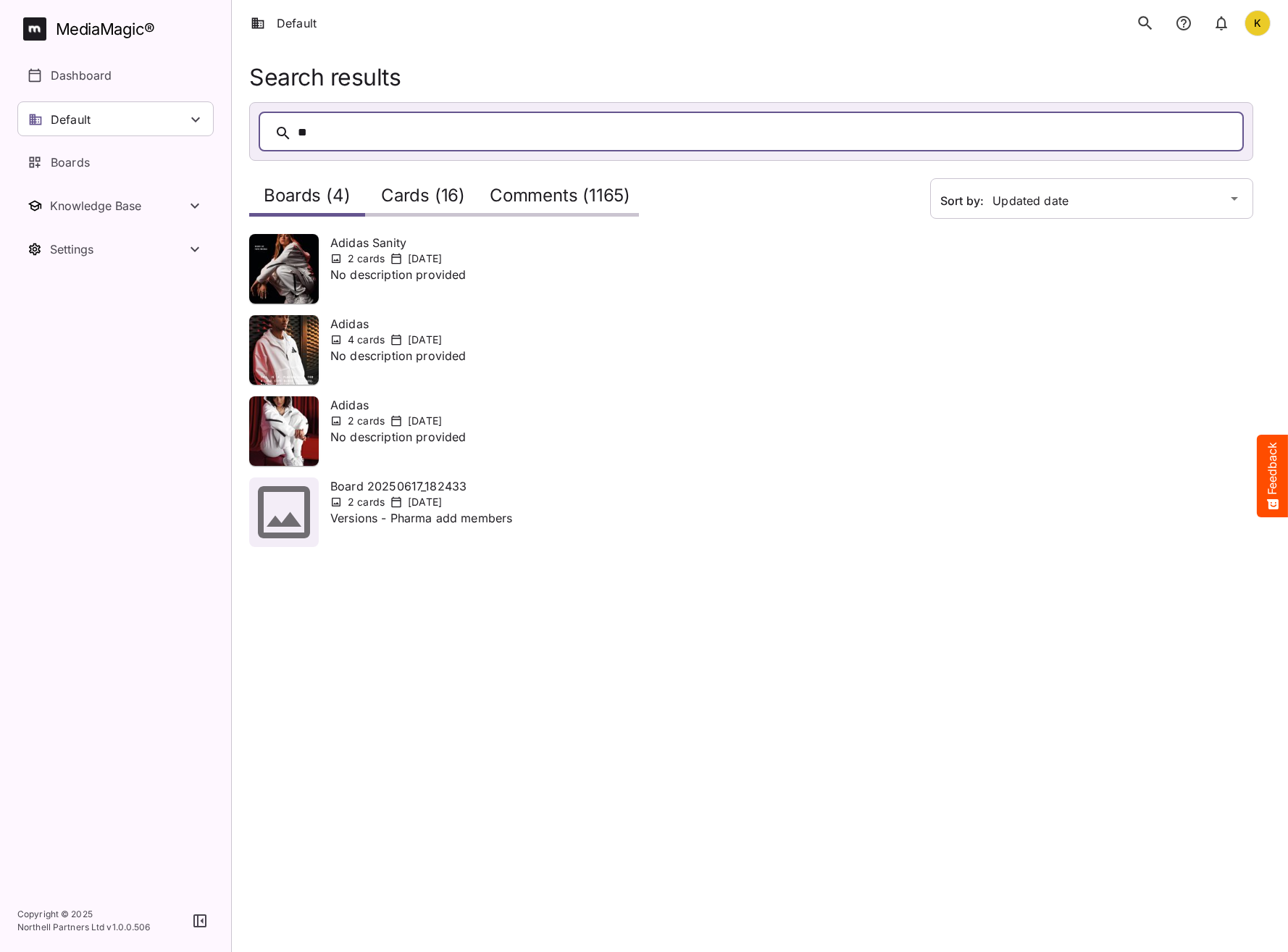
click at [389, 520] on p "Versions - Pharma add members" at bounding box center [421, 527] width 182 height 35
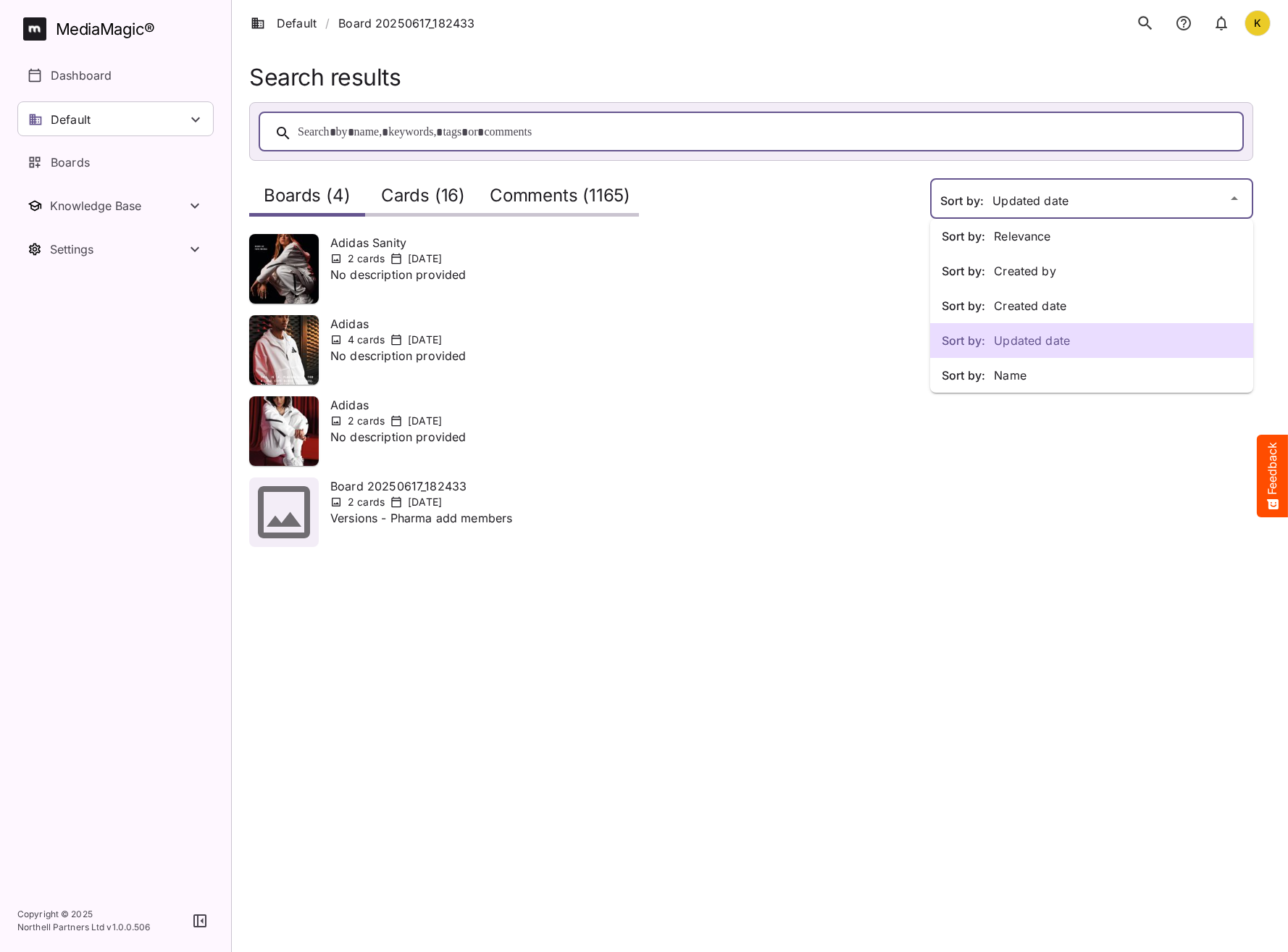
click at [1022, 196] on div "Sort by: Relevance Sort by: Created by Sort by: Created date Sort by: Updated d…" at bounding box center [644, 282] width 1288 height 564
click at [1028, 342] on p "Sort by: Updated date" at bounding box center [1093, 341] width 300 height 17
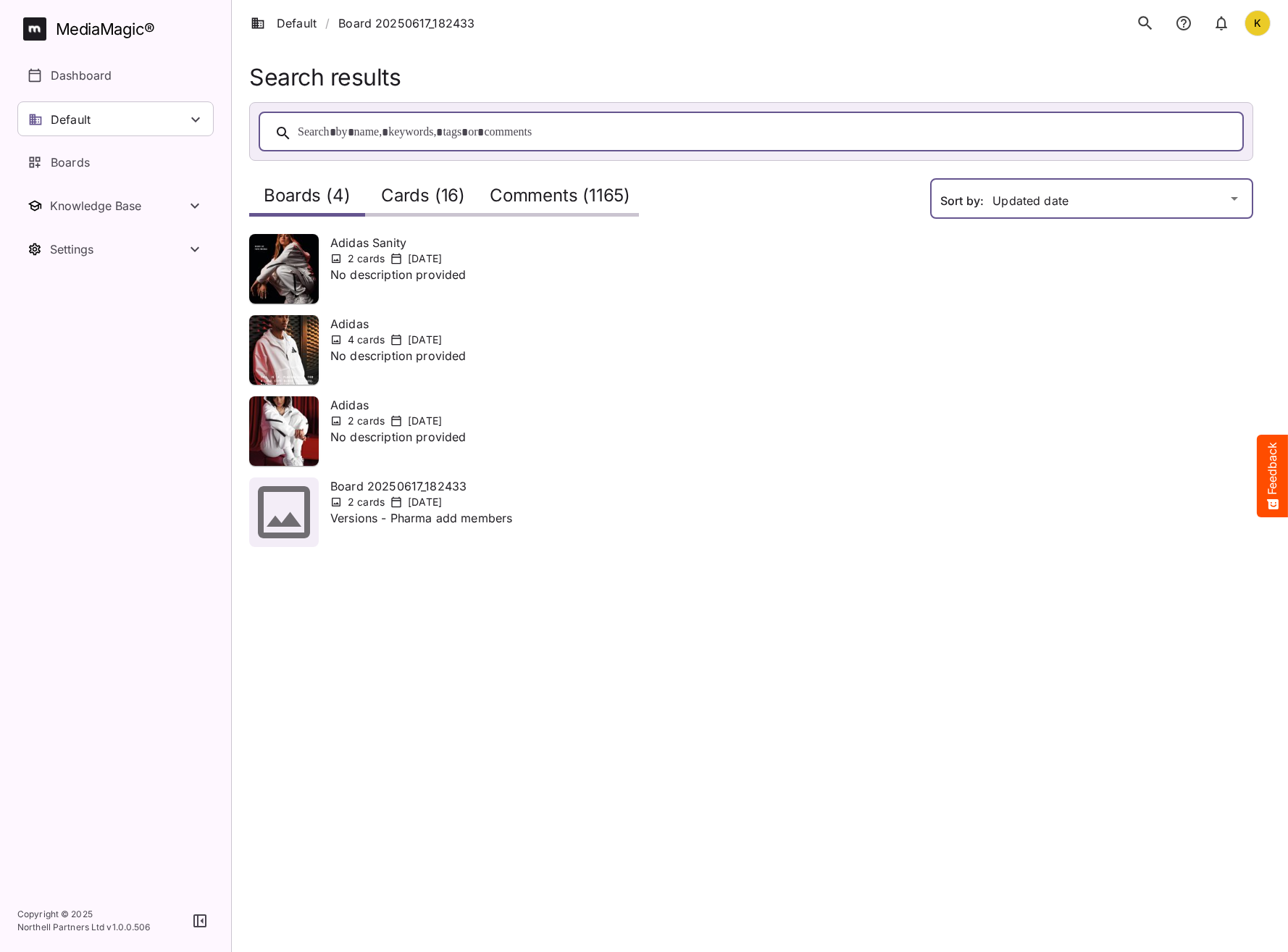
click at [1014, 208] on div "Default / Board 20250617_182433 K MediaMagic ® Dashboard Default BYOD Default D…" at bounding box center [644, 282] width 1288 height 564
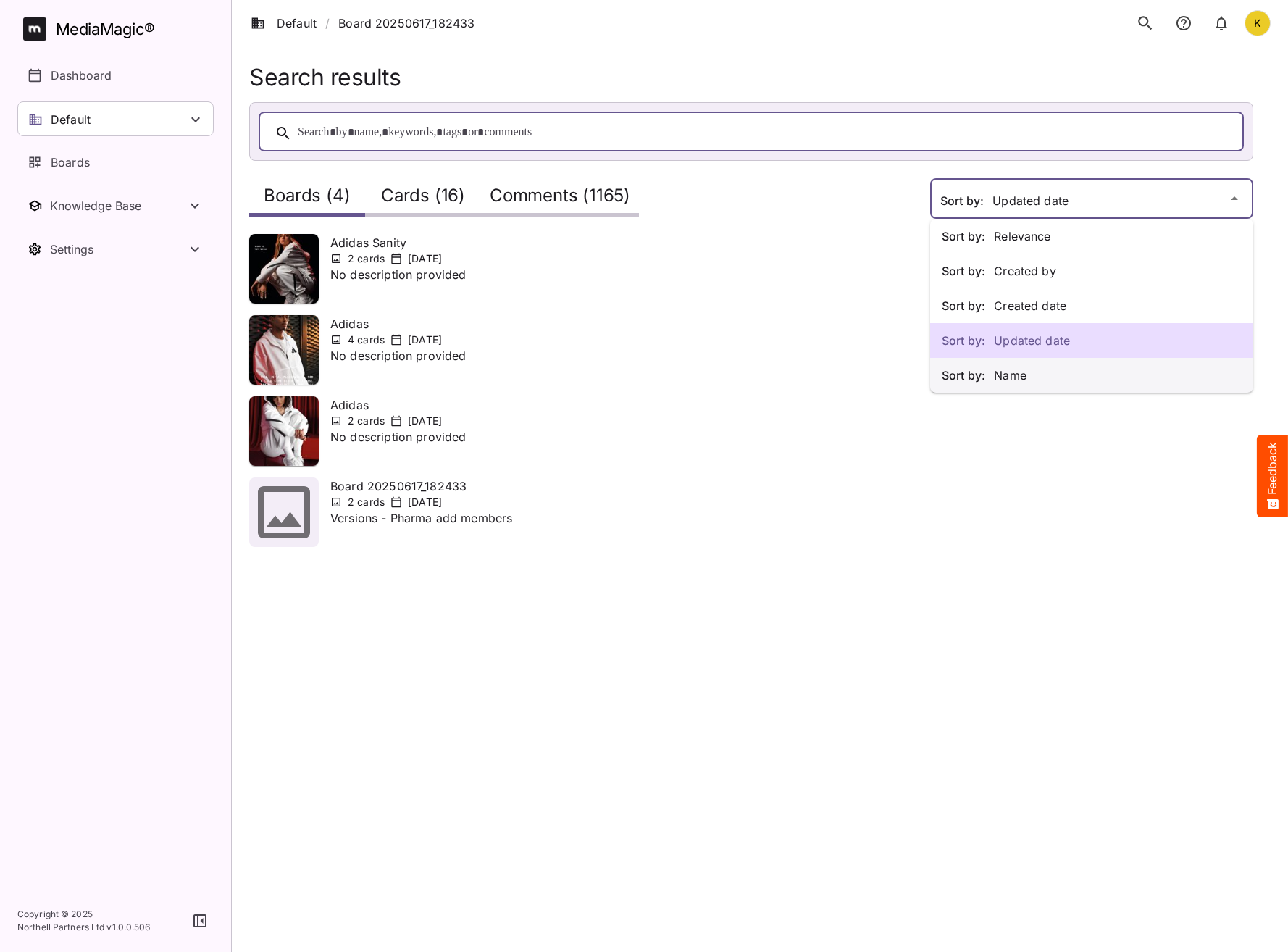
click at [1033, 366] on div "Sort by: Name" at bounding box center [1093, 375] width 323 height 35
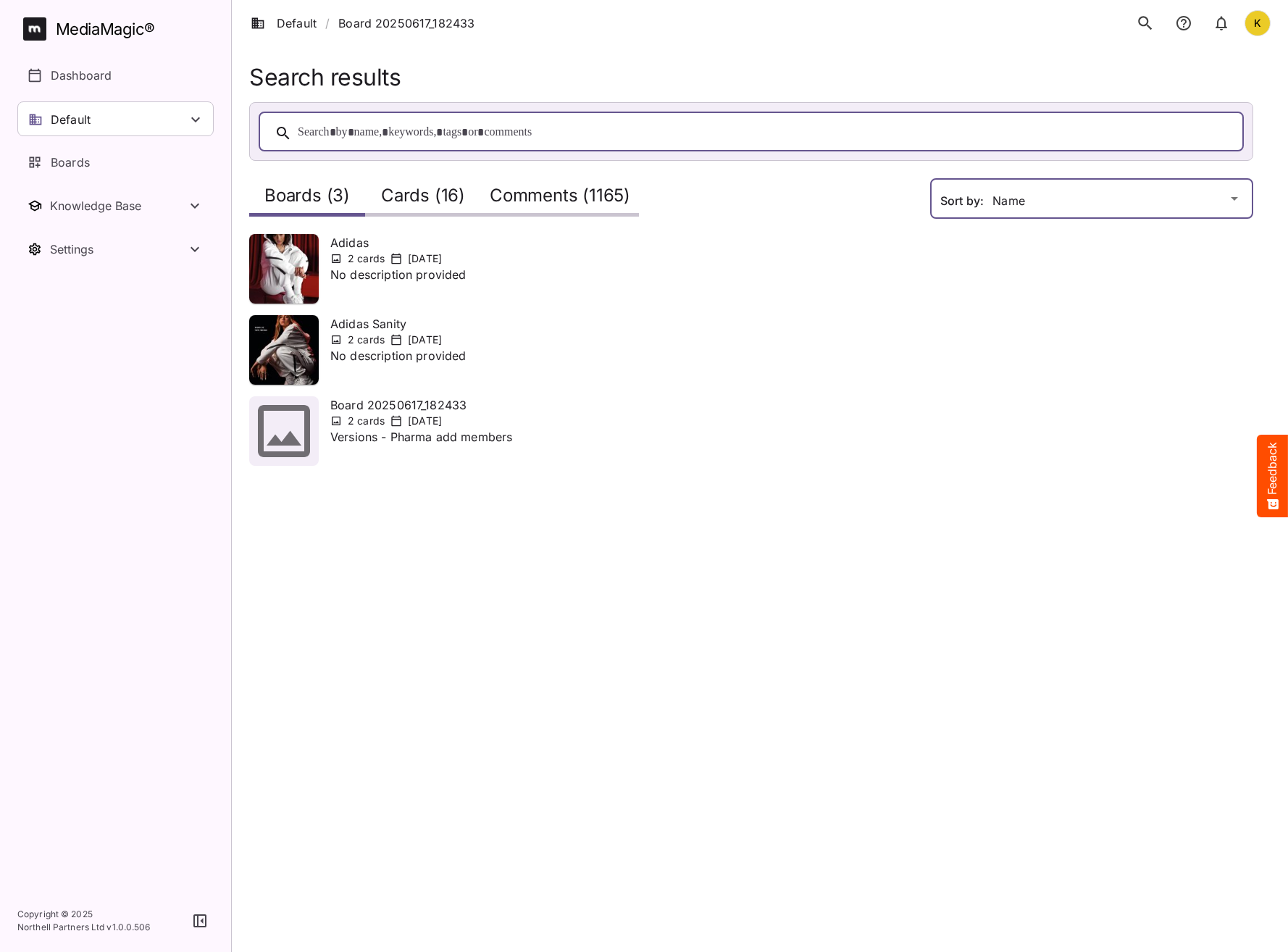
click at [1007, 198] on div "Default / Board 20250617_182433 K MediaMagic ® Dashboard Default BYOD Default D…" at bounding box center [644, 242] width 1288 height 483
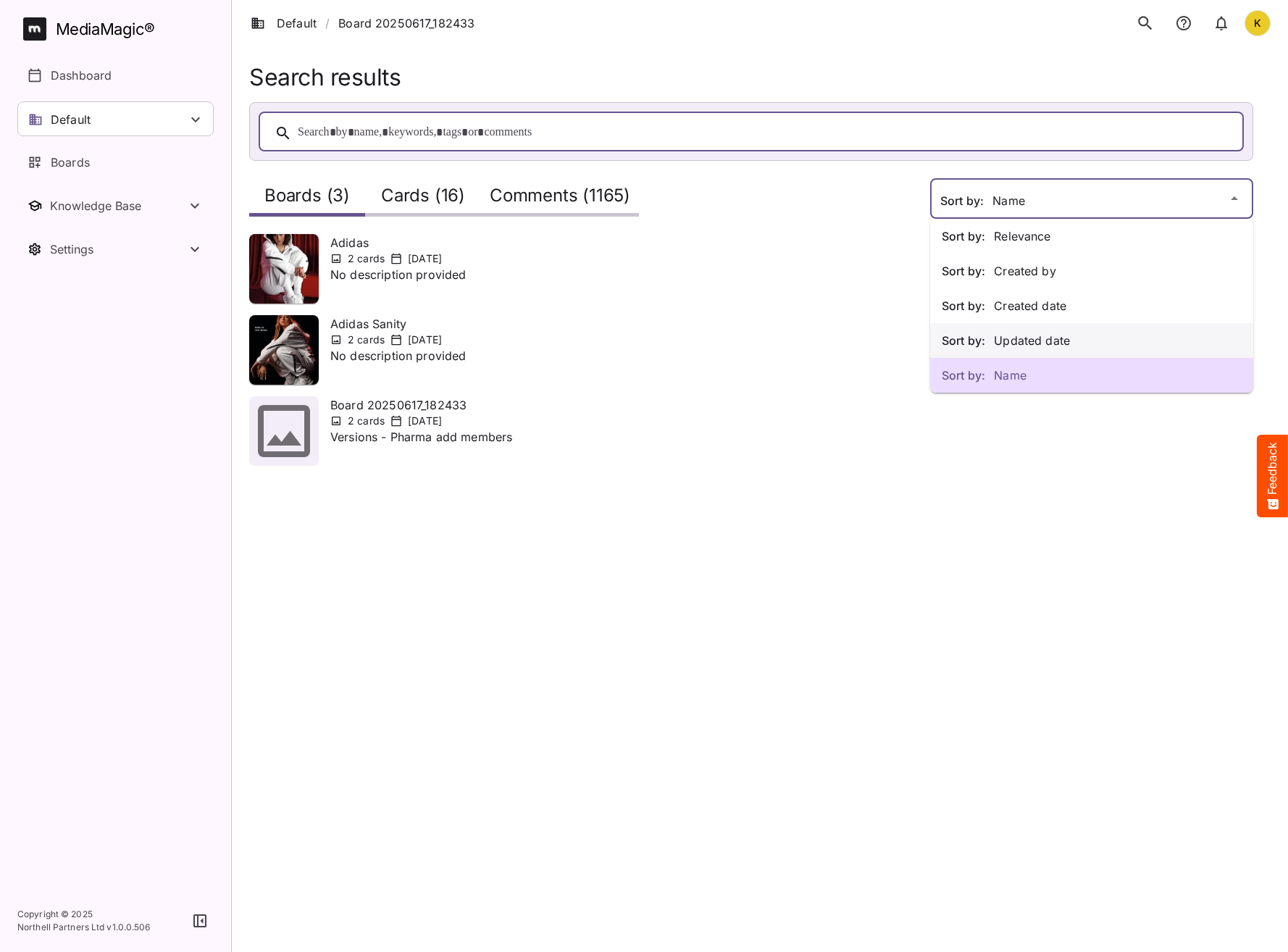
click at [1027, 341] on p "Sort by: Updated date" at bounding box center [1093, 341] width 300 height 17
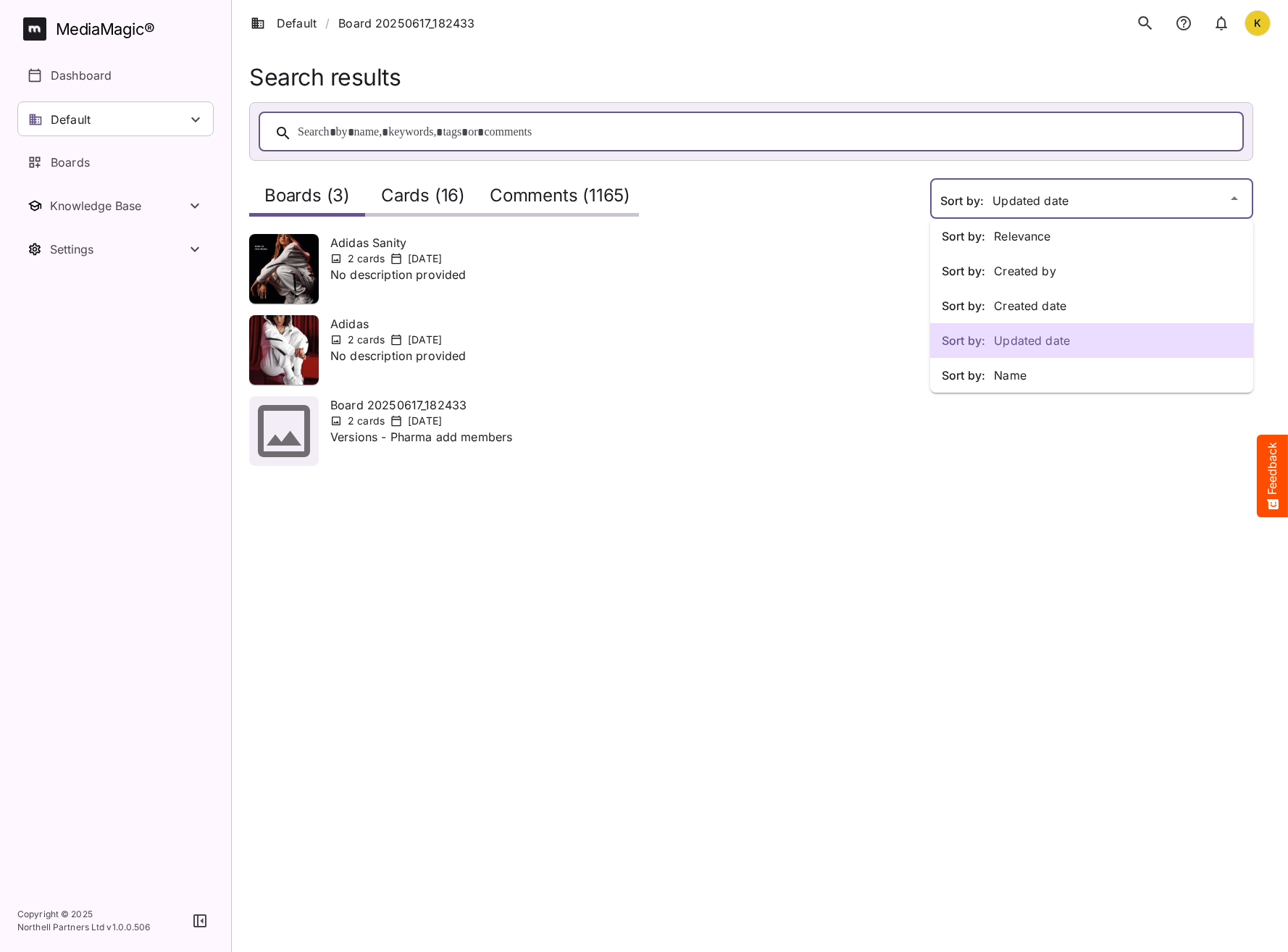
click at [1021, 194] on div "Sort by: Relevance Sort by: Created by Sort by: Created date Sort by: Updated d…" at bounding box center [644, 242] width 1288 height 483
click at [1017, 298] on p "Sort by: Created date" at bounding box center [1093, 306] width 300 height 17
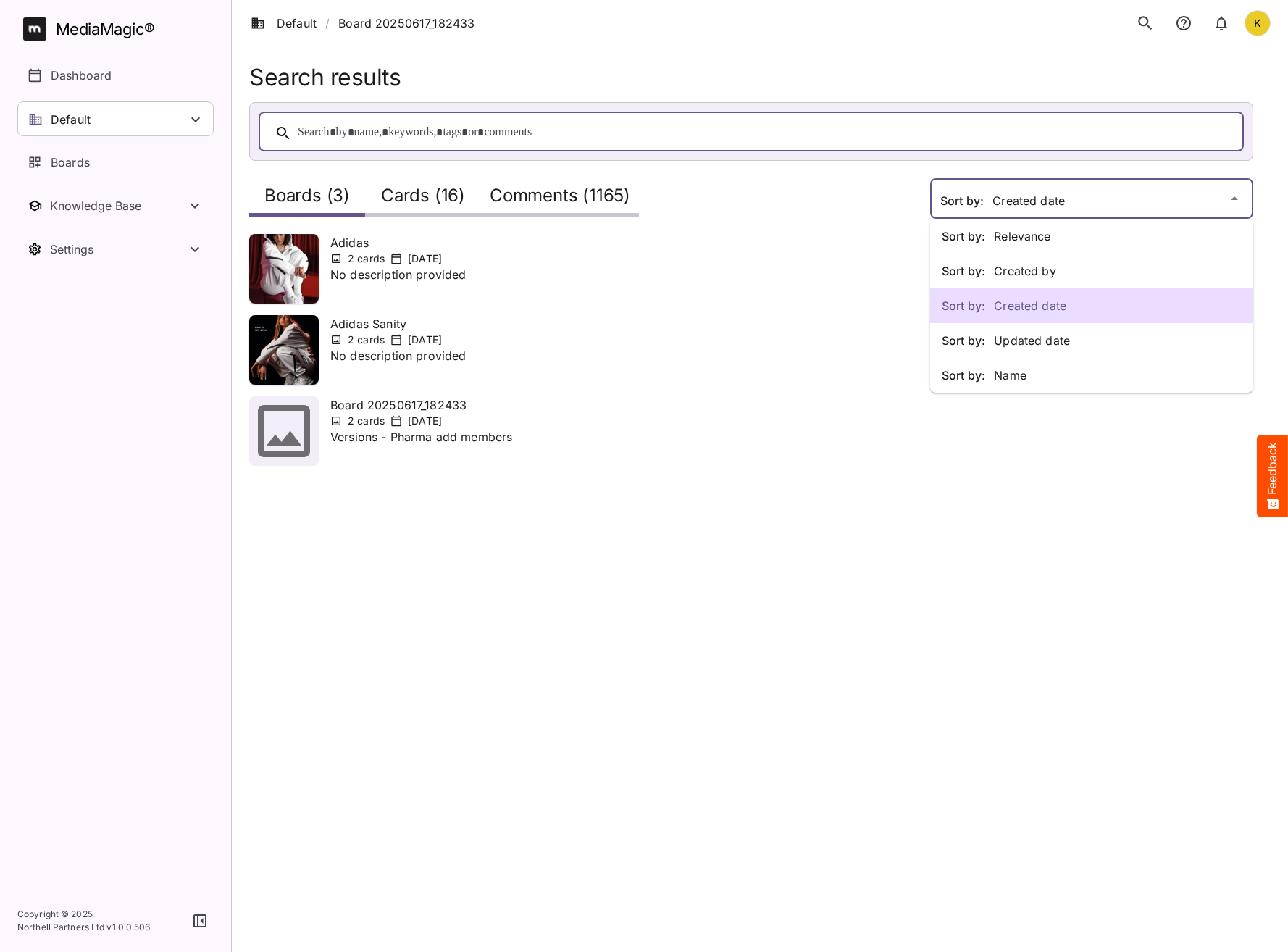
click at [1001, 207] on div "Sort by: Relevance Sort by: Created by Sort by: Created date Sort by: Updated d…" at bounding box center [644, 242] width 1288 height 483
click at [1013, 236] on p "Sort by: Relevance" at bounding box center [1093, 236] width 300 height 17
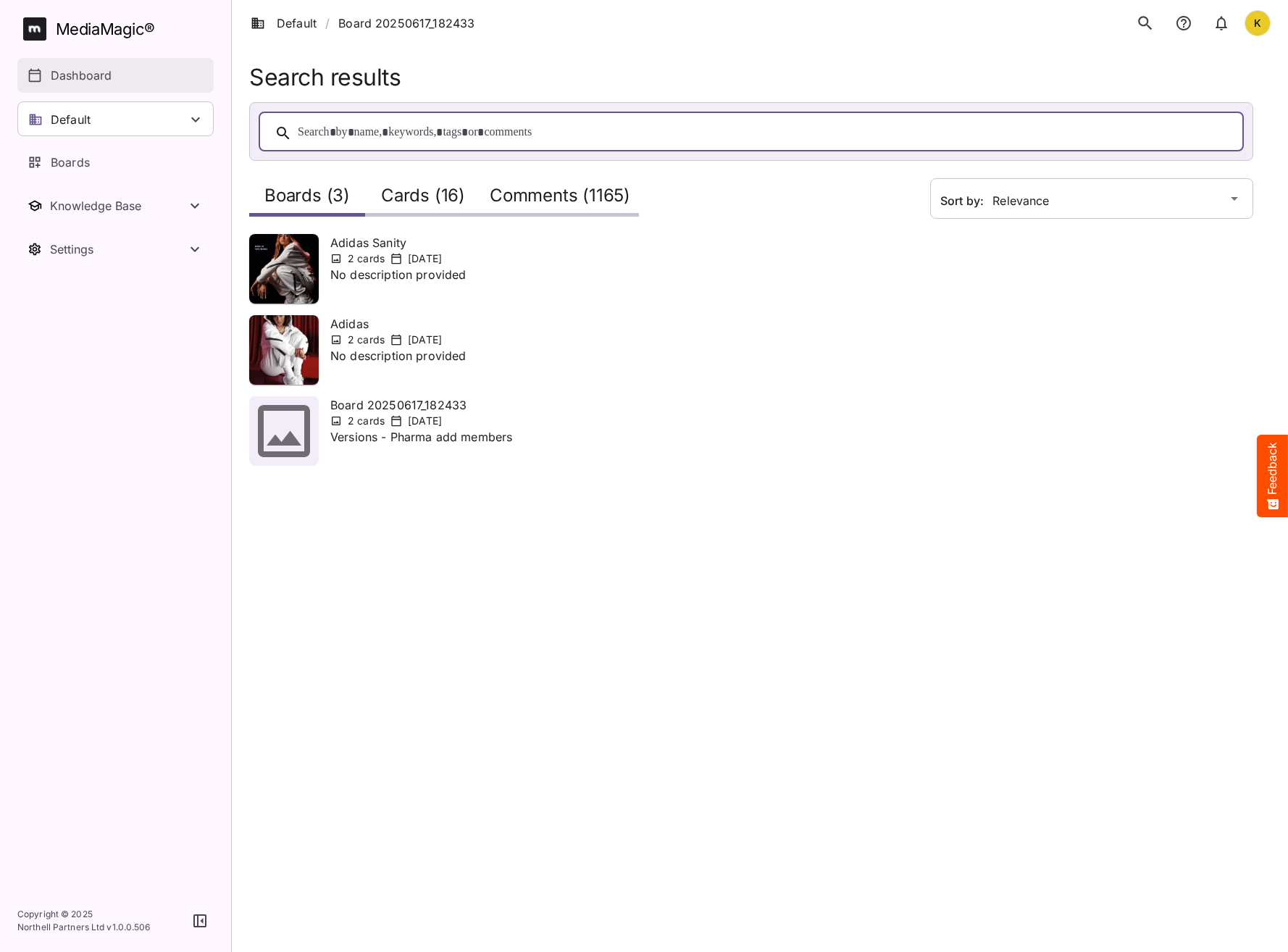
click at [107, 75] on p "Dashboard" at bounding box center [81, 75] width 61 height 17
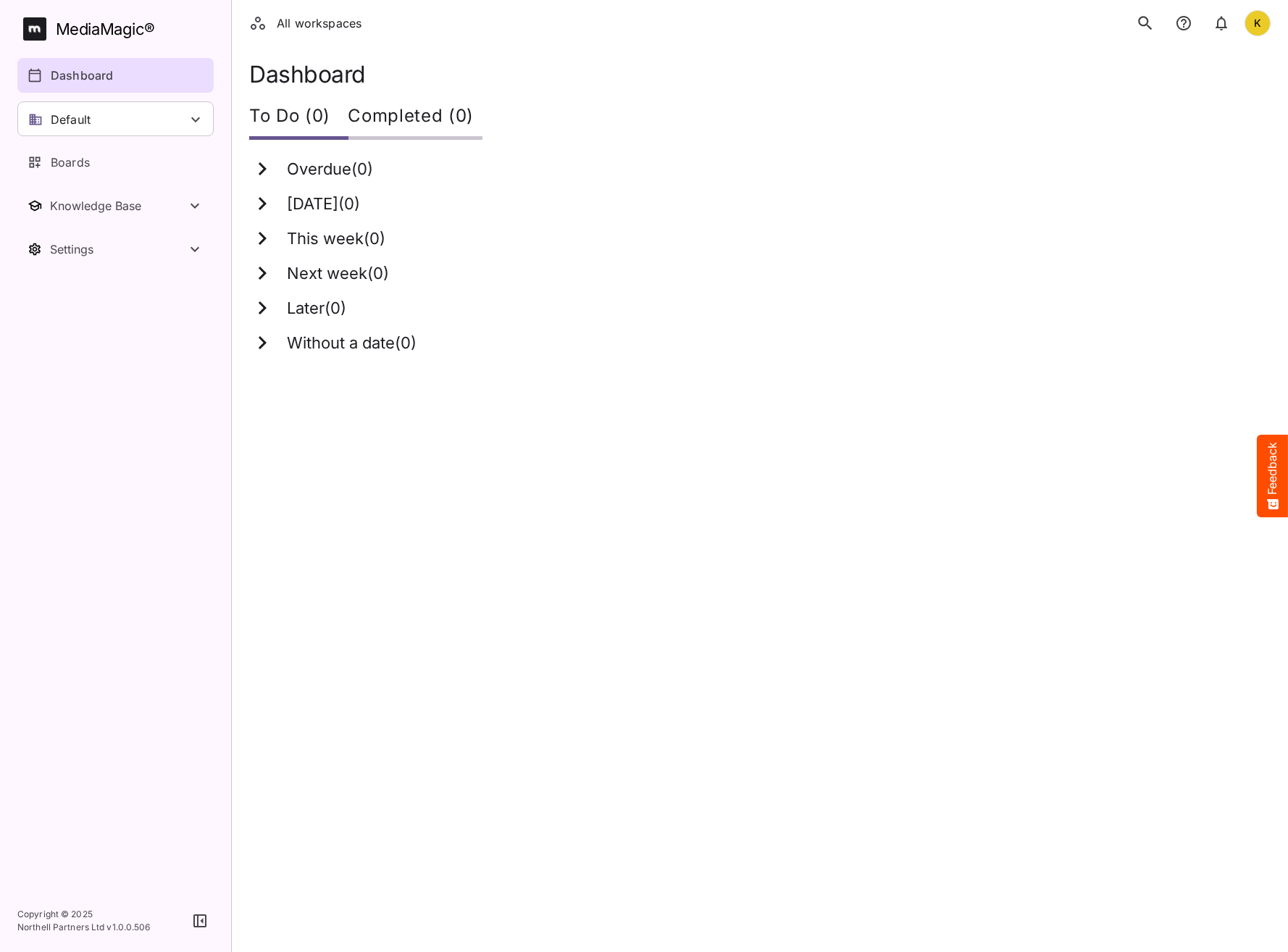
click at [1147, 20] on icon "search" at bounding box center [1146, 23] width 13 height 13
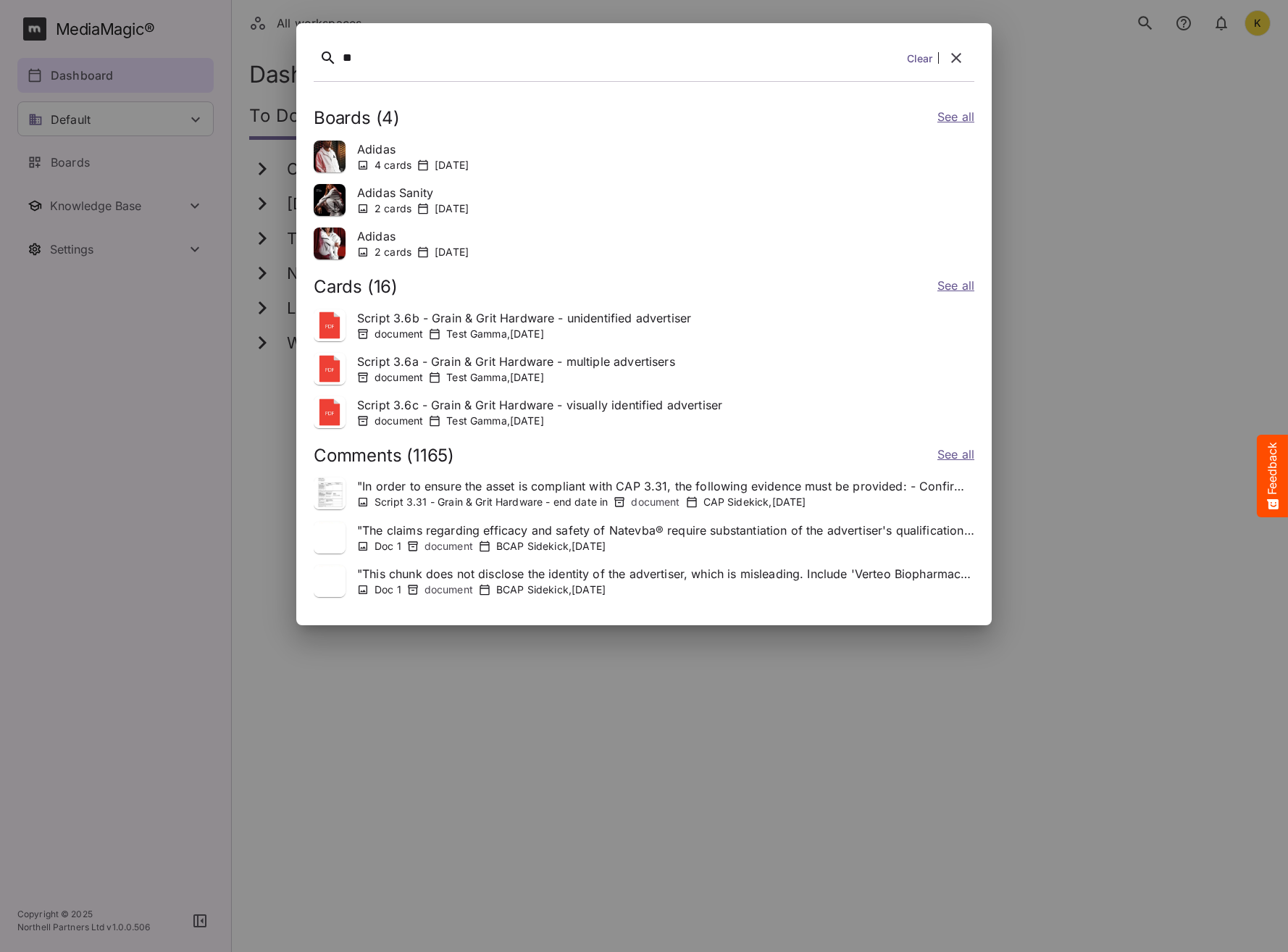
click at [949, 115] on link "See all" at bounding box center [956, 118] width 37 height 21
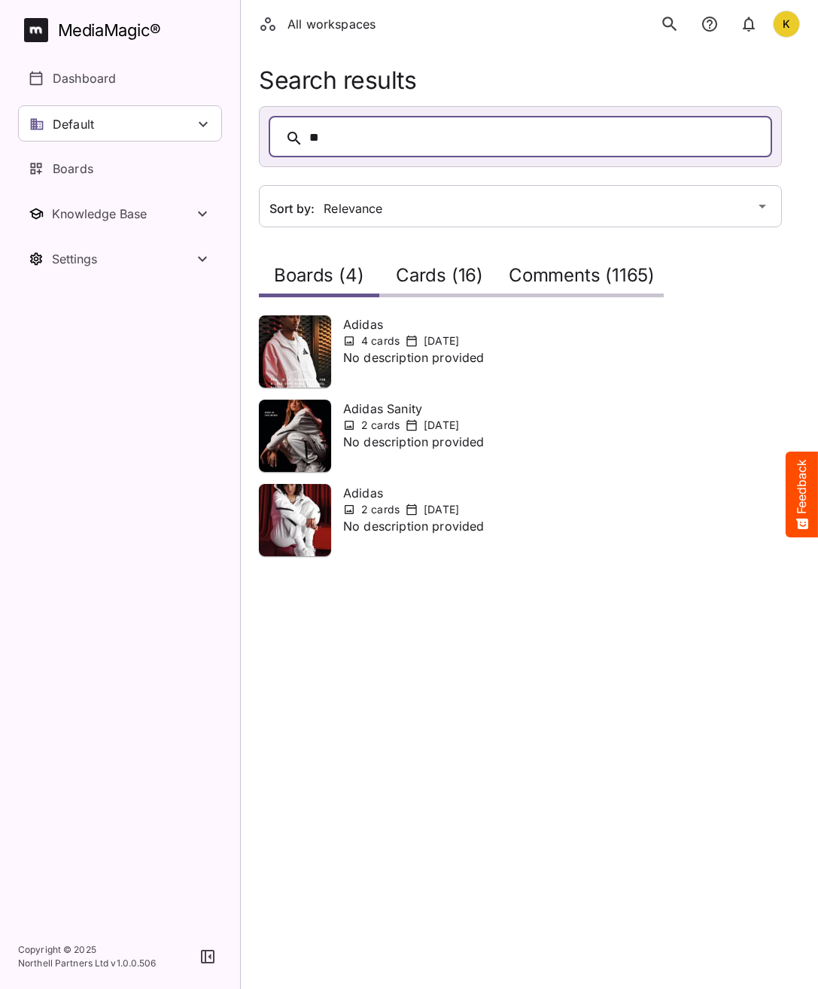
click at [416, 592] on html "All workspaces K MediaMagic ® Dashboard Default BYOD Default DefaultBYOD E2ETes…" at bounding box center [409, 296] width 818 height 592
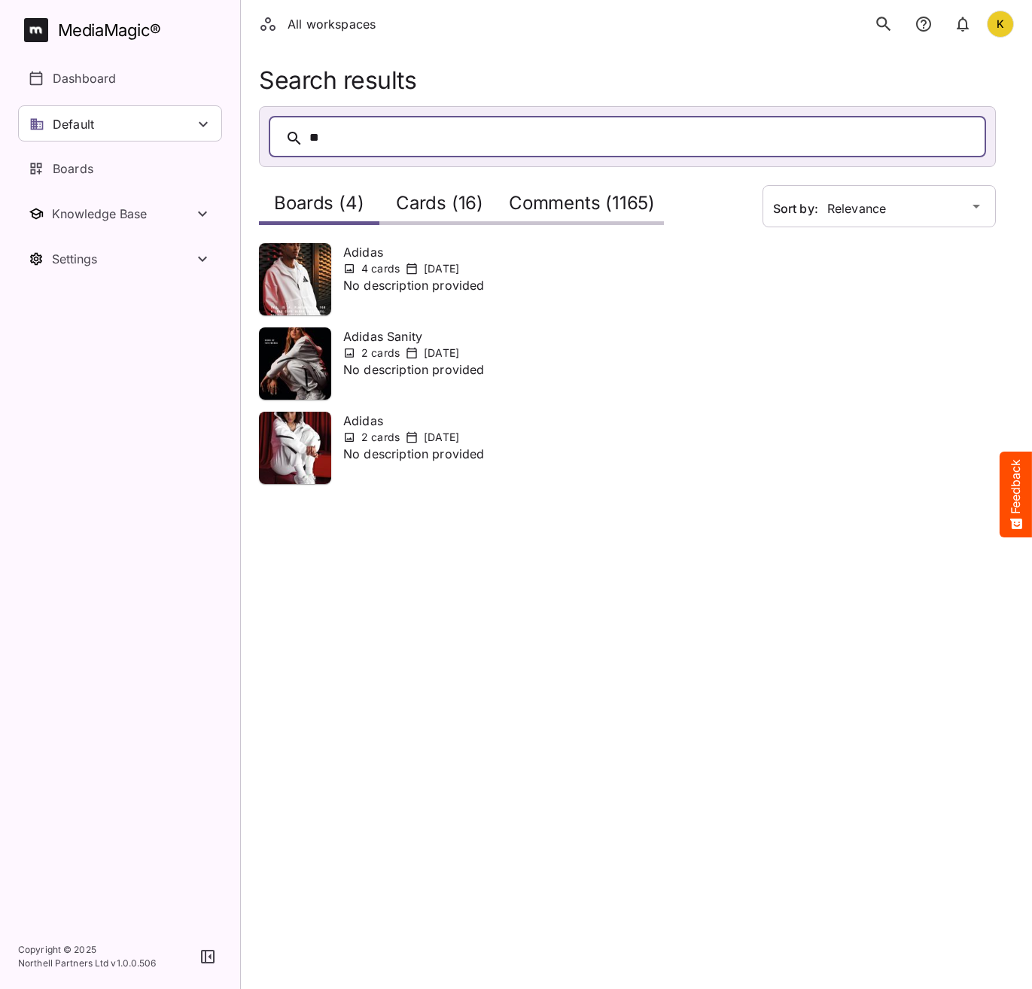
click at [1007, 19] on div "K" at bounding box center [1000, 24] width 27 height 27
click at [906, 140] on p "Sign out" at bounding box center [925, 147] width 87 height 18
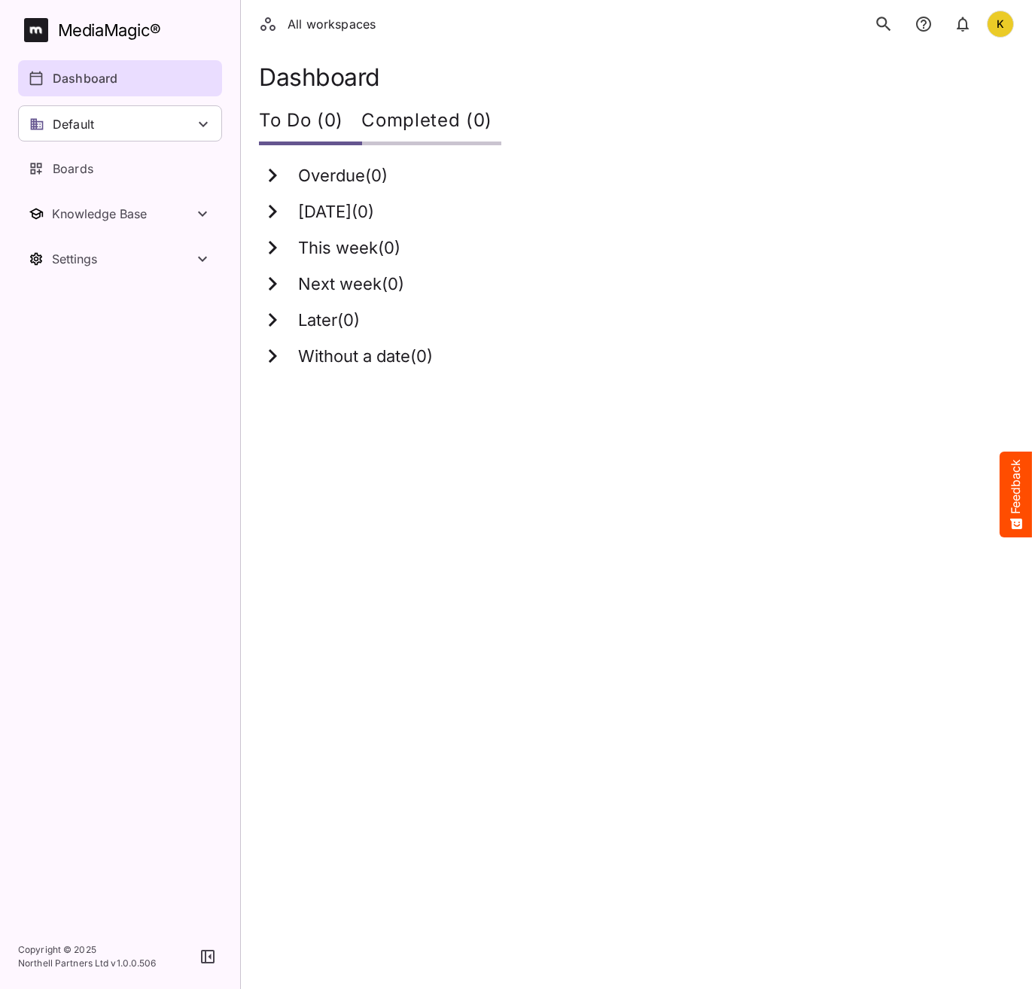
click at [887, 30] on icon "search" at bounding box center [884, 24] width 20 height 20
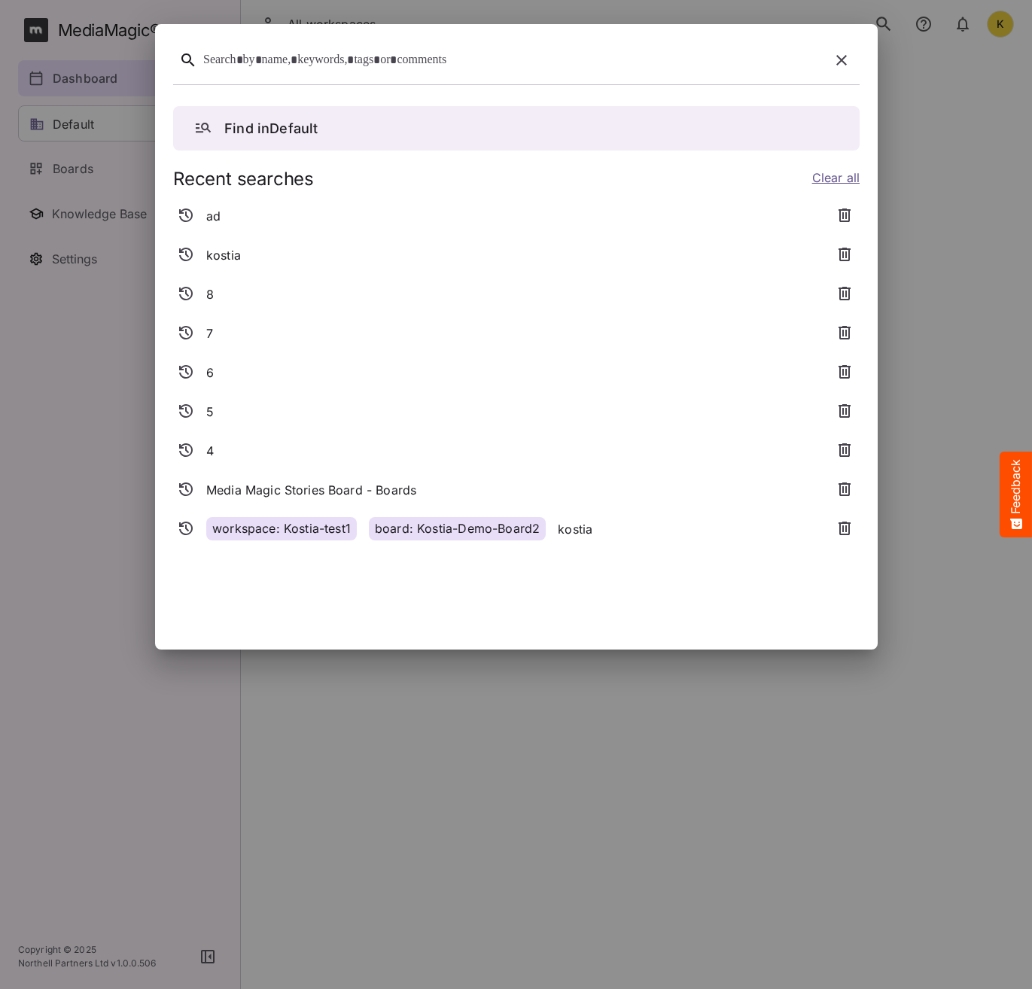
click at [495, 61] on div at bounding box center [513, 60] width 620 height 23
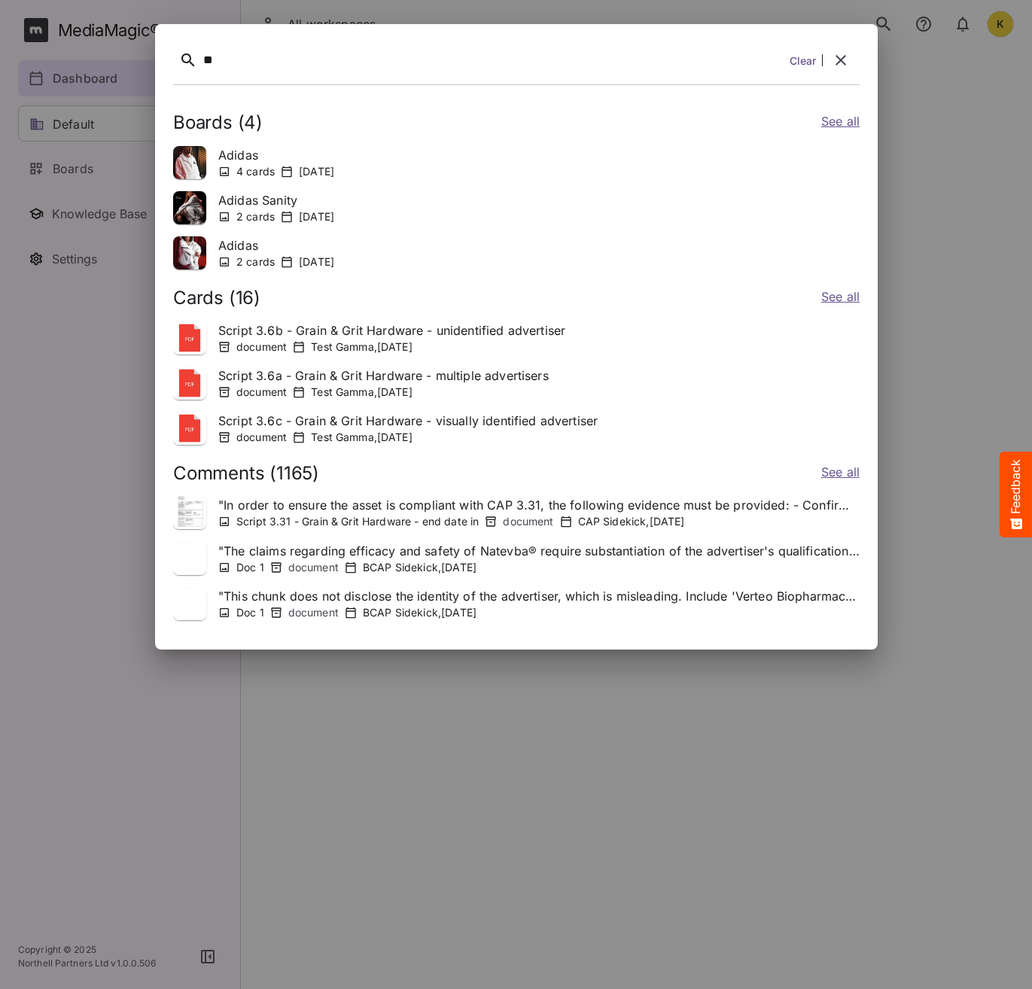
click at [836, 123] on link "See all" at bounding box center [840, 123] width 38 height 22
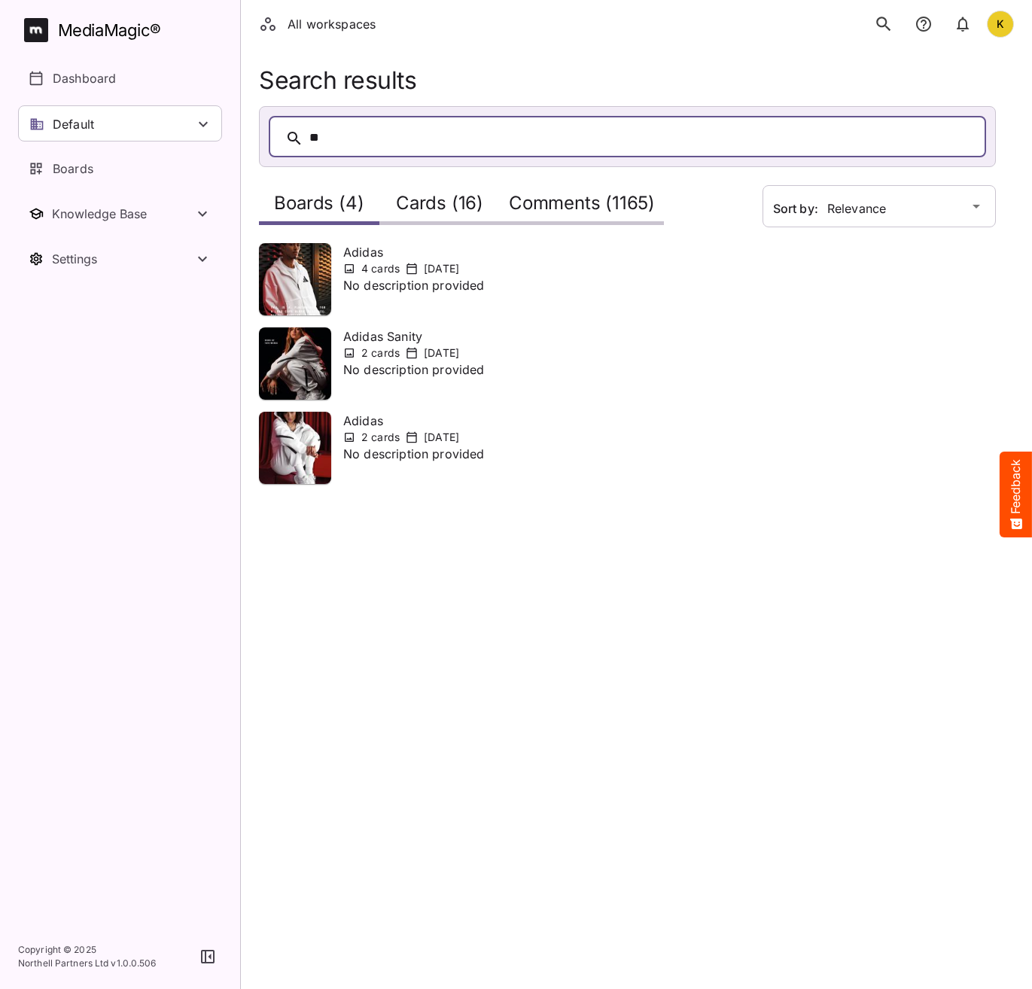
click at [448, 194] on h2 "Cards (16)" at bounding box center [439, 207] width 87 height 28
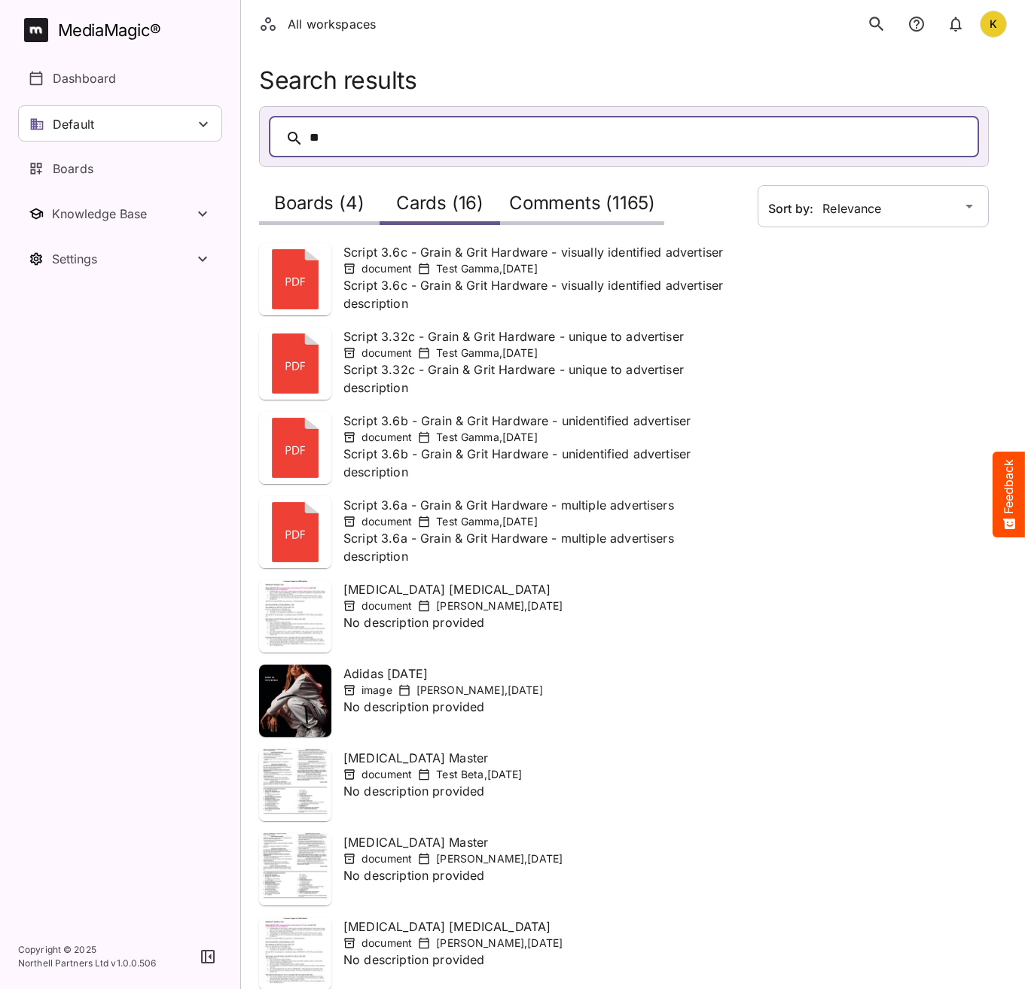
click at [343, 209] on h2 "Boards (4)" at bounding box center [319, 207] width 90 height 28
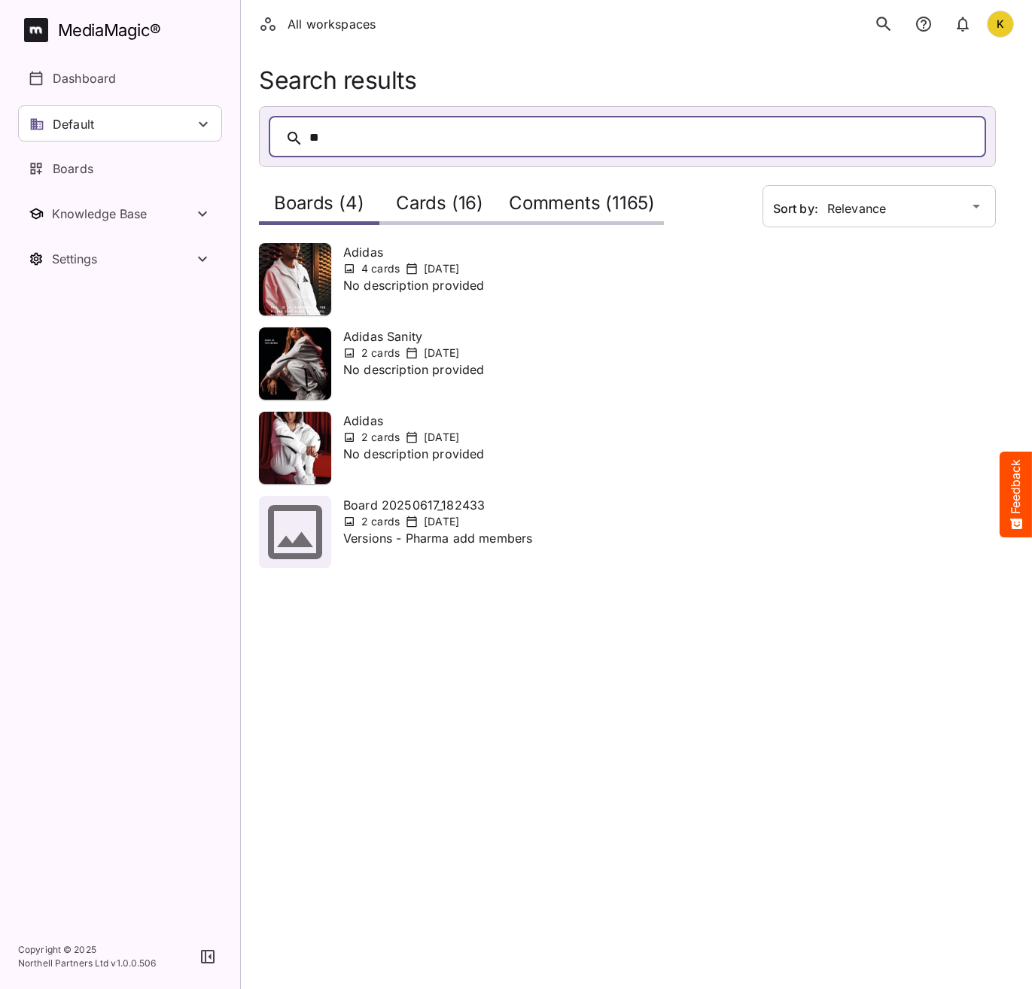
click at [473, 191] on div "Cards (16)" at bounding box center [439, 203] width 120 height 43
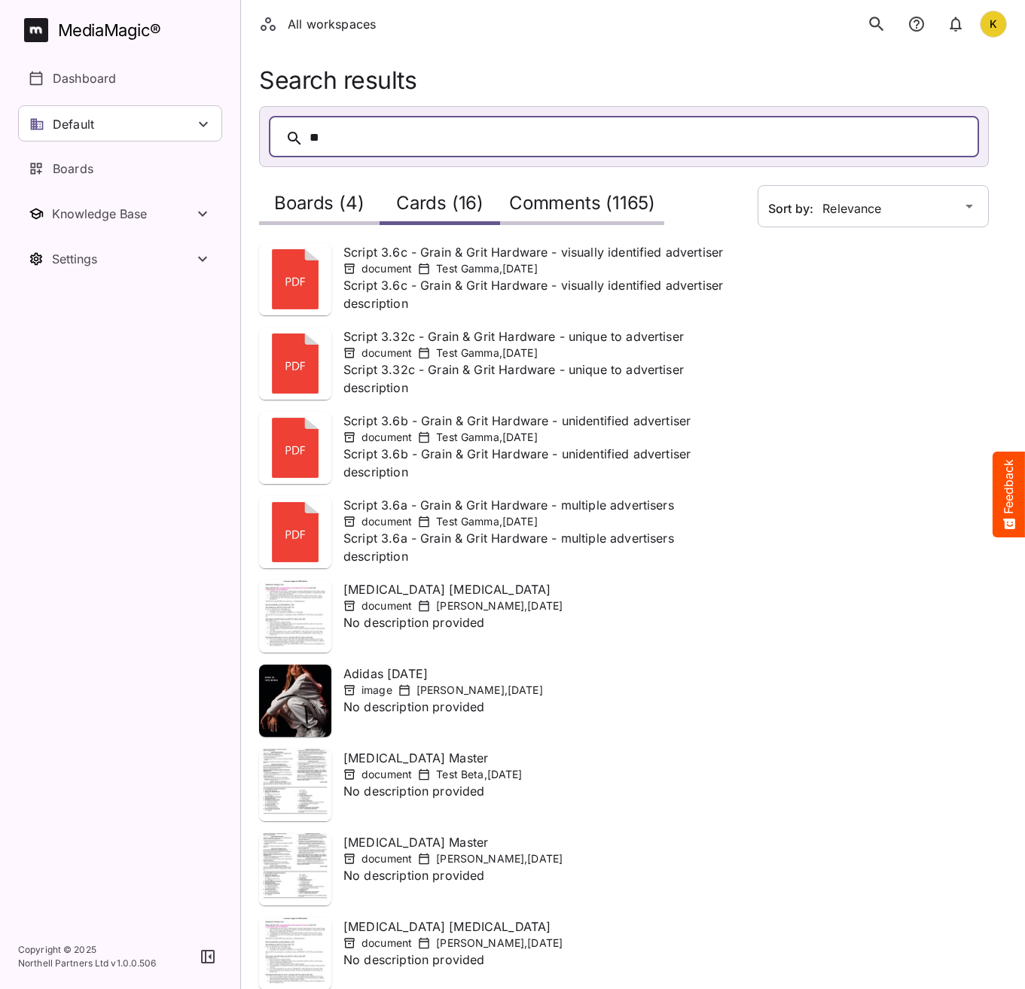
click at [340, 206] on h2 "Boards (4)" at bounding box center [319, 207] width 90 height 28
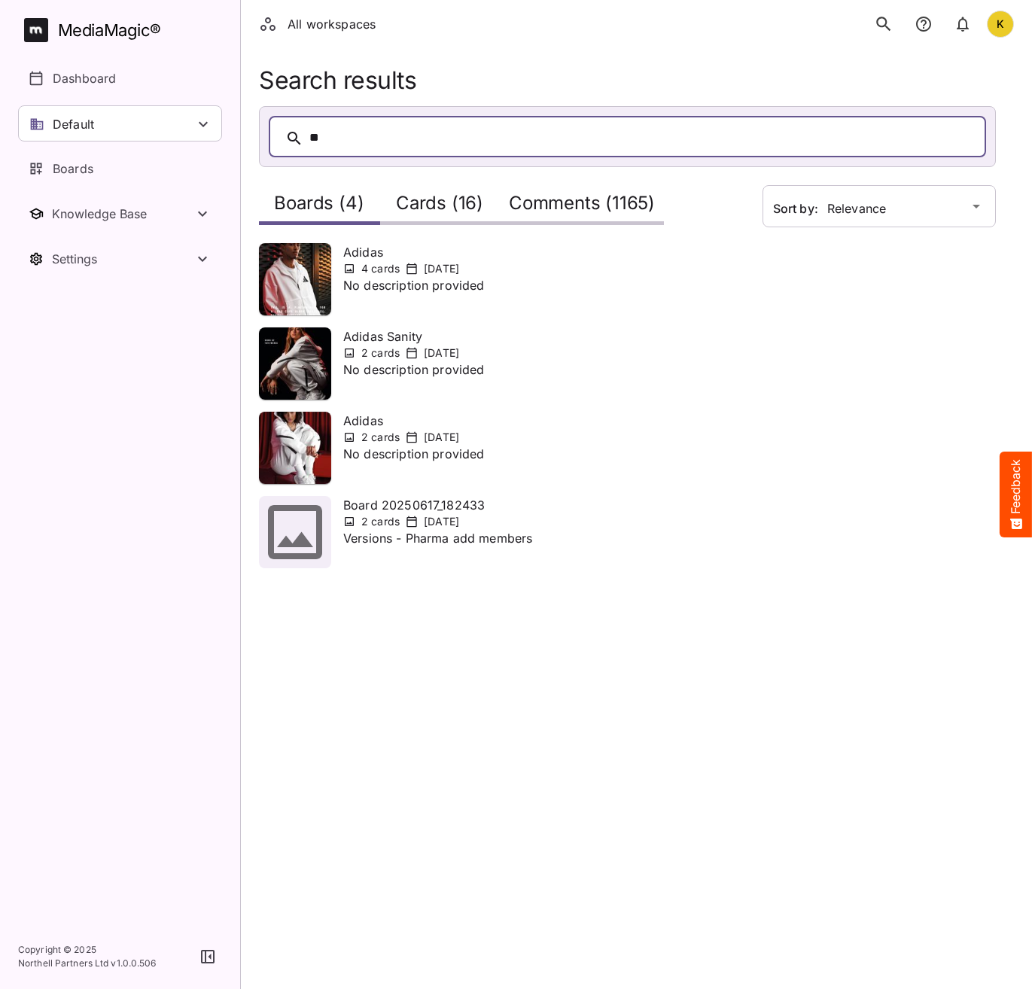
click at [994, 70] on h1 "Search results" at bounding box center [627, 80] width 737 height 28
click at [996, 20] on div "K" at bounding box center [1000, 24] width 27 height 27
click at [904, 152] on p "Sign out" at bounding box center [925, 147] width 87 height 18
